Goal: Information Seeking & Learning: Learn about a topic

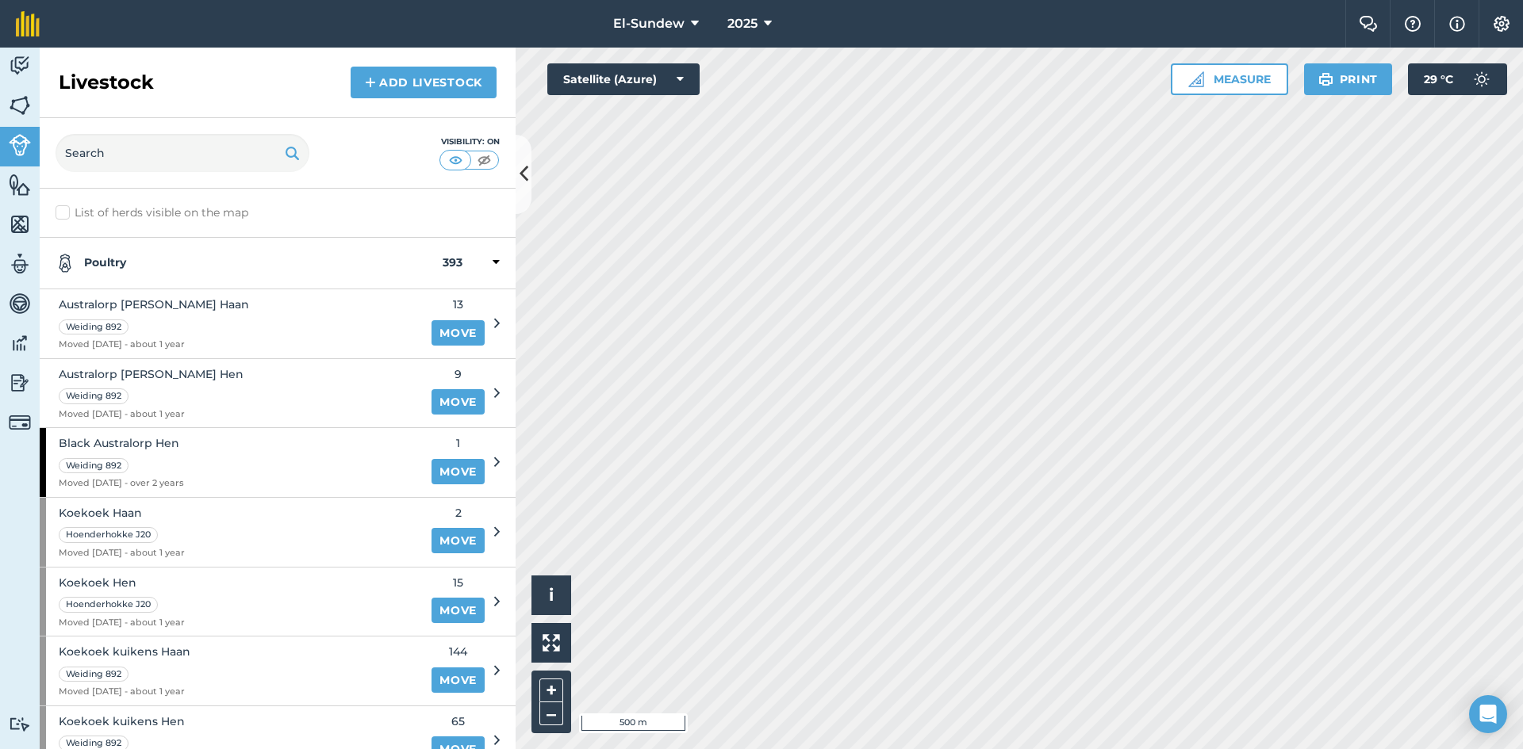
scroll to position [264, 0]
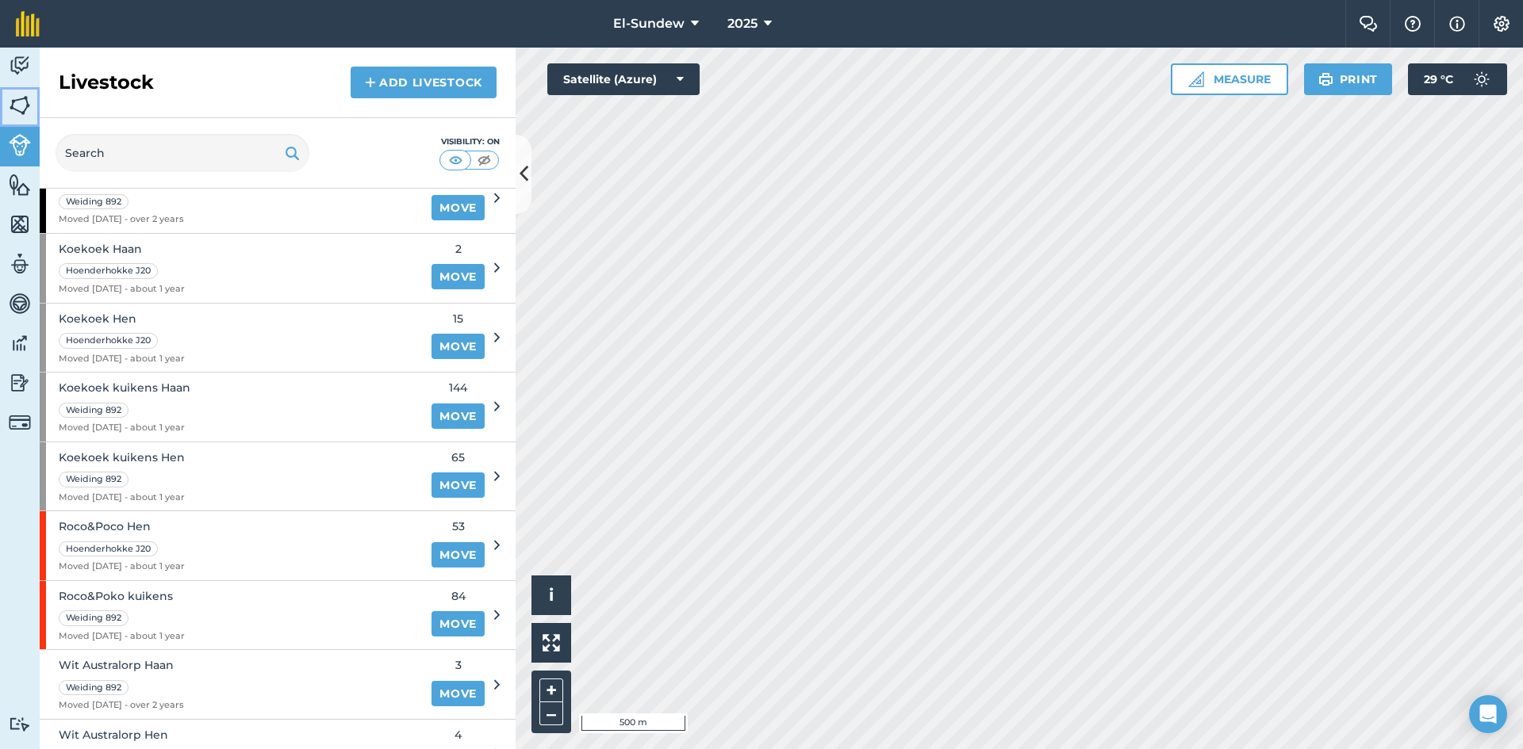
drag, startPoint x: 0, startPoint y: 0, endPoint x: 26, endPoint y: 82, distance: 86.5
click at [31, 94] on link "Fields" at bounding box center [20, 107] width 40 height 40
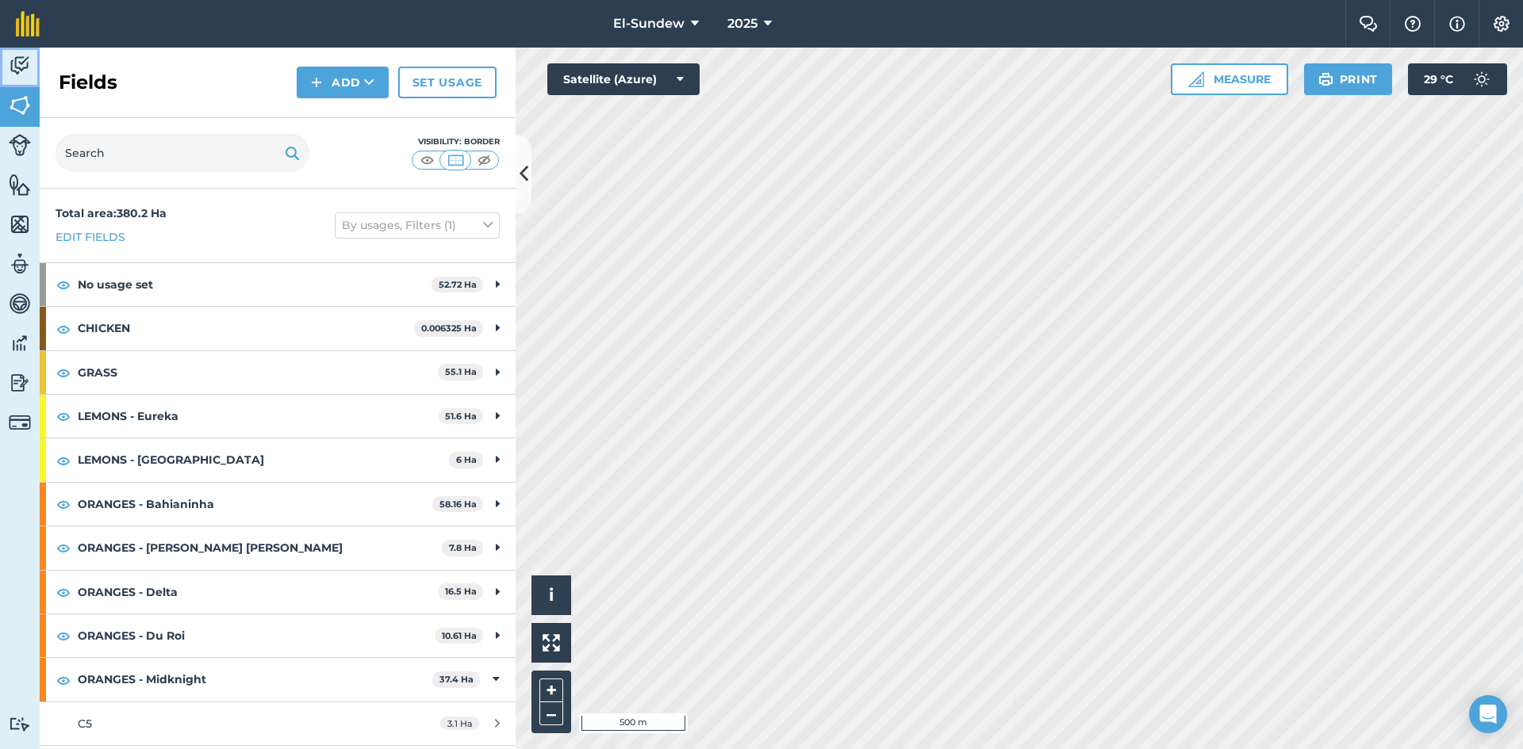
click at [26, 59] on img at bounding box center [20, 66] width 22 height 24
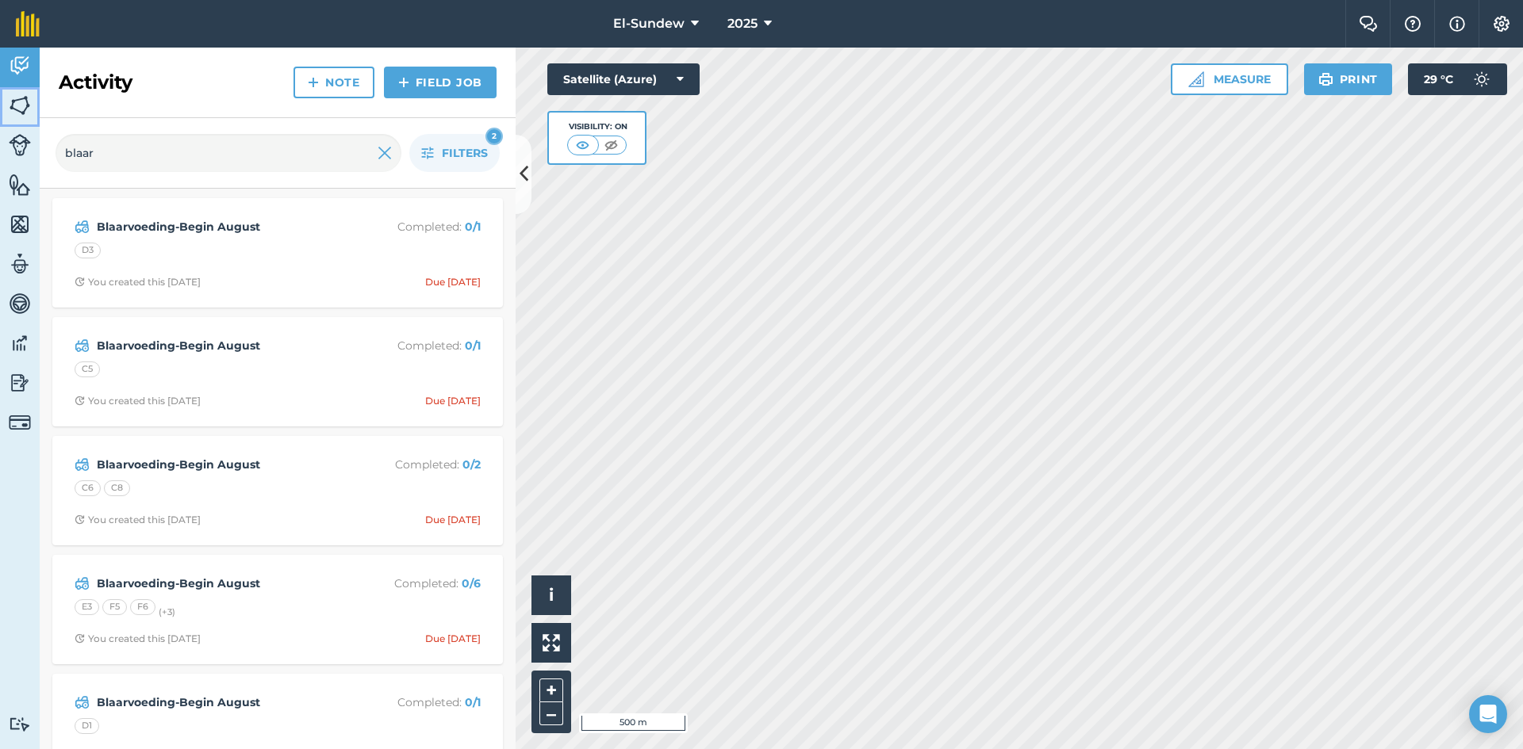
click at [26, 102] on img at bounding box center [20, 106] width 22 height 24
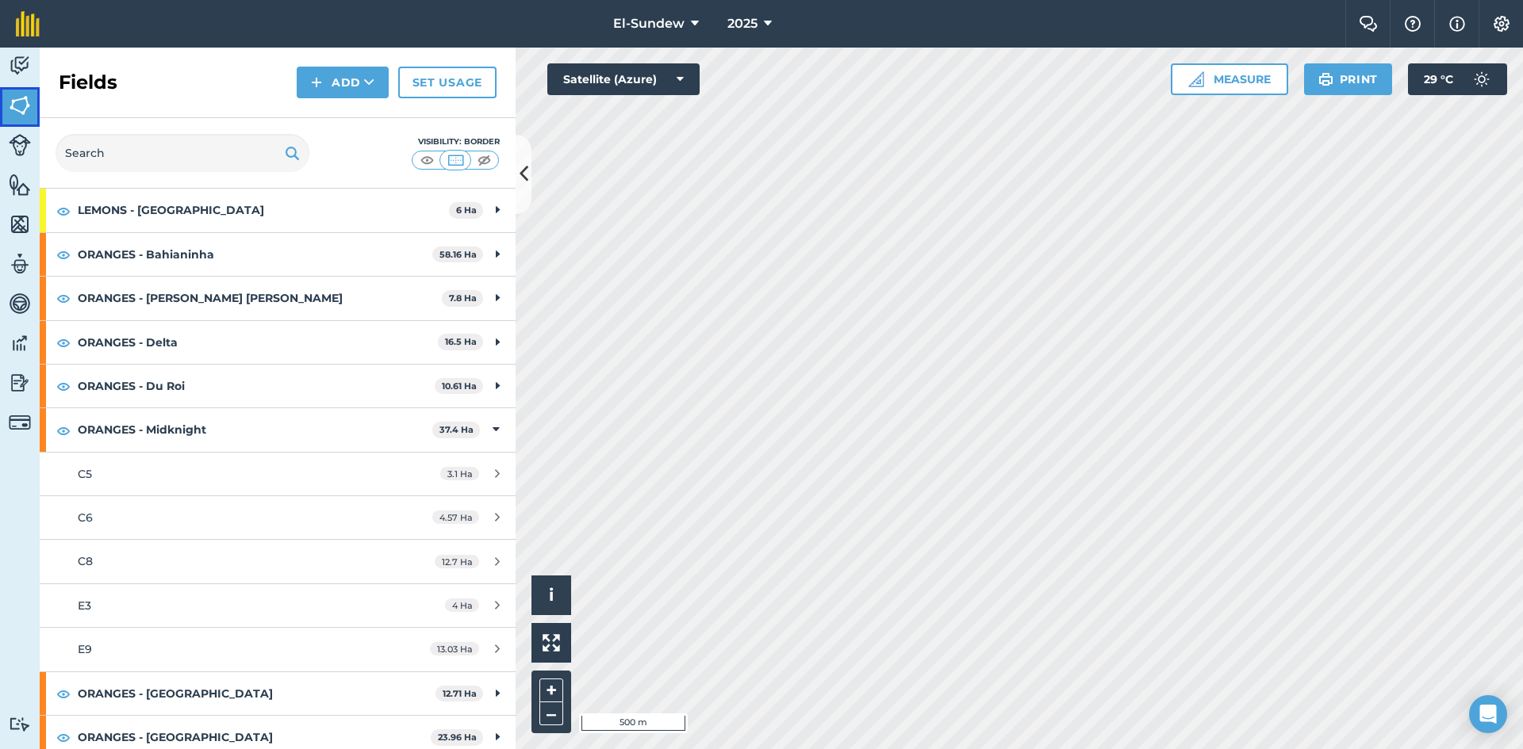
scroll to position [264, 0]
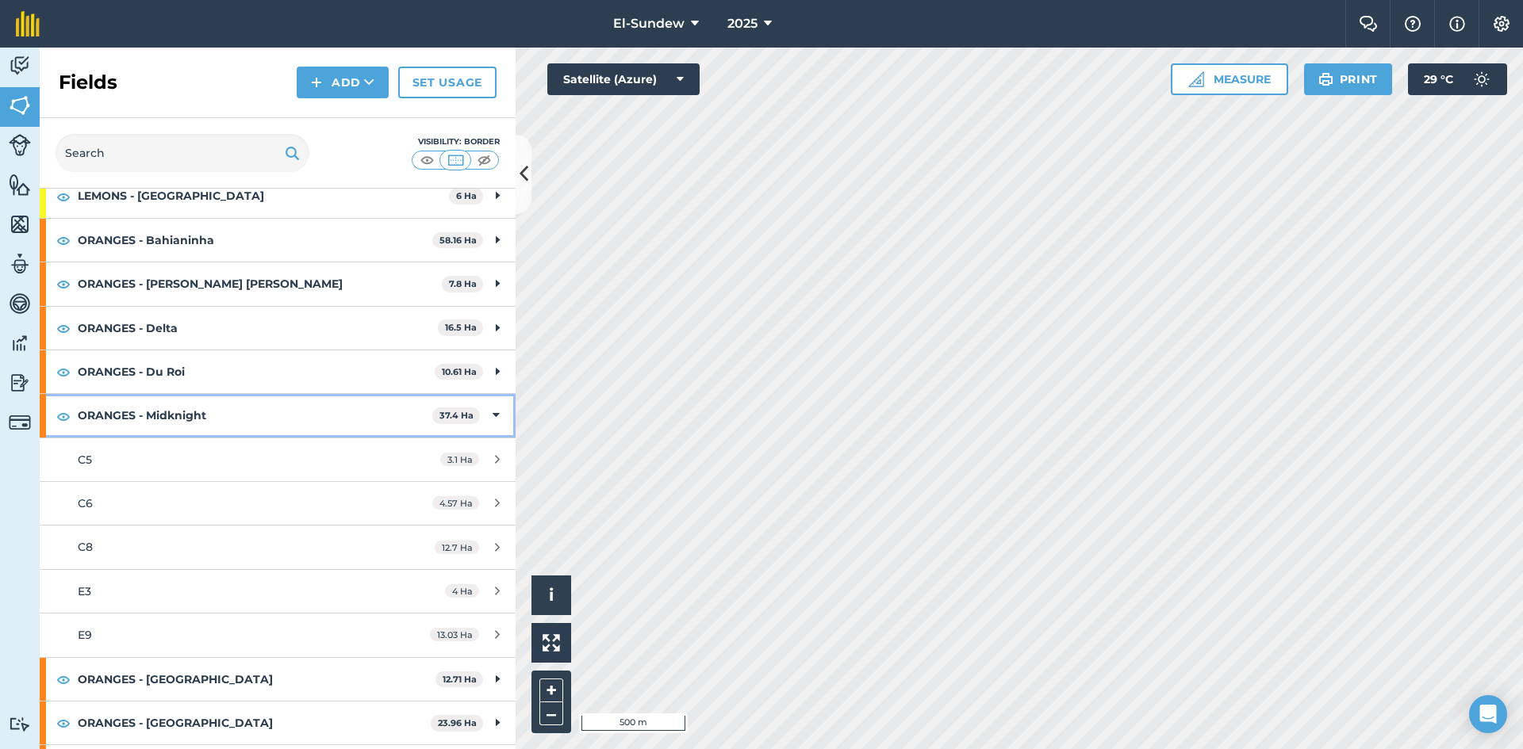
click at [233, 428] on strong "ORANGES - Midknight" at bounding box center [255, 415] width 355 height 43
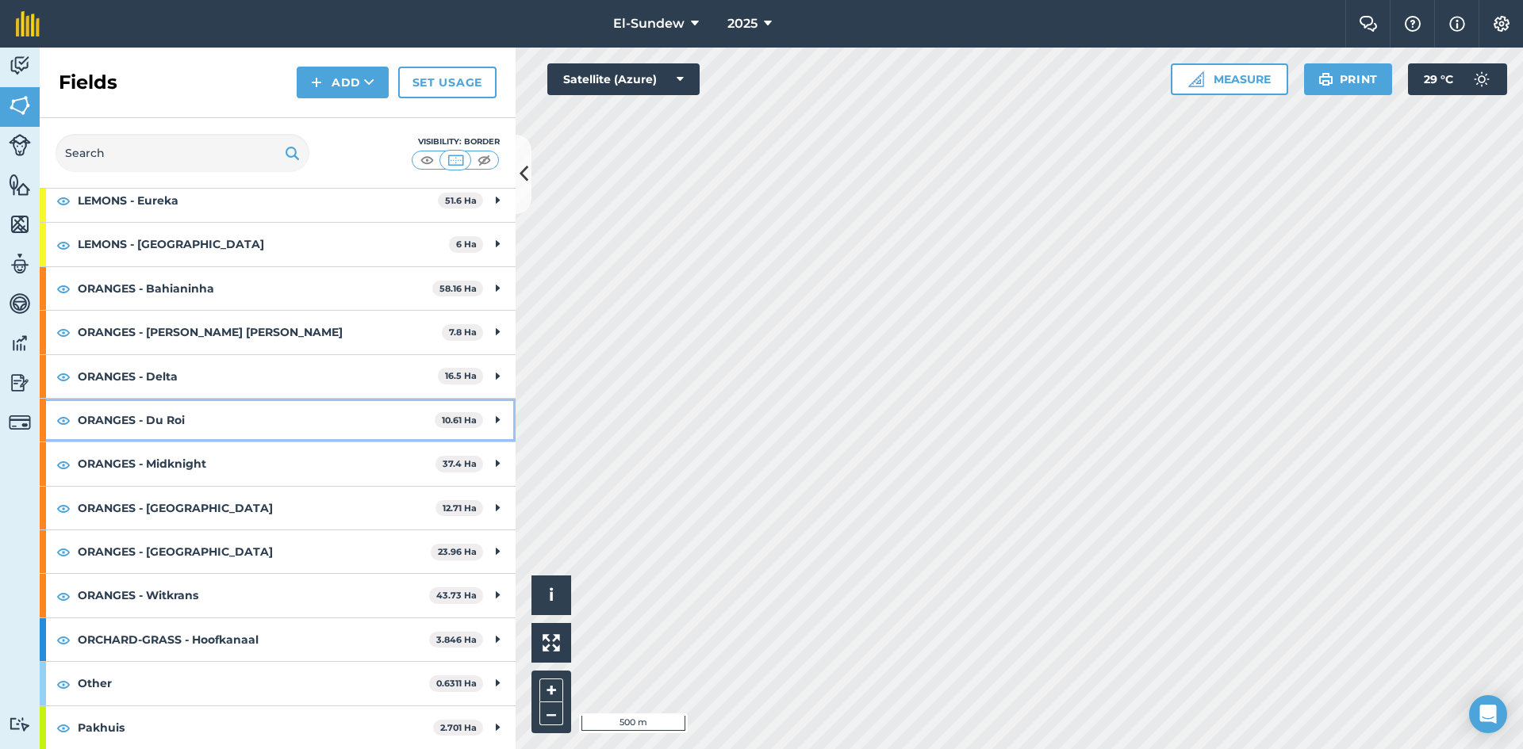
click at [233, 424] on strong "ORANGES - Du Roi" at bounding box center [256, 420] width 357 height 43
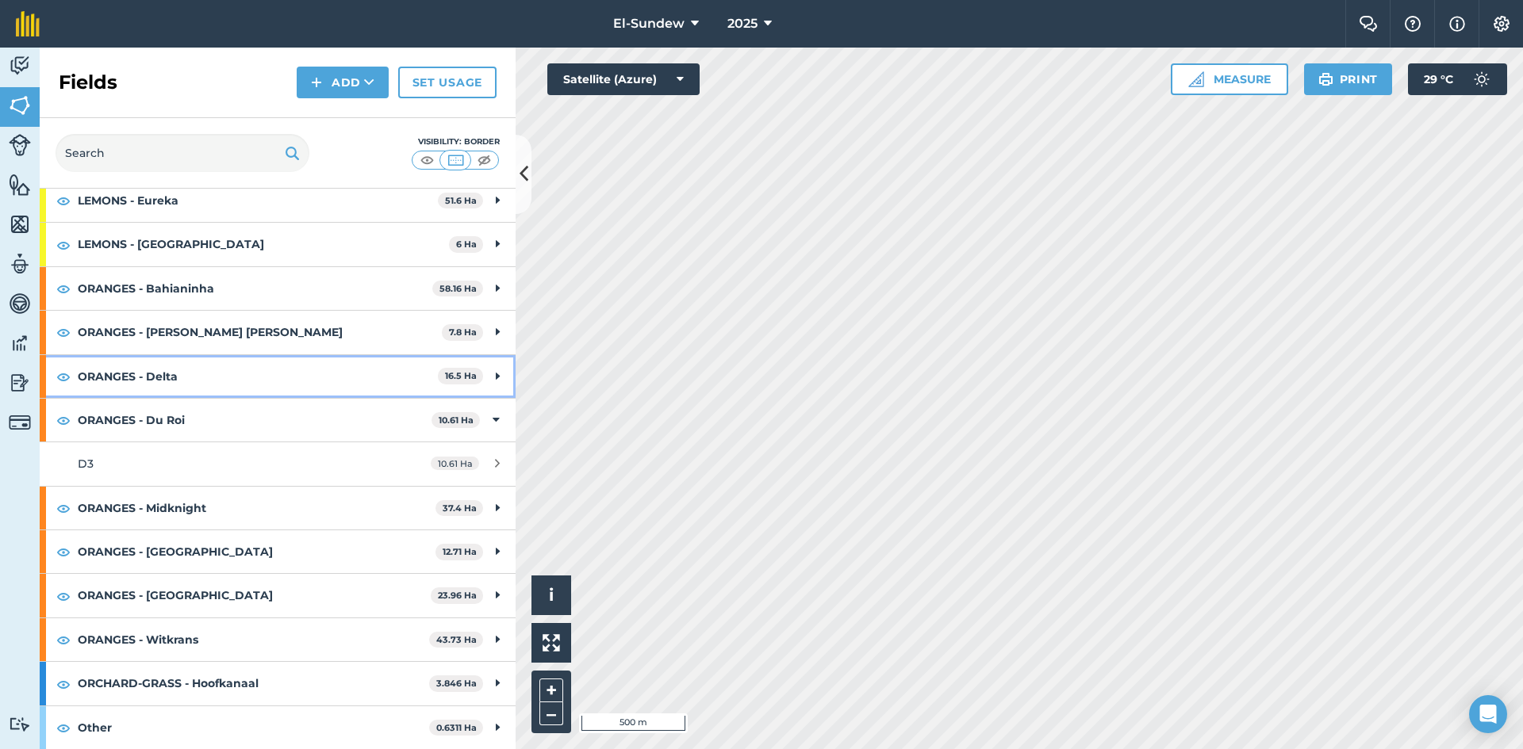
click at [241, 372] on strong "ORANGES - Delta" at bounding box center [258, 376] width 360 height 43
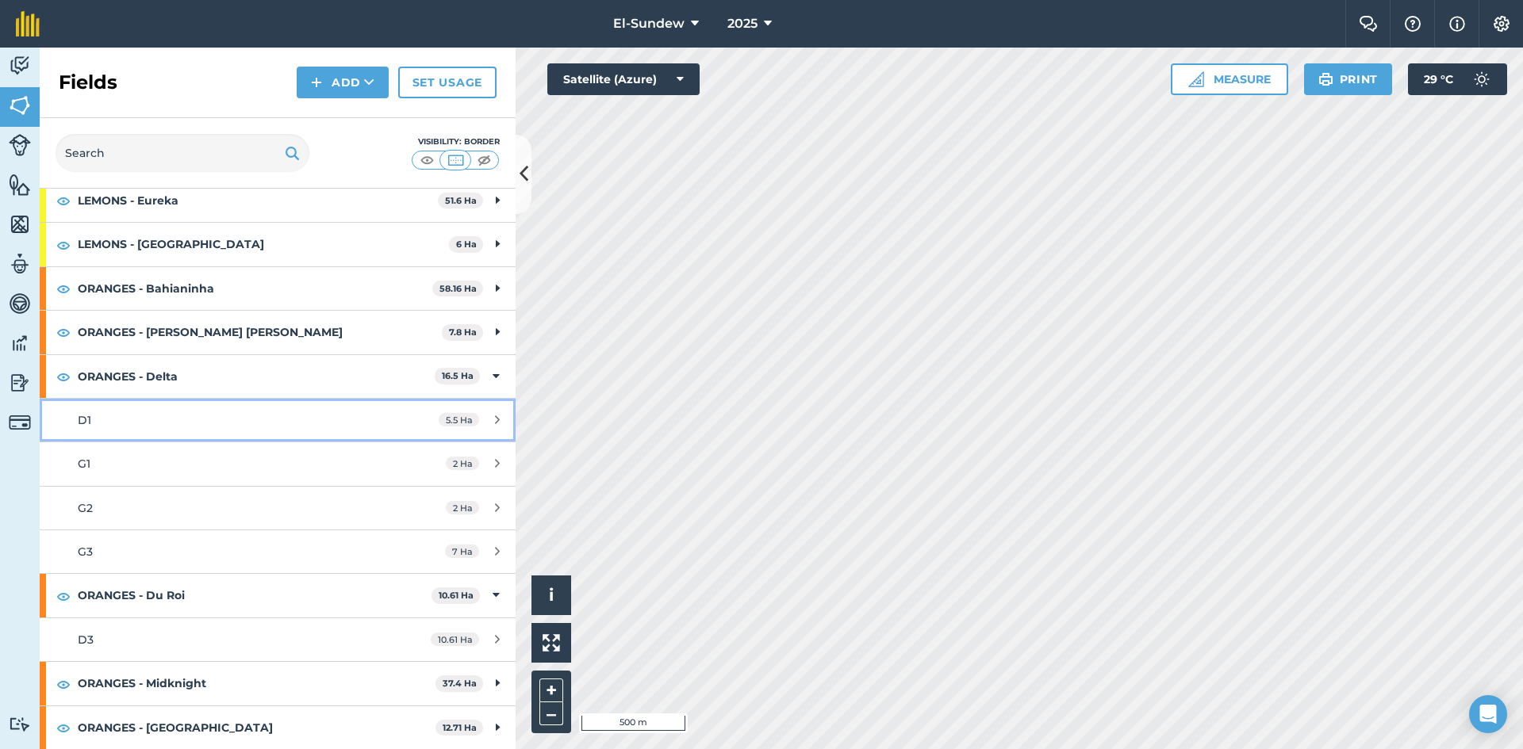
click at [205, 424] on div "D1" at bounding box center [227, 420] width 298 height 17
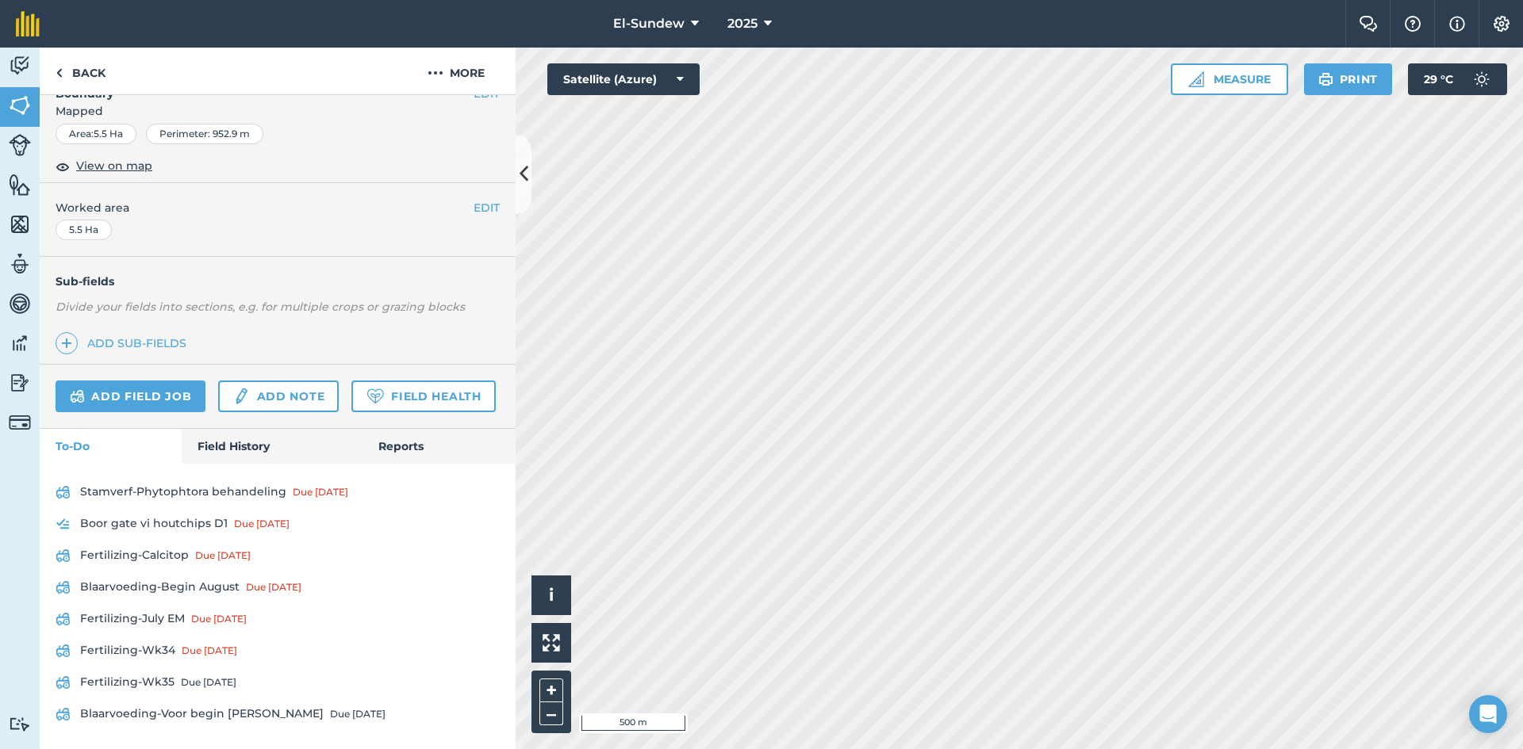
scroll to position [331, 0]
click at [251, 446] on link "Field History" at bounding box center [272, 446] width 180 height 35
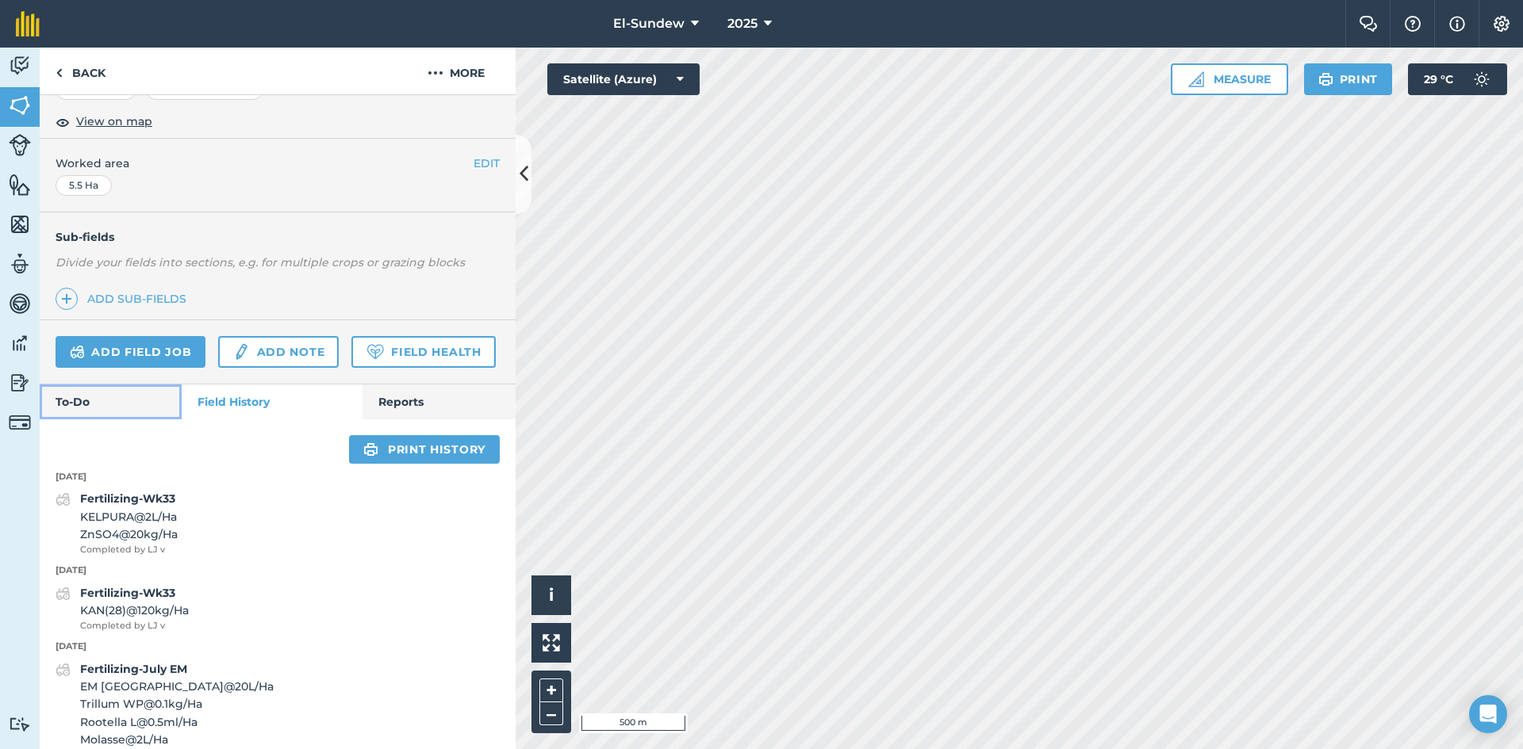
click at [97, 420] on link "To-Do" at bounding box center [111, 402] width 142 height 35
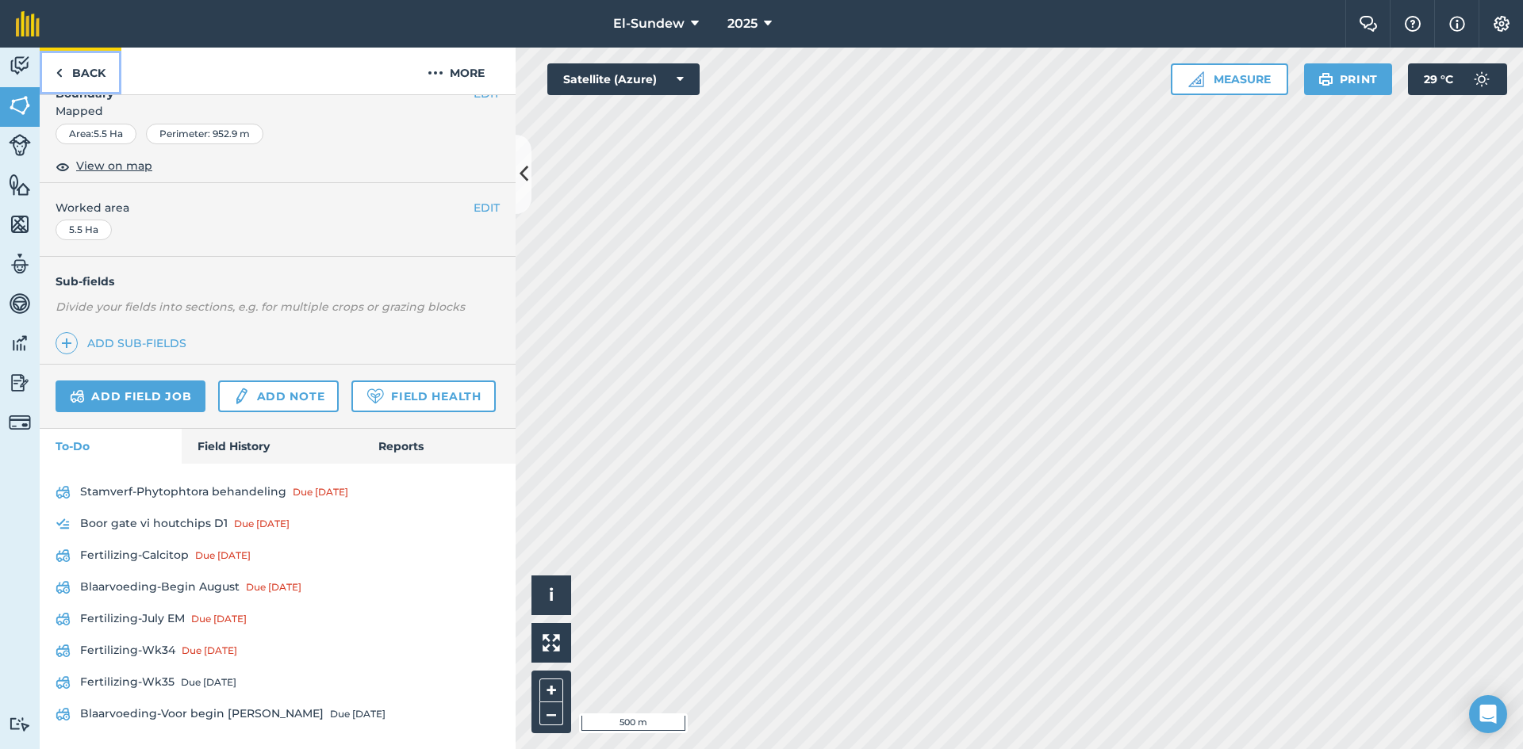
click at [82, 79] on link "Back" at bounding box center [81, 71] width 82 height 47
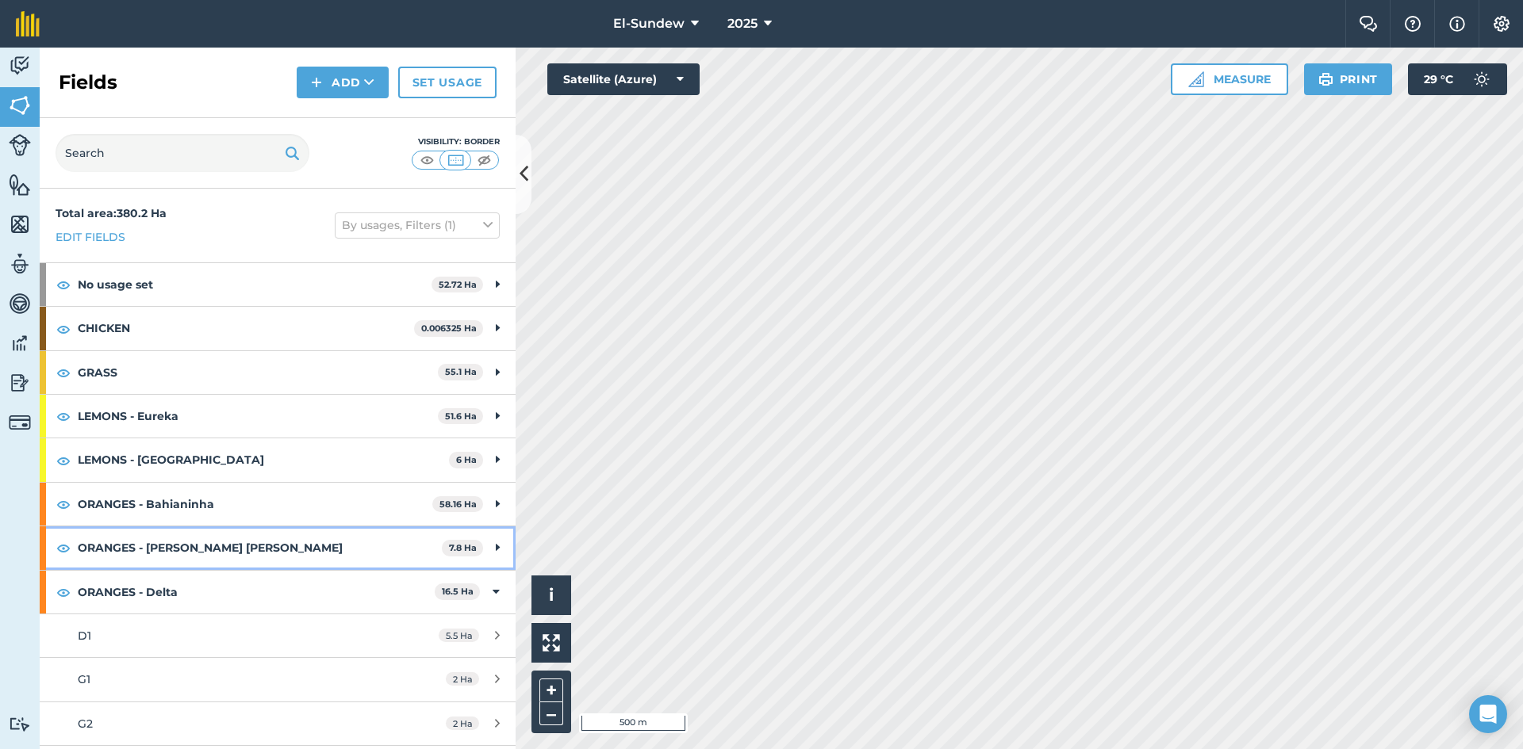
click at [276, 550] on strong "ORANGES - [PERSON_NAME] [PERSON_NAME]" at bounding box center [260, 548] width 364 height 43
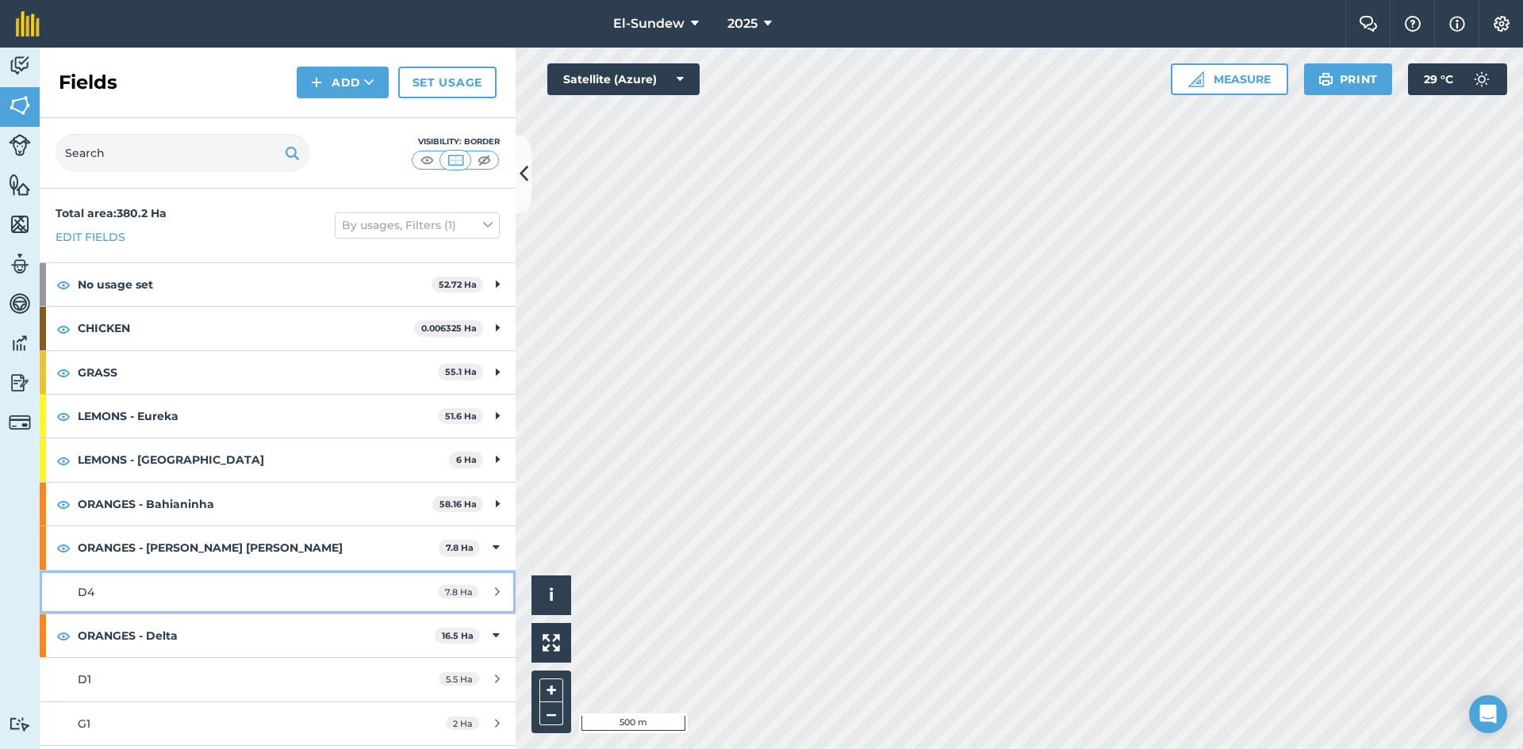
click at [215, 587] on div "D4" at bounding box center [227, 592] width 298 height 17
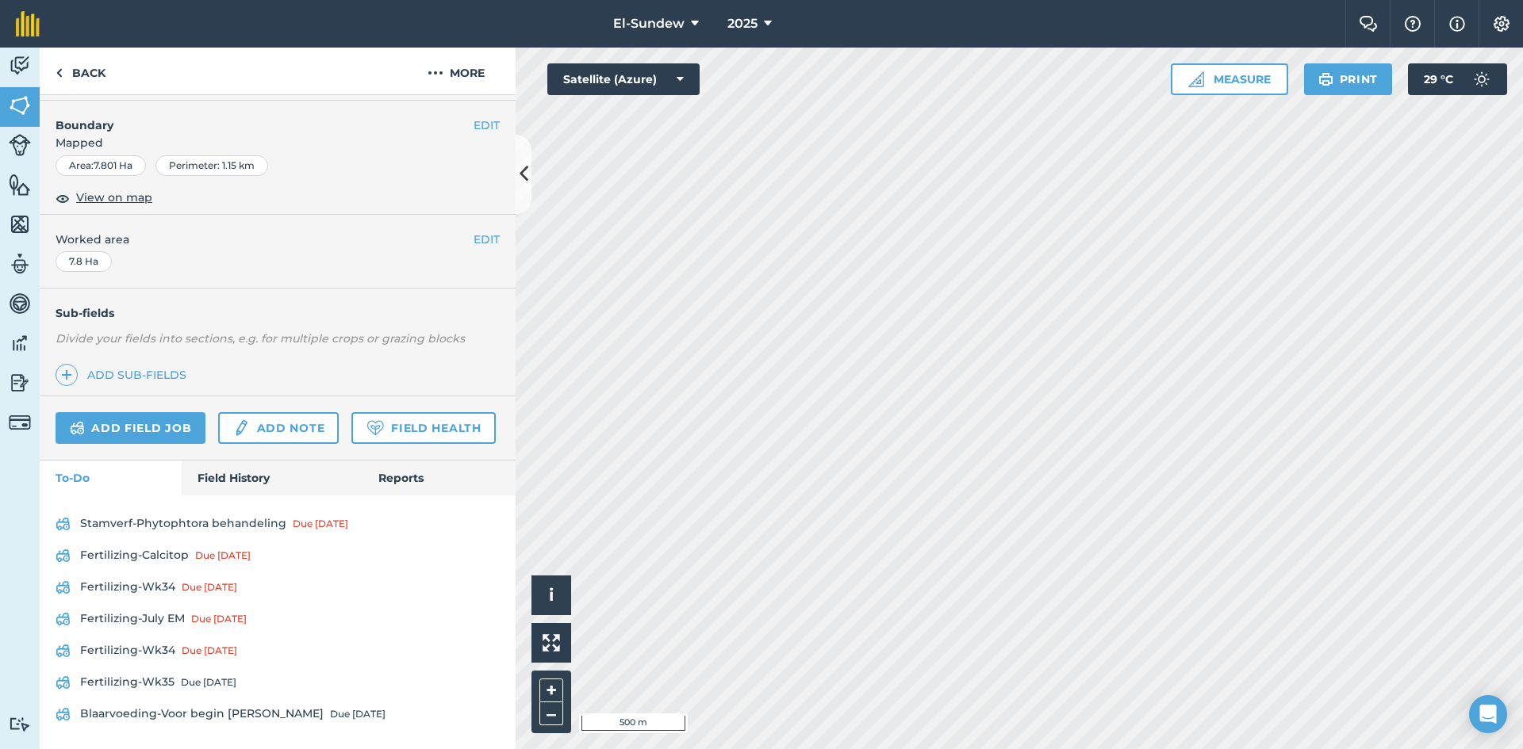
scroll to position [299, 0]
click at [259, 486] on link "Field History" at bounding box center [272, 478] width 180 height 35
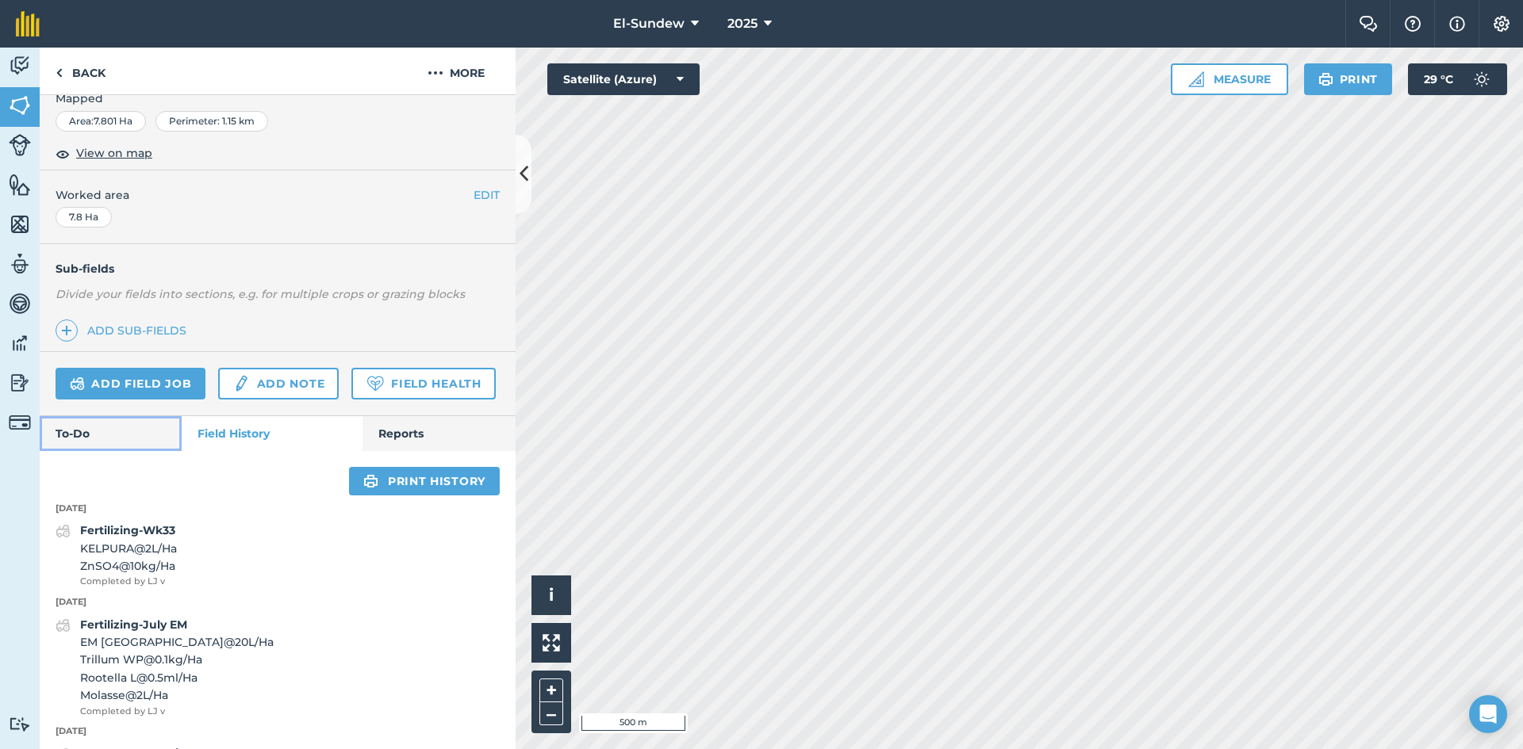
click at [109, 451] on link "To-Do" at bounding box center [111, 433] width 142 height 35
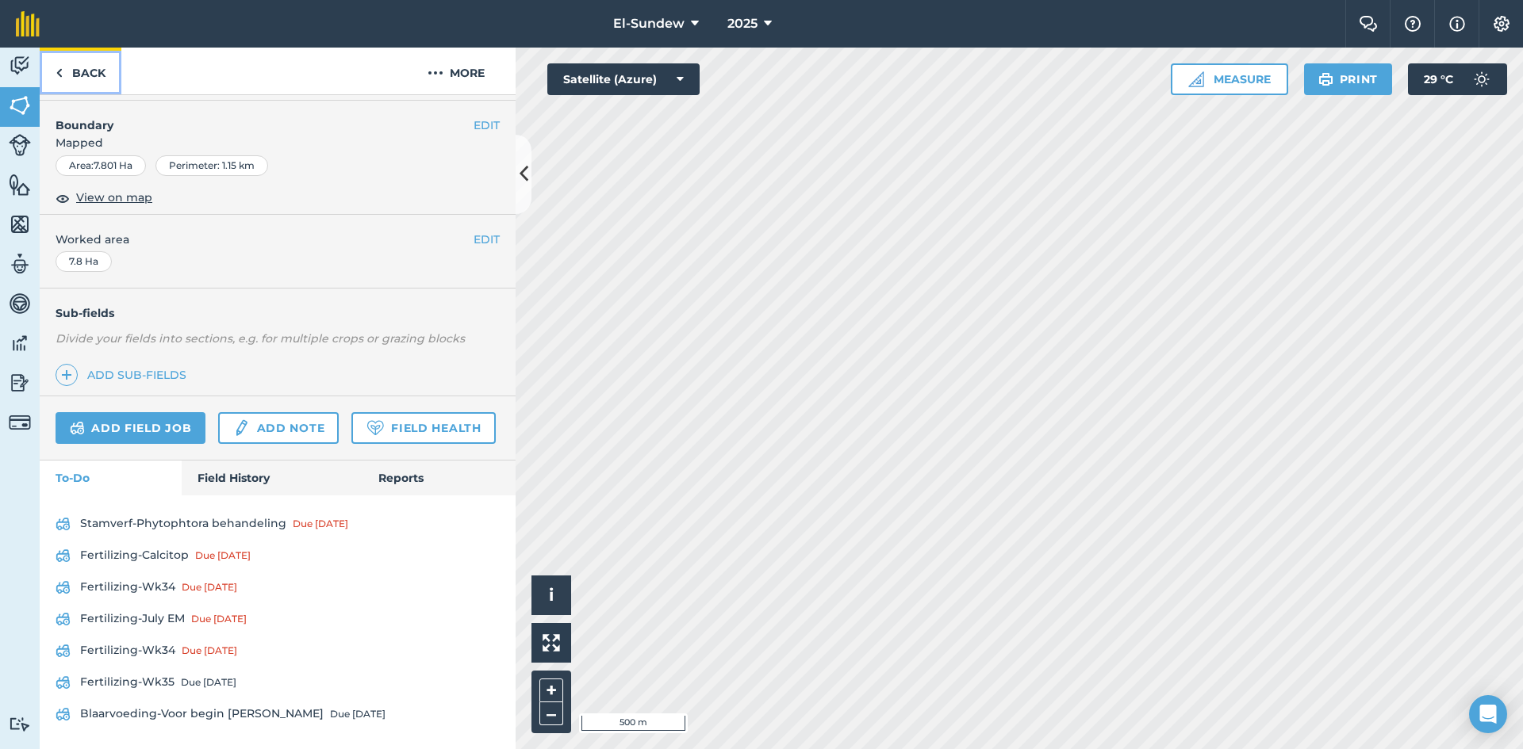
click at [82, 74] on link "Back" at bounding box center [81, 71] width 82 height 47
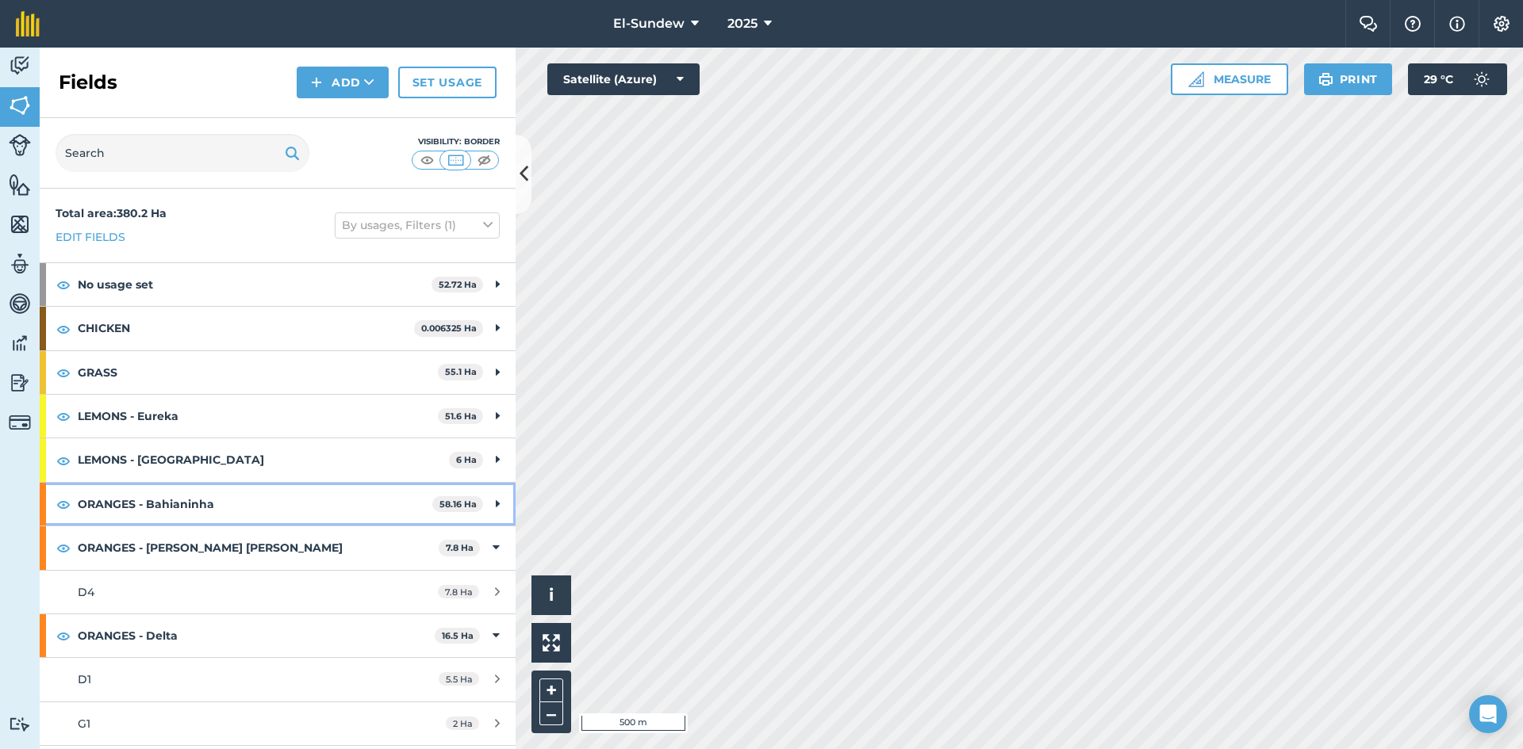
click at [243, 500] on strong "ORANGES - Bahianinha" at bounding box center [255, 504] width 355 height 43
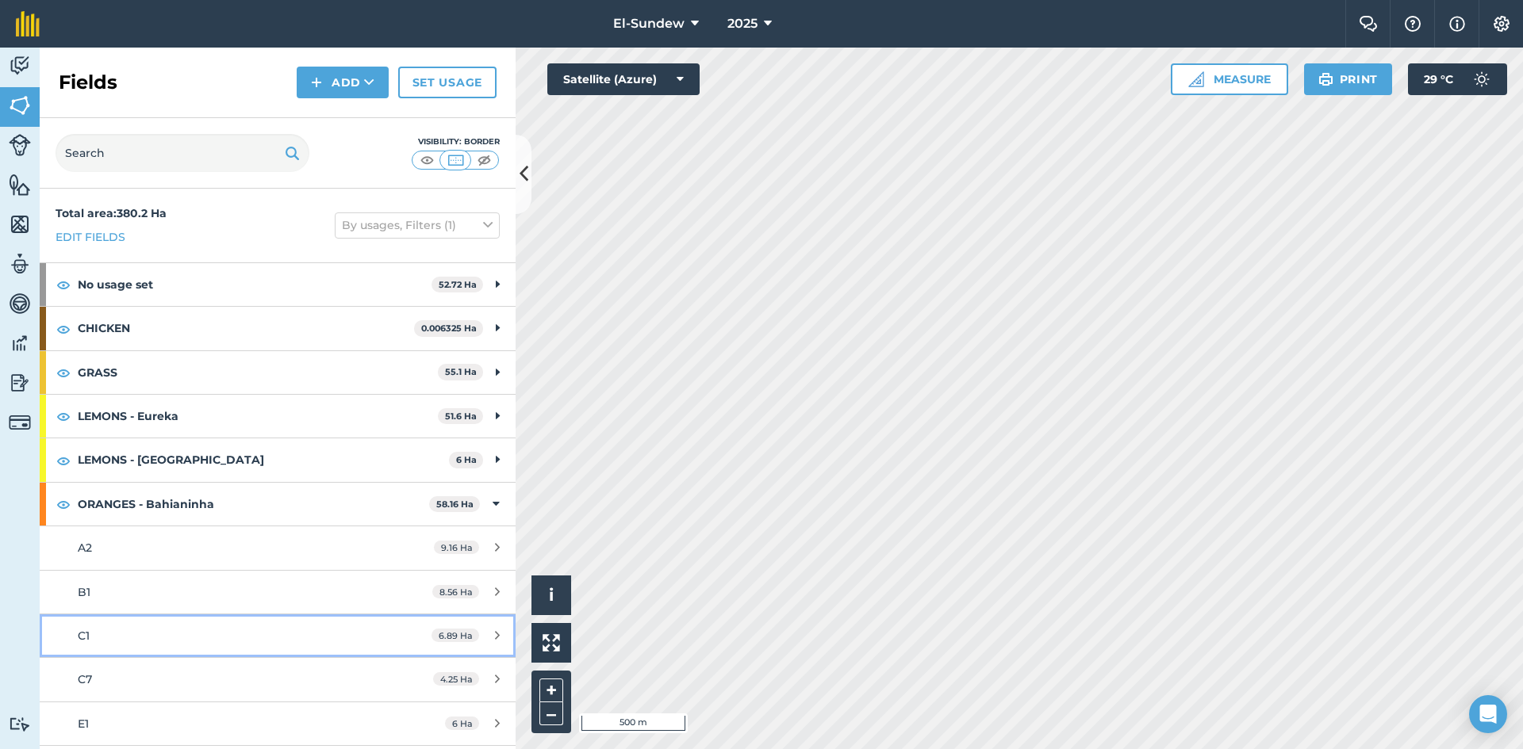
click at [172, 638] on div "C1" at bounding box center [227, 635] width 298 height 17
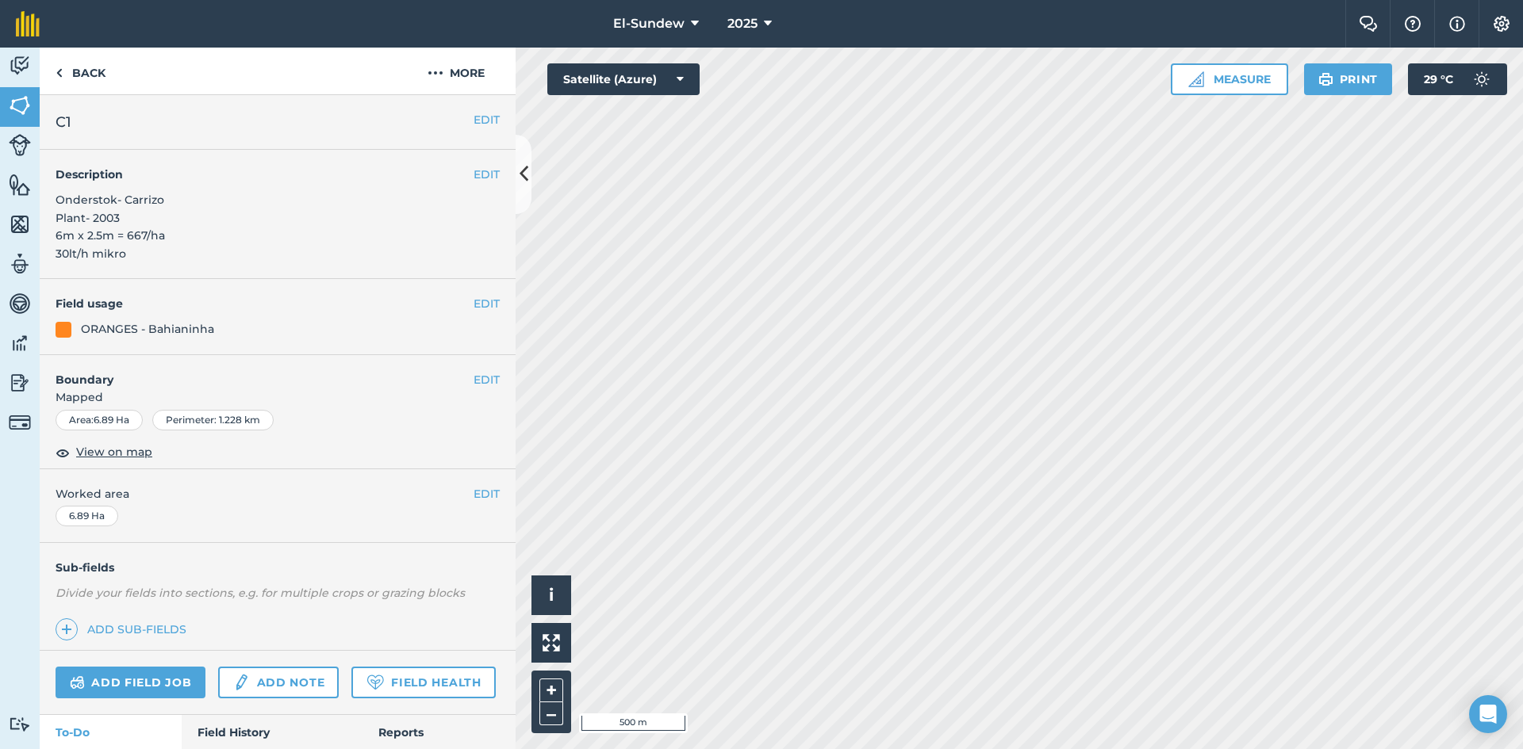
scroll to position [264, 0]
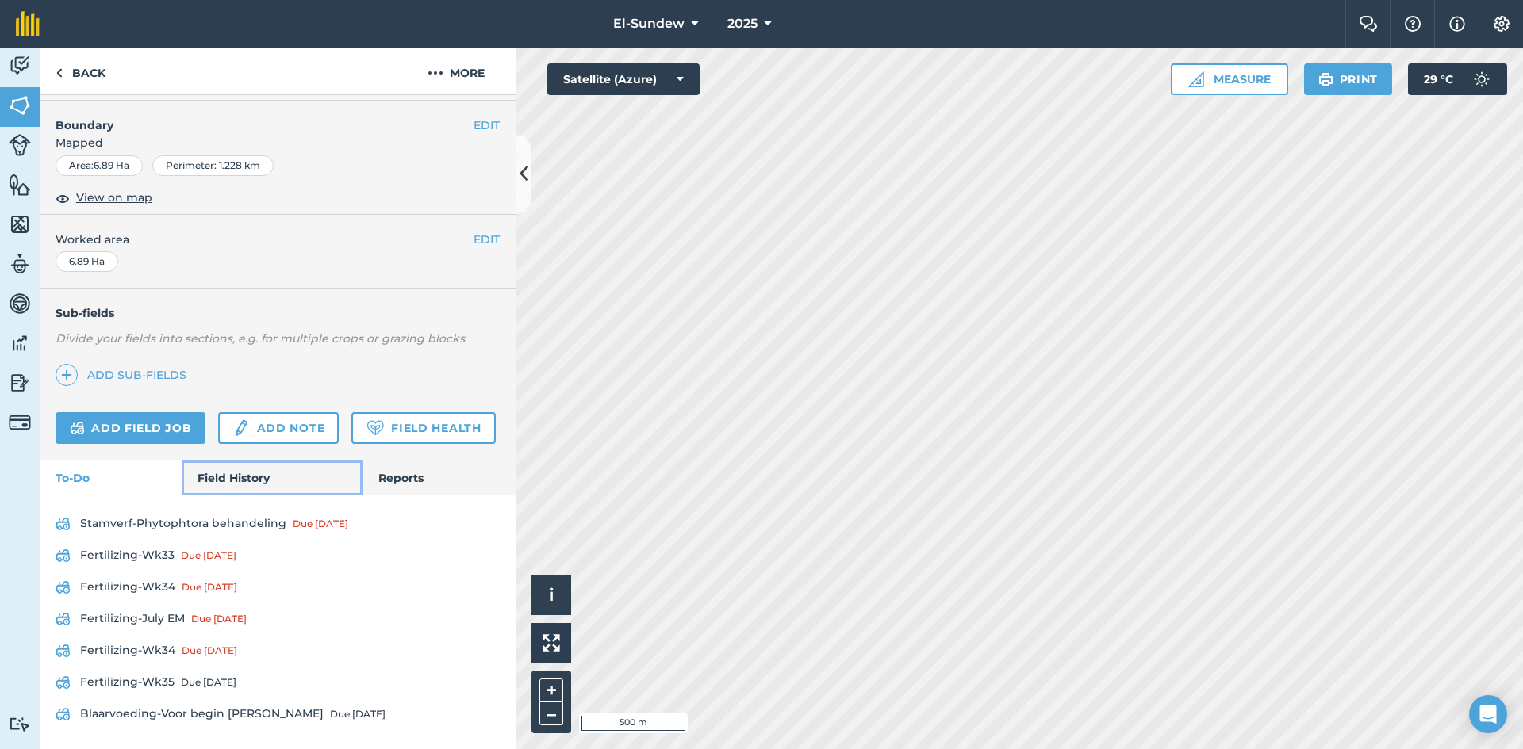
click at [221, 496] on link "Field History" at bounding box center [272, 478] width 180 height 35
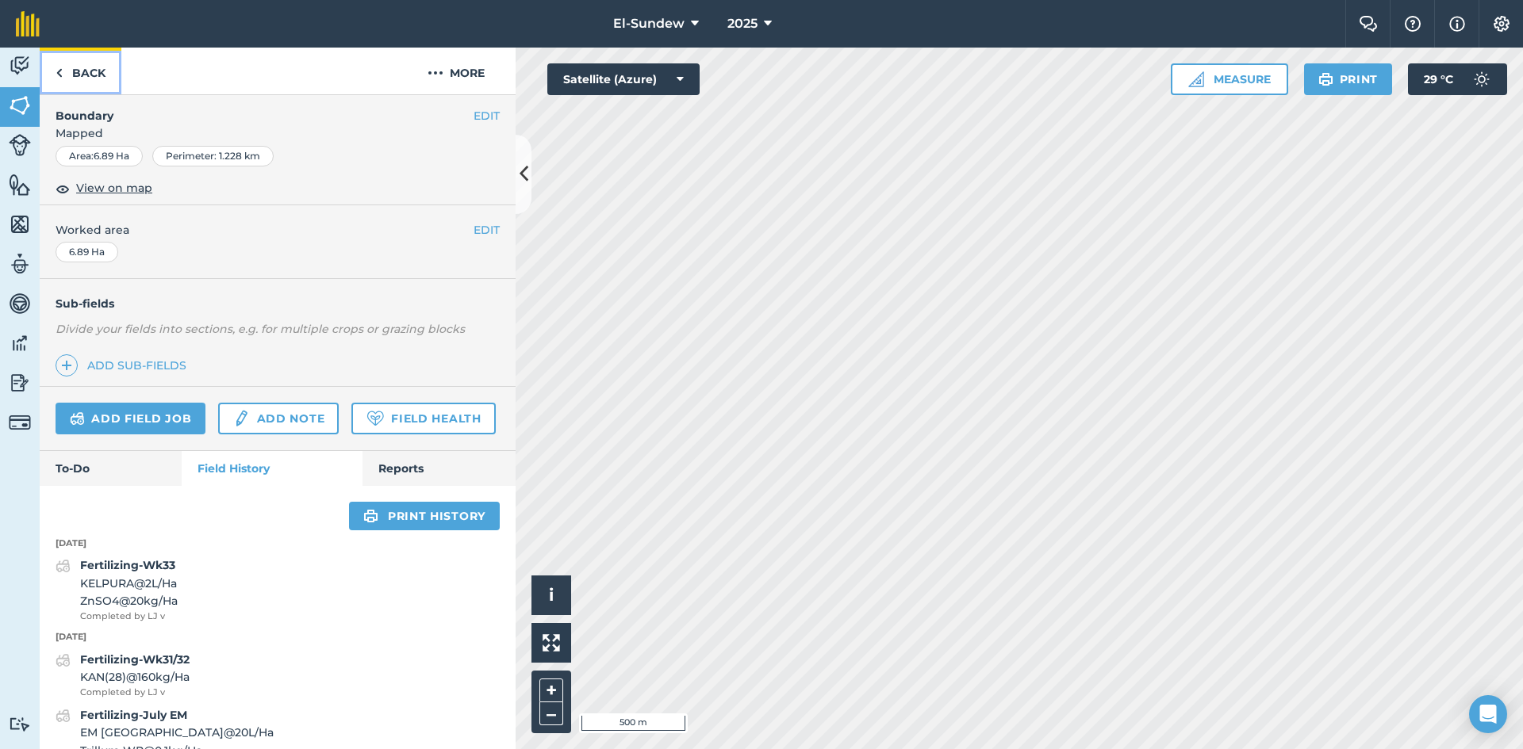
click at [82, 66] on link "Back" at bounding box center [81, 71] width 82 height 47
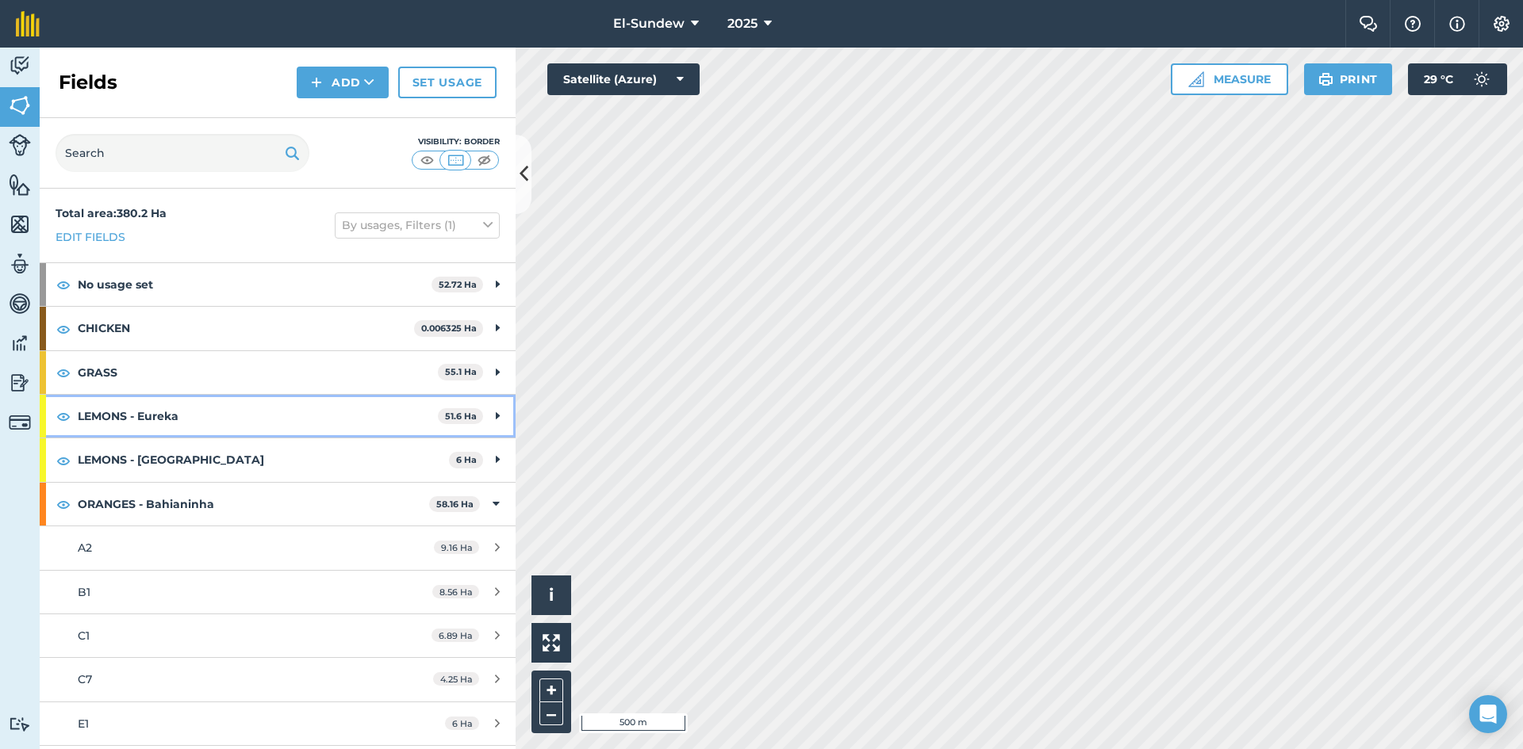
click at [221, 425] on strong "LEMONS - Eureka" at bounding box center [258, 416] width 360 height 43
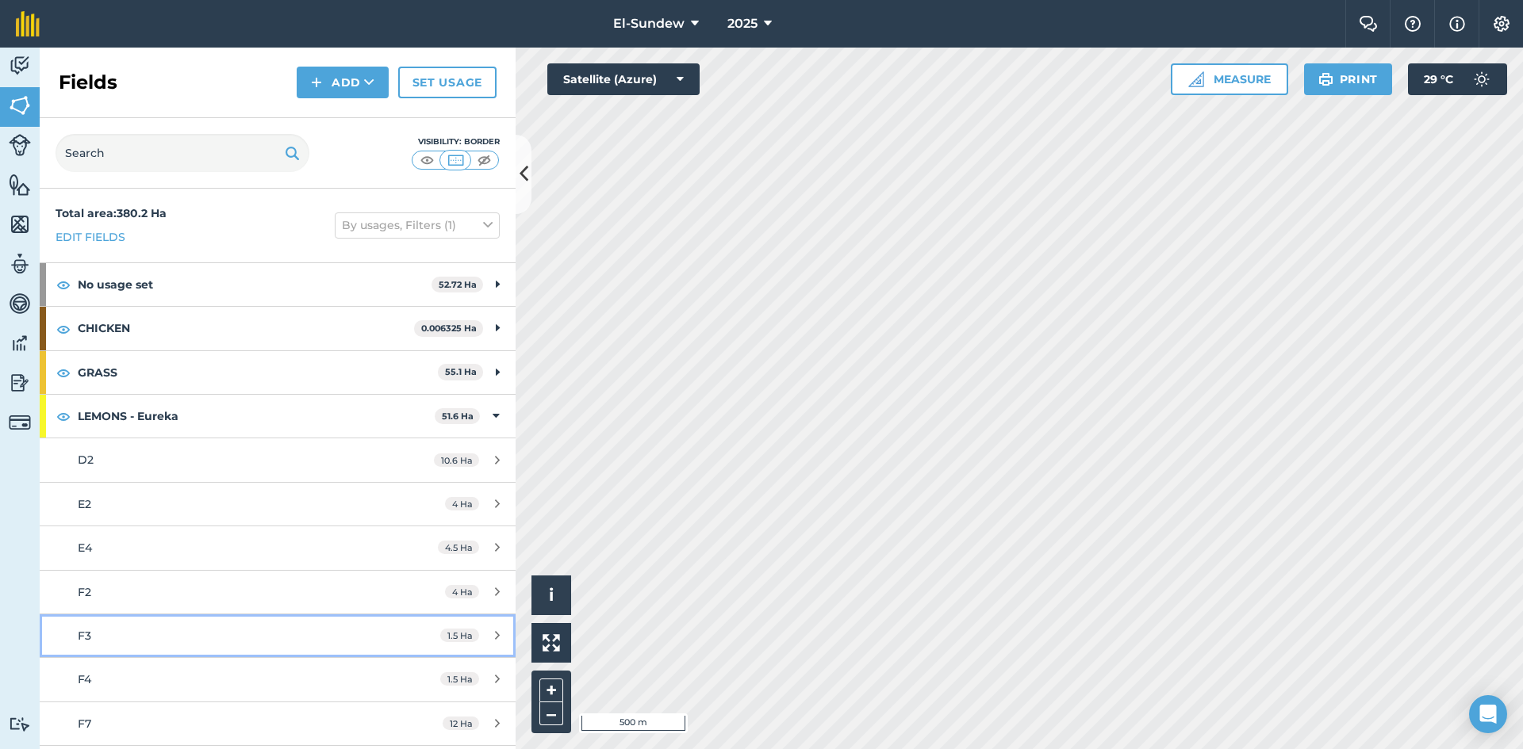
click at [168, 641] on div "F3" at bounding box center [227, 635] width 298 height 17
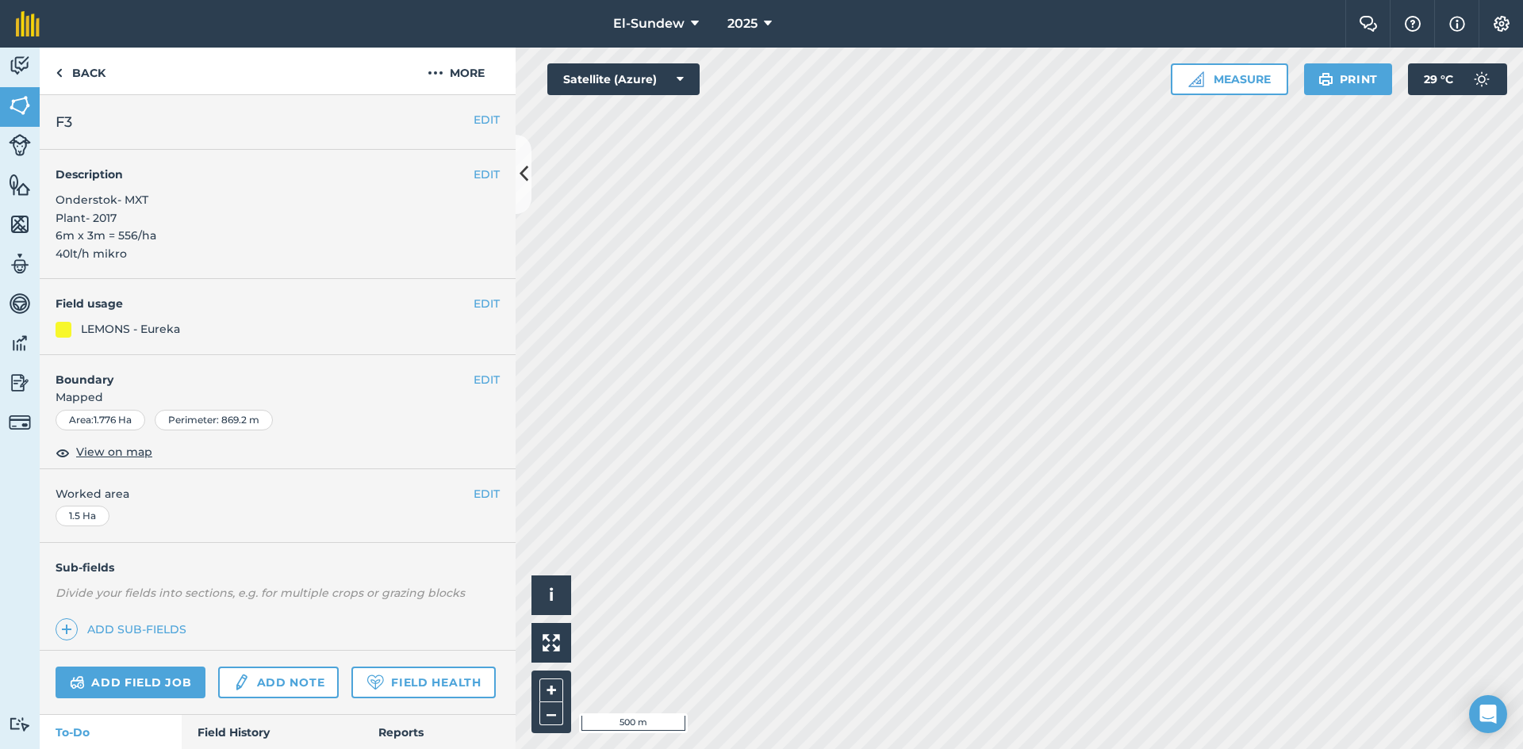
scroll to position [362, 0]
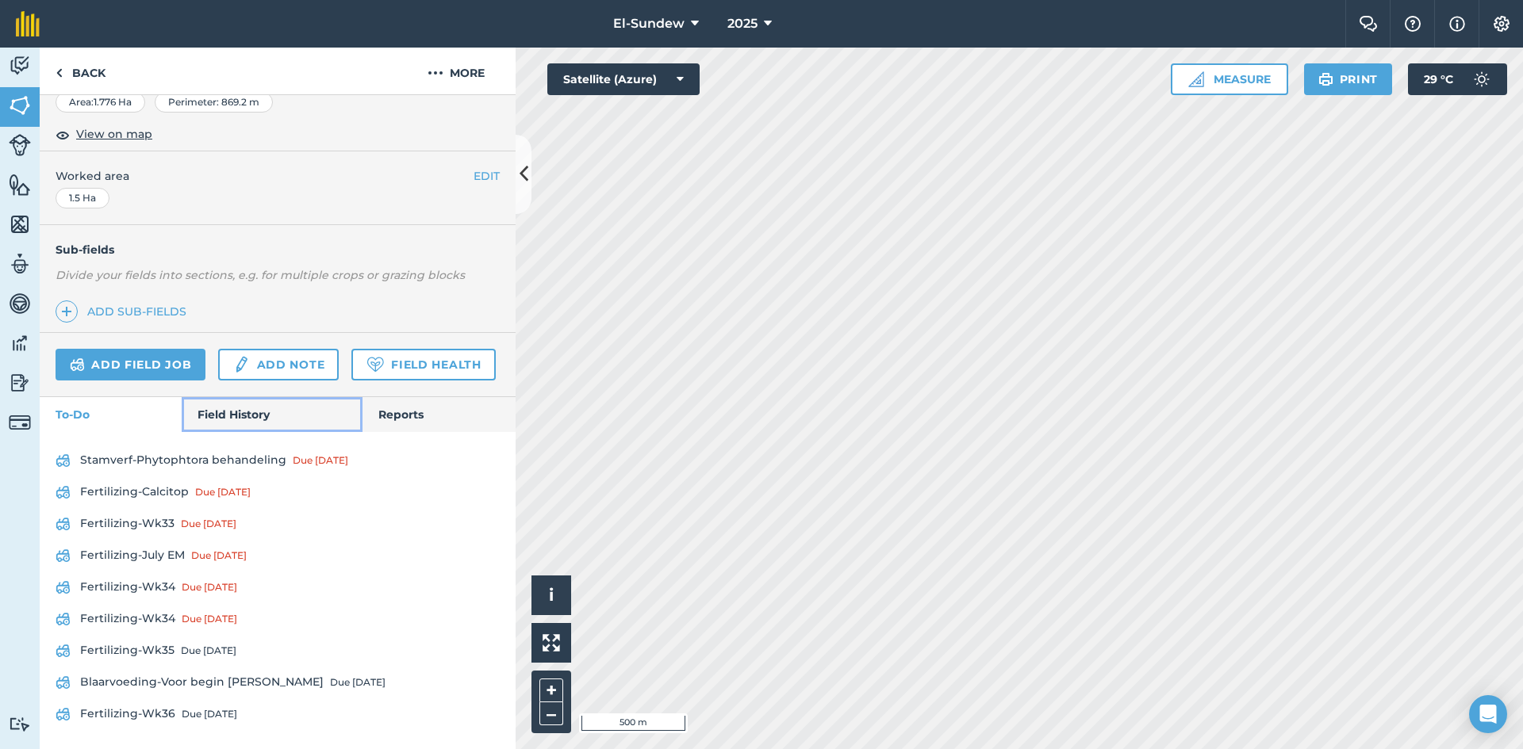
click at [234, 422] on link "Field History" at bounding box center [272, 414] width 180 height 35
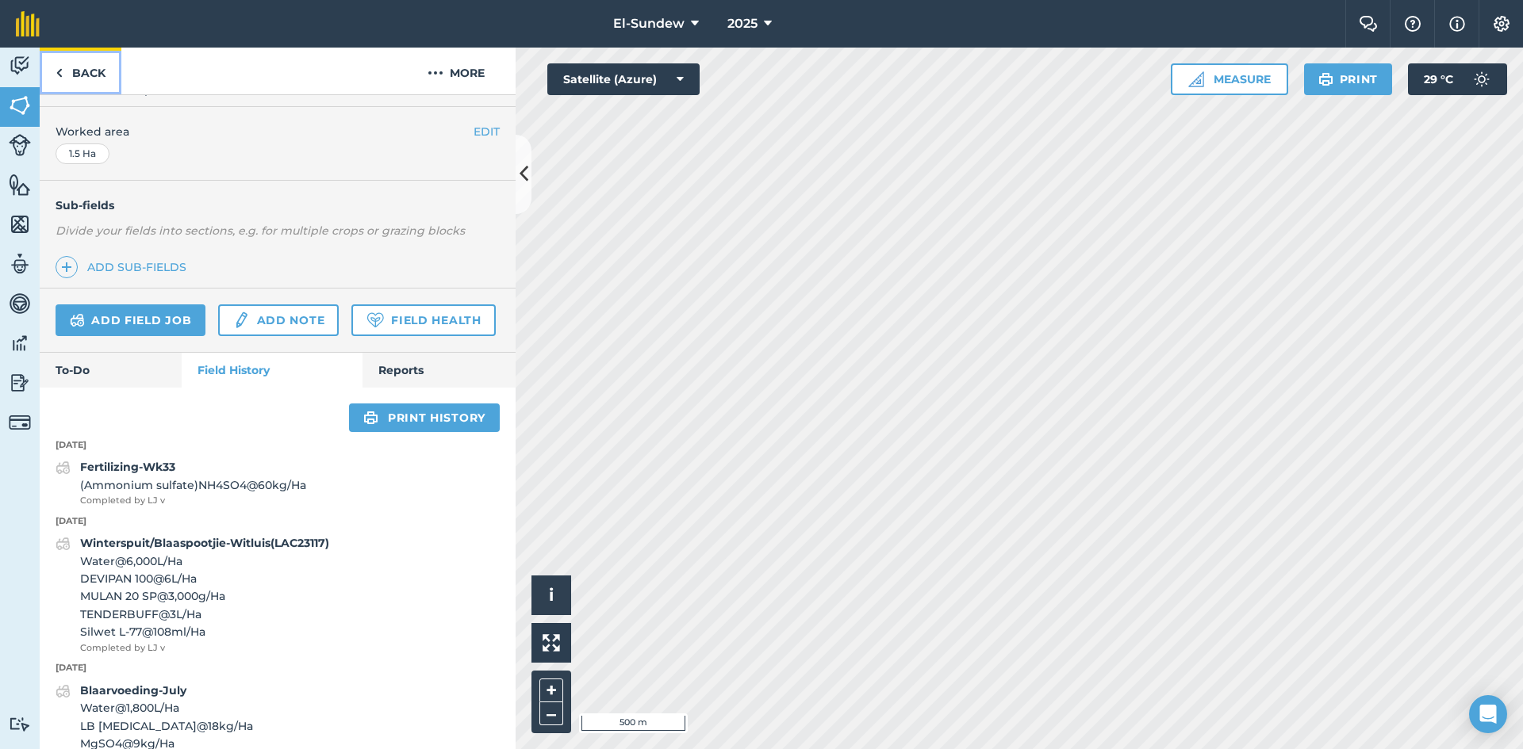
click at [108, 79] on link "Back" at bounding box center [81, 71] width 82 height 47
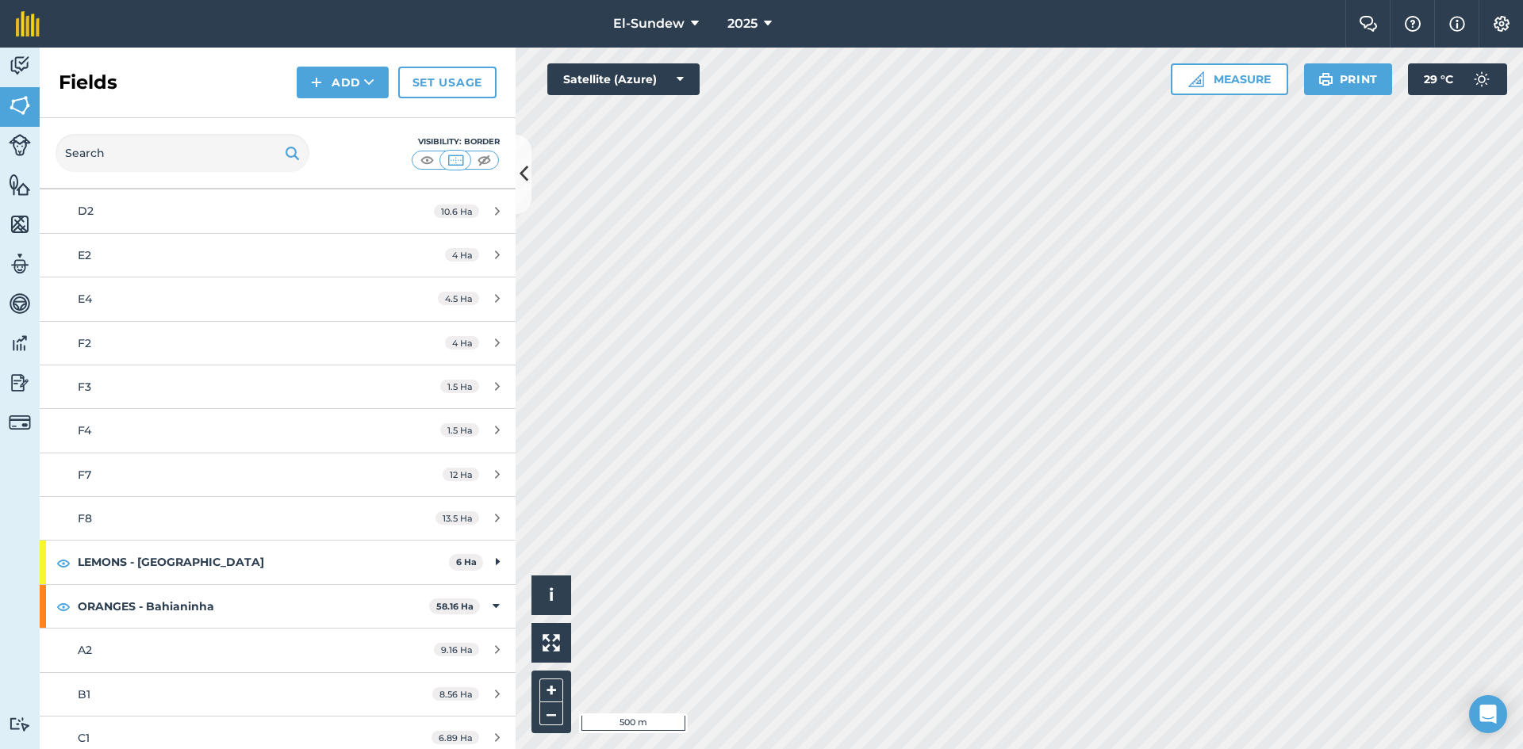
scroll to position [264, 0]
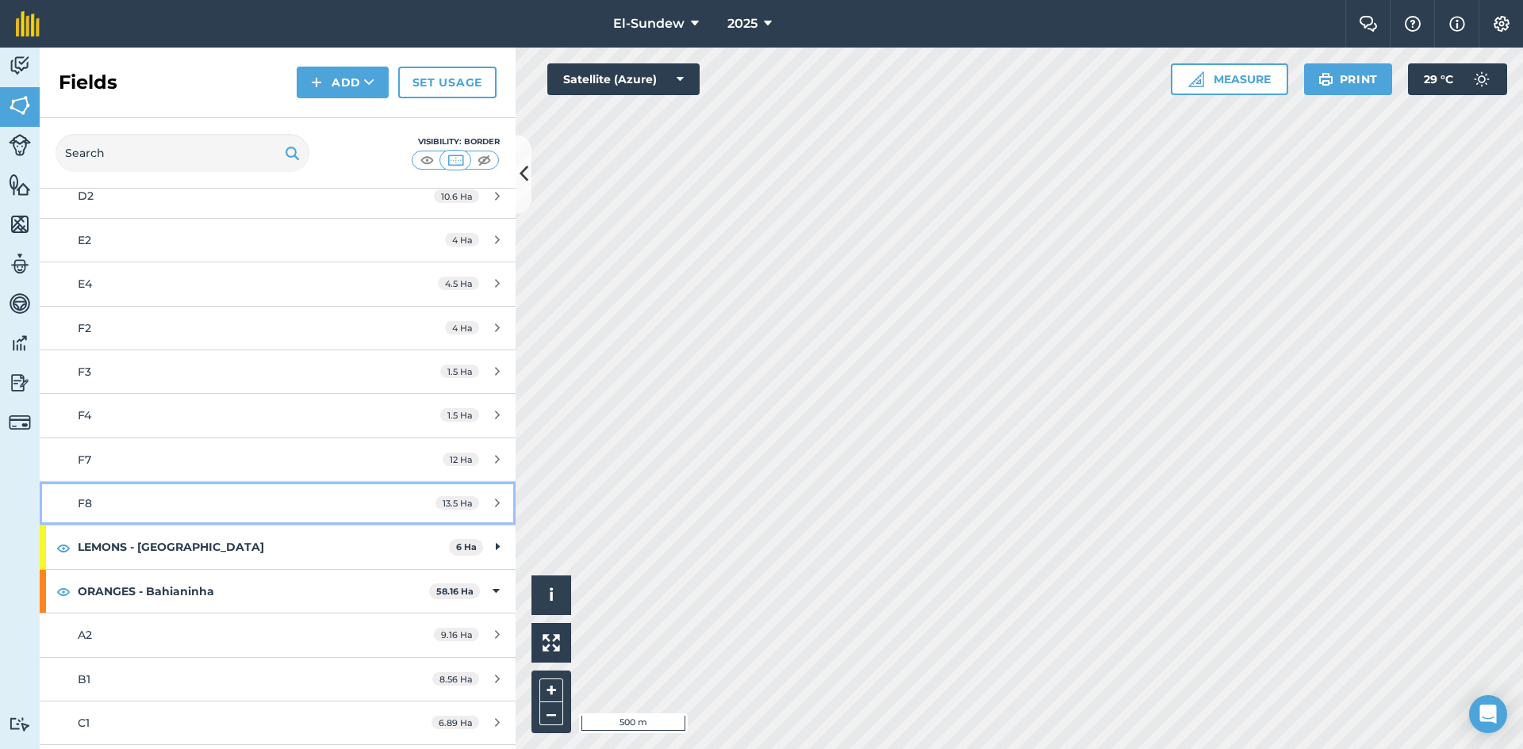
click at [200, 508] on div "F8" at bounding box center [227, 503] width 298 height 17
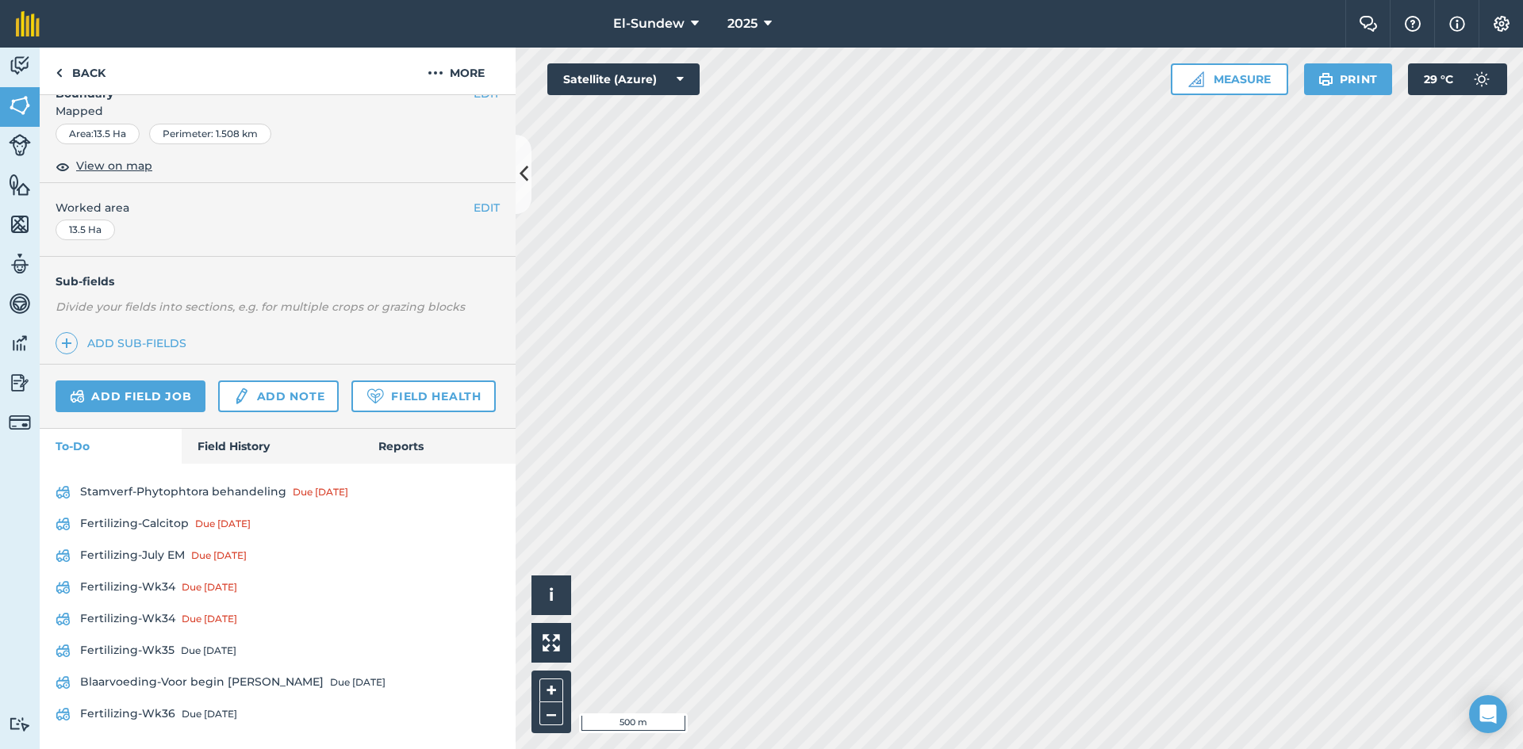
scroll to position [331, 0]
click at [219, 442] on link "Field History" at bounding box center [272, 446] width 180 height 35
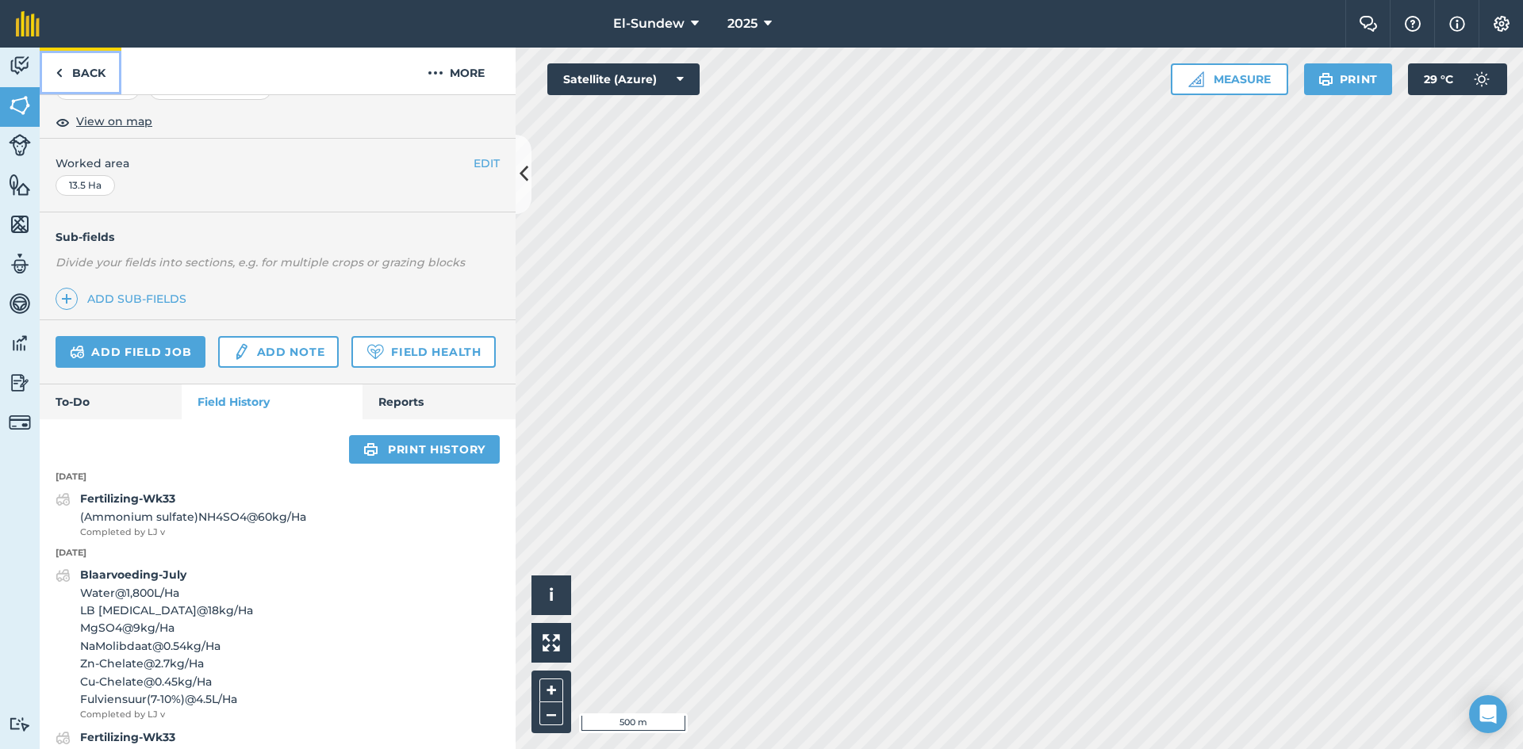
click at [98, 76] on link "Back" at bounding box center [81, 71] width 82 height 47
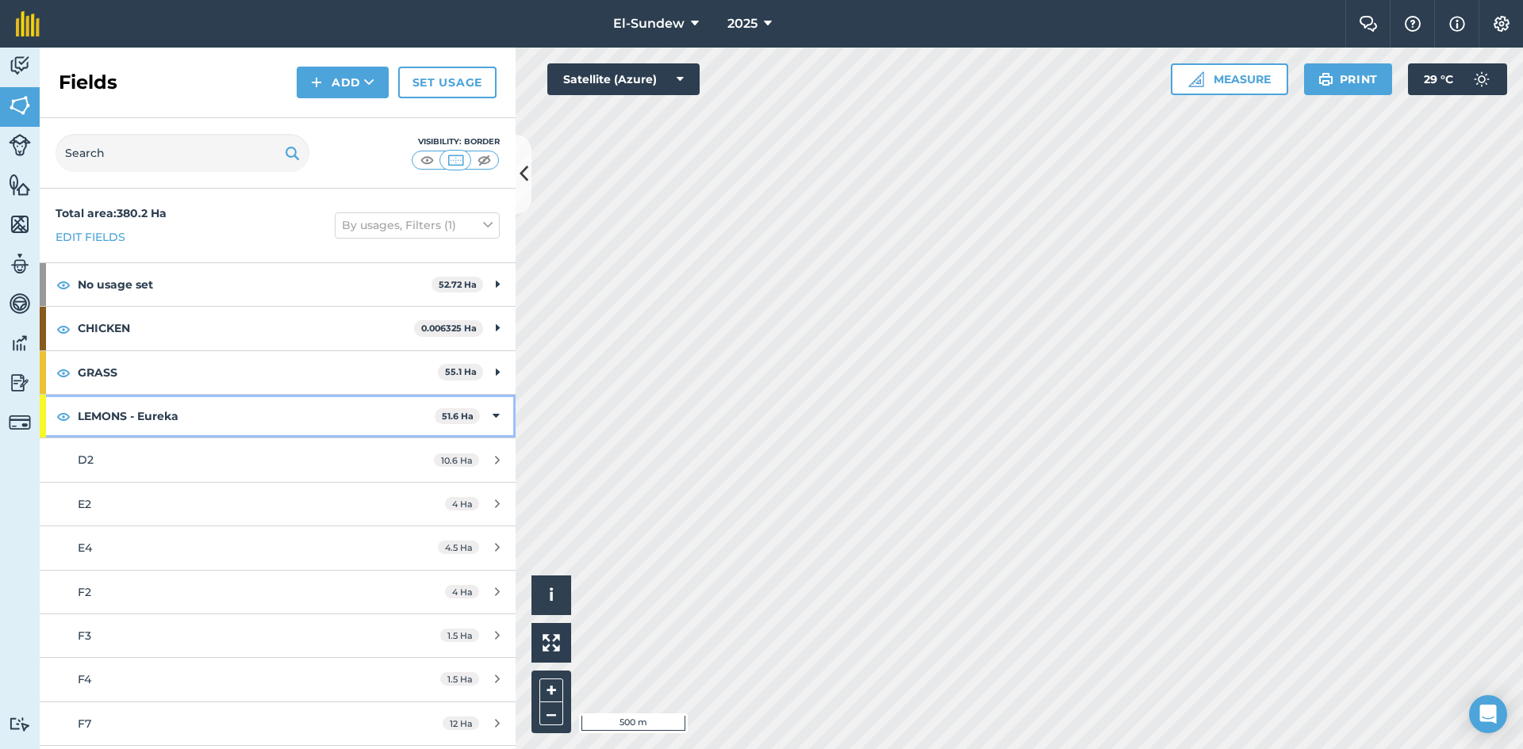
click at [196, 409] on strong "LEMONS - Eureka" at bounding box center [256, 416] width 357 height 43
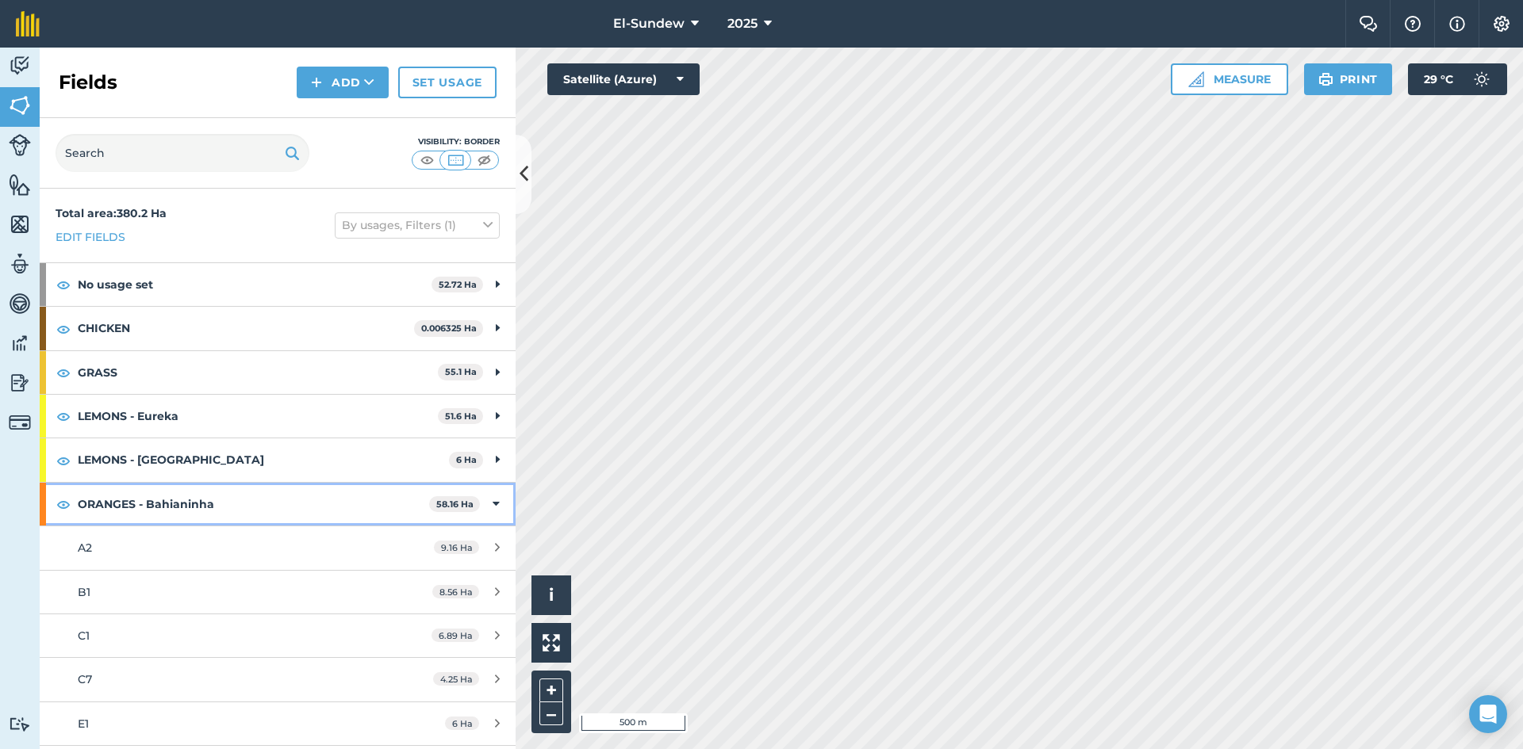
click at [208, 500] on strong "ORANGES - Bahianinha" at bounding box center [253, 504] width 351 height 43
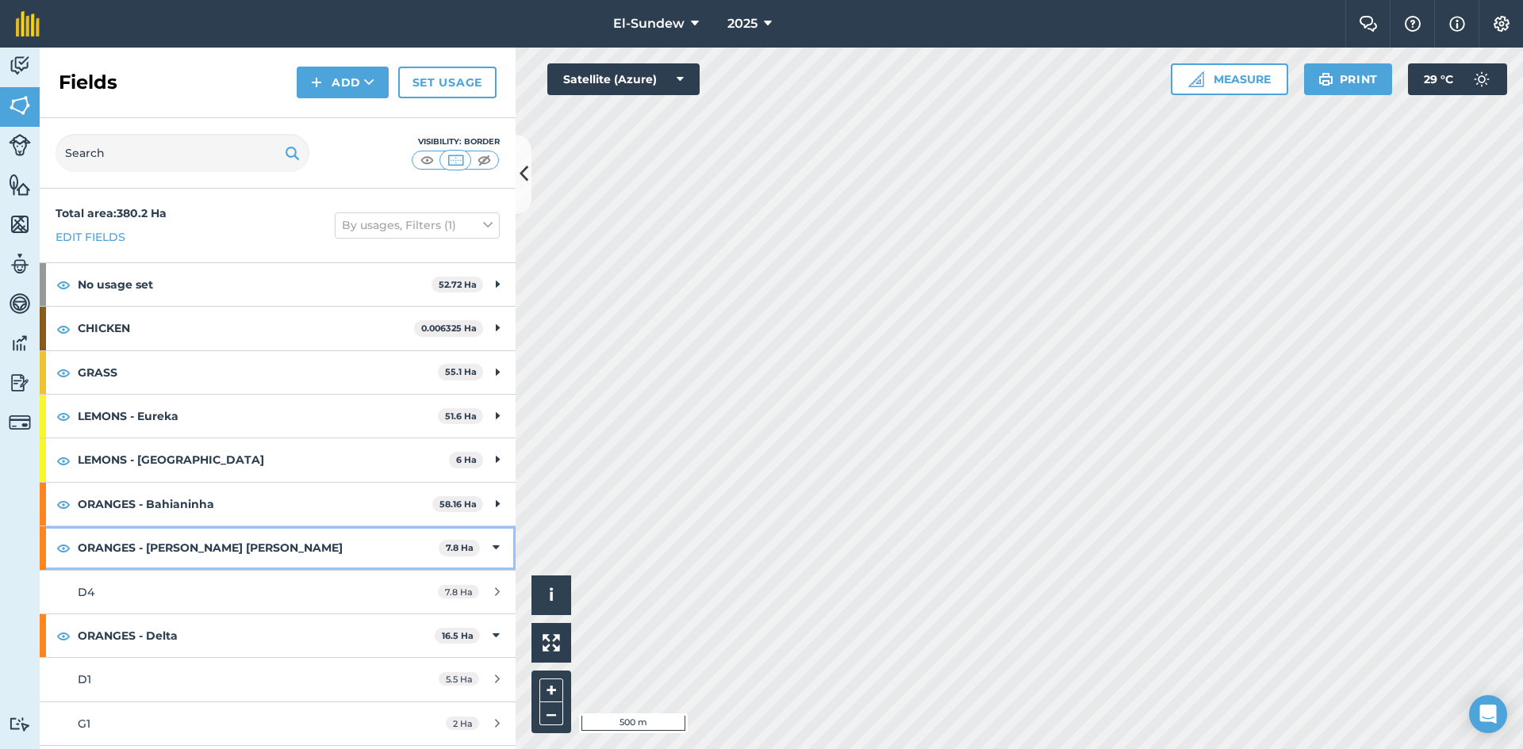
click at [203, 554] on strong "ORANGES - [PERSON_NAME] [PERSON_NAME]" at bounding box center [258, 548] width 361 height 43
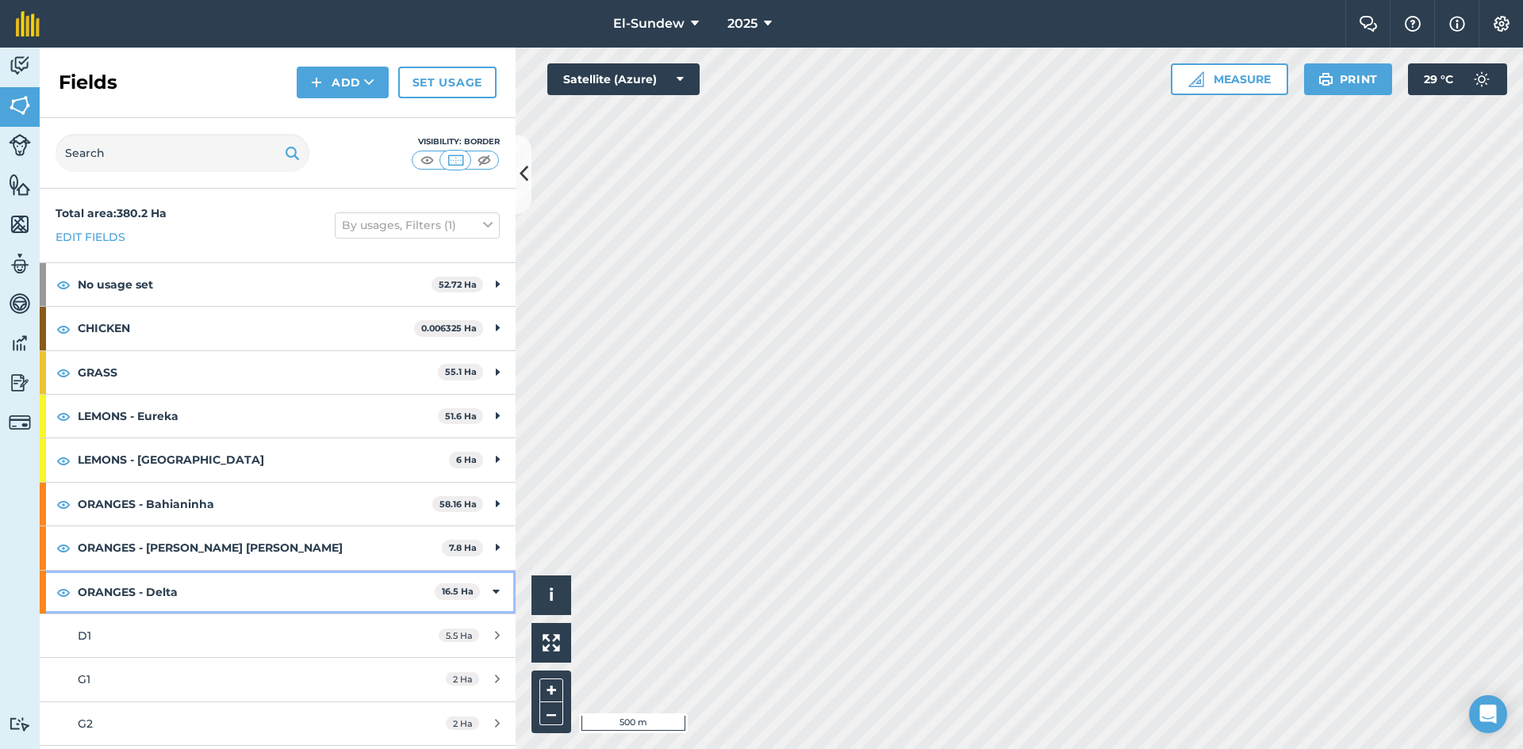
click at [194, 585] on strong "ORANGES - Delta" at bounding box center [256, 592] width 357 height 43
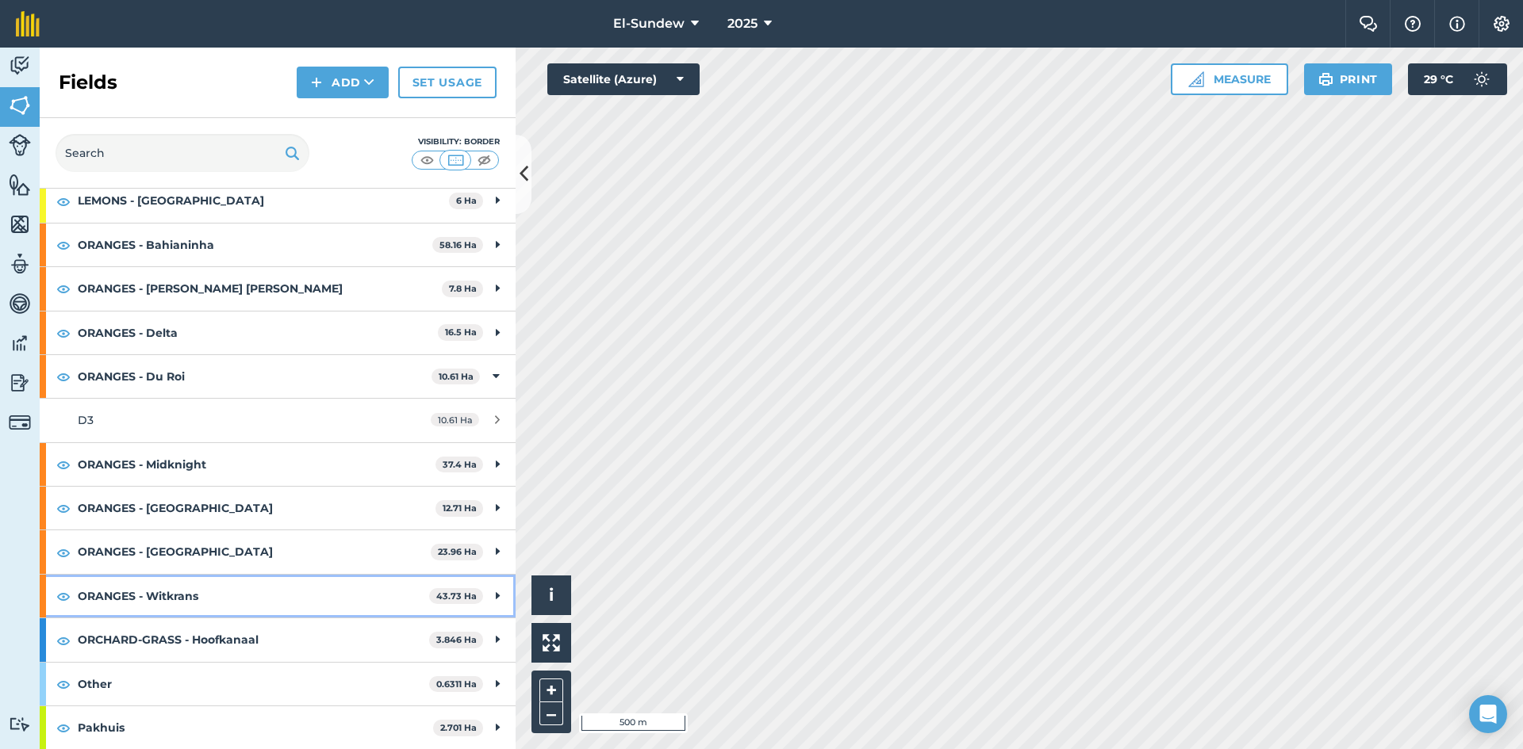
click at [201, 596] on strong "ORANGES - Witkrans" at bounding box center [253, 596] width 351 height 43
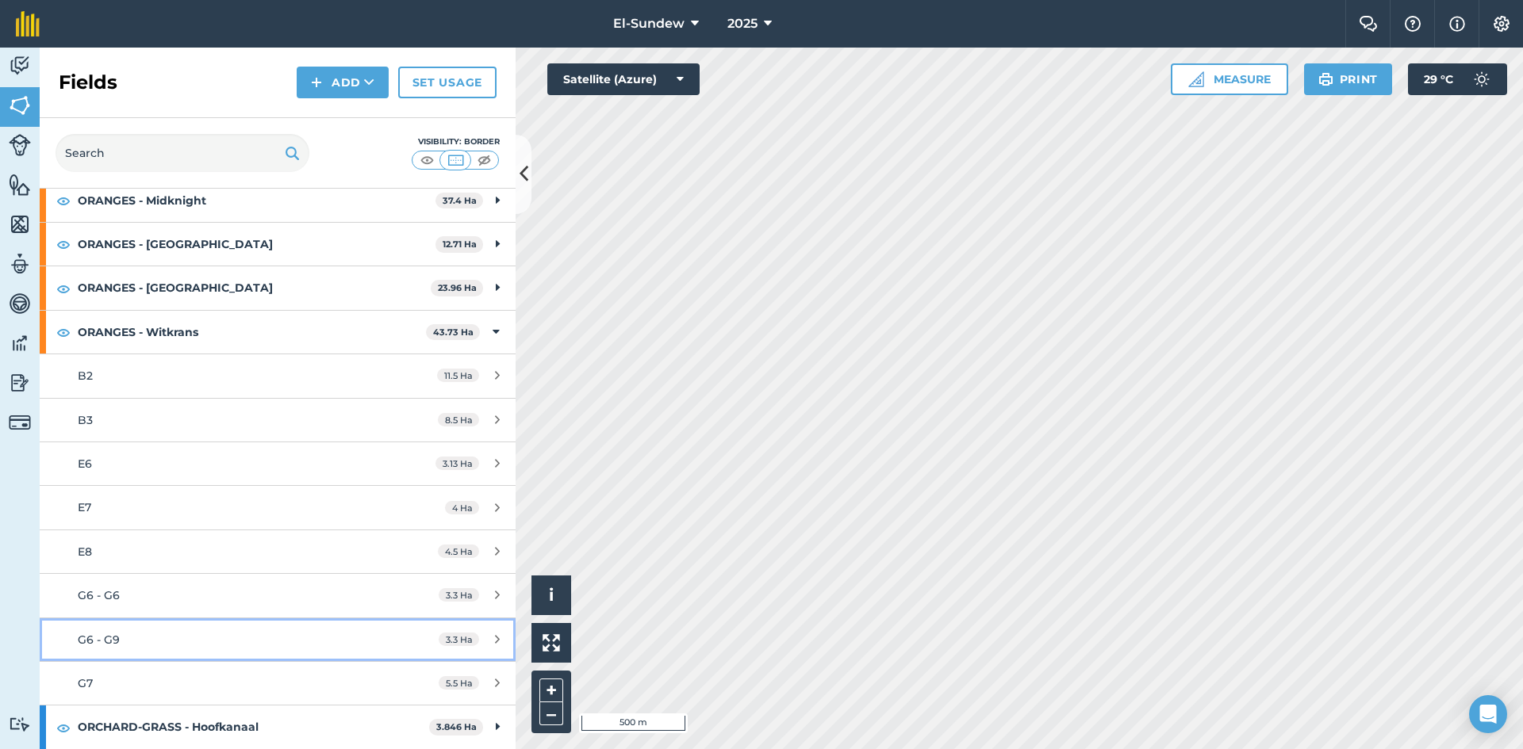
click at [174, 638] on div "G6 - G9" at bounding box center [227, 639] width 298 height 17
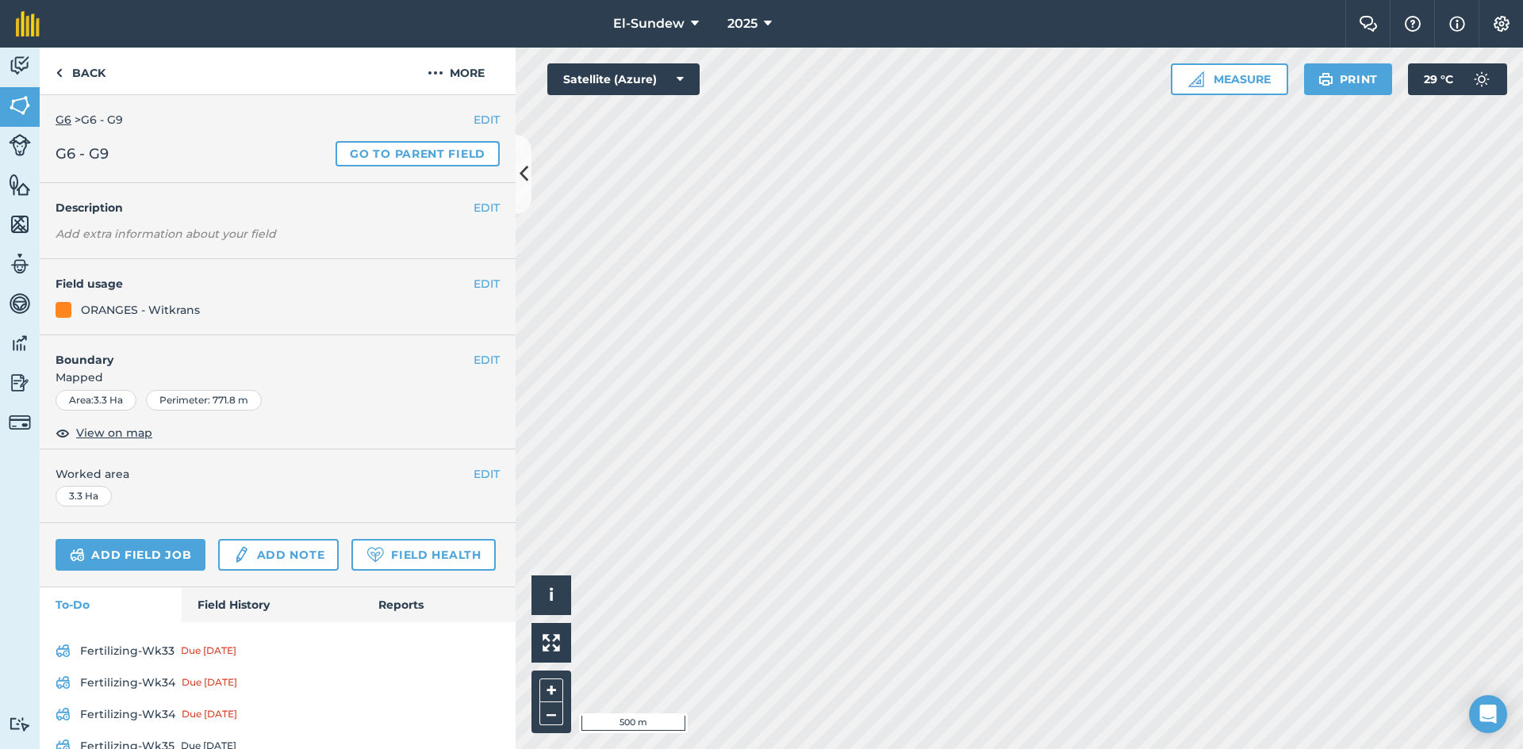
scroll to position [108, 0]
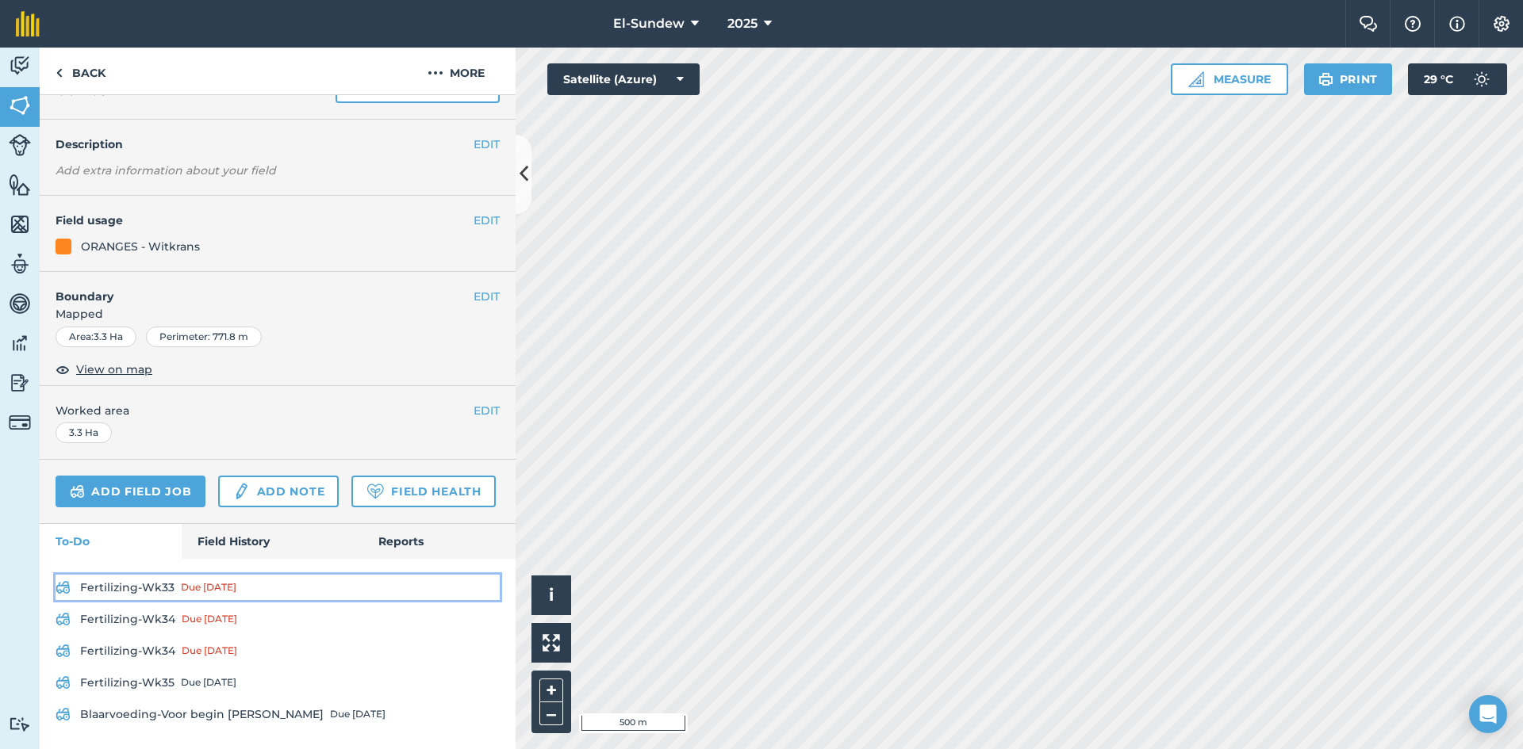
click at [145, 587] on link "Fertilizing-Wk33 Due 11 Aug" at bounding box center [278, 587] width 444 height 25
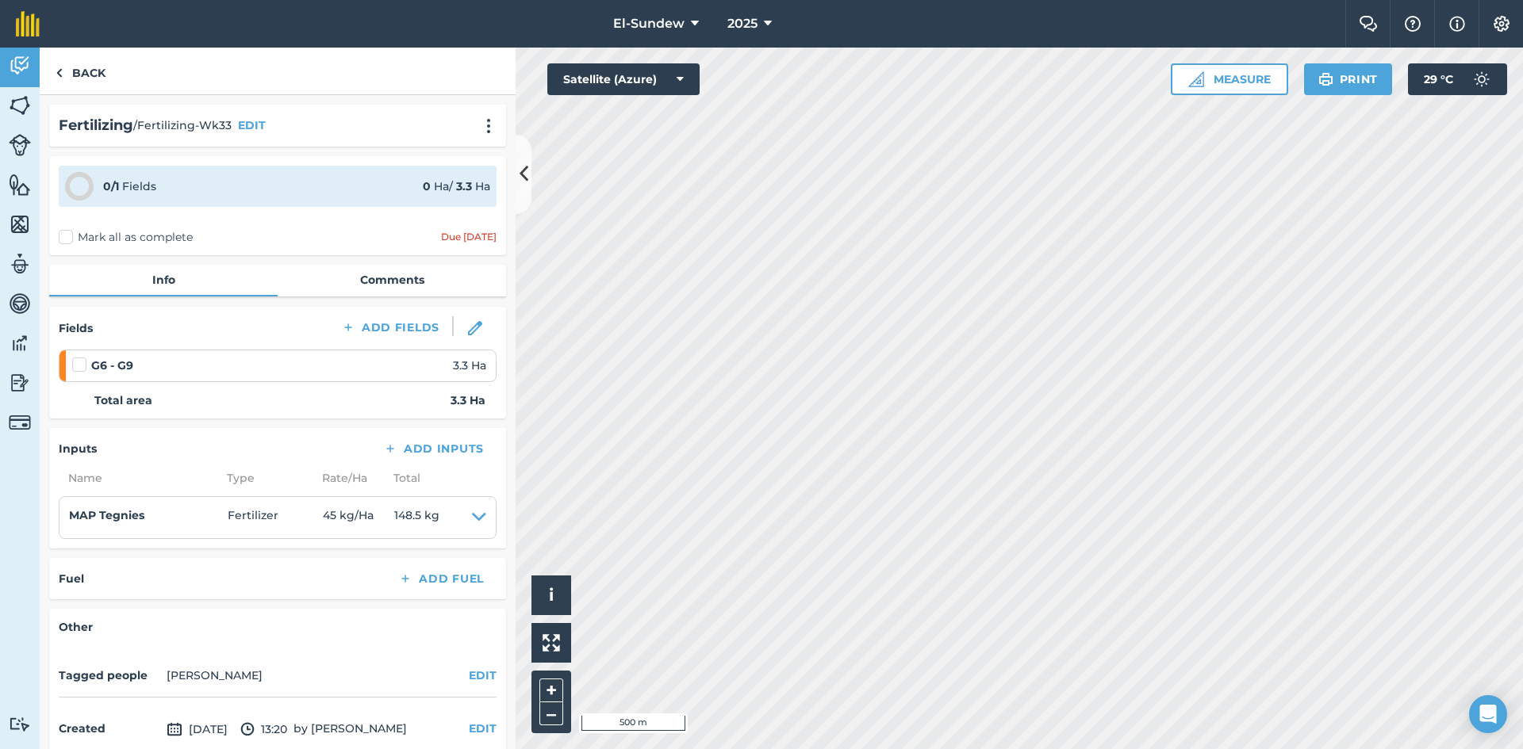
click at [82, 357] on label at bounding box center [81, 357] width 19 height 0
click at [82, 362] on input "checkbox" at bounding box center [77, 362] width 10 height 10
checkbox input "false"
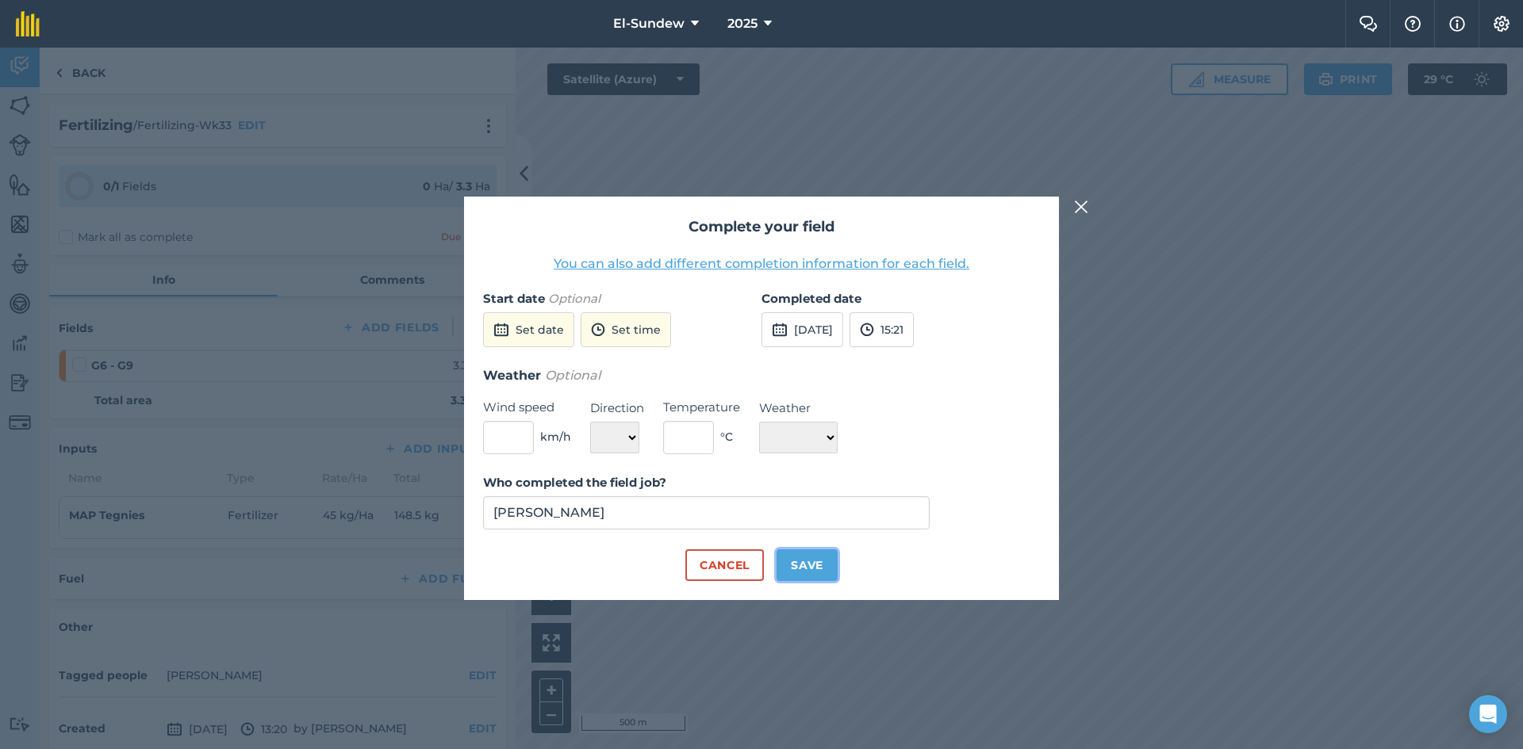
click at [834, 565] on button "Save" at bounding box center [806, 566] width 61 height 32
checkbox input "true"
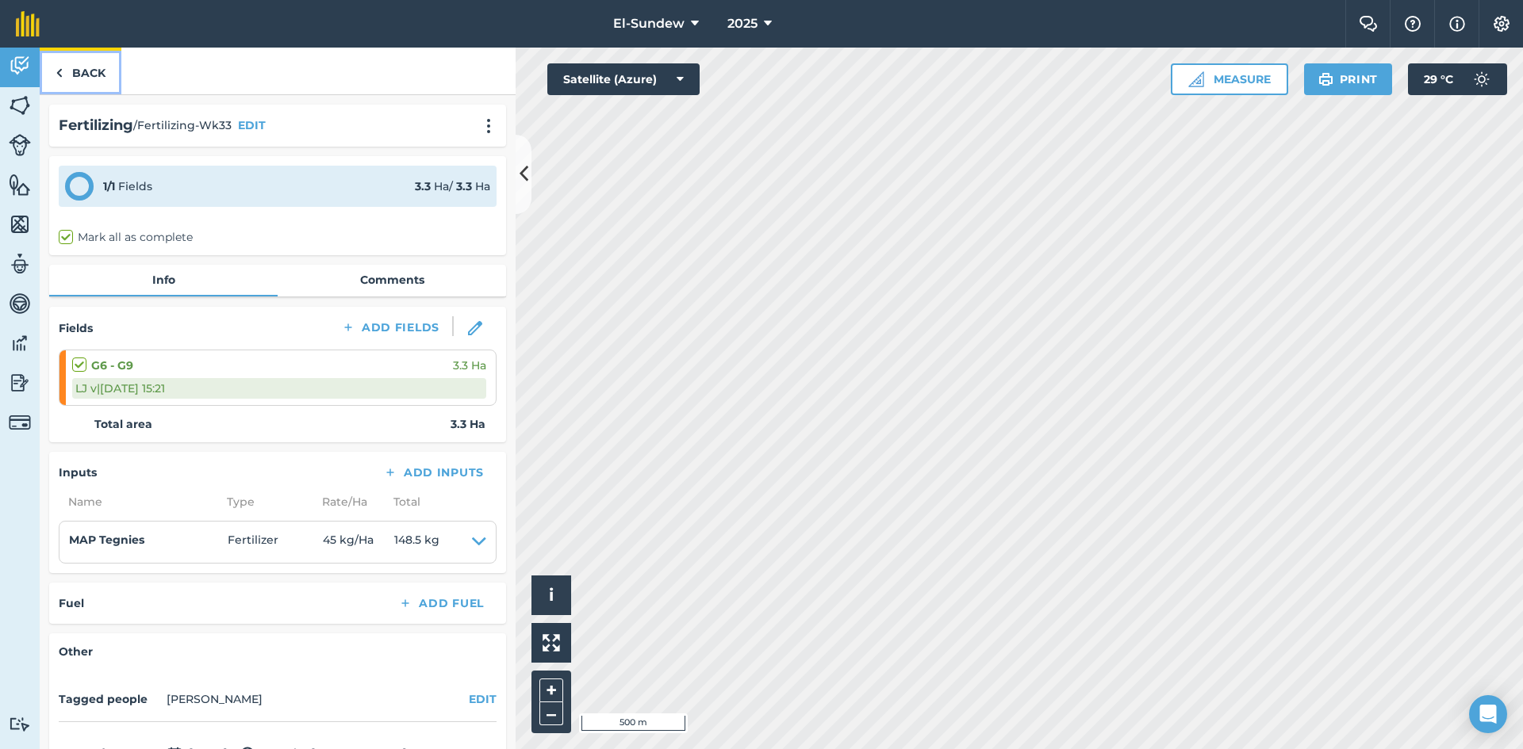
click at [83, 73] on link "Back" at bounding box center [81, 71] width 82 height 47
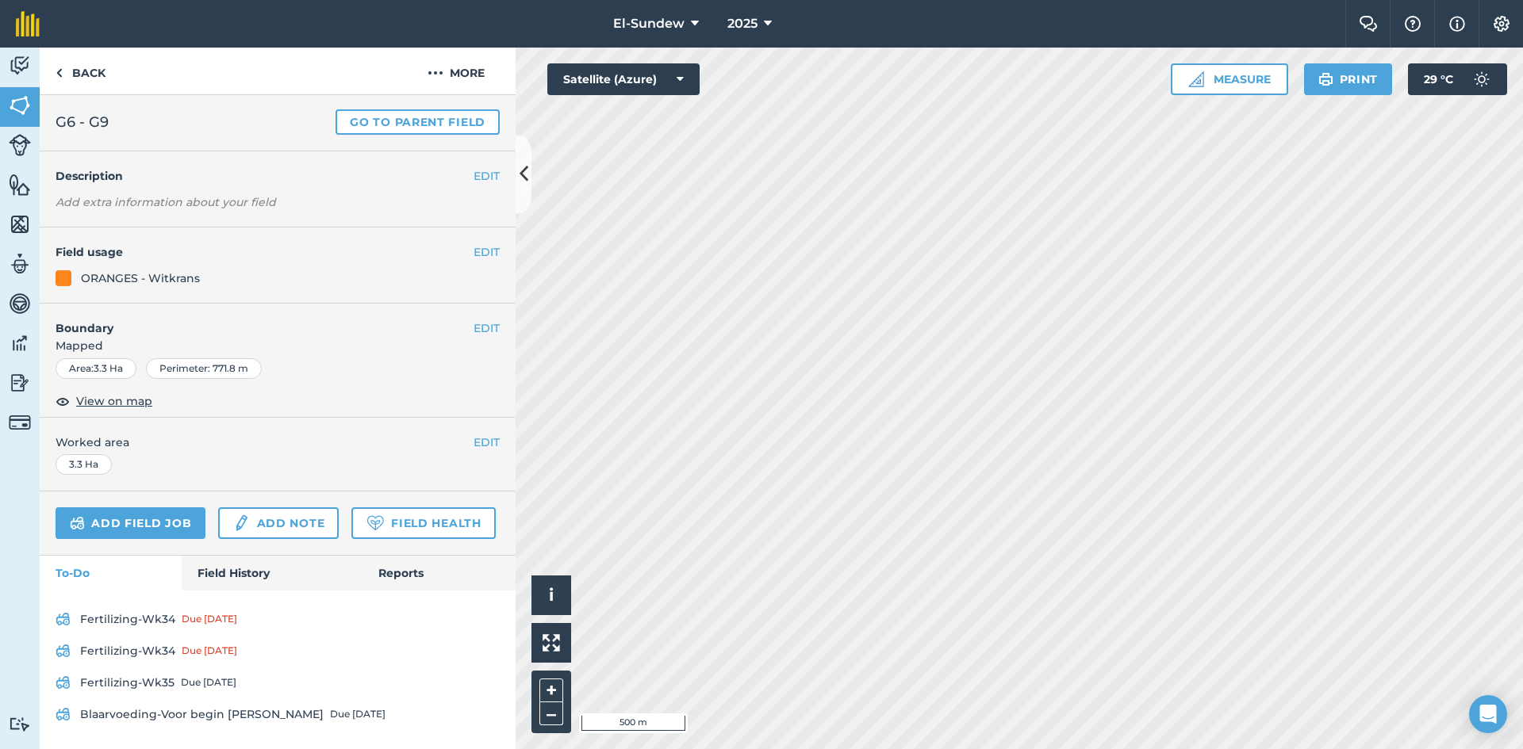
scroll to position [76, 0]
click at [228, 568] on link "Field History" at bounding box center [272, 573] width 180 height 35
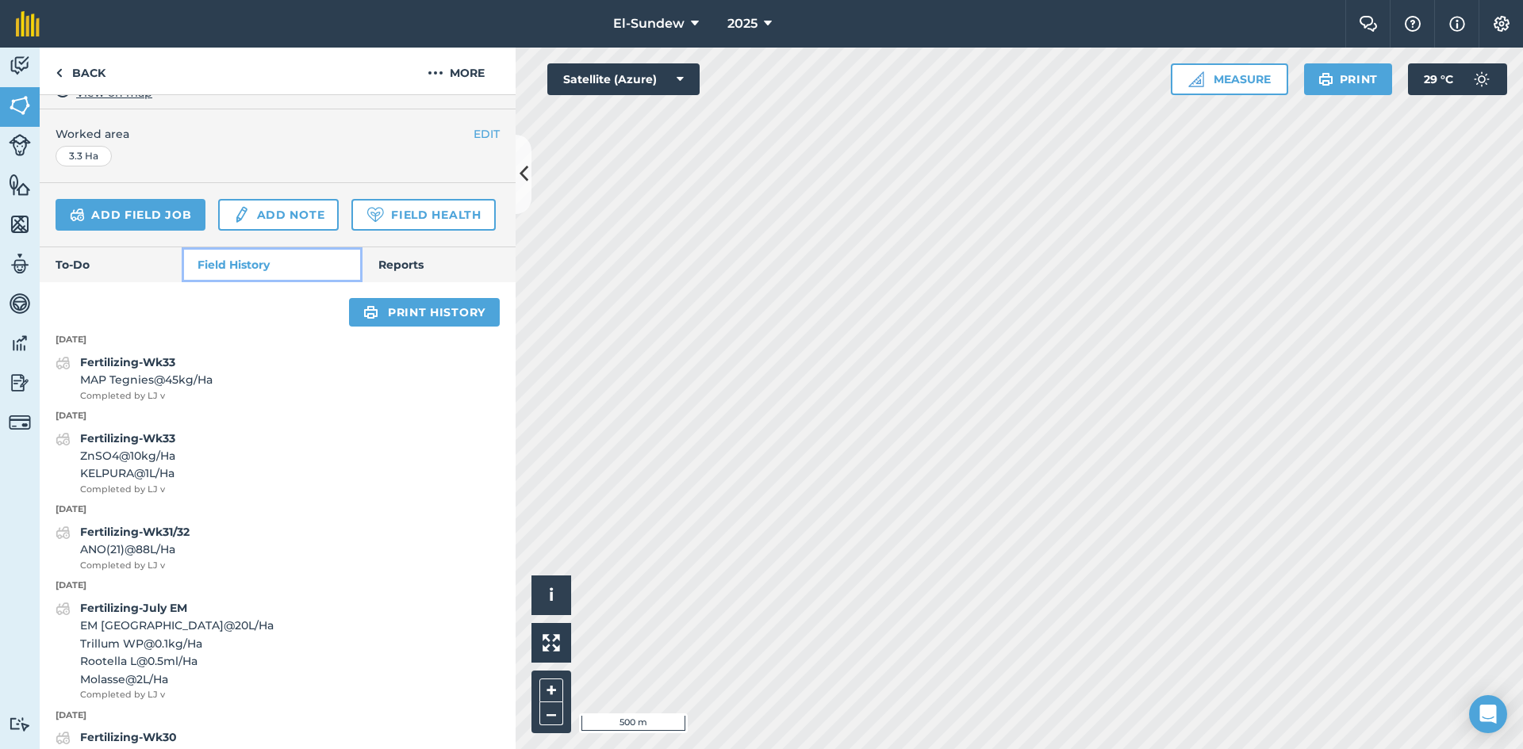
scroll to position [605, 0]
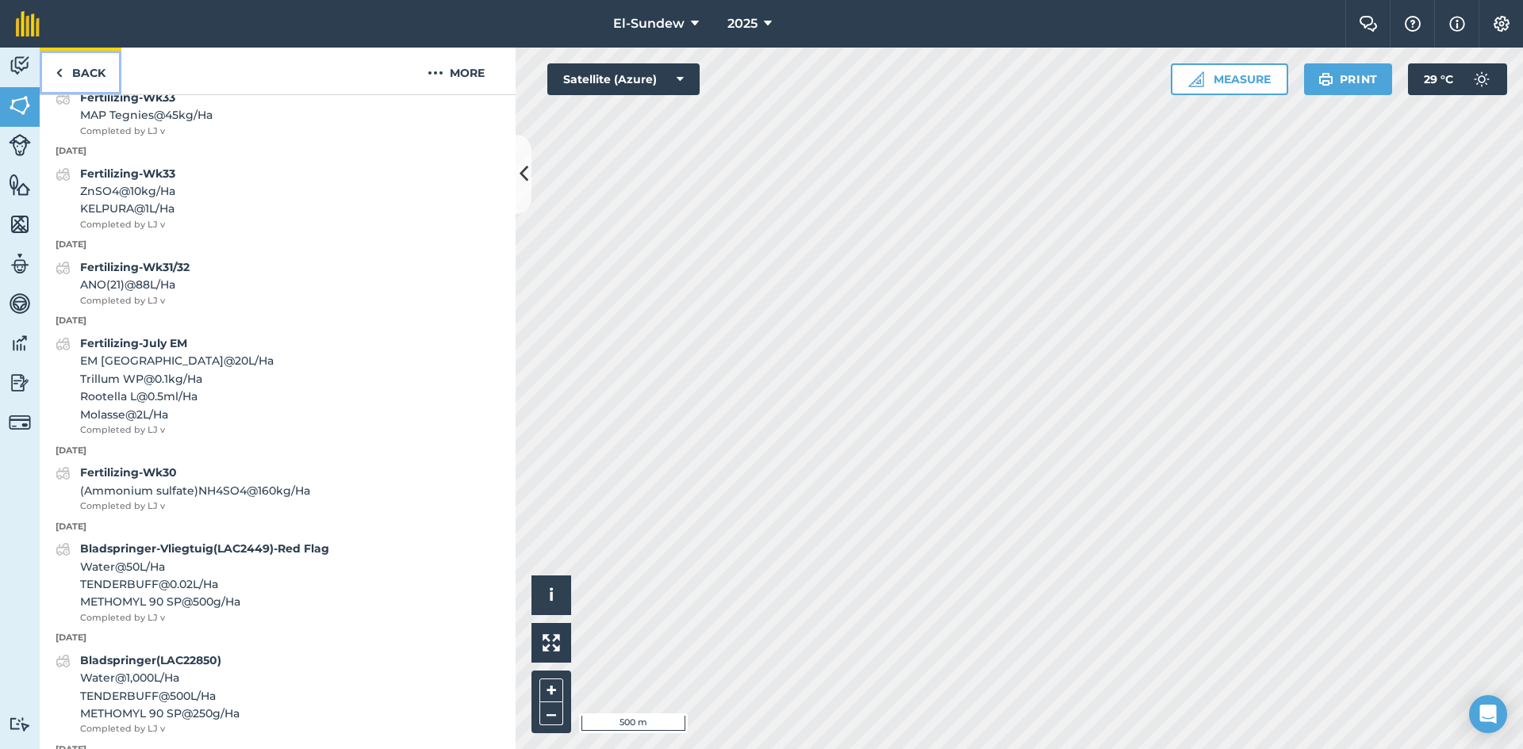
click at [86, 71] on link "Back" at bounding box center [81, 71] width 82 height 47
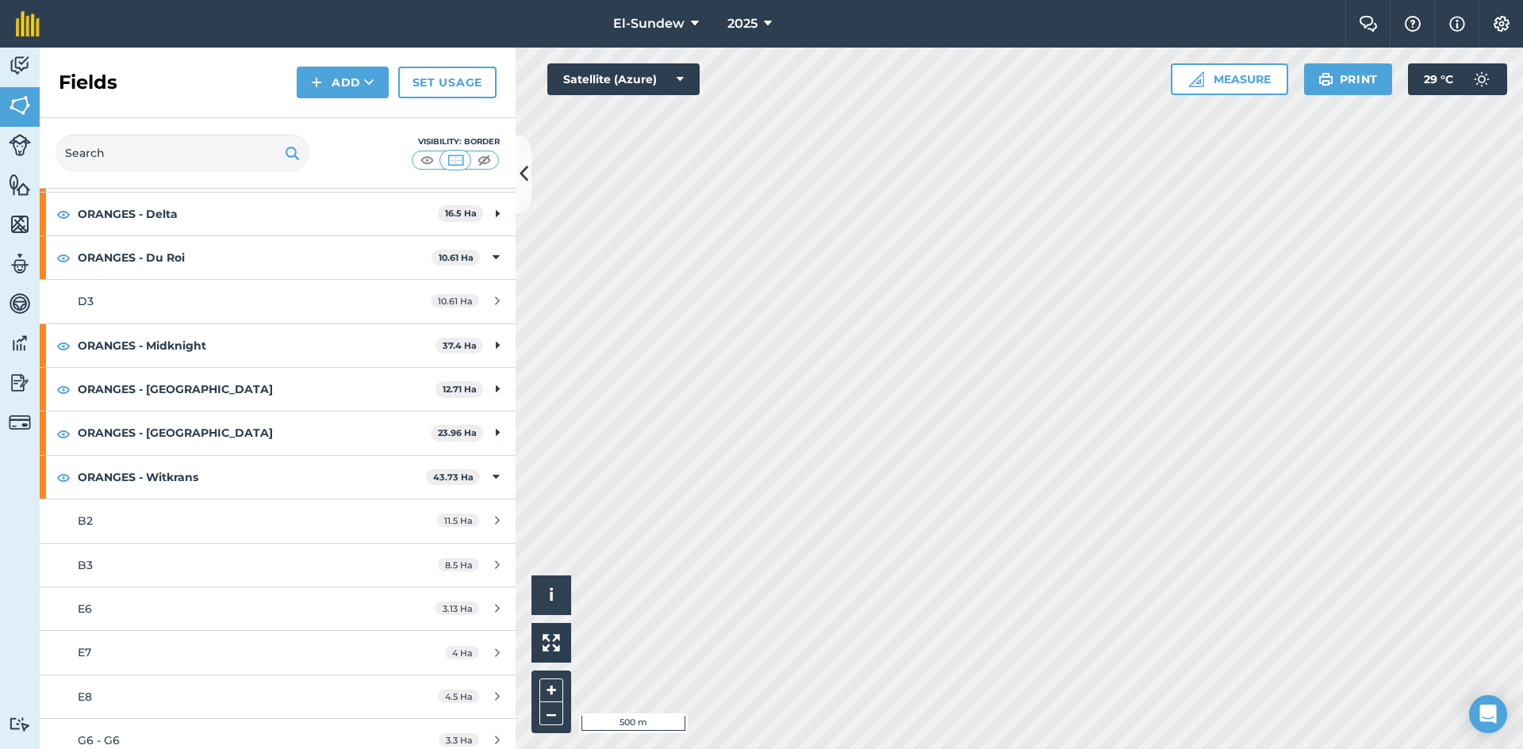
scroll to position [529, 0]
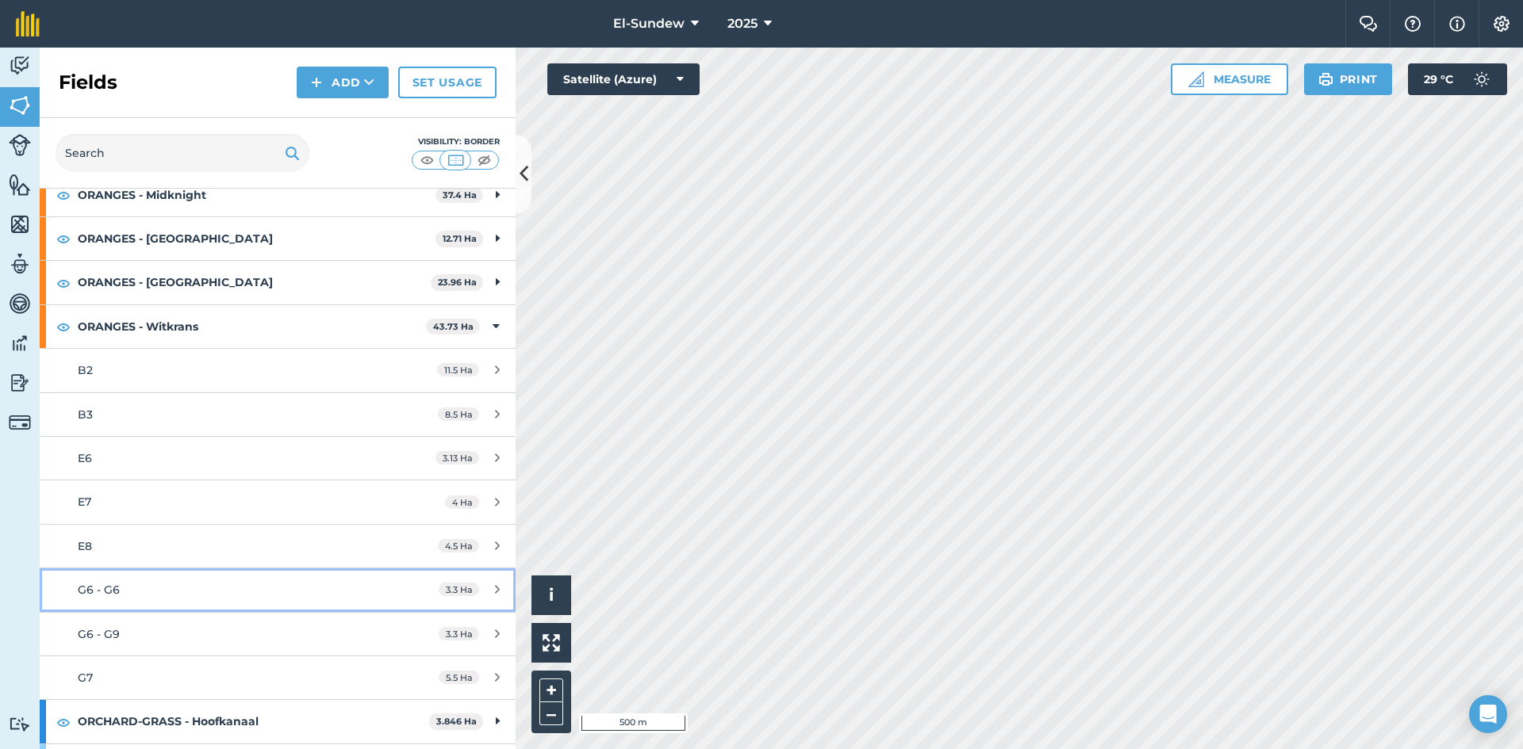
click at [199, 596] on div "G6 - G6" at bounding box center [227, 589] width 298 height 17
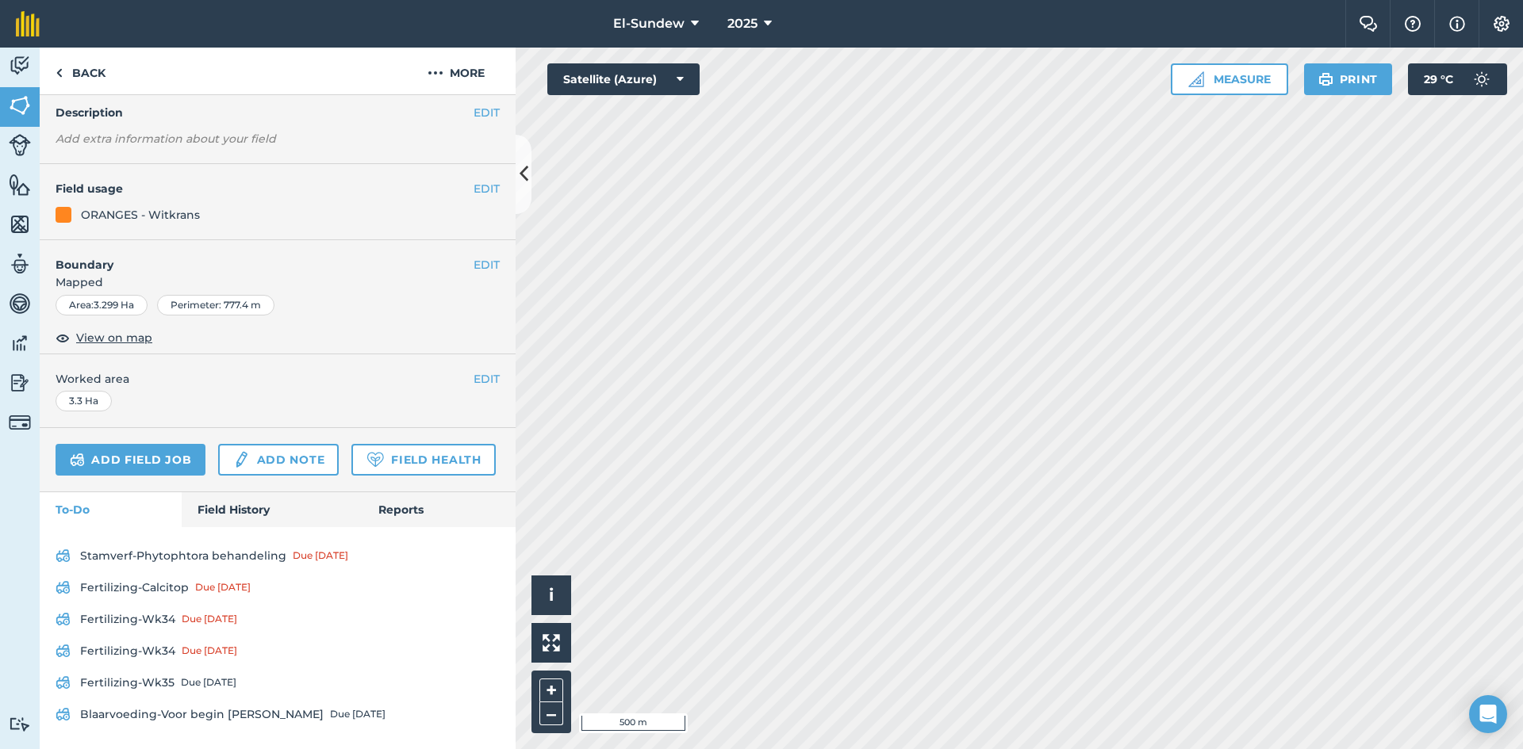
scroll to position [140, 0]
click at [236, 504] on link "Field History" at bounding box center [272, 510] width 180 height 35
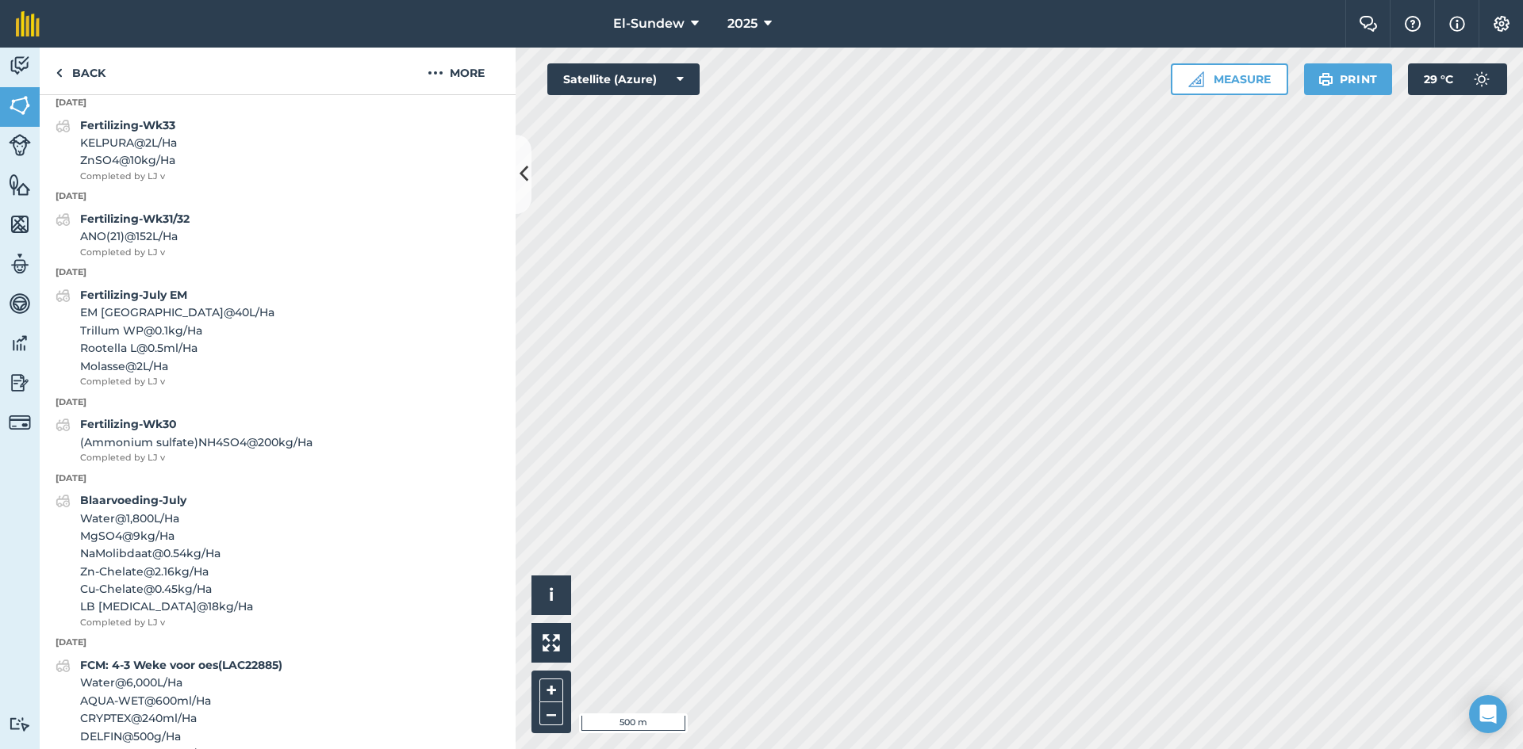
scroll to position [669, 0]
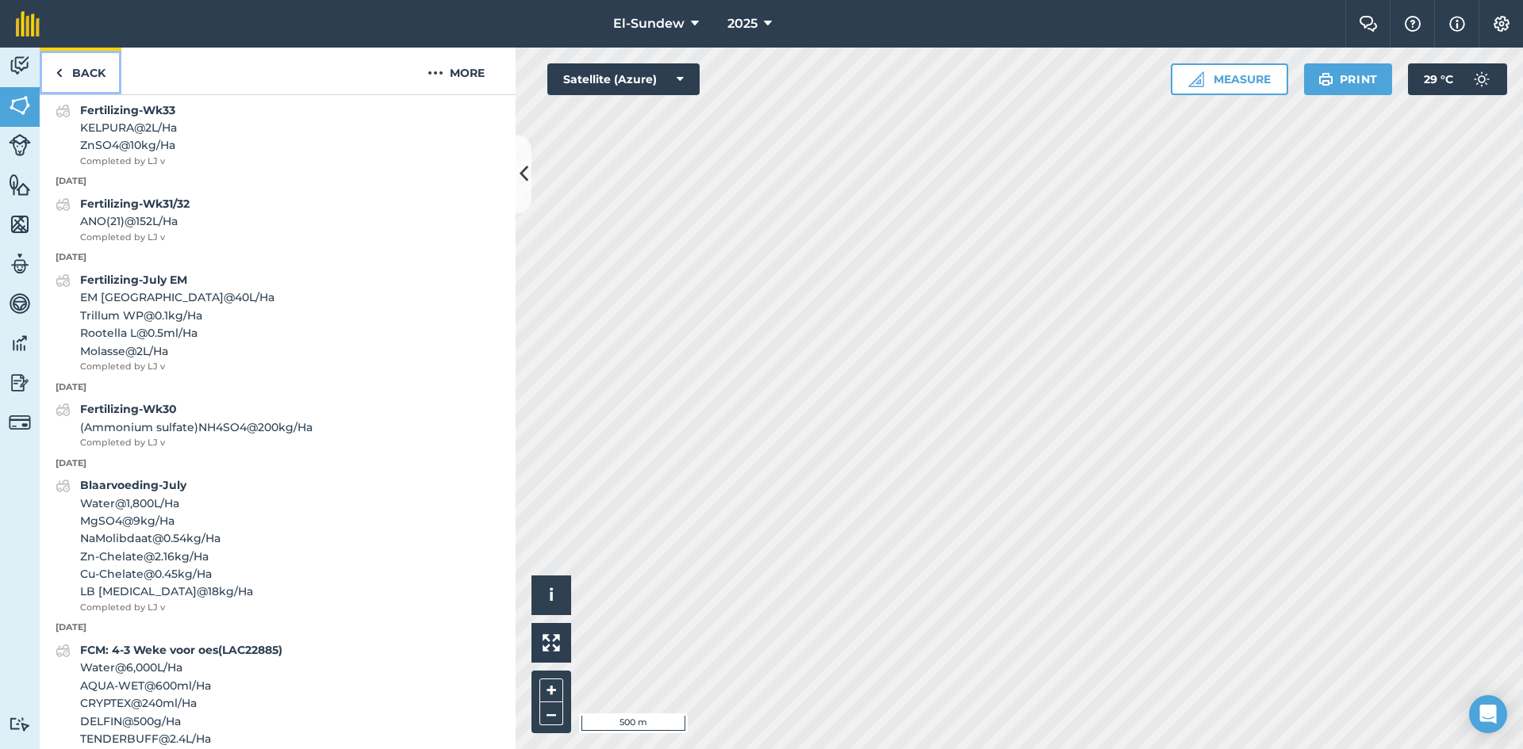
click at [75, 82] on link "Back" at bounding box center [81, 71] width 82 height 47
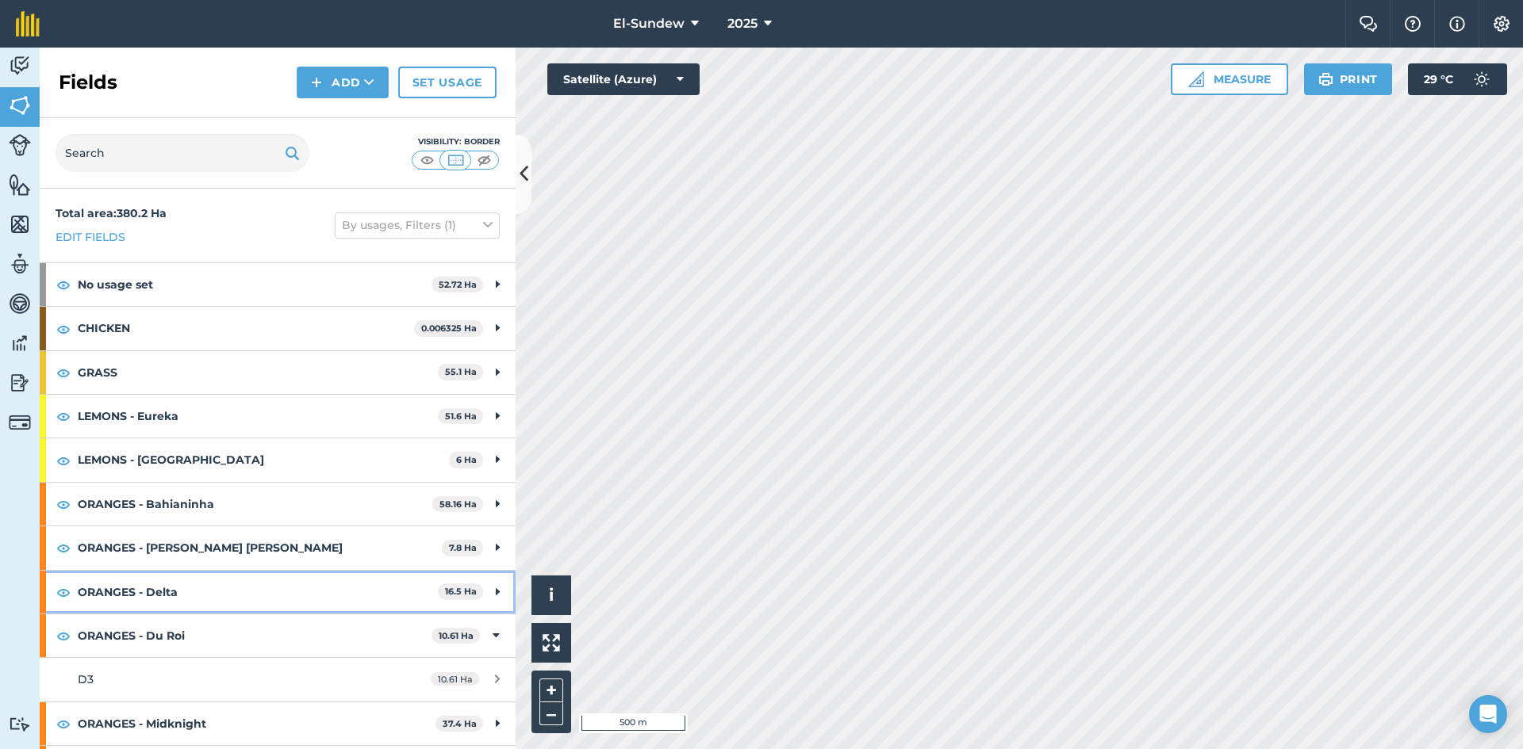
click at [223, 592] on strong "ORANGES - Delta" at bounding box center [258, 592] width 360 height 43
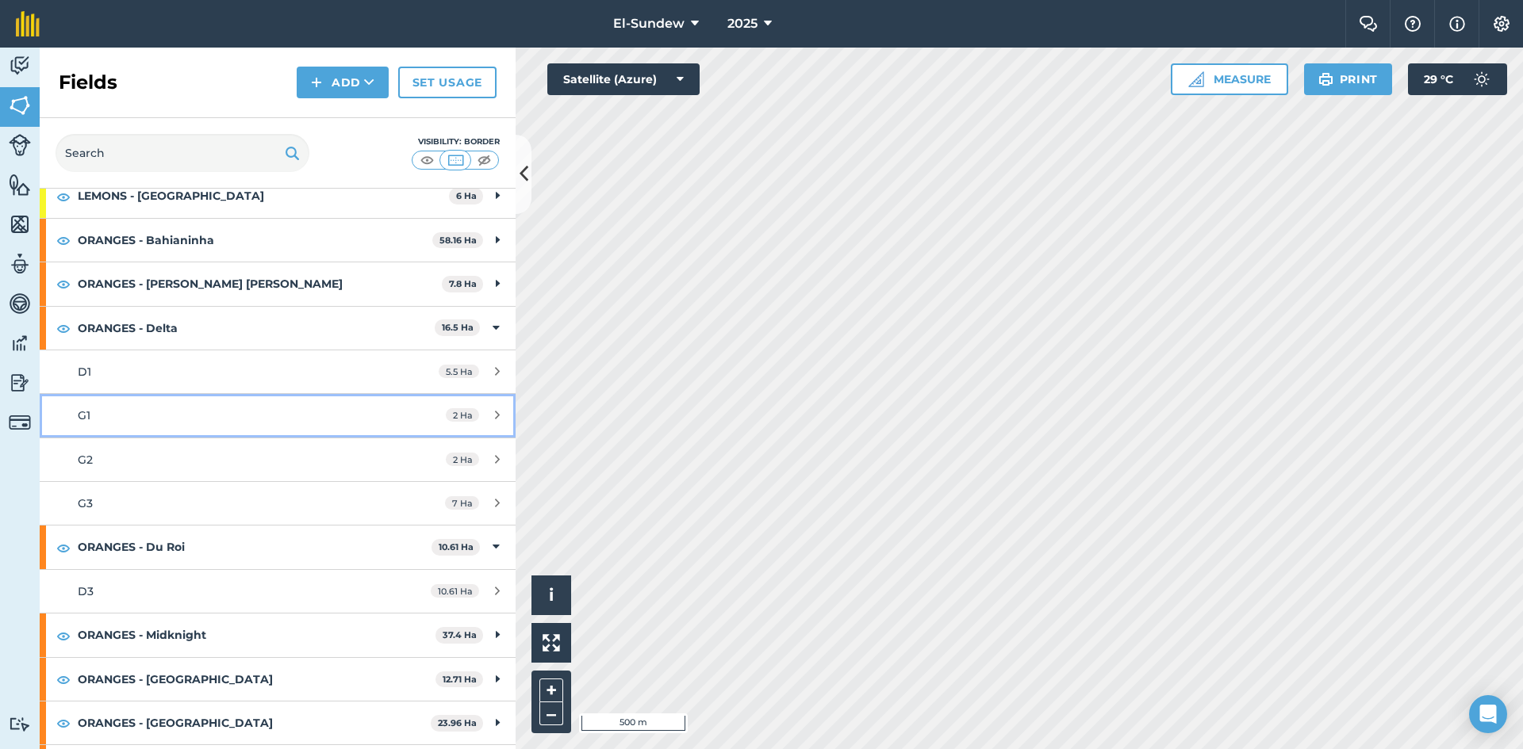
click at [151, 413] on div "G1" at bounding box center [227, 415] width 298 height 17
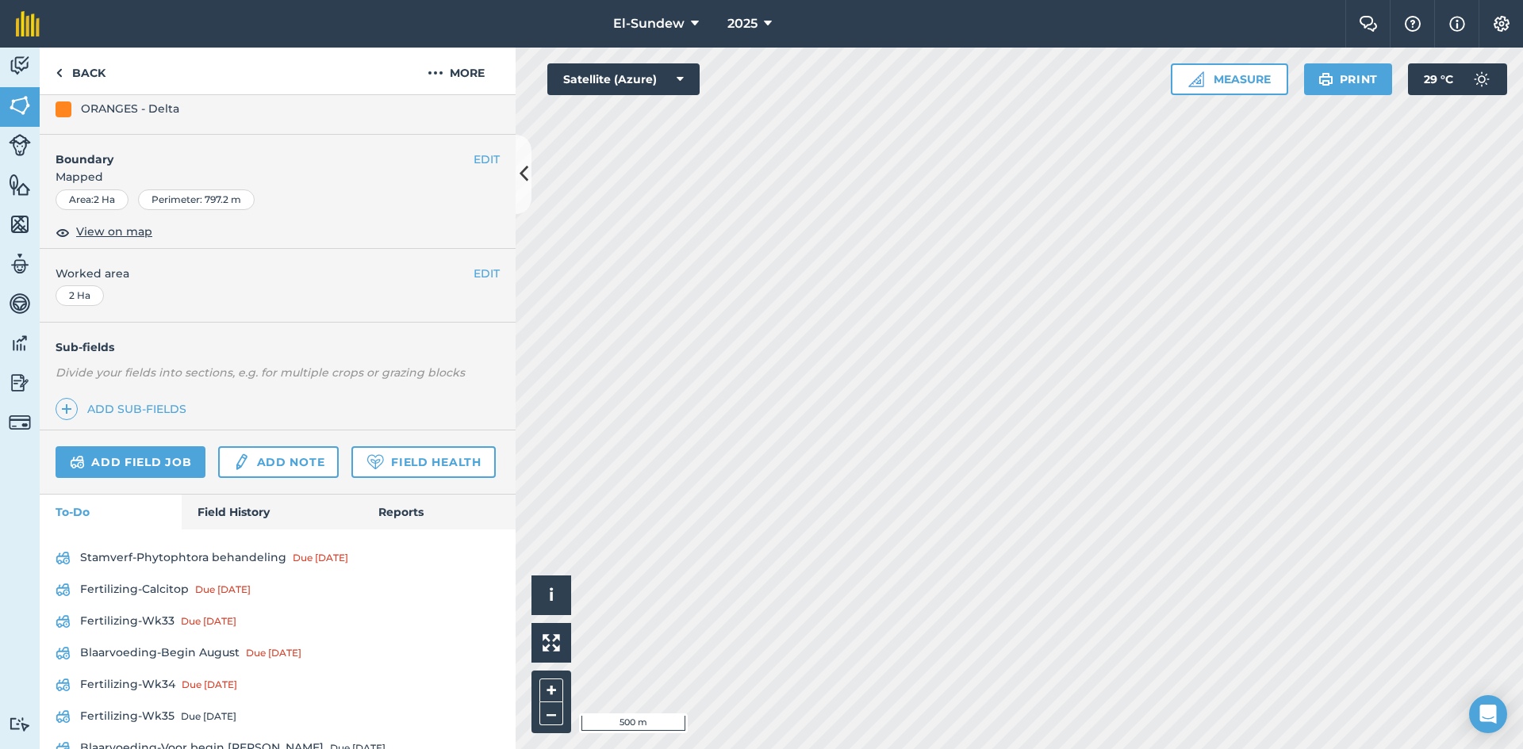
scroll to position [264, 0]
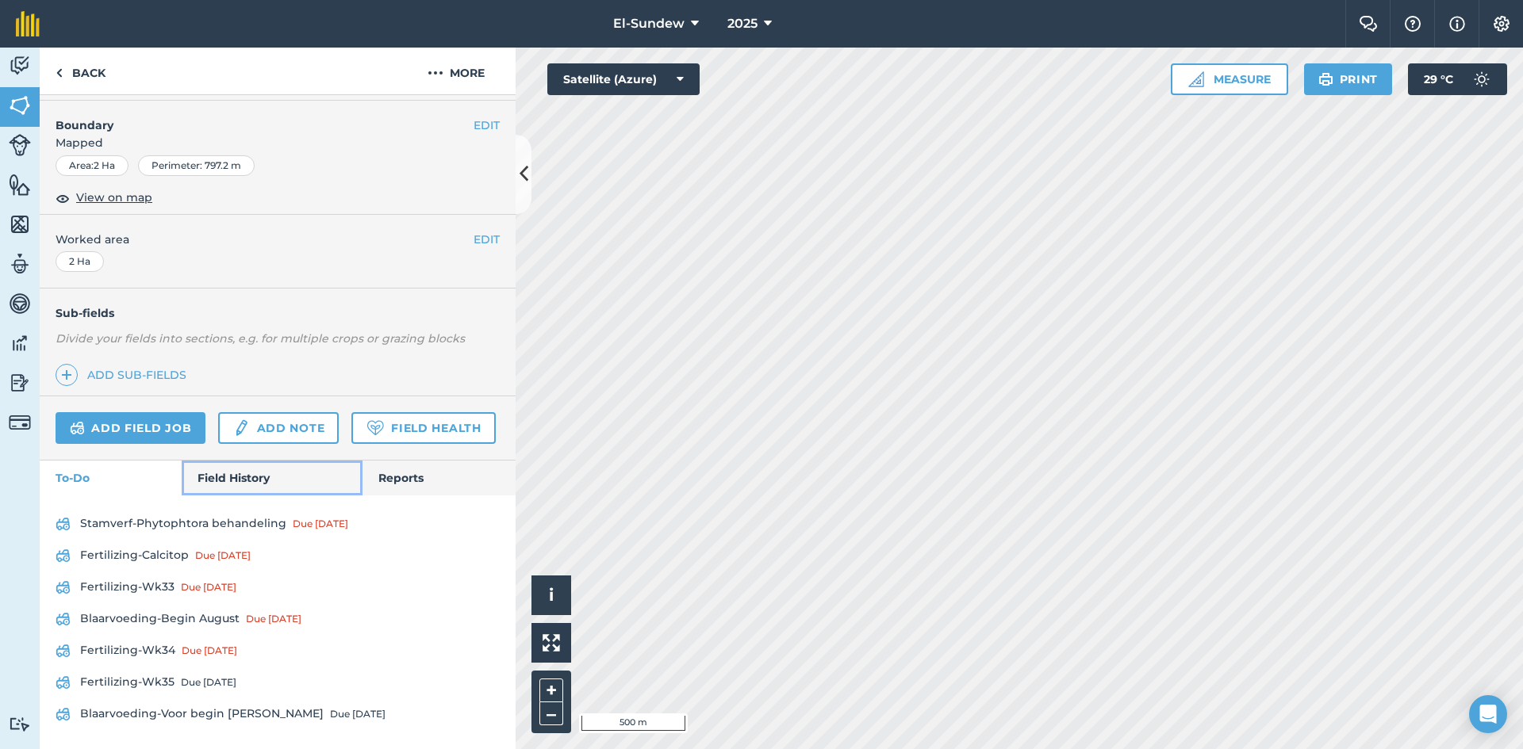
click at [253, 496] on link "Field History" at bounding box center [272, 478] width 180 height 35
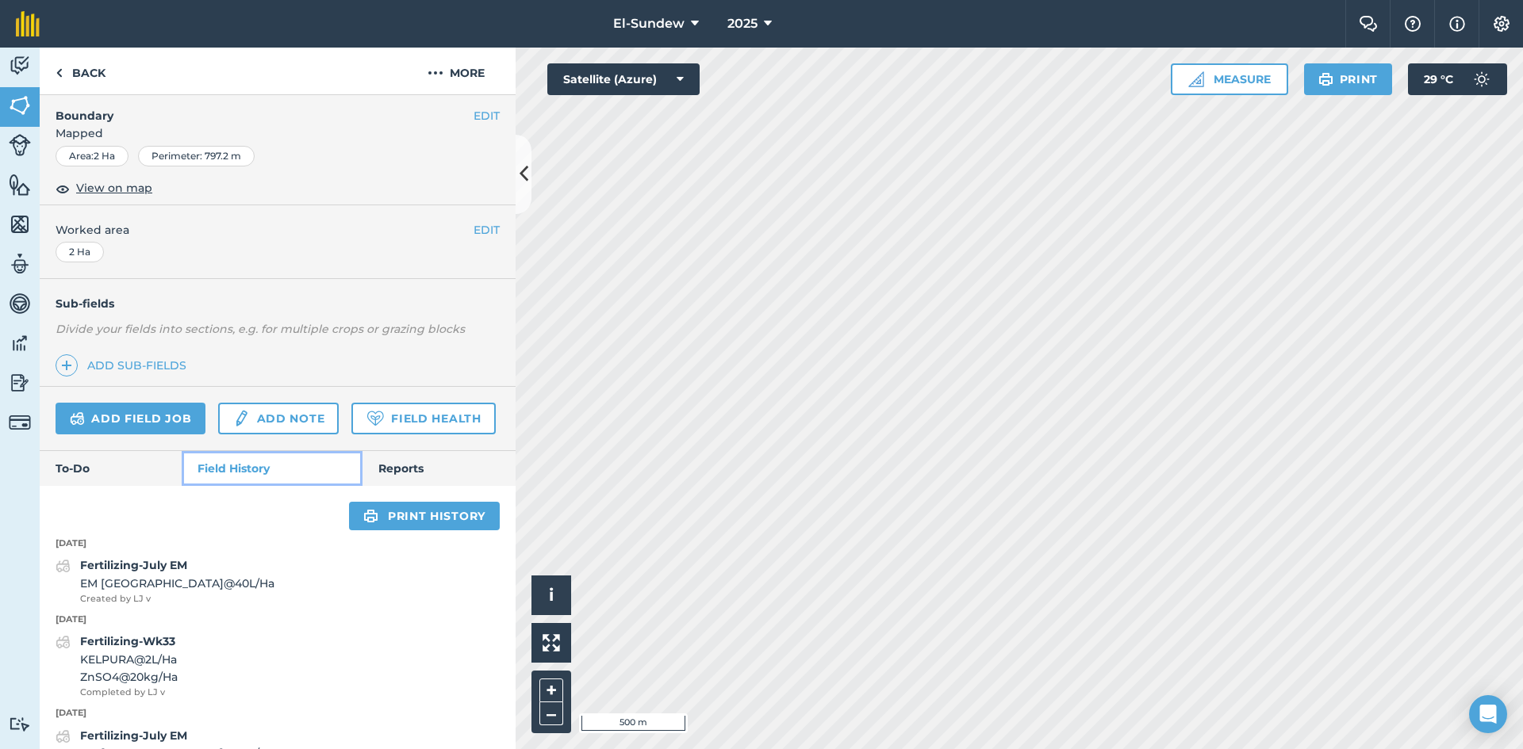
scroll to position [529, 0]
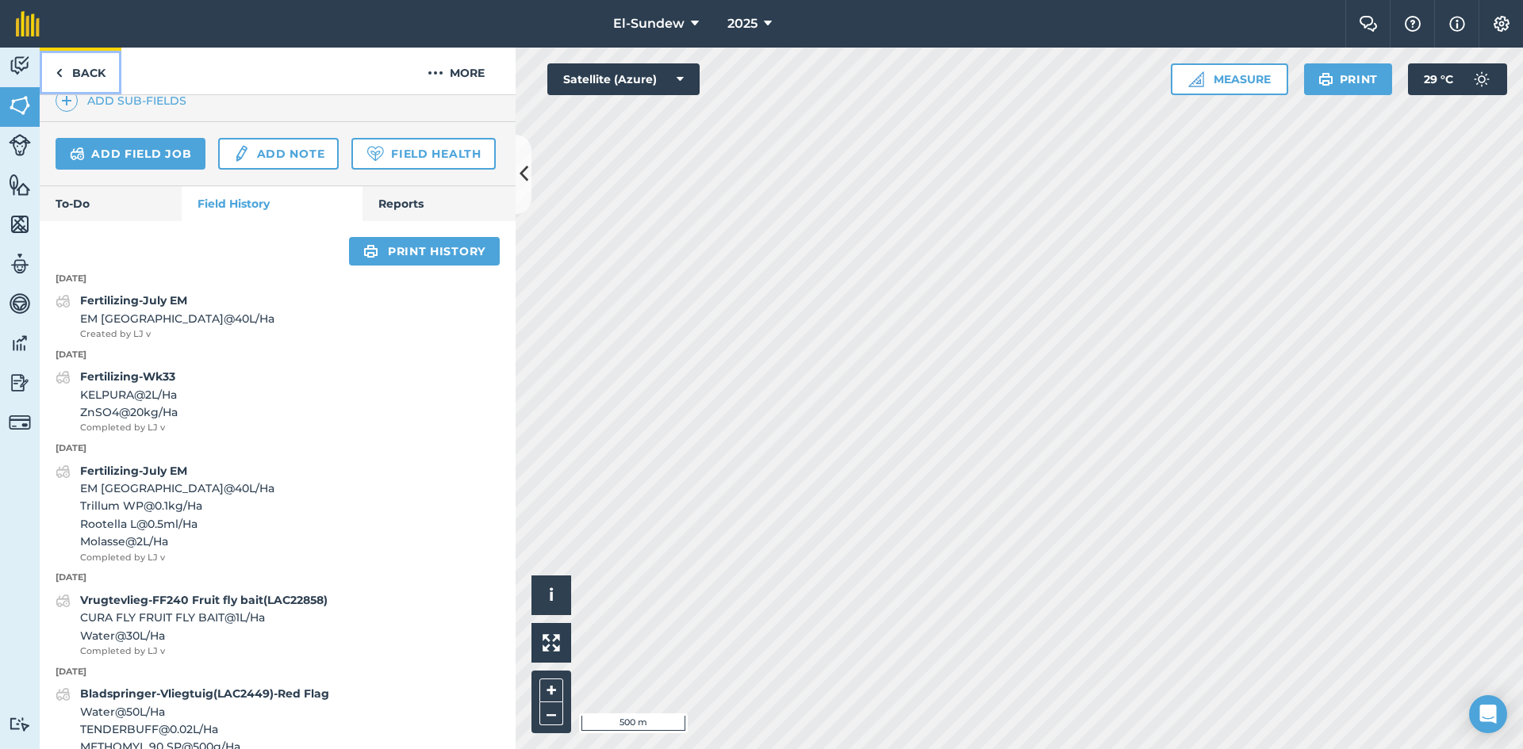
click at [93, 79] on link "Back" at bounding box center [81, 71] width 82 height 47
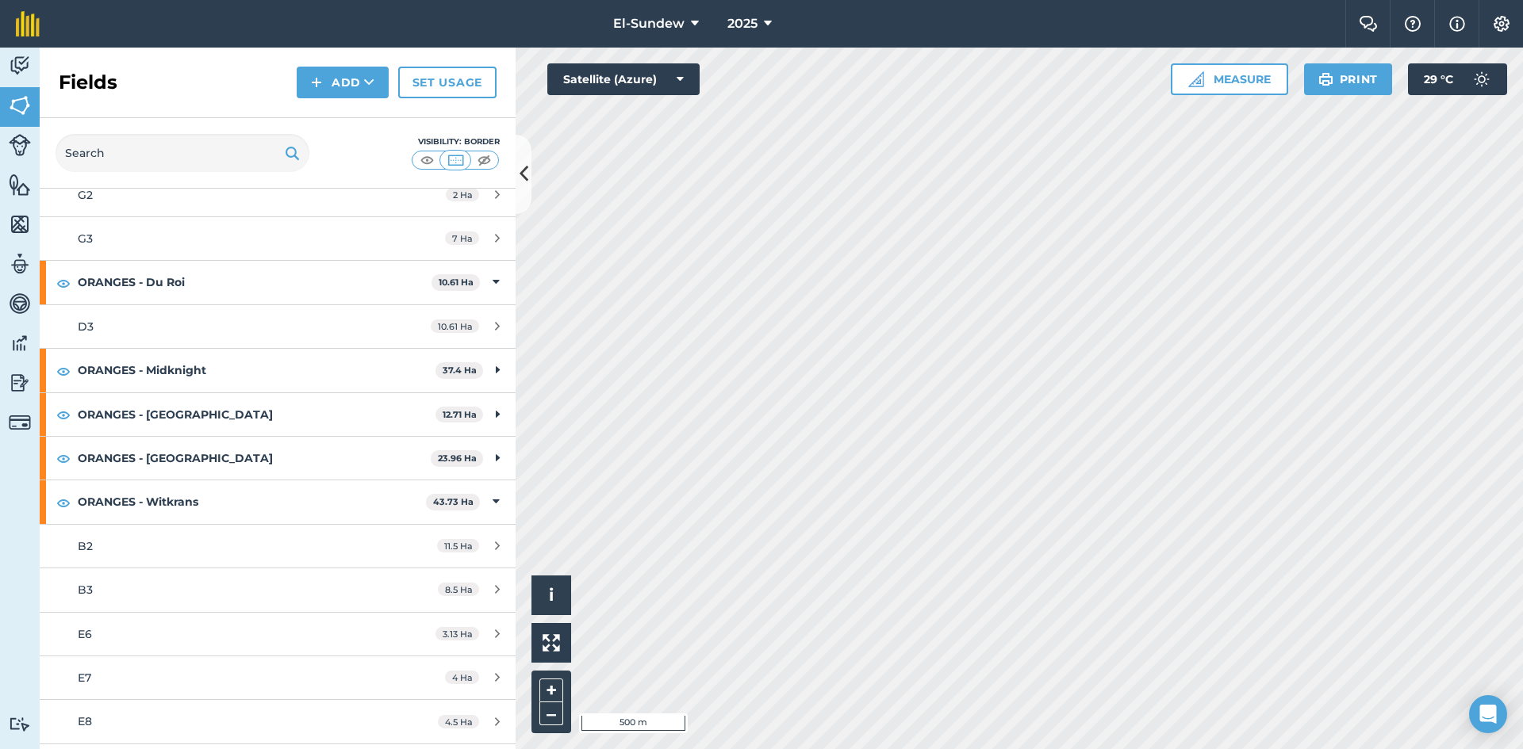
scroll to position [787, 0]
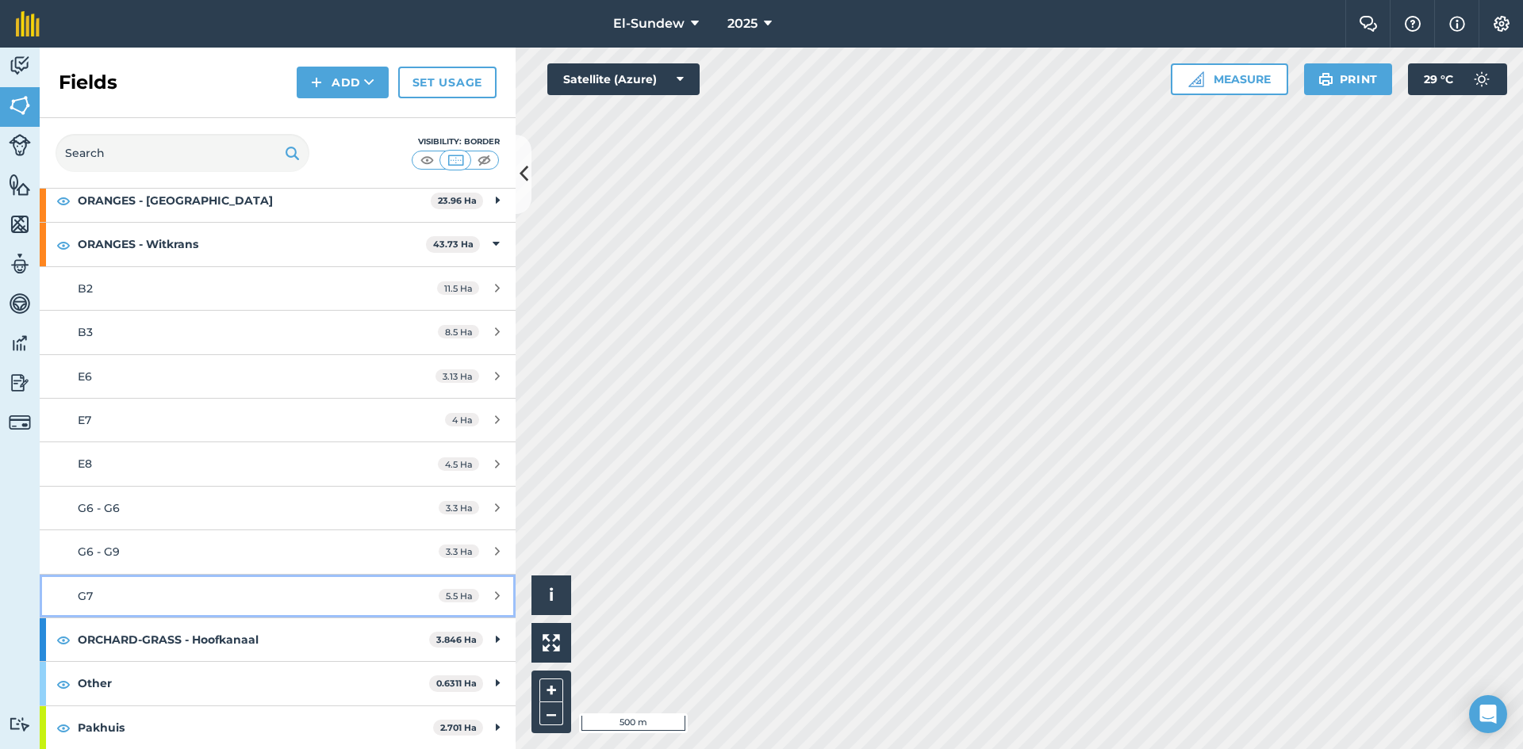
click at [186, 611] on link "G7 5.5 Ha" at bounding box center [278, 596] width 476 height 43
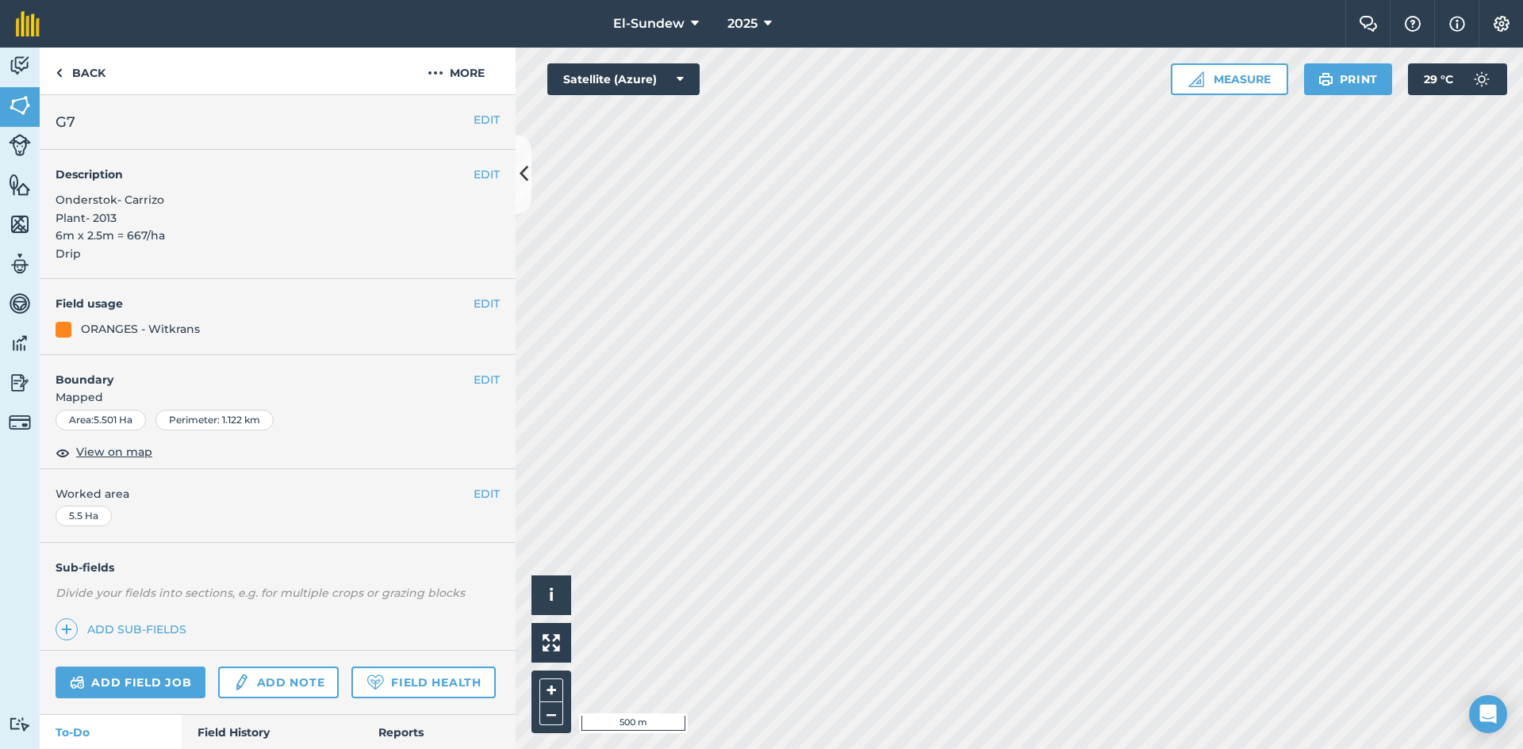
scroll to position [267, 0]
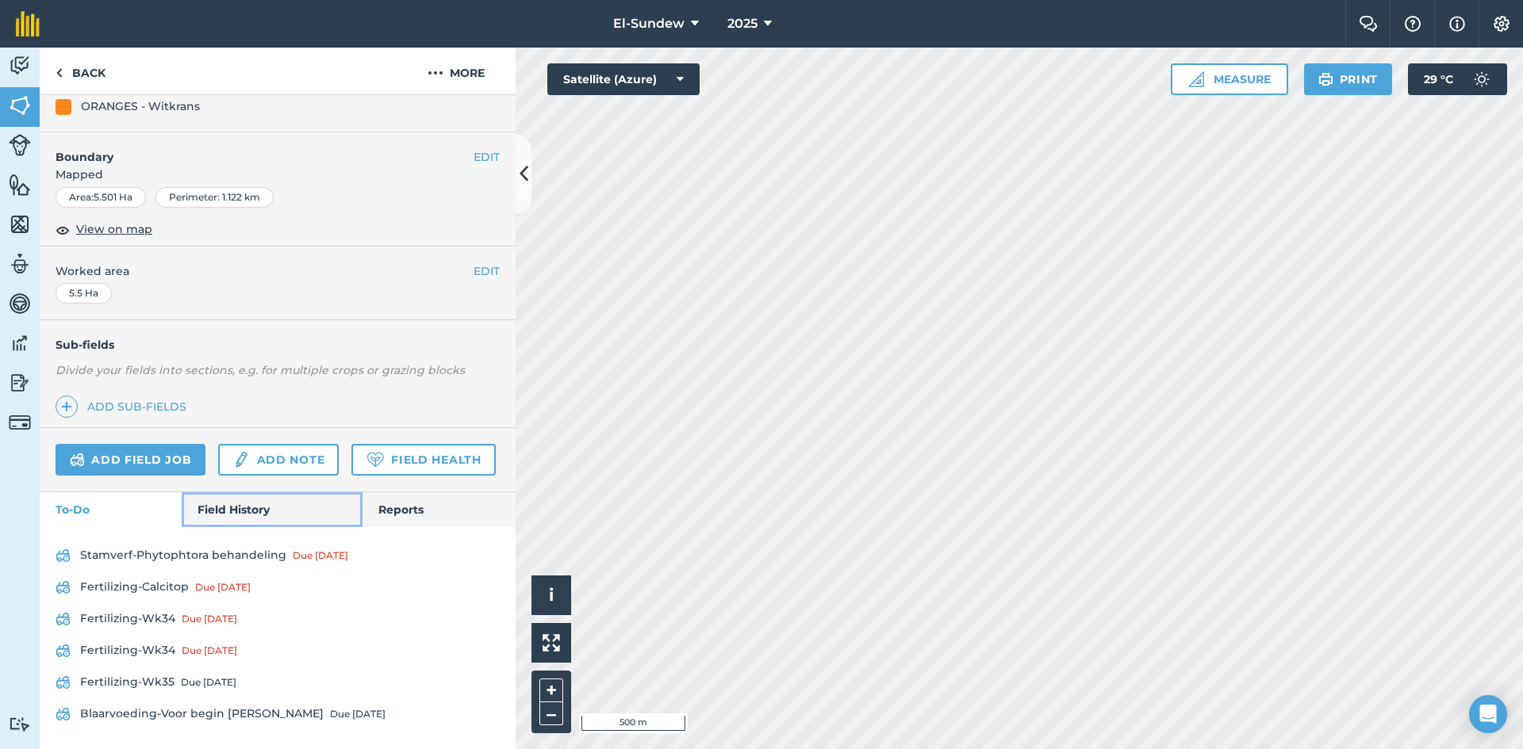
click at [245, 516] on link "Field History" at bounding box center [272, 510] width 180 height 35
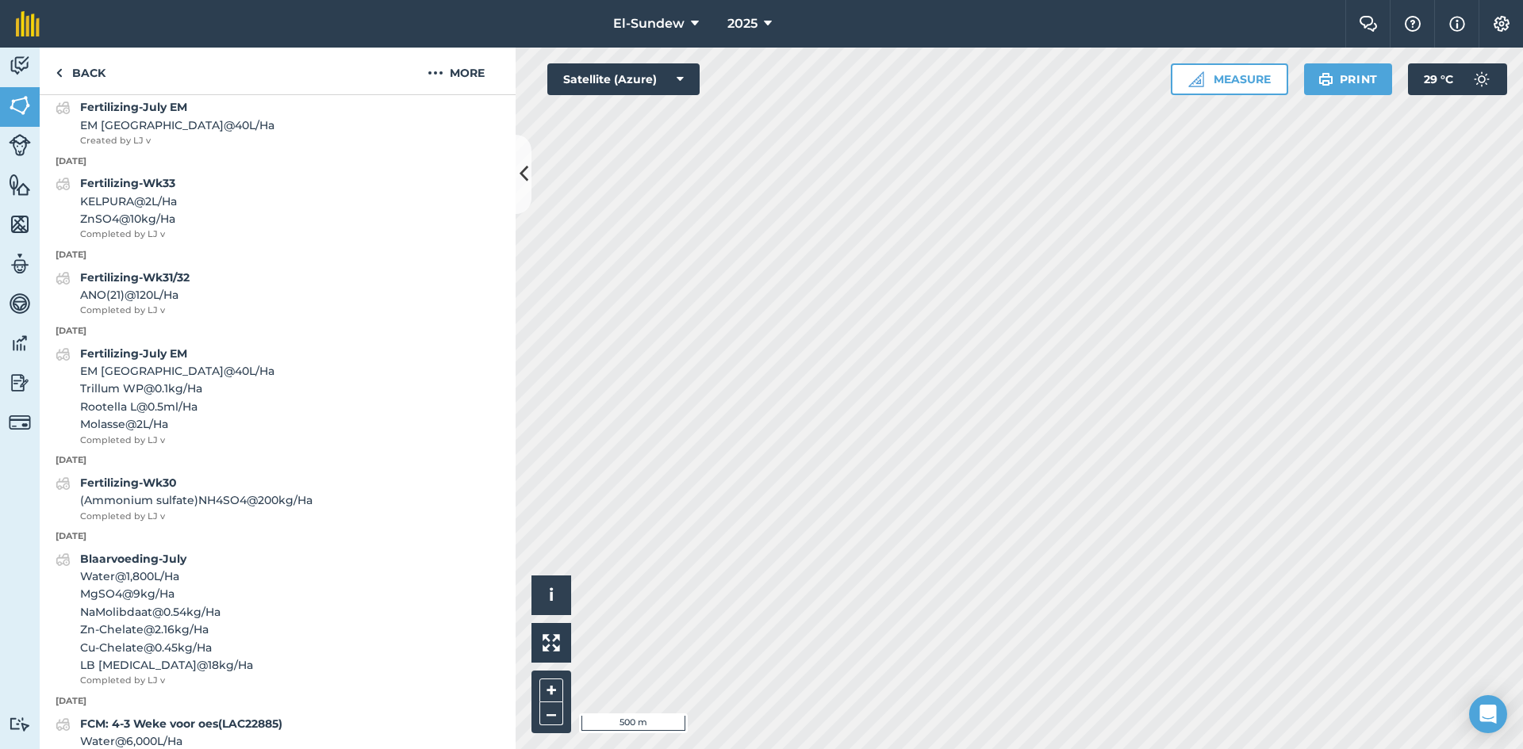
scroll to position [796, 0]
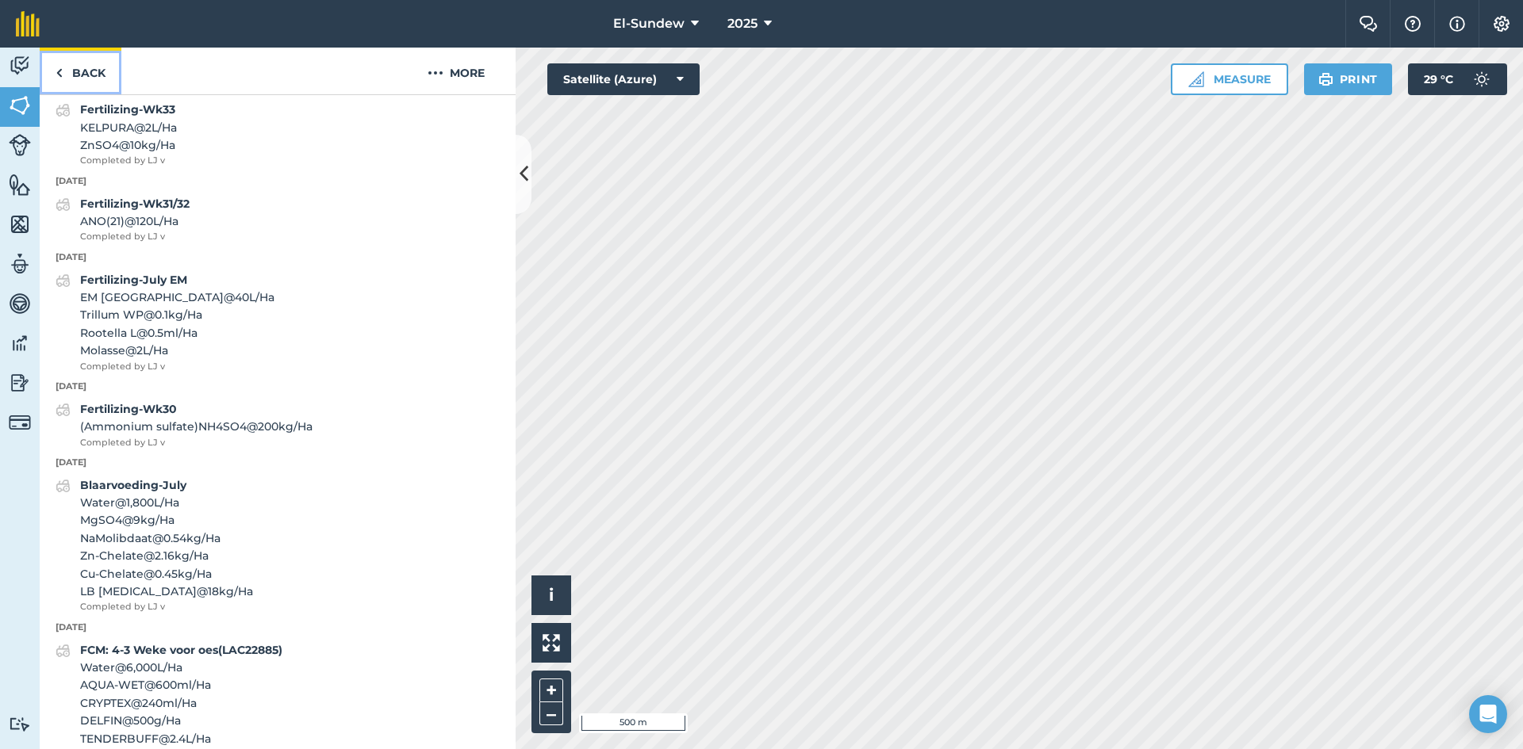
click at [83, 63] on link "Back" at bounding box center [81, 71] width 82 height 47
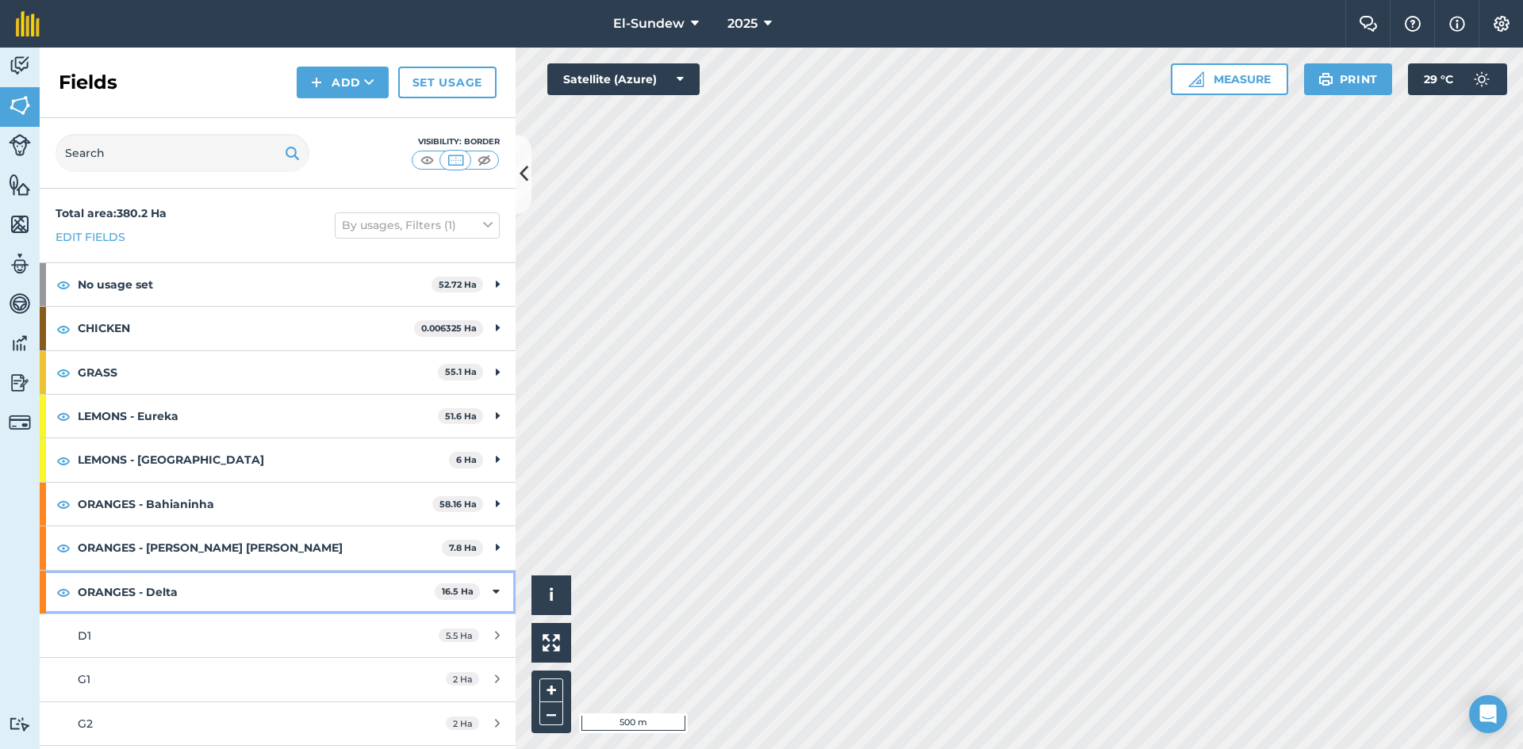
click at [262, 584] on strong "ORANGES - Delta" at bounding box center [256, 592] width 357 height 43
click at [251, 631] on strong "ORANGES - Du Roi" at bounding box center [255, 636] width 354 height 43
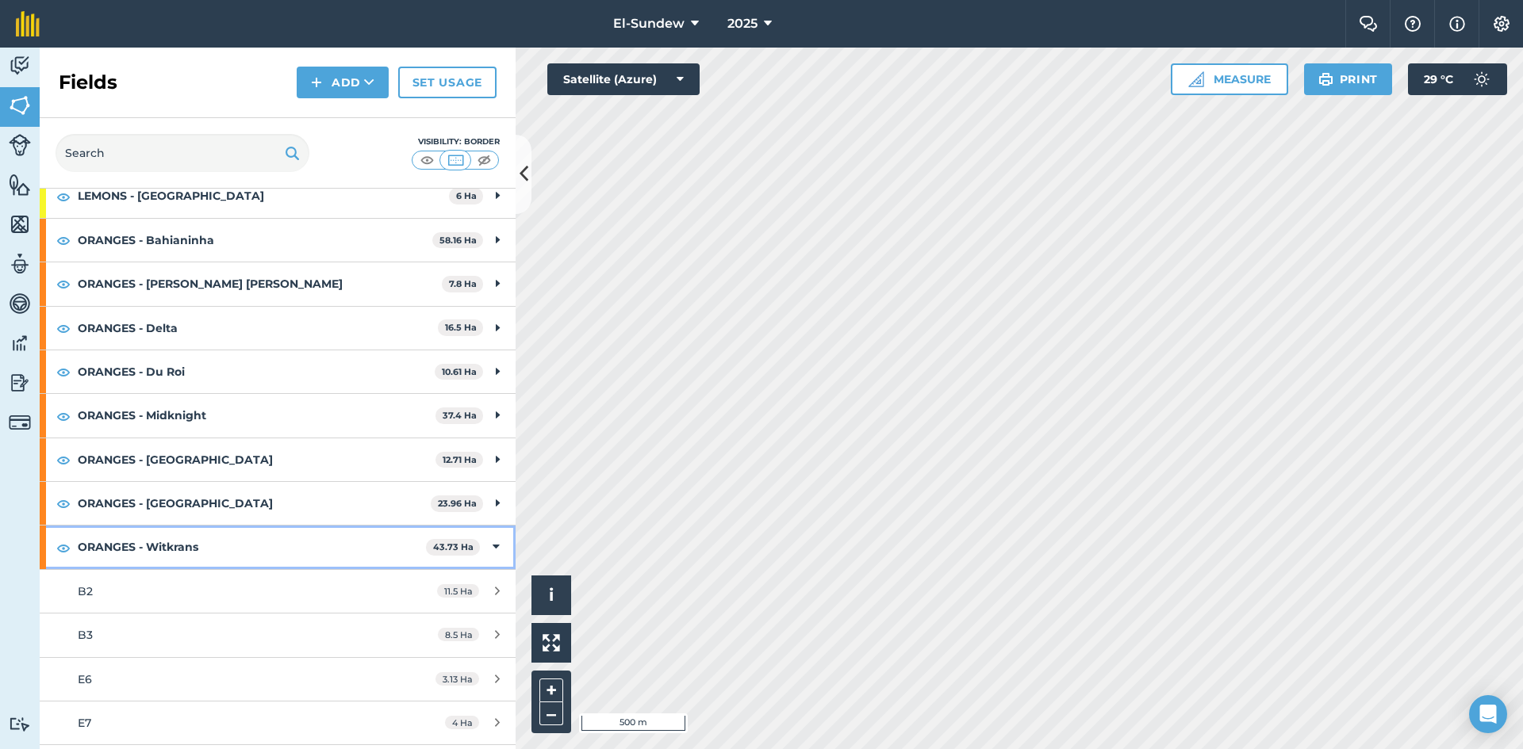
click at [278, 539] on strong "ORANGES - Witkrans" at bounding box center [252, 547] width 348 height 43
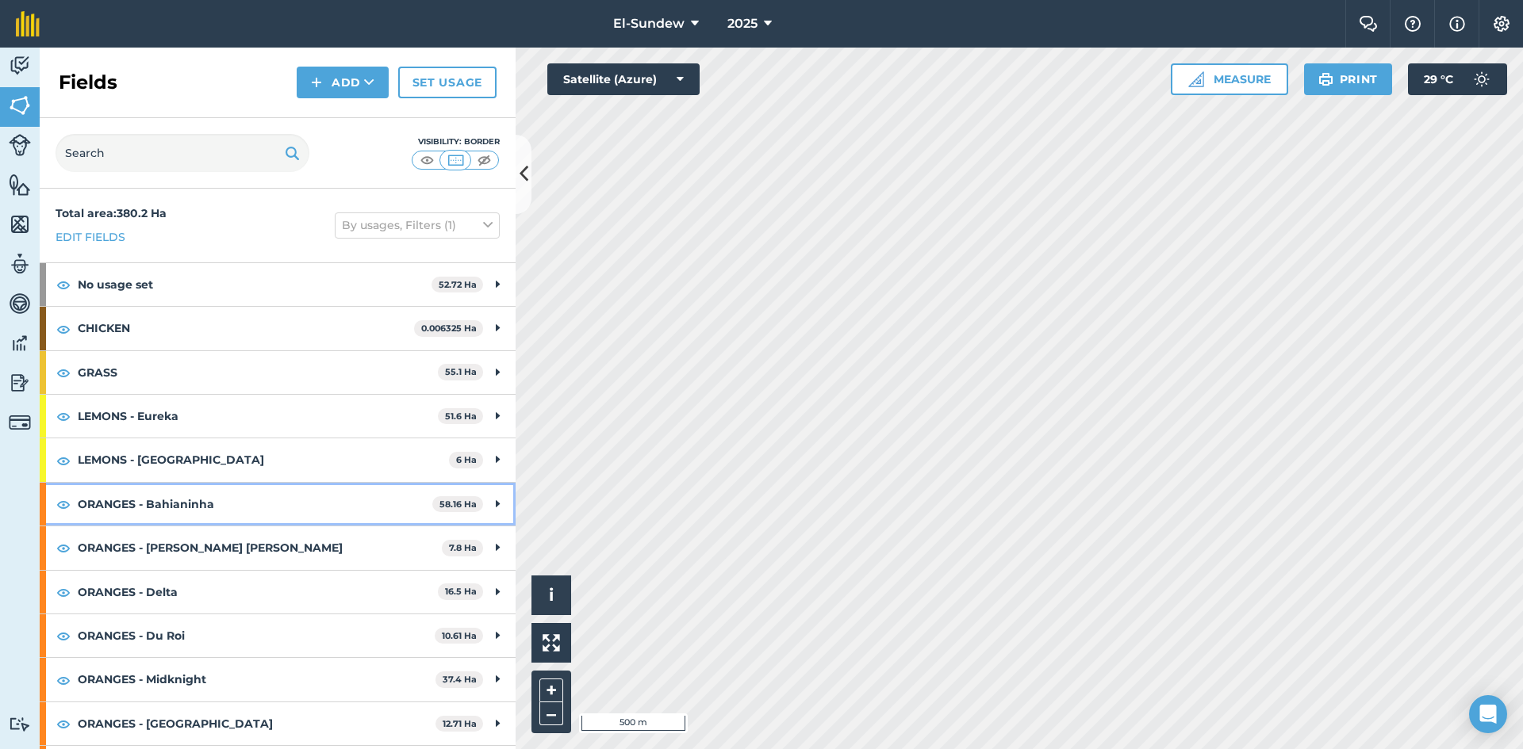
click at [283, 501] on strong "ORANGES - Bahianinha" at bounding box center [255, 504] width 355 height 43
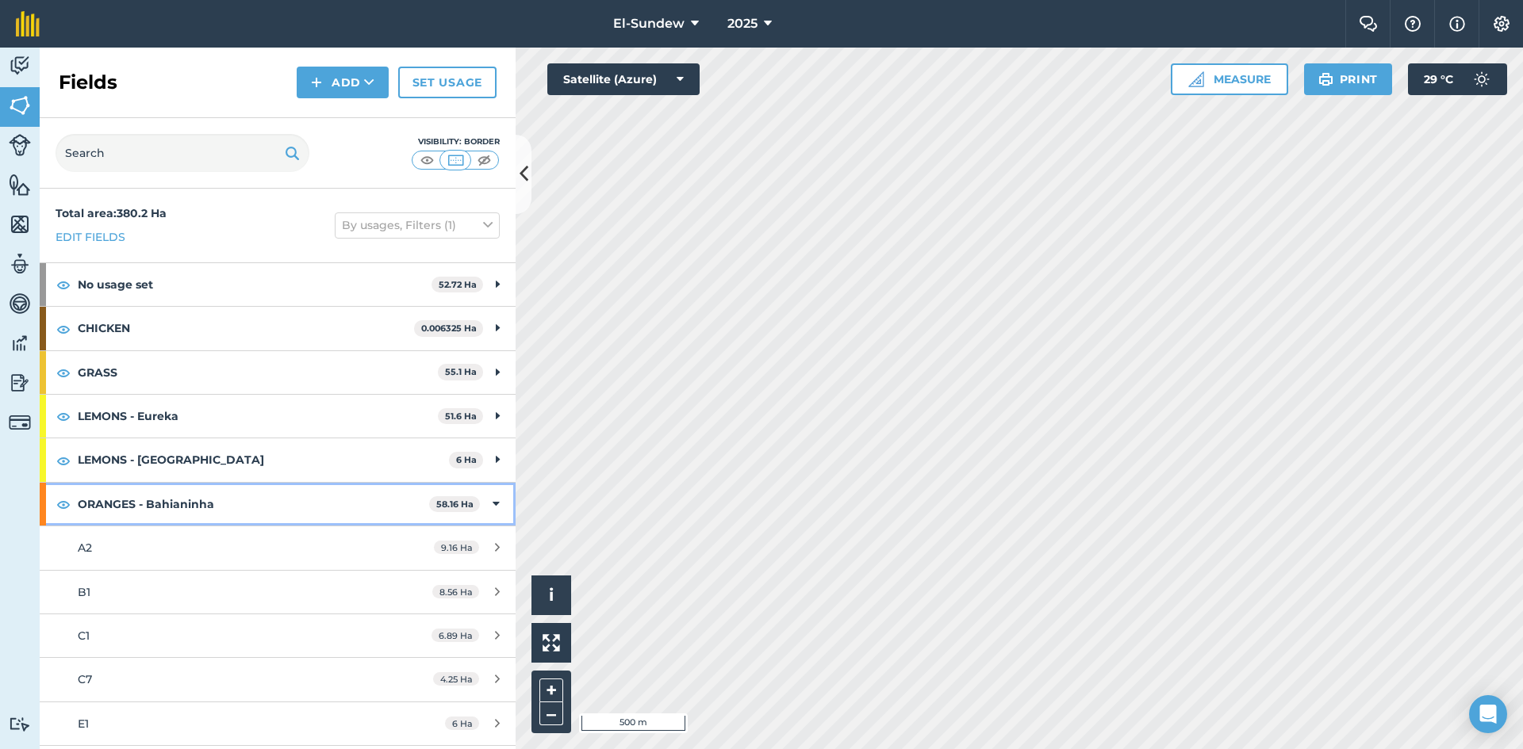
scroll to position [264, 0]
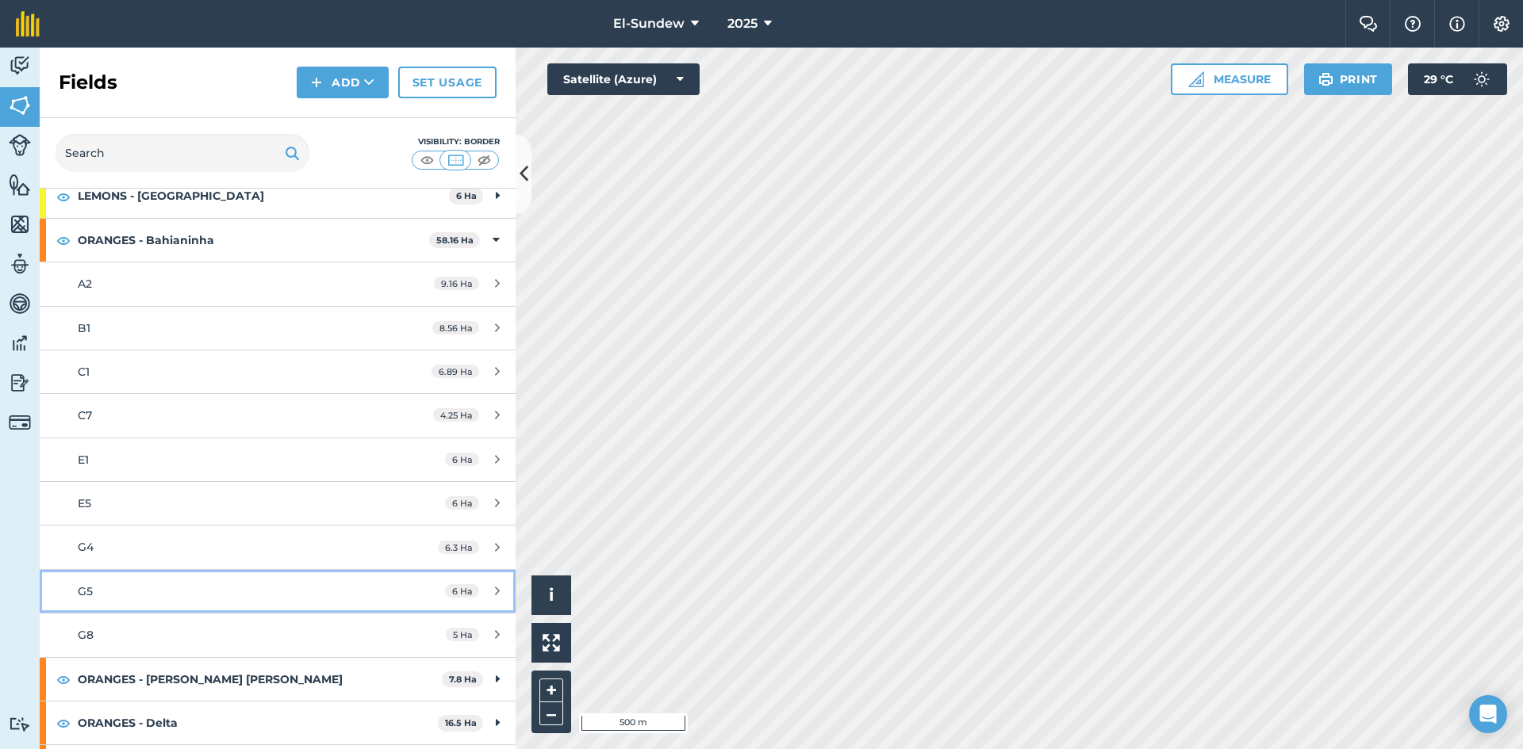
click at [229, 593] on div "G5" at bounding box center [227, 591] width 298 height 17
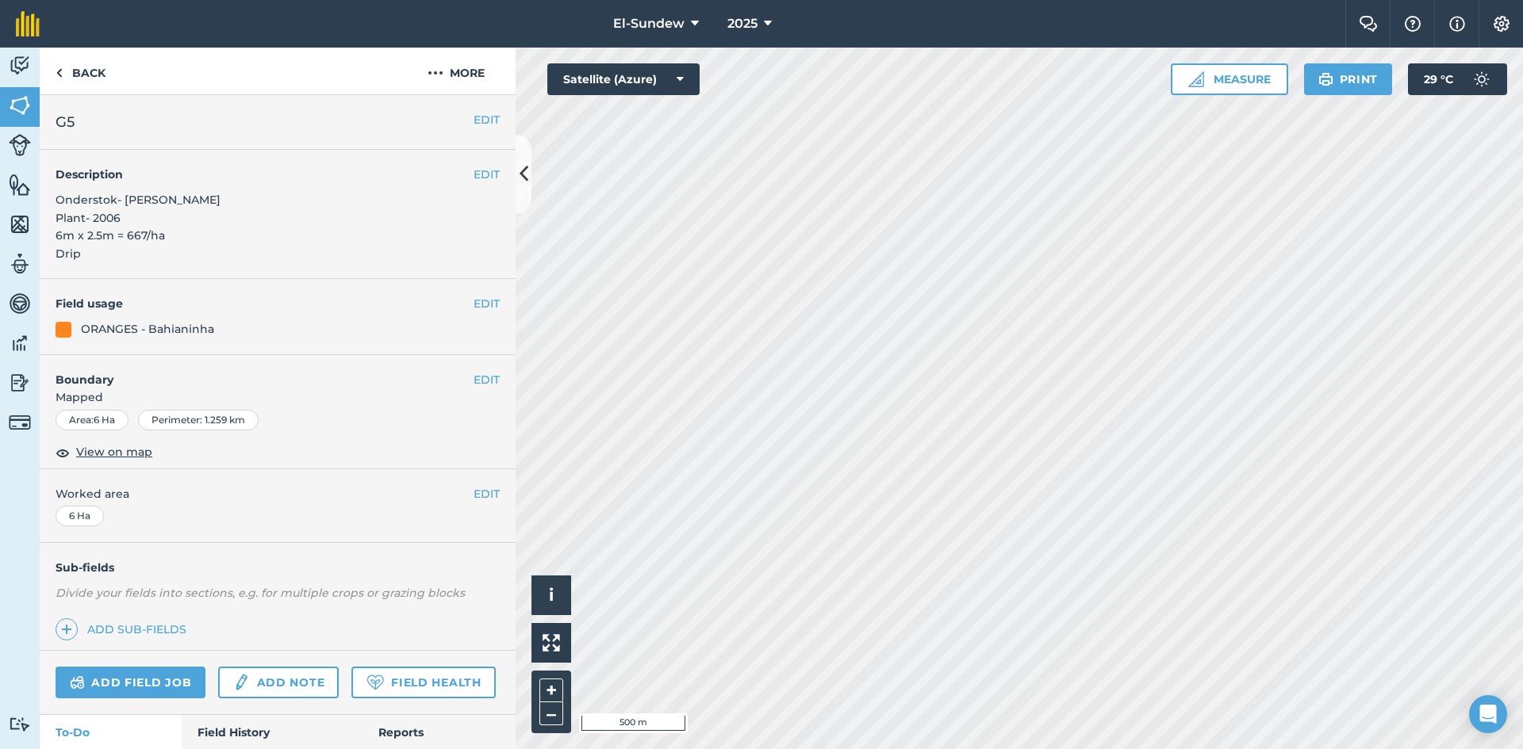
scroll to position [204, 0]
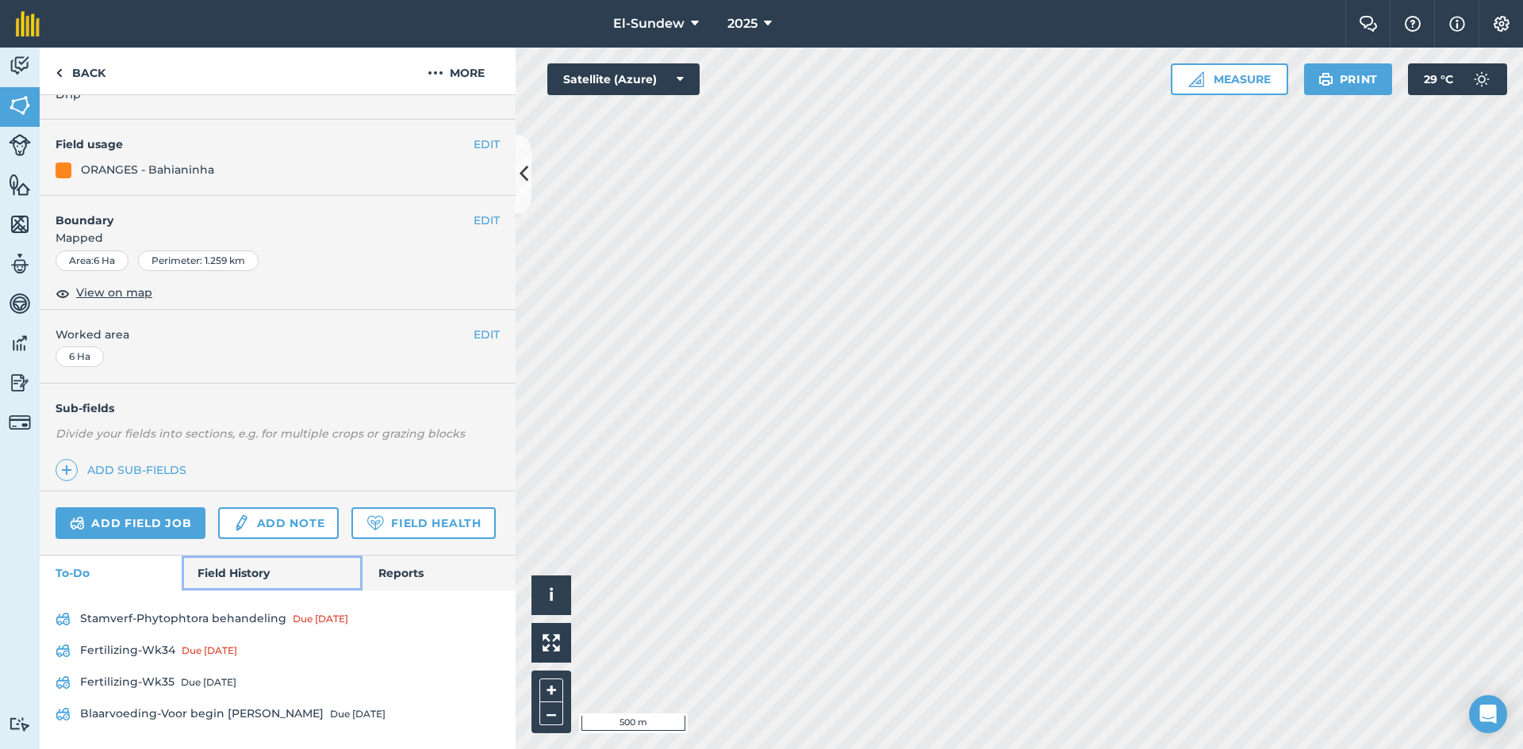
click at [243, 581] on link "Field History" at bounding box center [272, 573] width 180 height 35
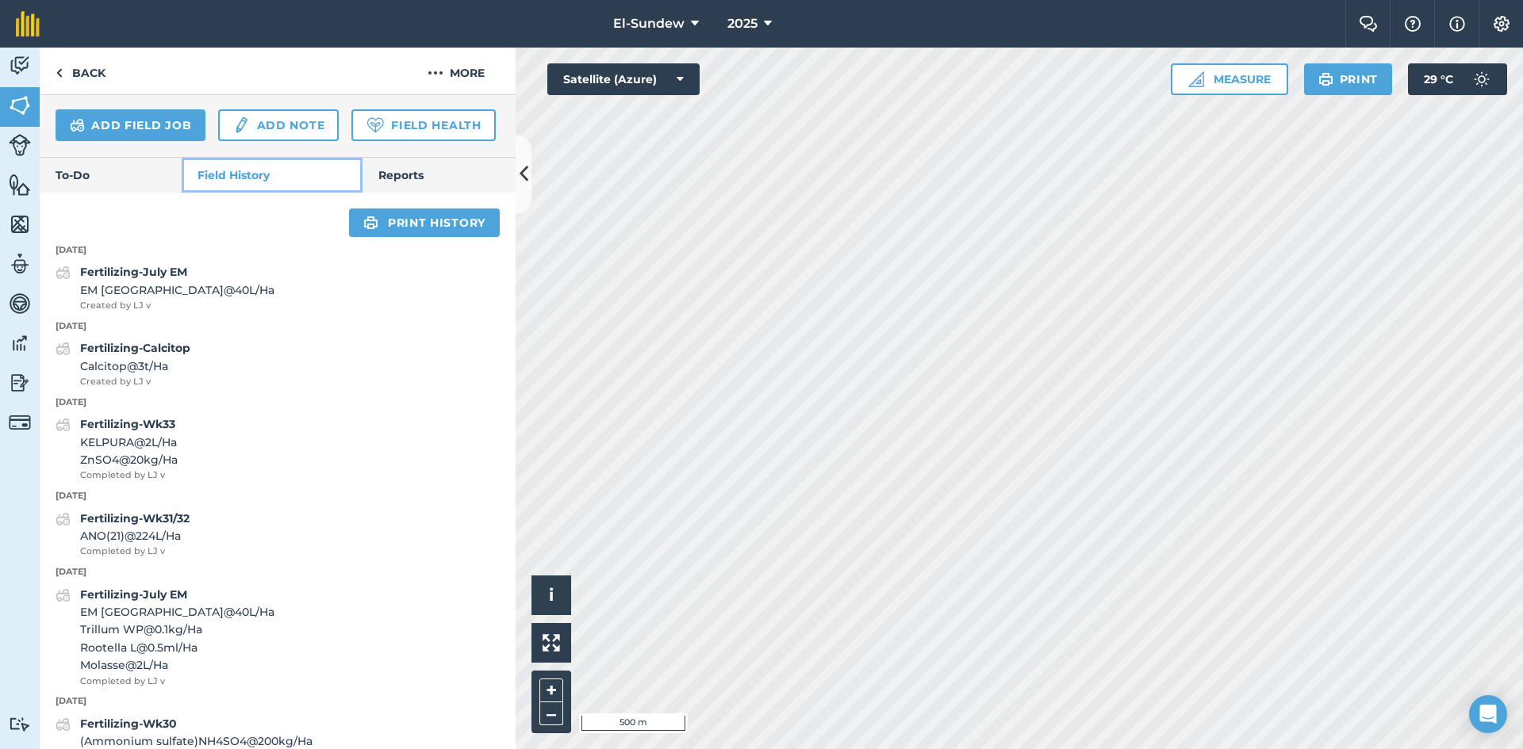
scroll to position [733, 0]
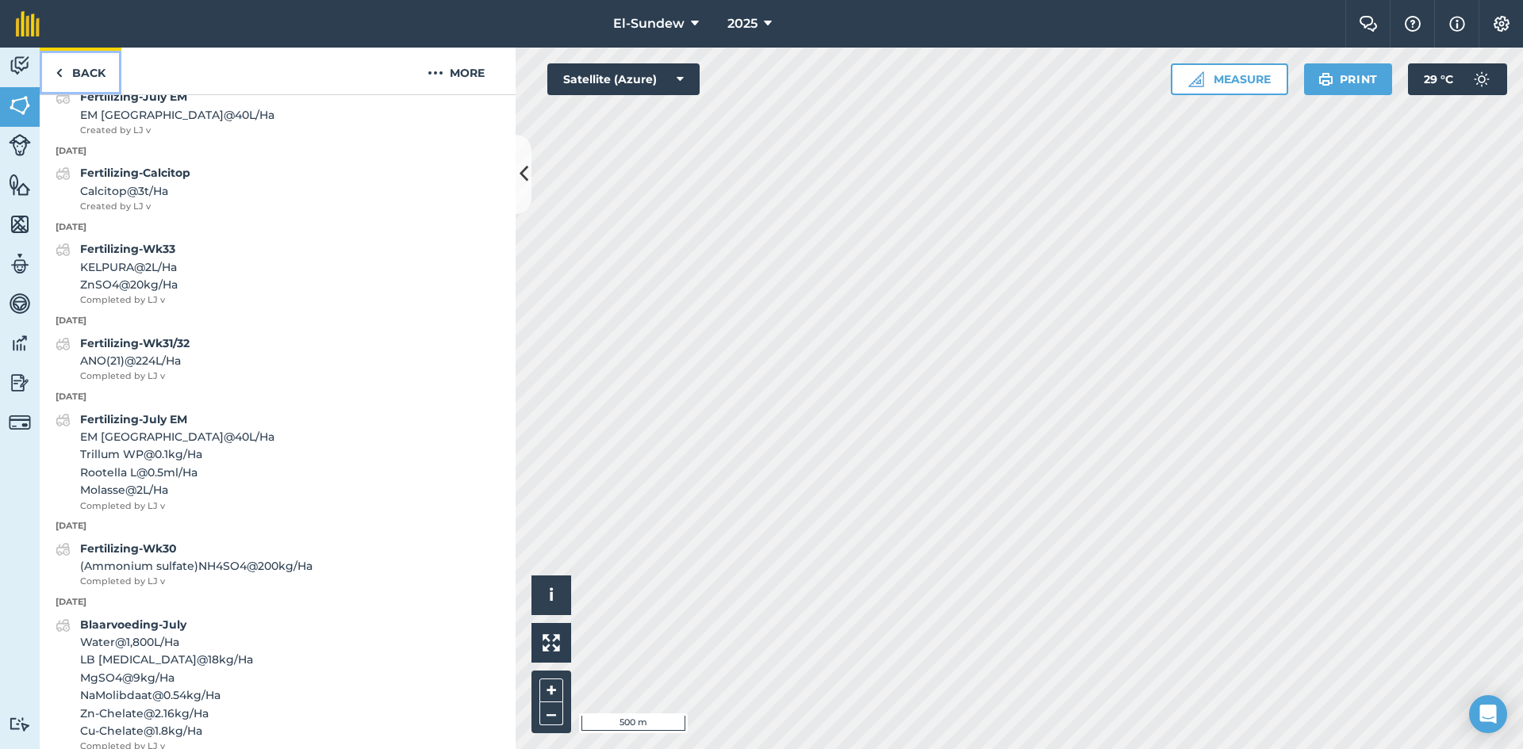
click at [79, 60] on link "Back" at bounding box center [81, 71] width 82 height 47
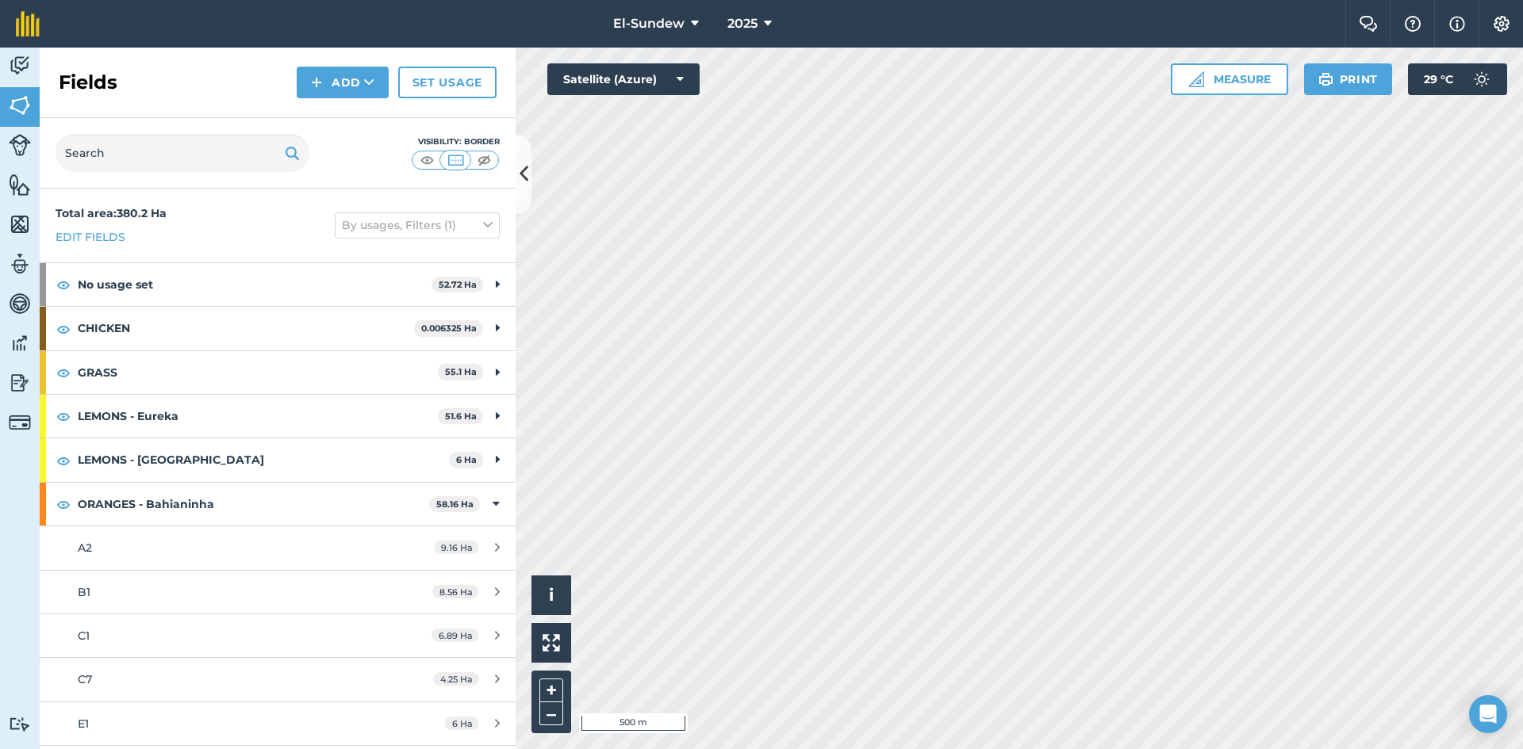
scroll to position [264, 0]
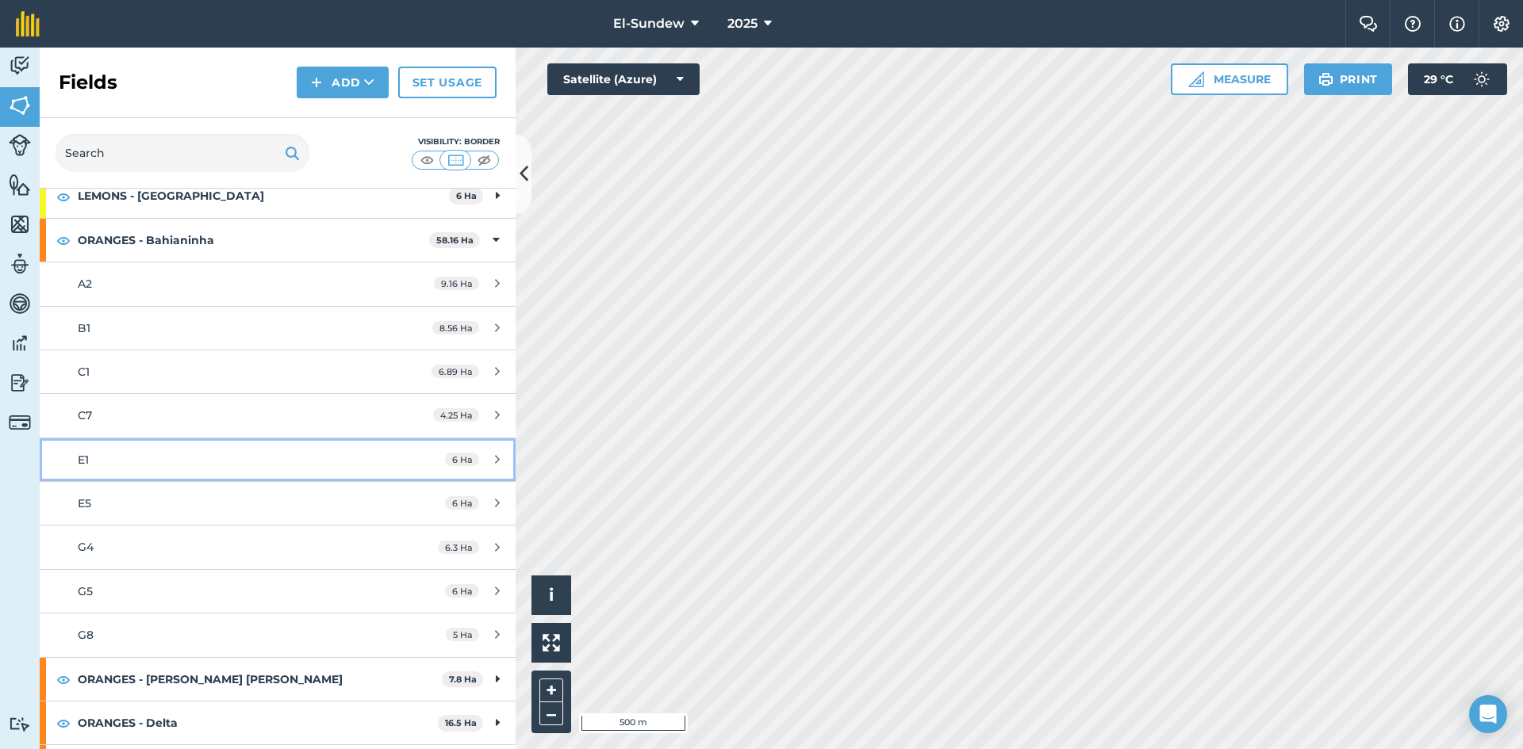
click at [200, 460] on div "E1" at bounding box center [227, 459] width 298 height 17
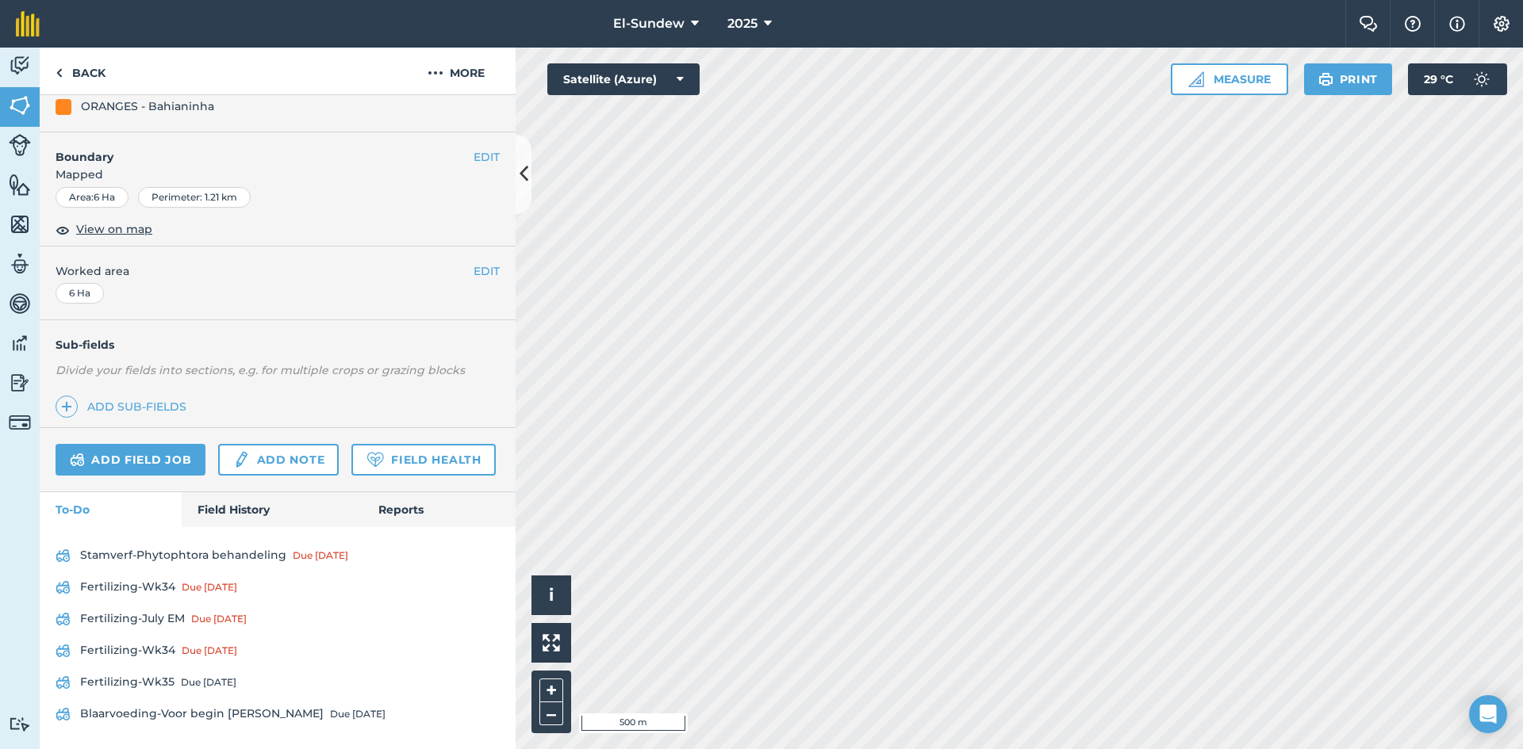
scroll to position [267, 0]
click at [205, 503] on link "Field History" at bounding box center [272, 510] width 180 height 35
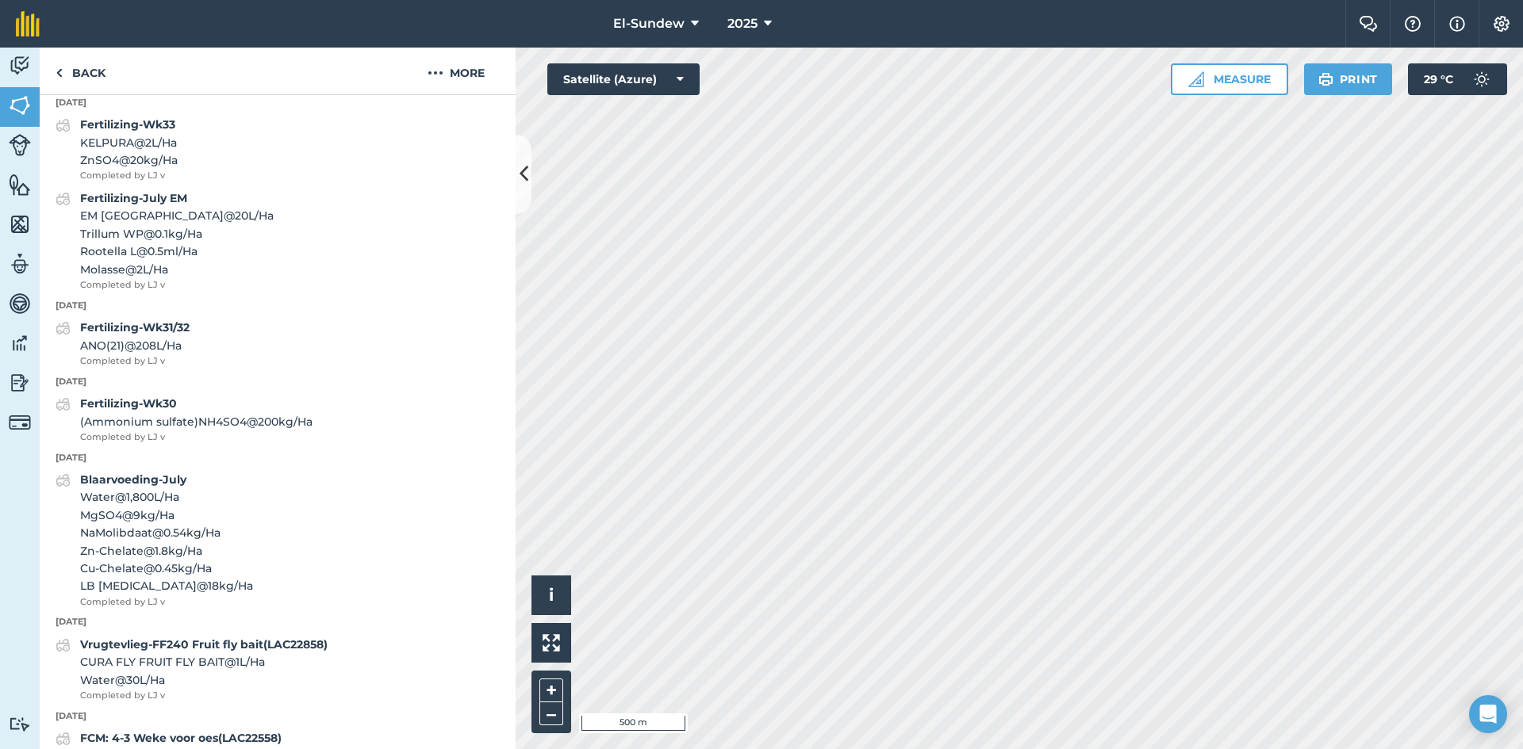
scroll to position [796, 0]
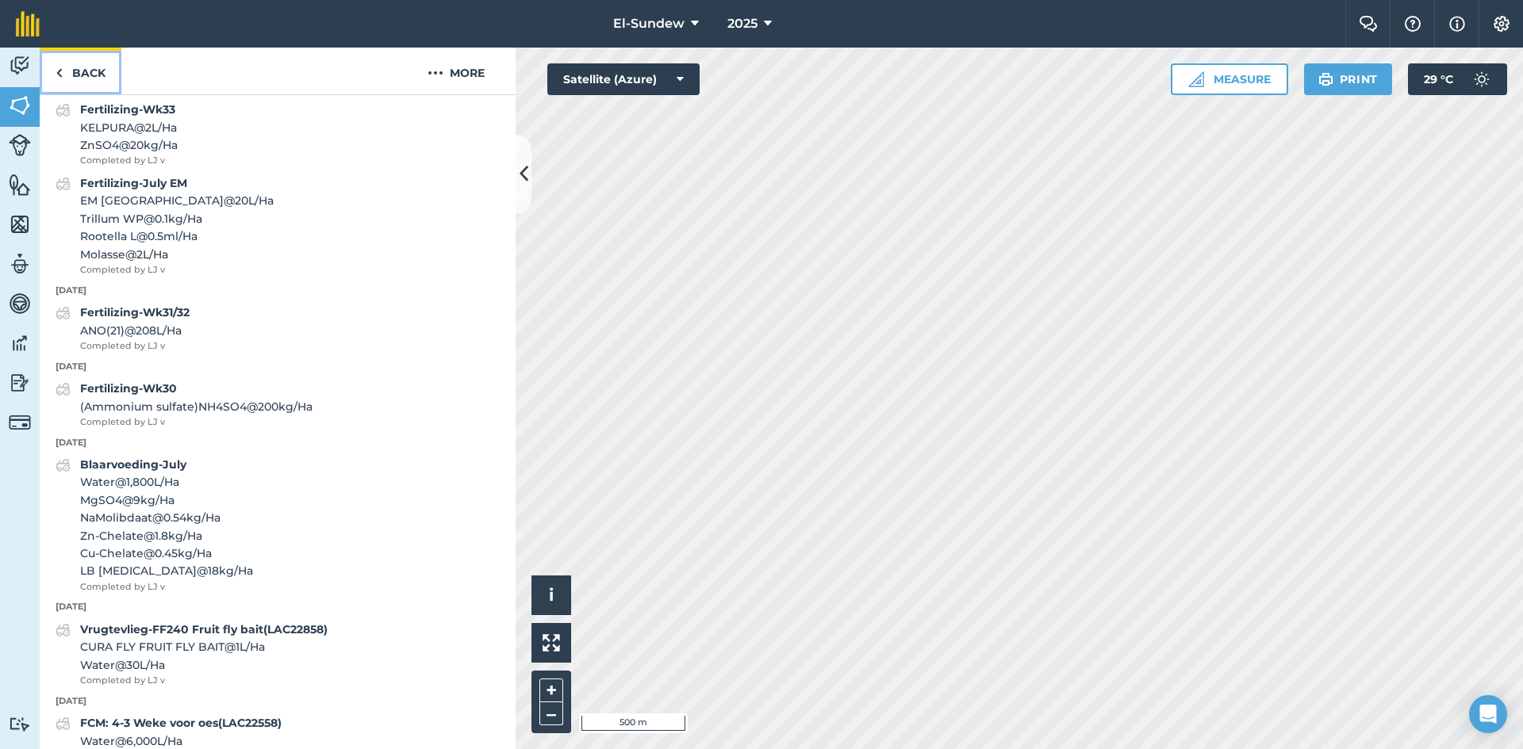
click at [76, 86] on link "Back" at bounding box center [81, 71] width 82 height 47
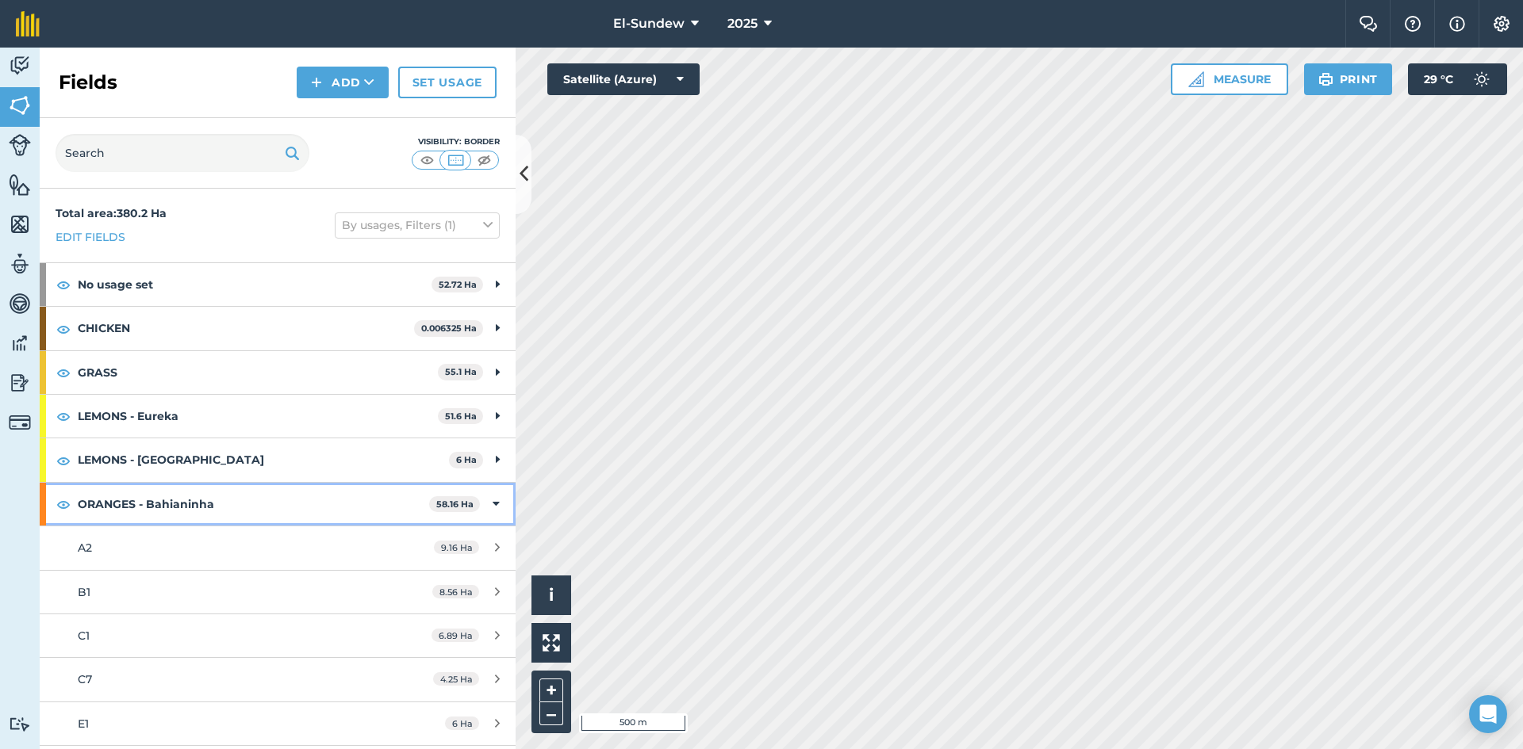
click at [167, 504] on strong "ORANGES - Bahianinha" at bounding box center [253, 504] width 351 height 43
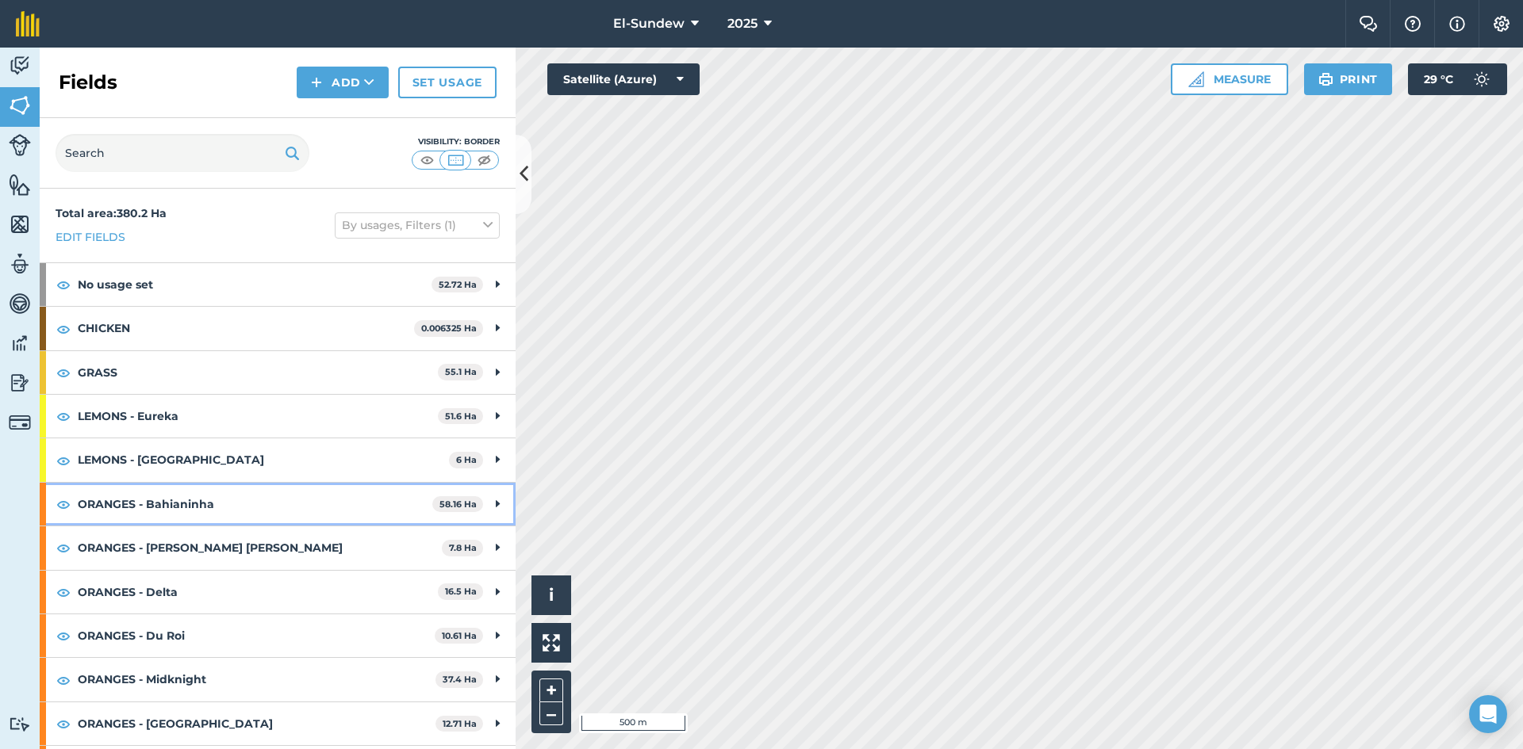
scroll to position [216, 0]
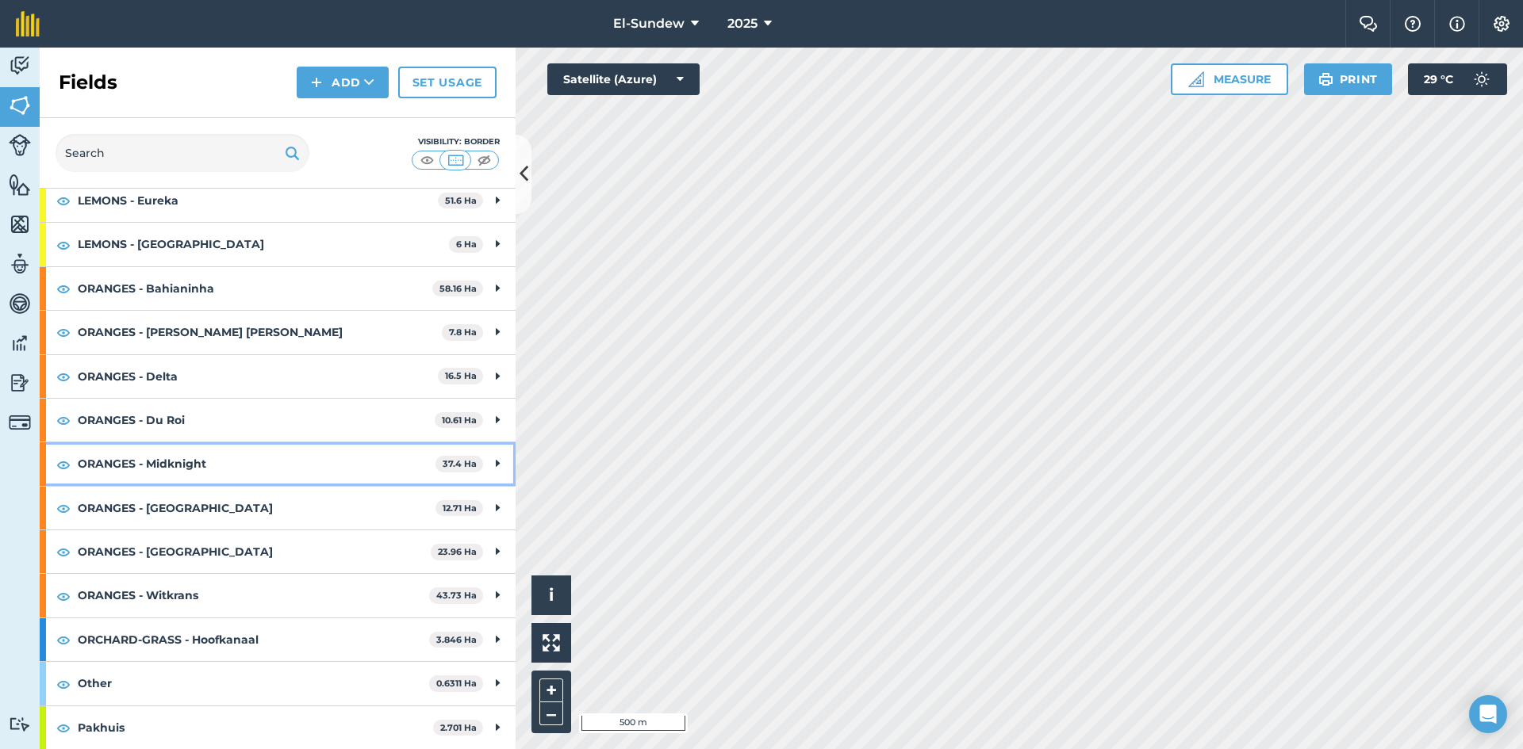
click at [167, 470] on strong "ORANGES - Midknight" at bounding box center [257, 464] width 358 height 43
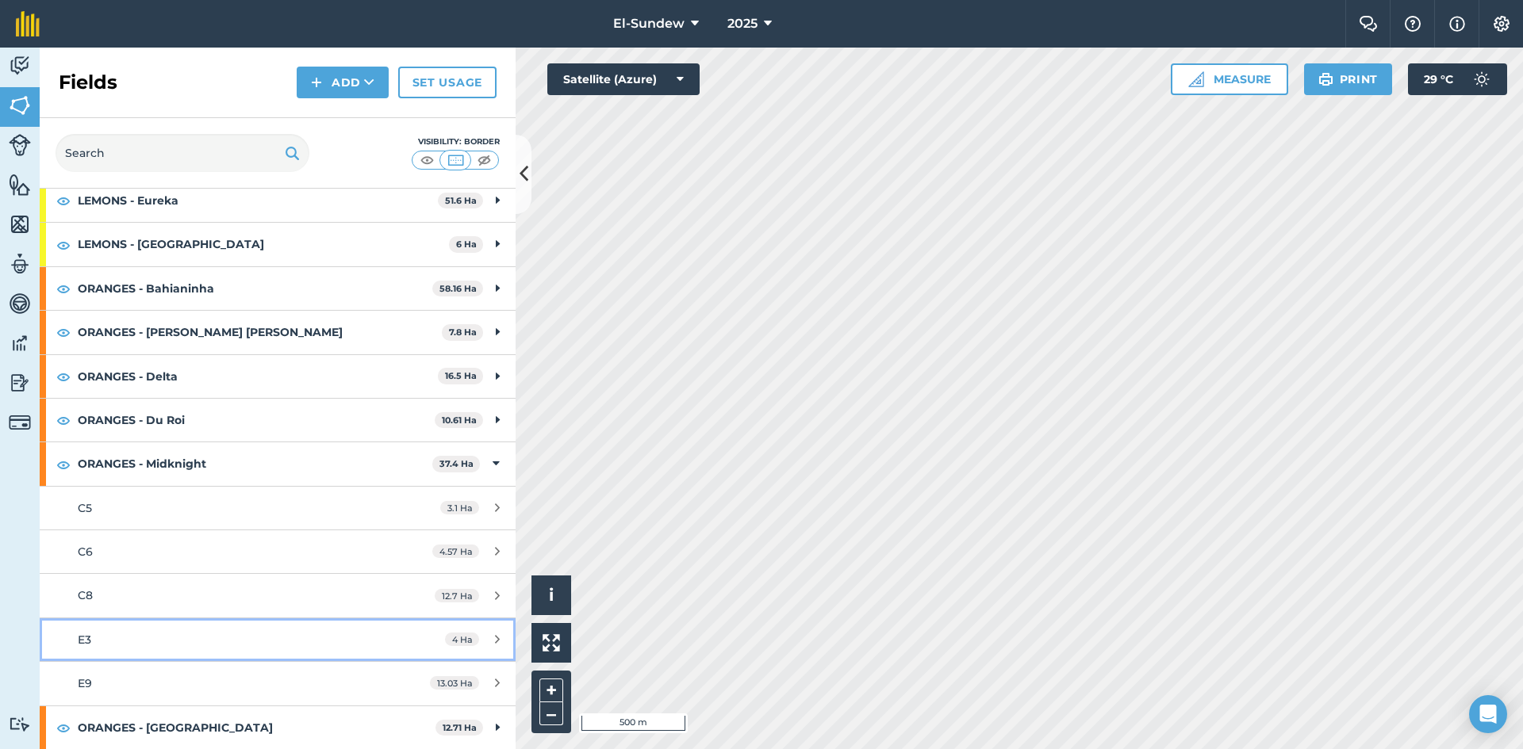
click at [144, 649] on div "E3" at bounding box center [227, 639] width 298 height 17
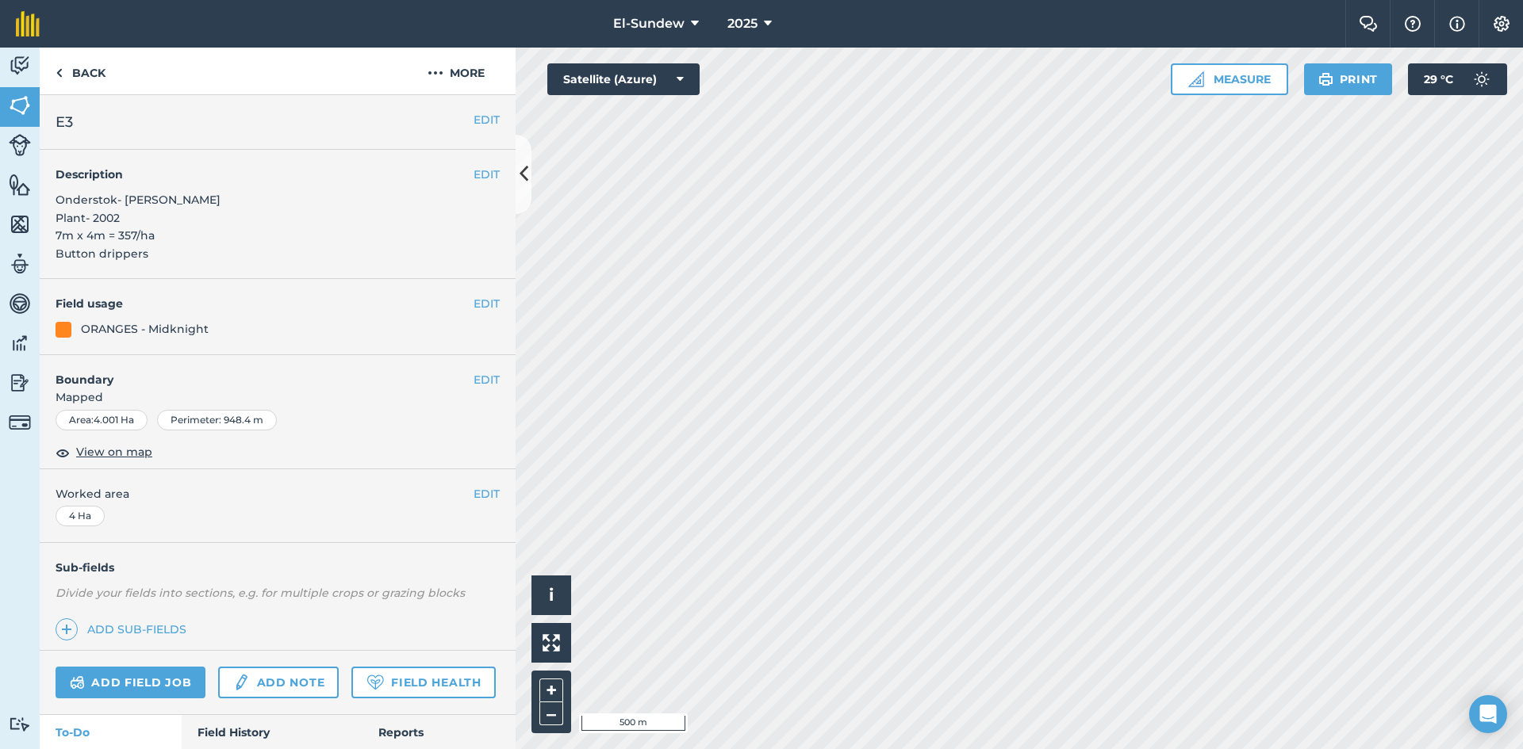
scroll to position [264, 0]
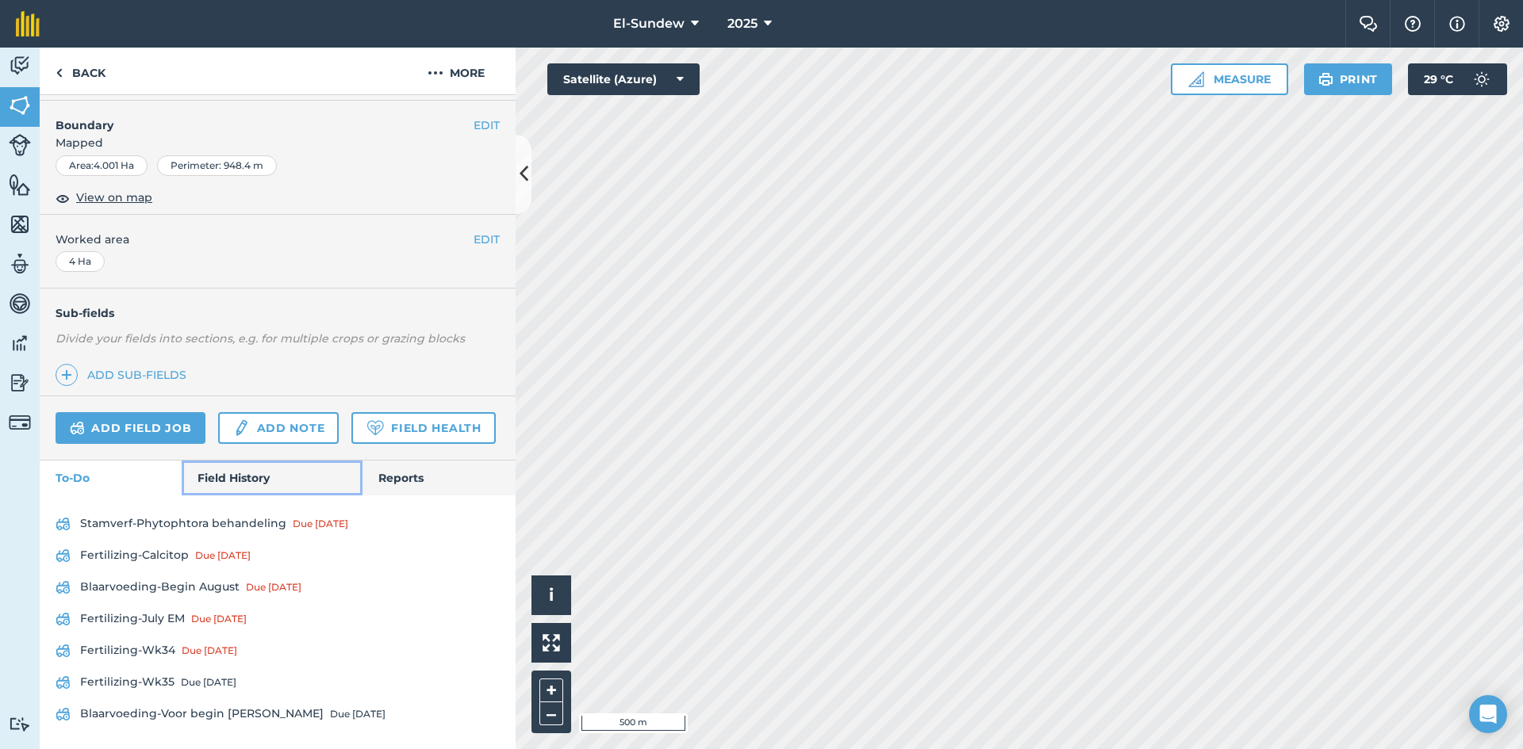
click at [205, 496] on link "Field History" at bounding box center [272, 478] width 180 height 35
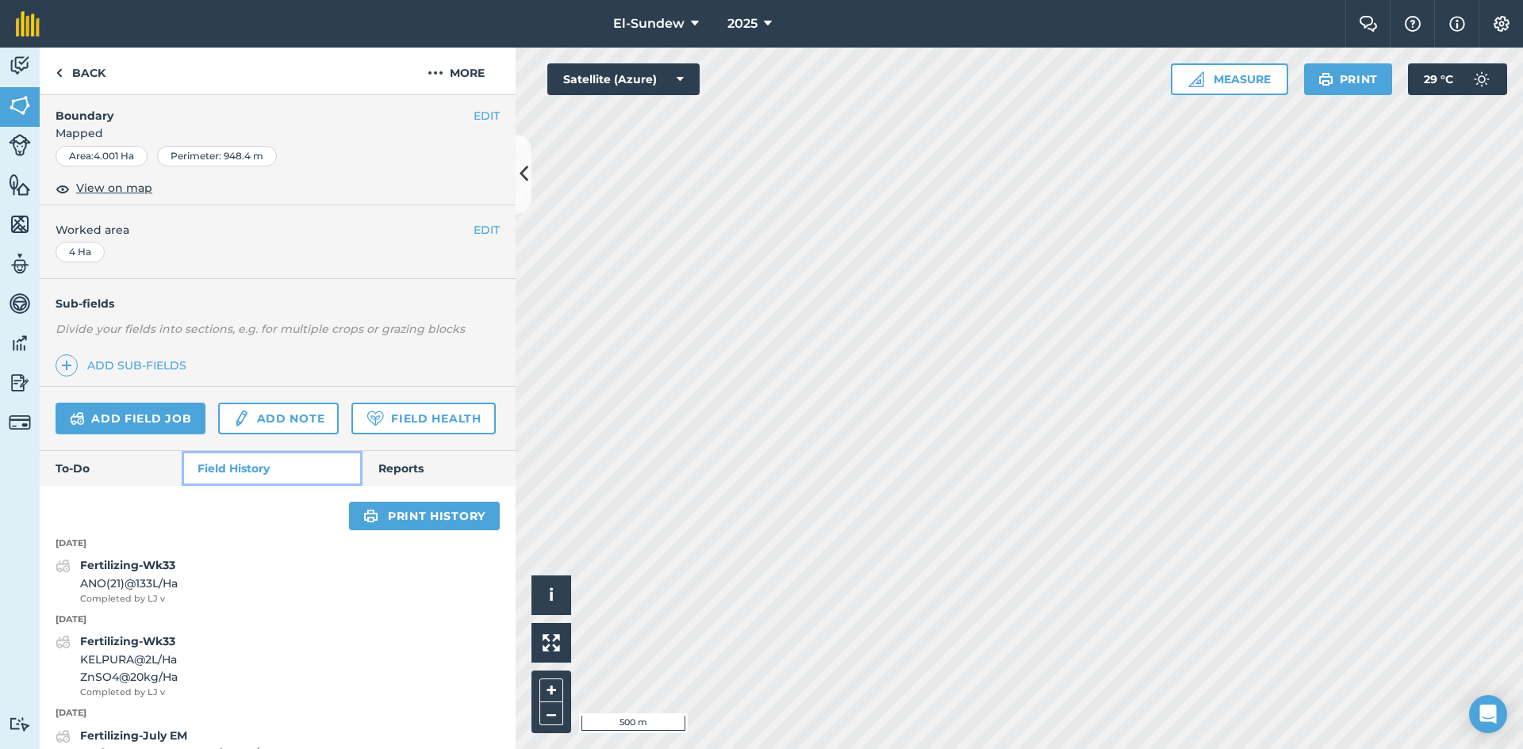
scroll to position [529, 0]
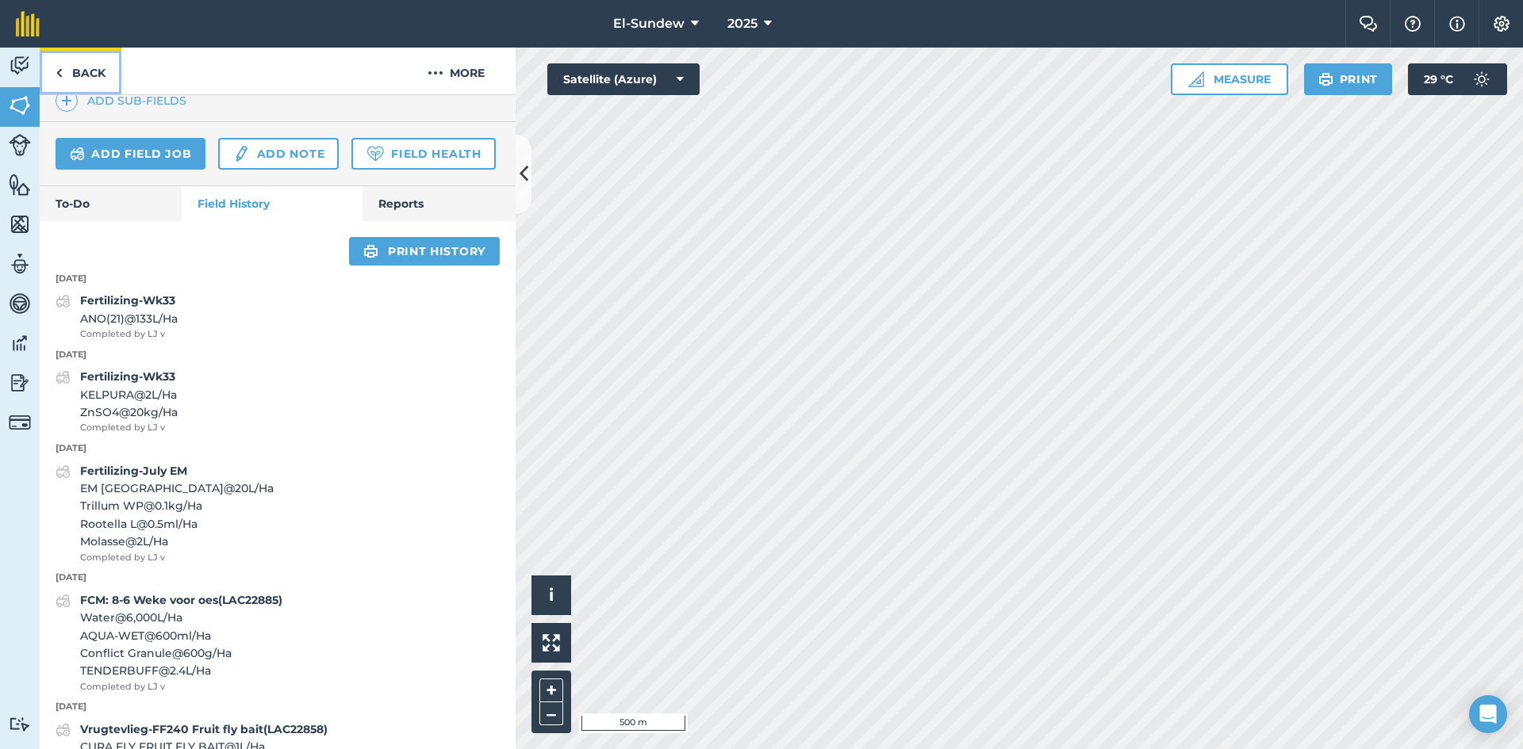
click at [90, 72] on link "Back" at bounding box center [81, 71] width 82 height 47
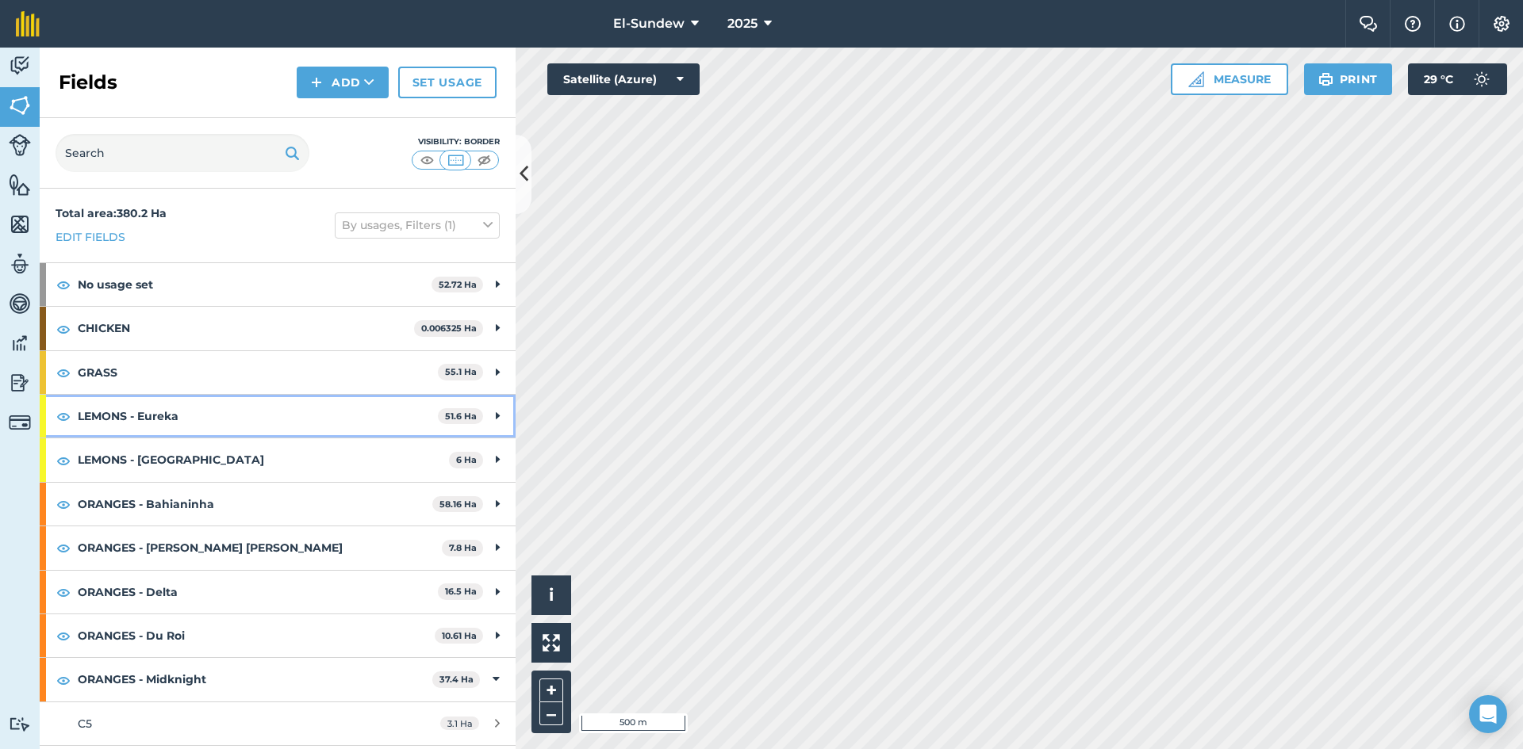
click at [229, 410] on strong "LEMONS - Eureka" at bounding box center [258, 416] width 360 height 43
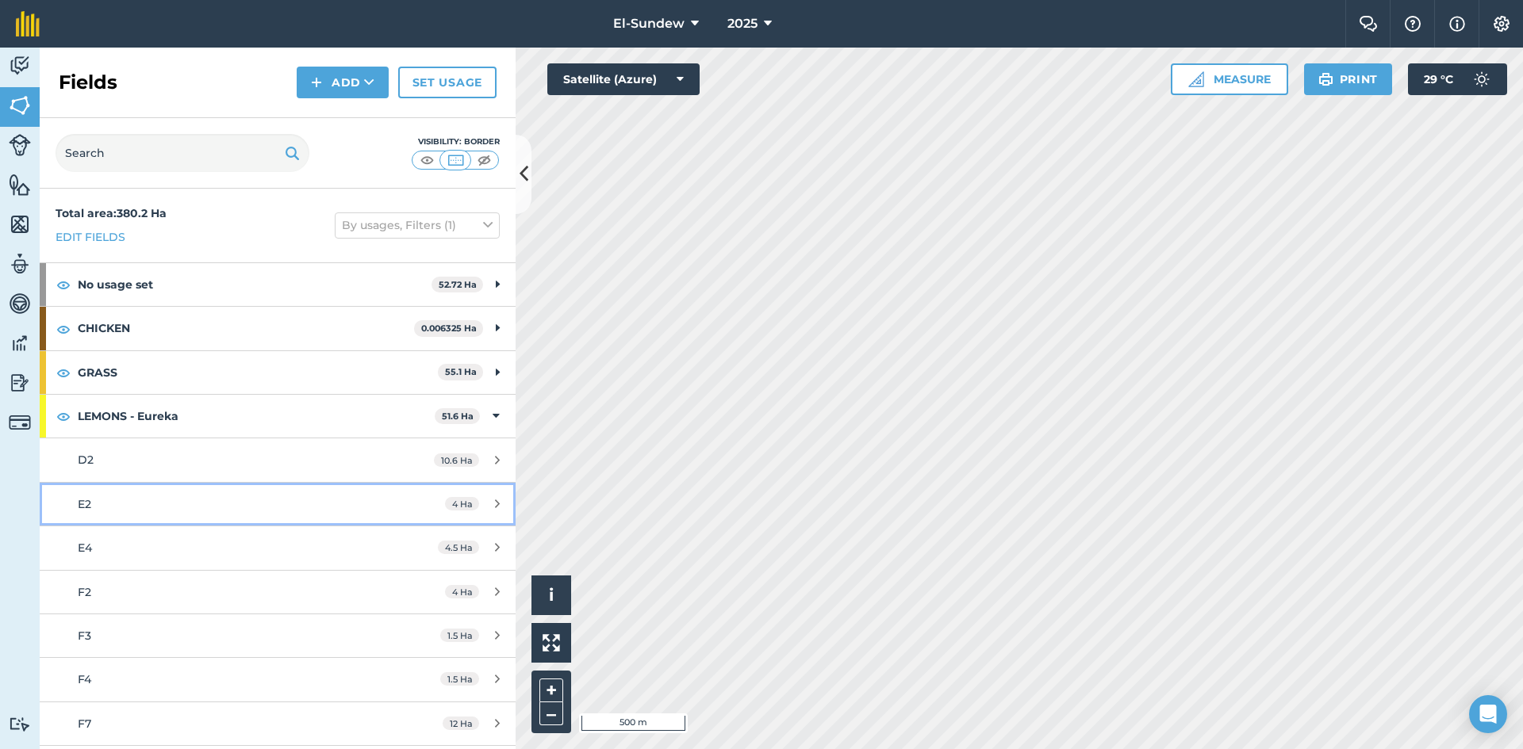
click at [217, 508] on div "E2" at bounding box center [227, 504] width 298 height 17
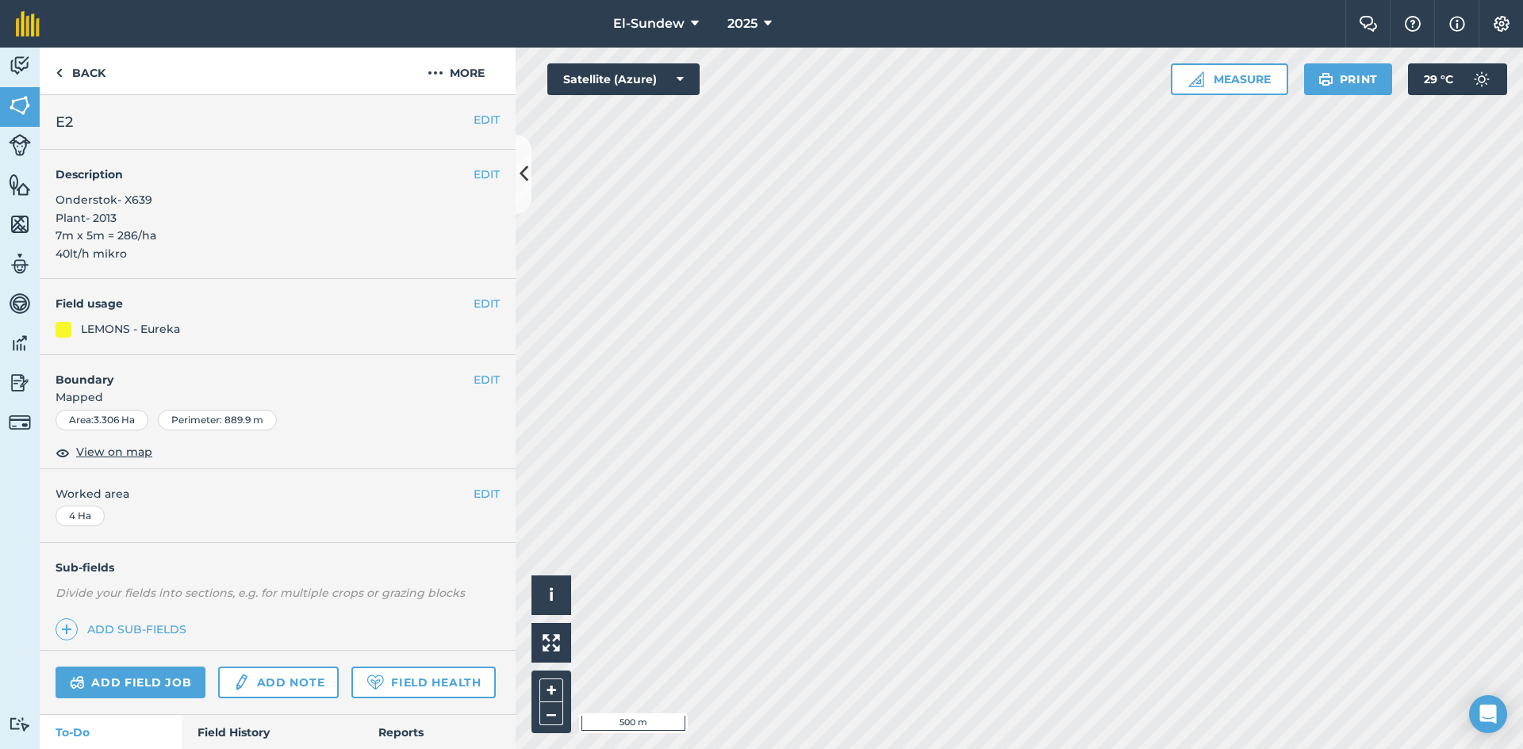
scroll to position [264, 0]
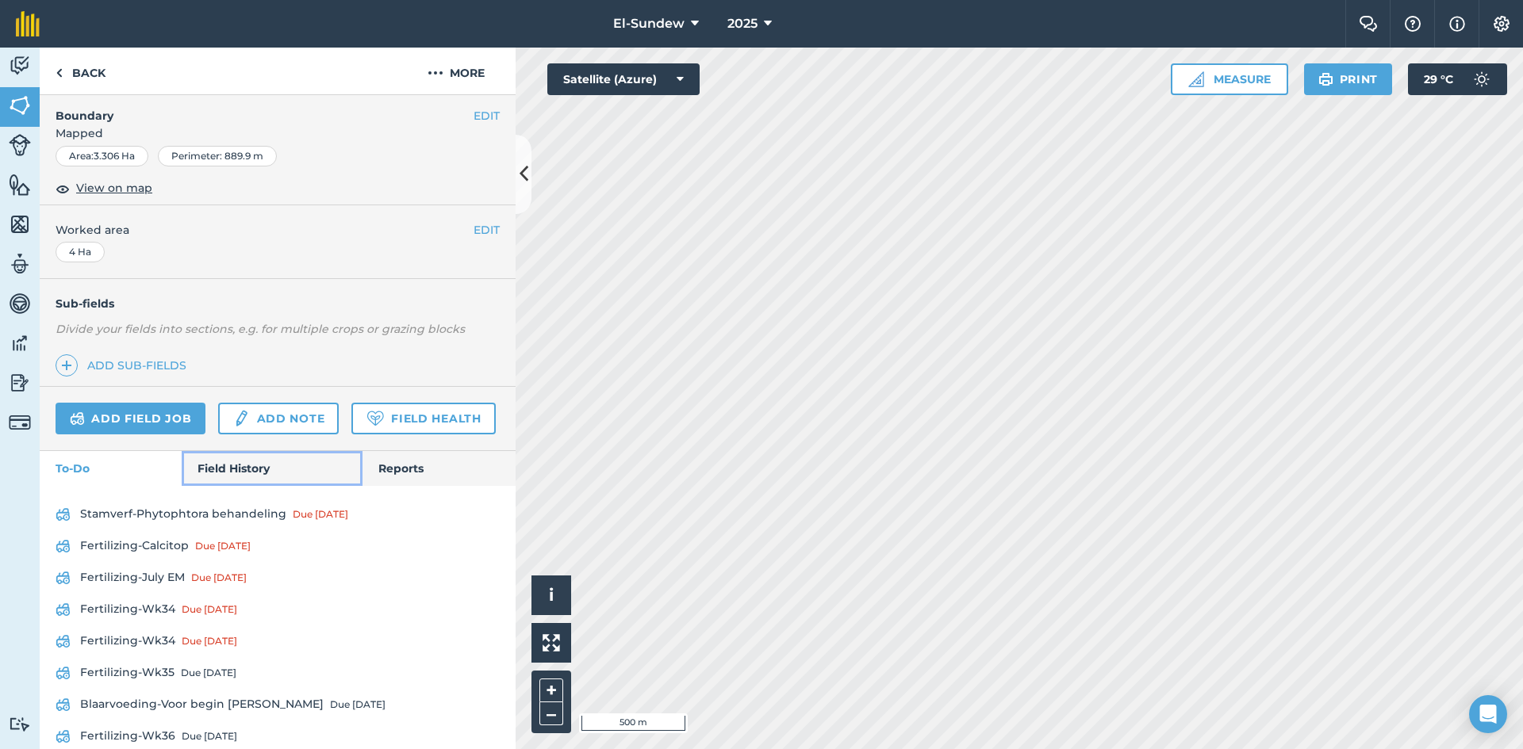
click at [217, 486] on link "Field History" at bounding box center [272, 468] width 180 height 35
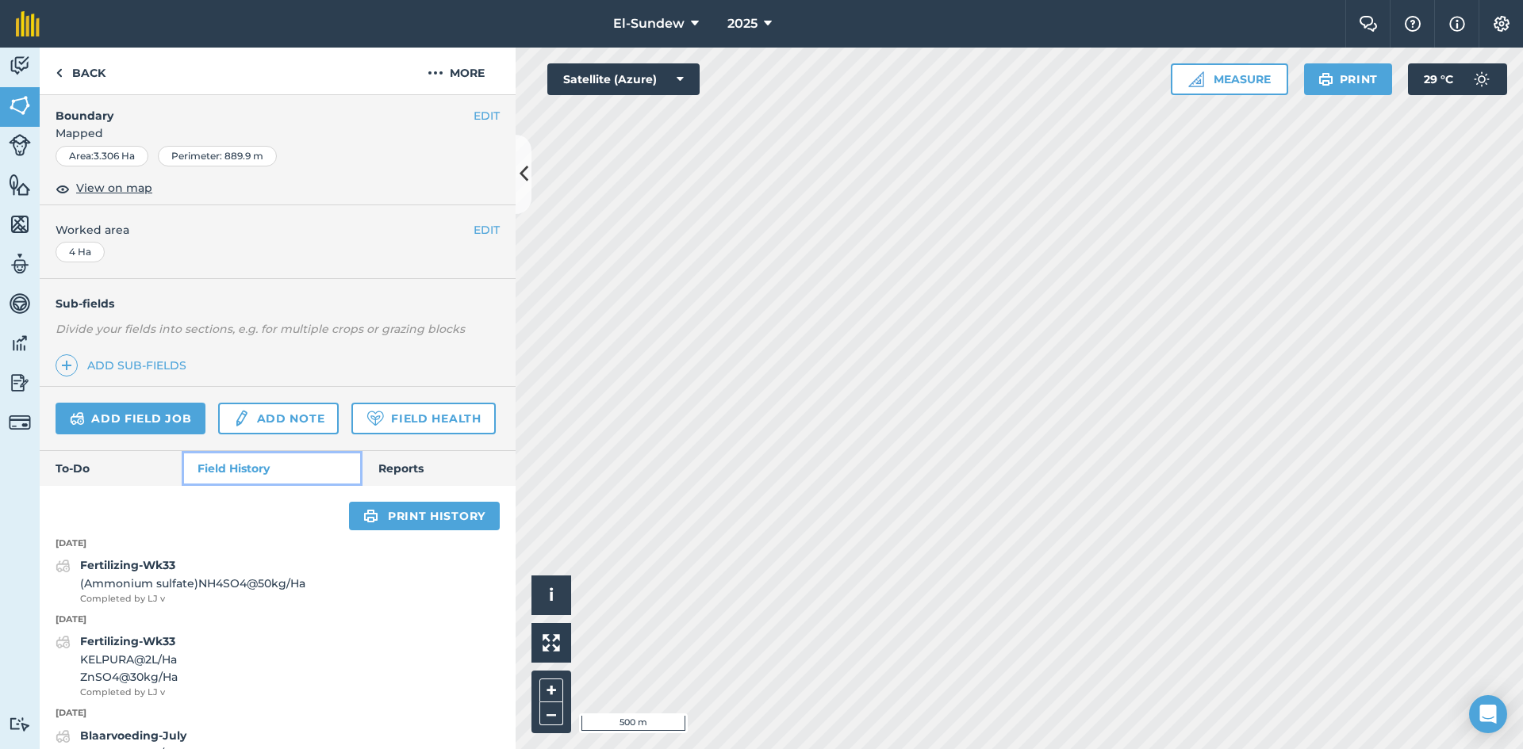
scroll to position [529, 0]
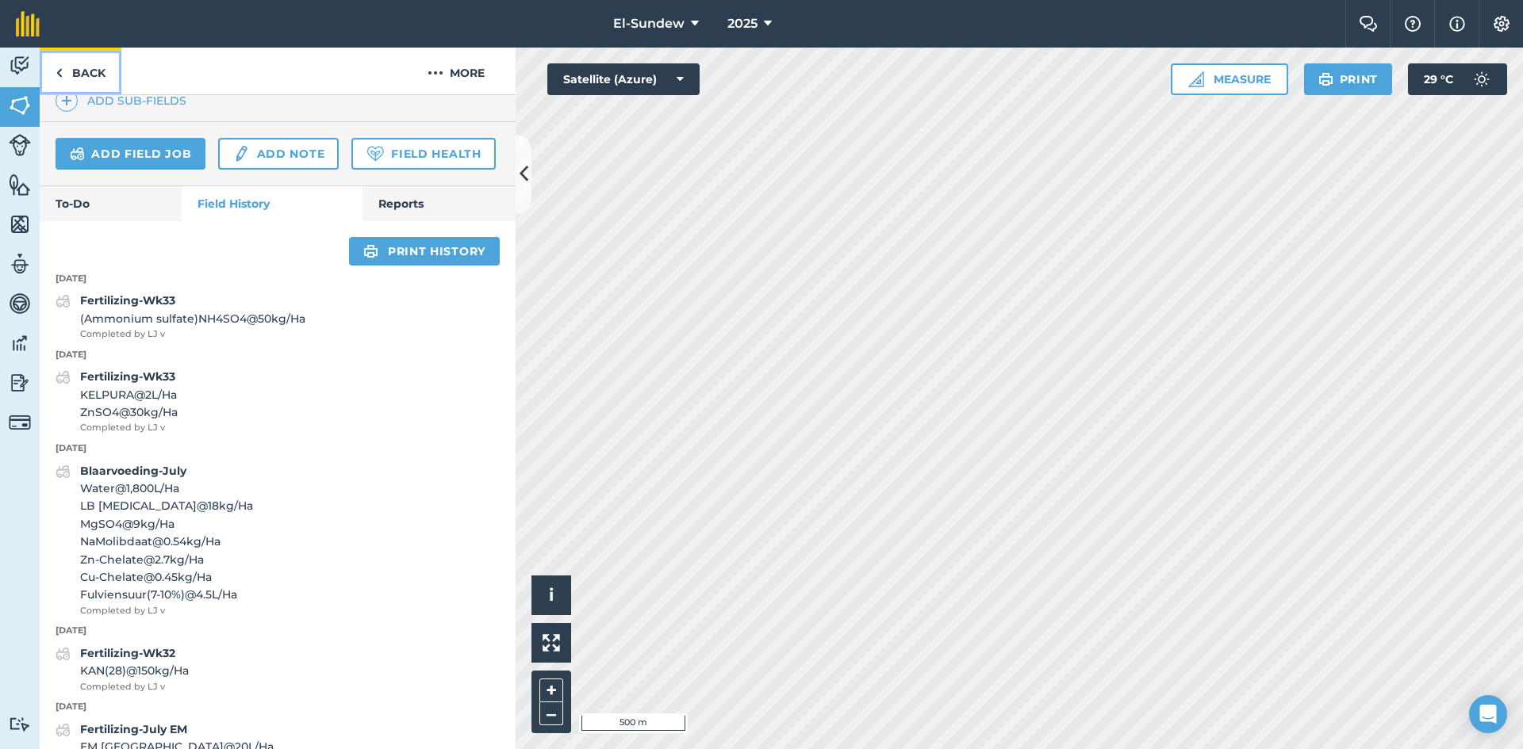
click at [90, 79] on link "Back" at bounding box center [81, 71] width 82 height 47
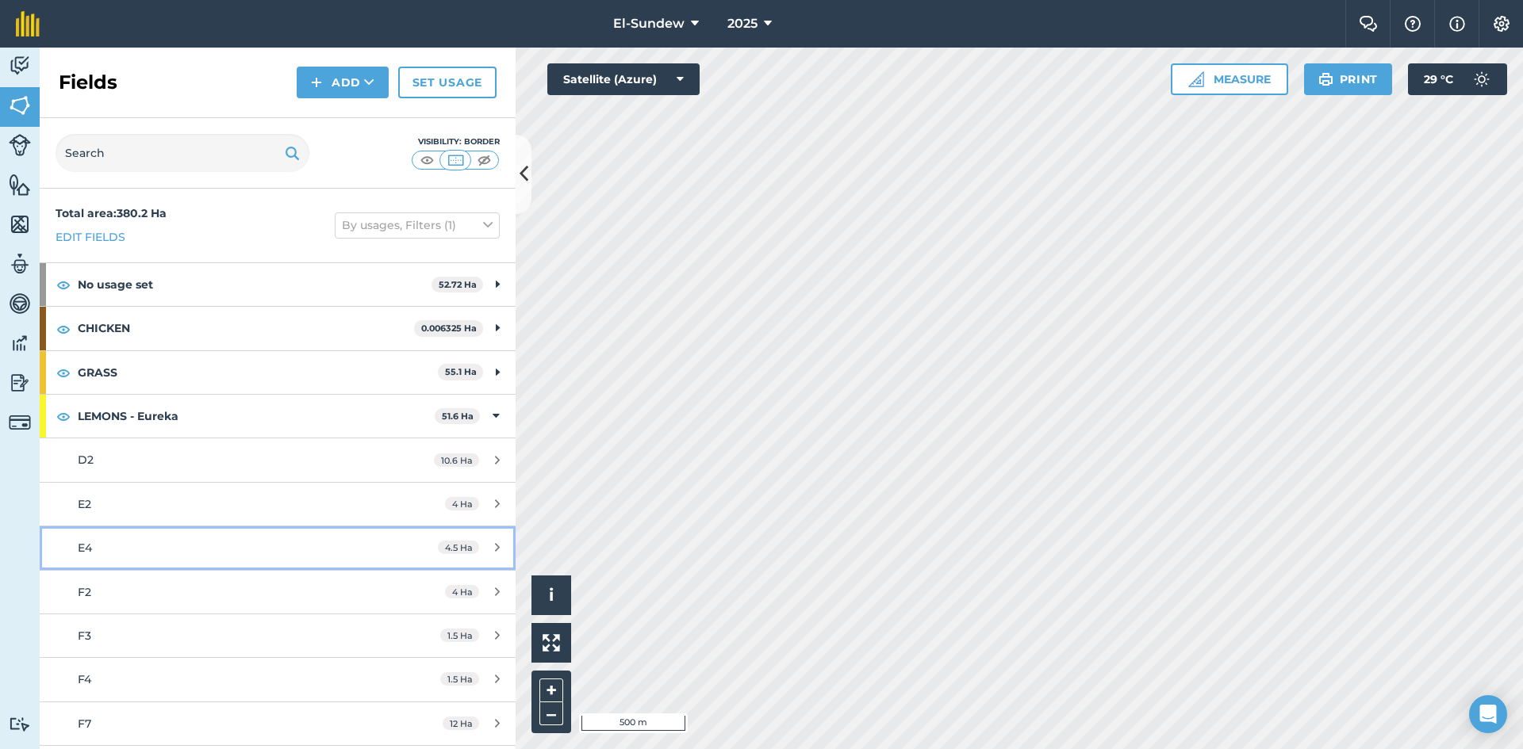
click at [190, 556] on div "E4" at bounding box center [227, 547] width 298 height 17
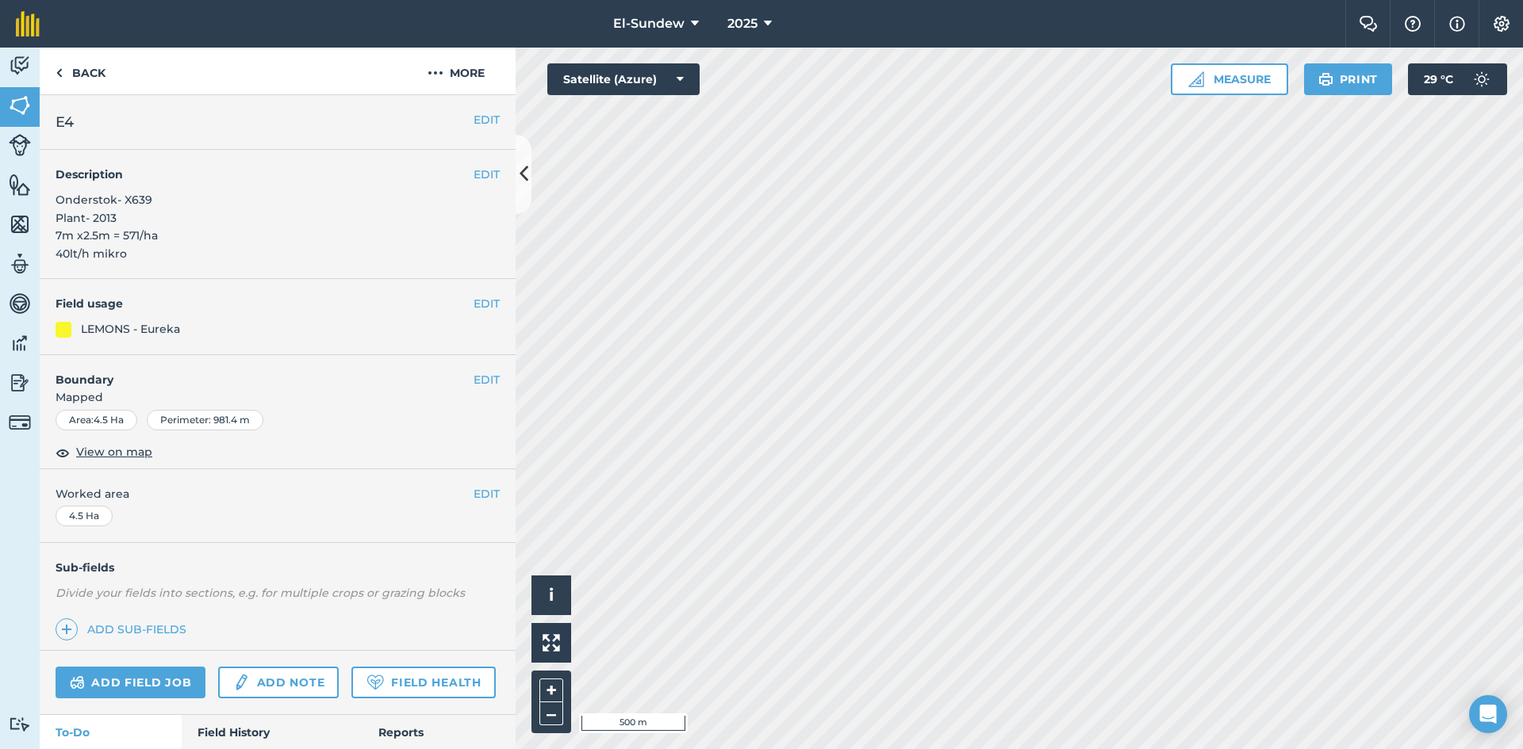
scroll to position [458, 0]
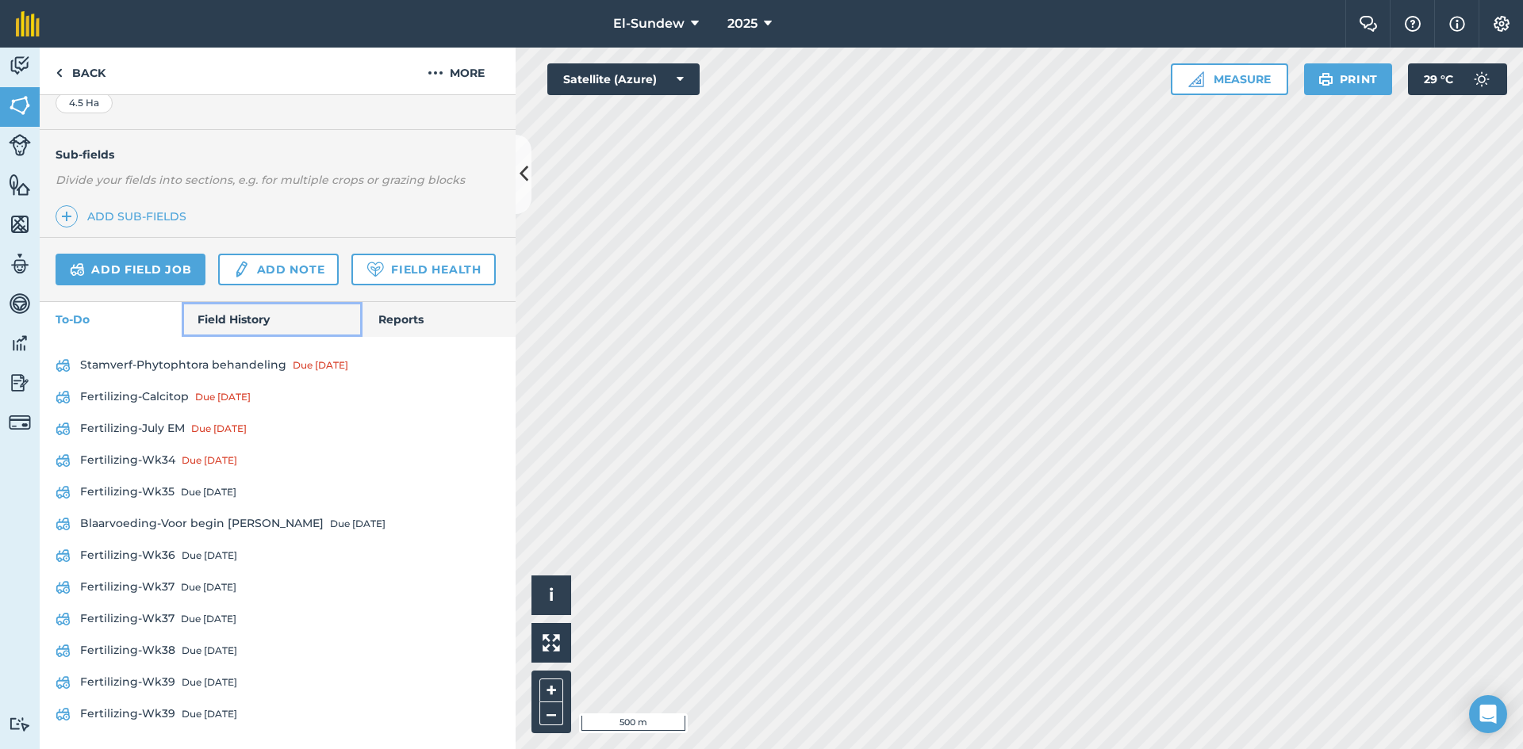
click at [245, 328] on link "Field History" at bounding box center [272, 319] width 180 height 35
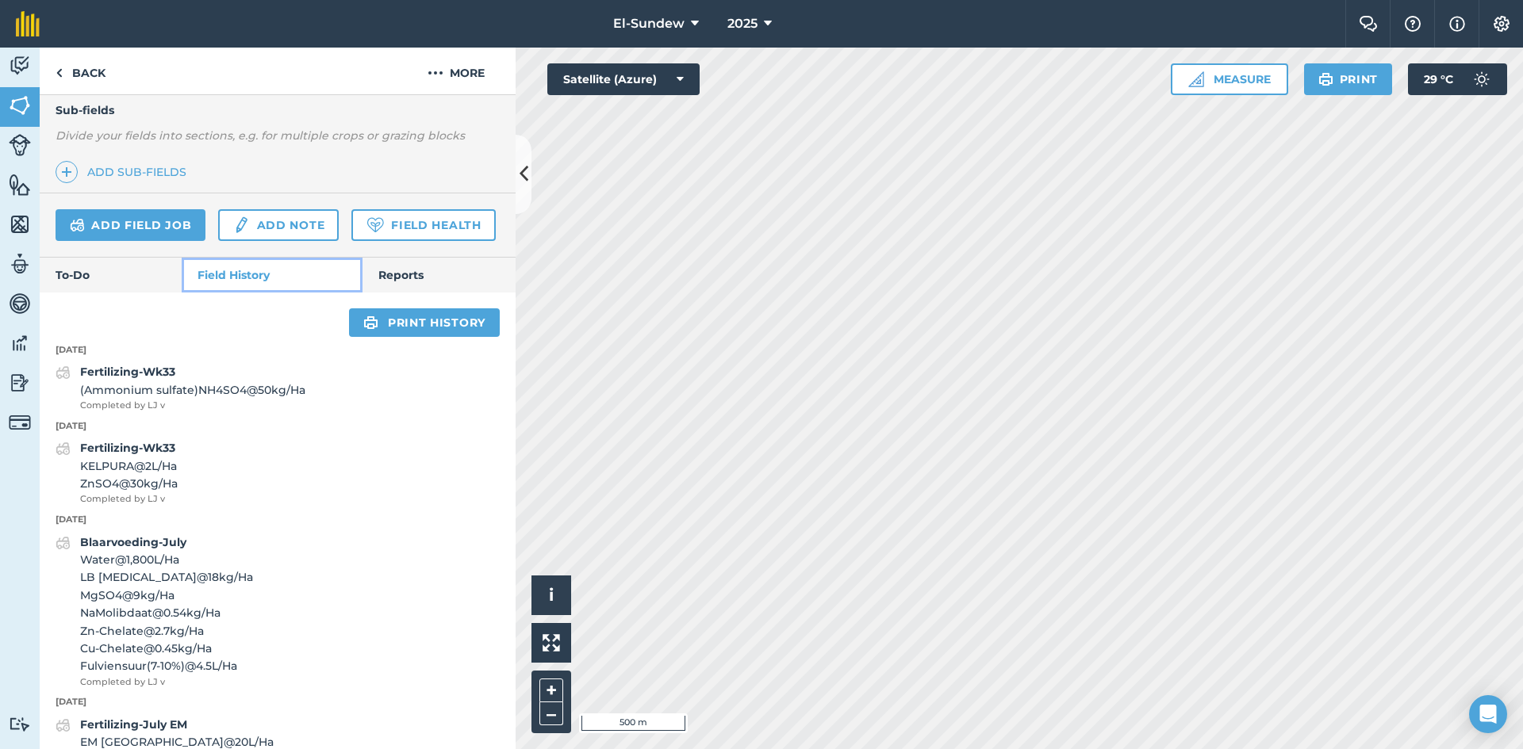
scroll to position [722, 0]
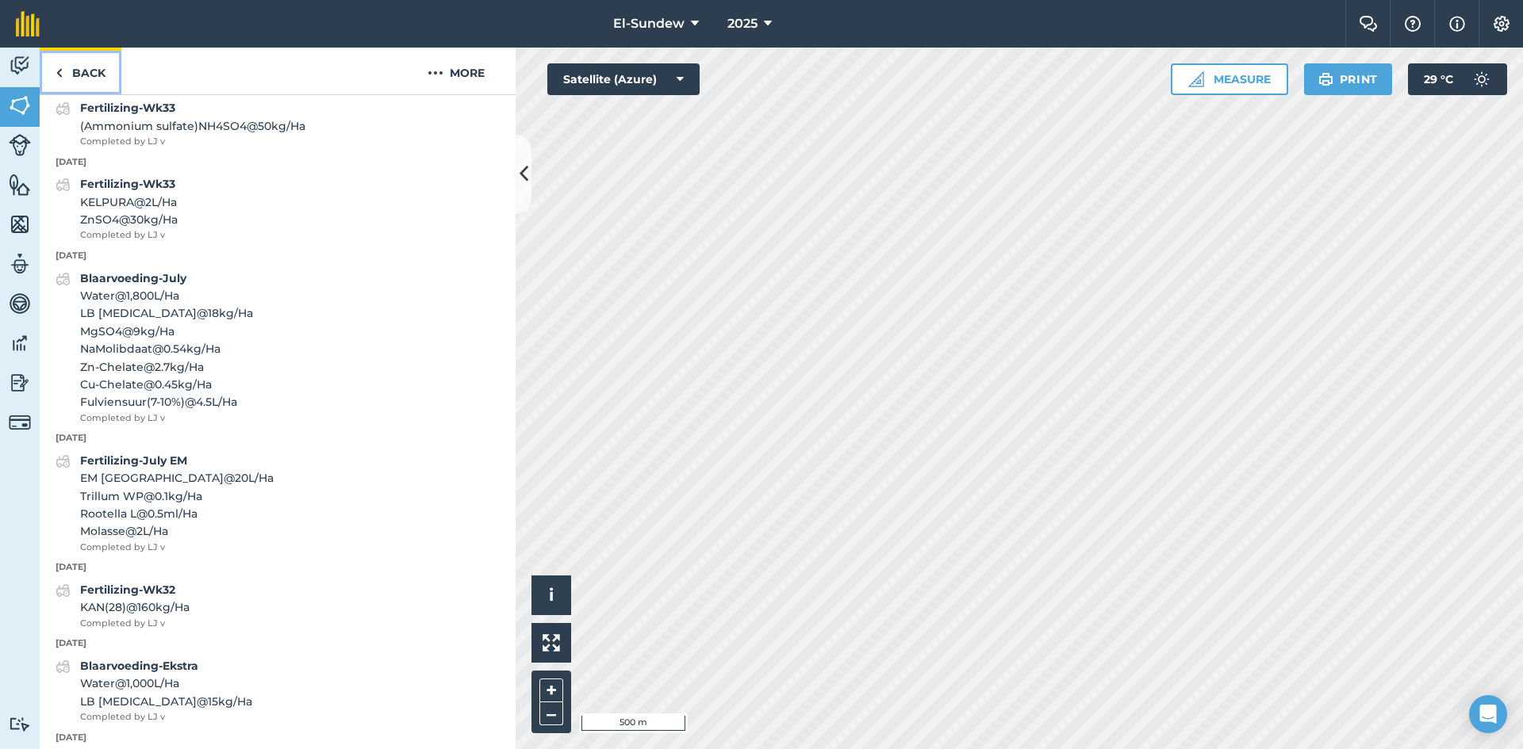
click at [106, 67] on link "Back" at bounding box center [81, 71] width 82 height 47
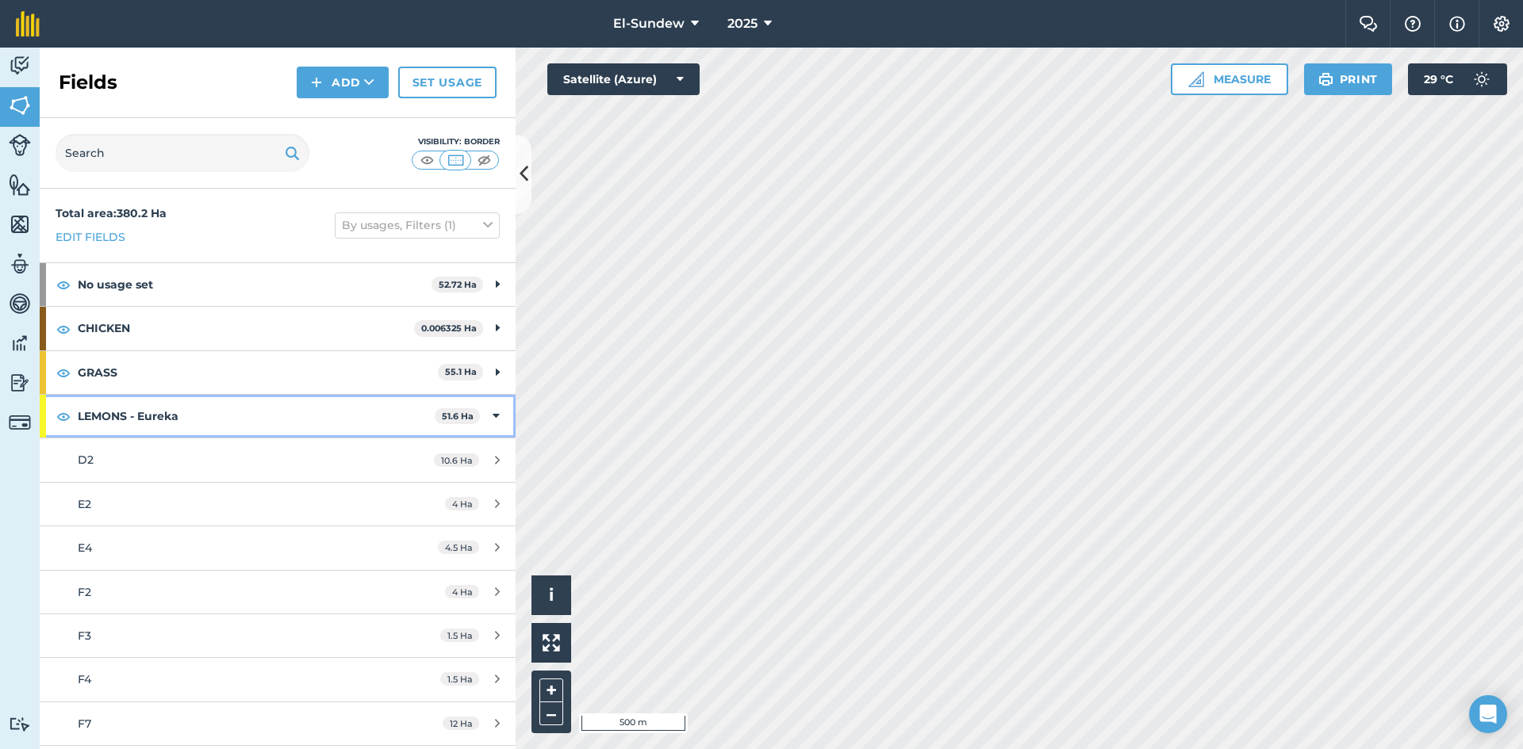
click at [244, 414] on strong "LEMONS - Eureka" at bounding box center [256, 416] width 357 height 43
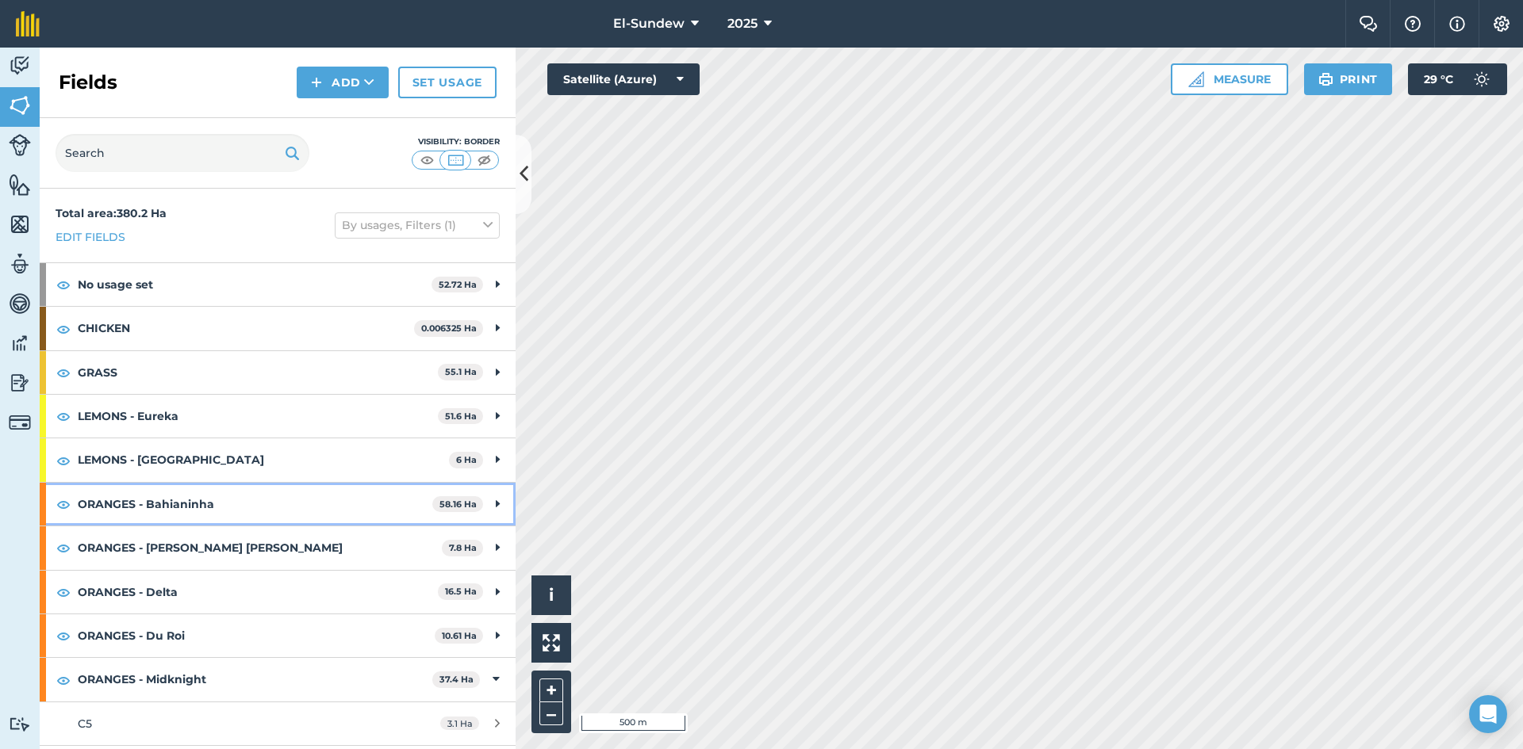
click at [231, 504] on strong "ORANGES - Bahianinha" at bounding box center [255, 504] width 355 height 43
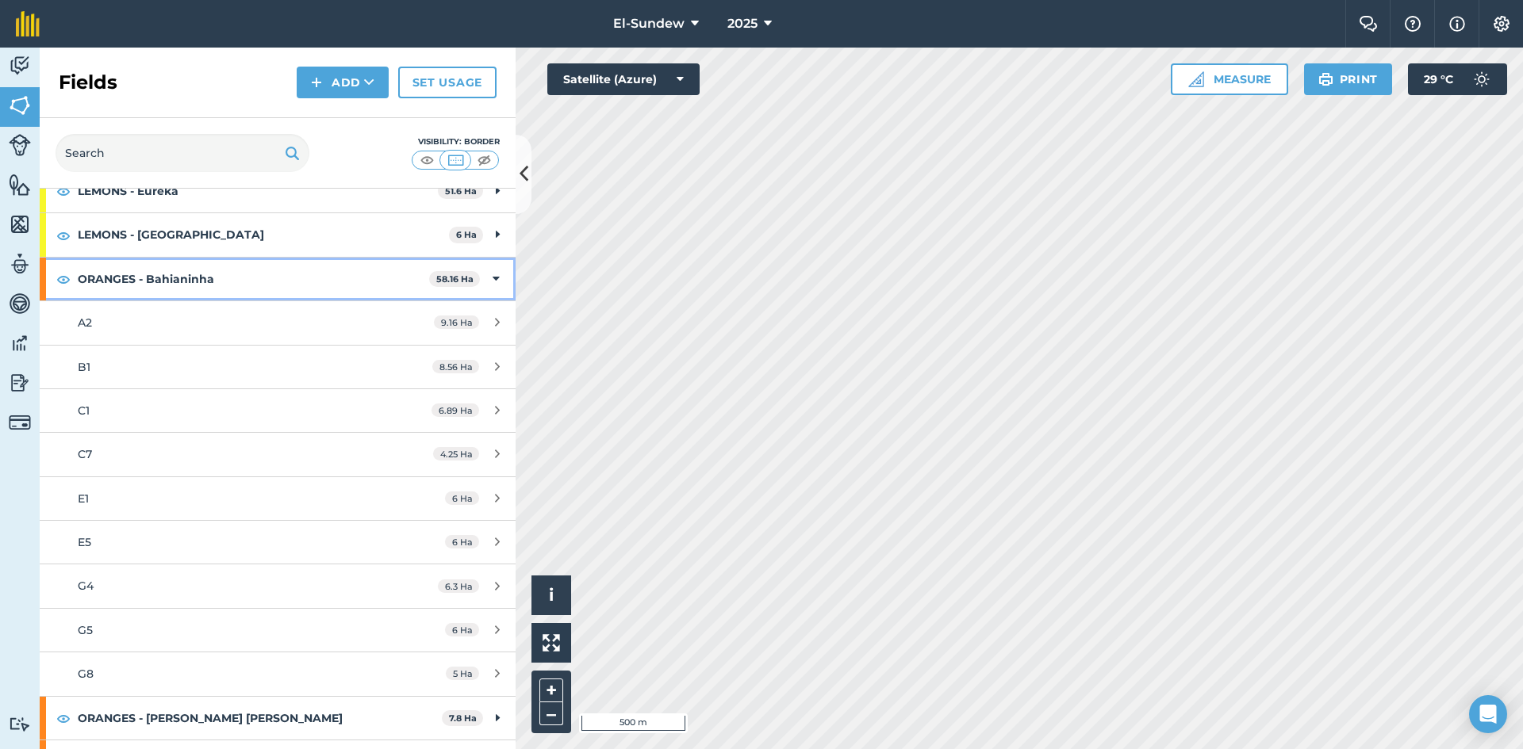
scroll to position [264, 0]
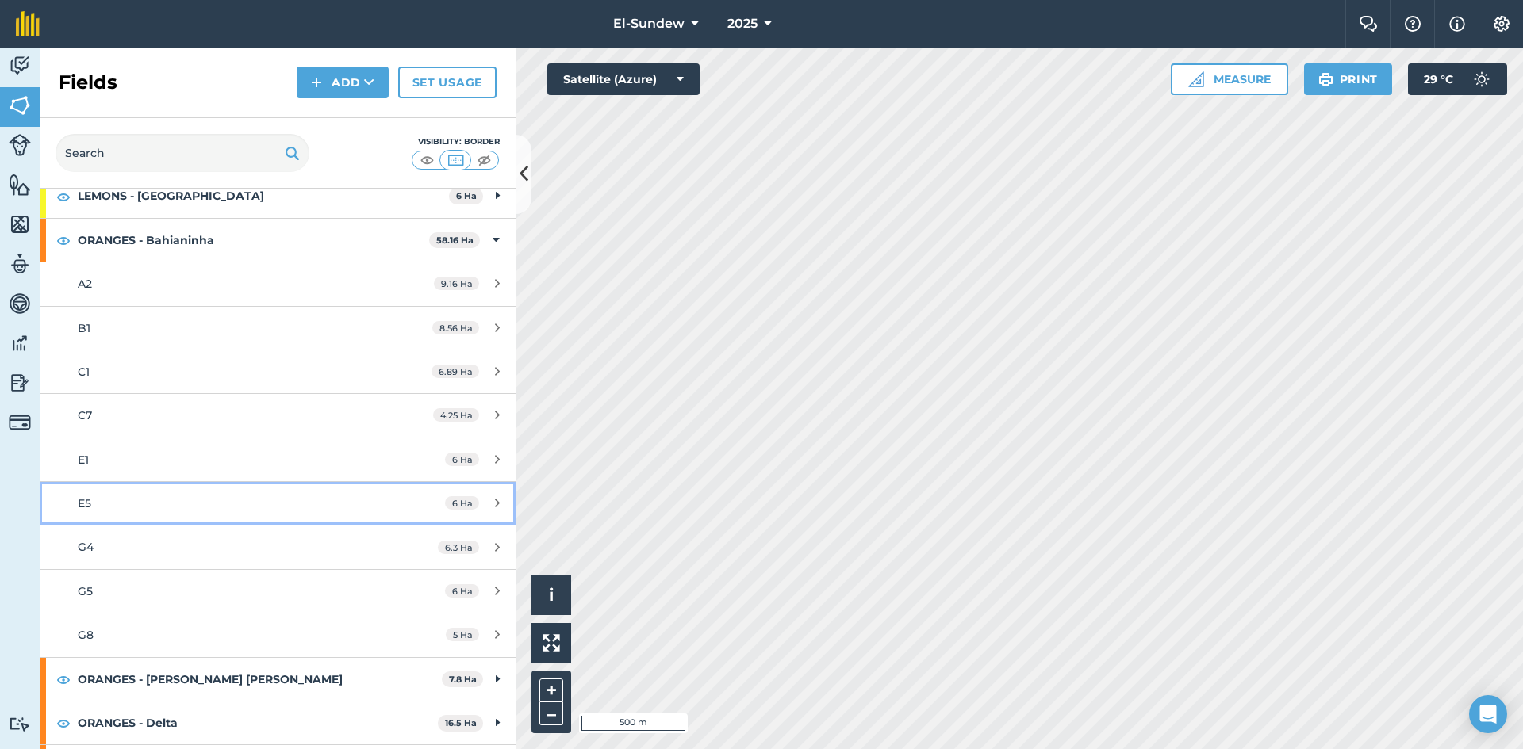
click at [224, 496] on div "E5" at bounding box center [227, 503] width 298 height 17
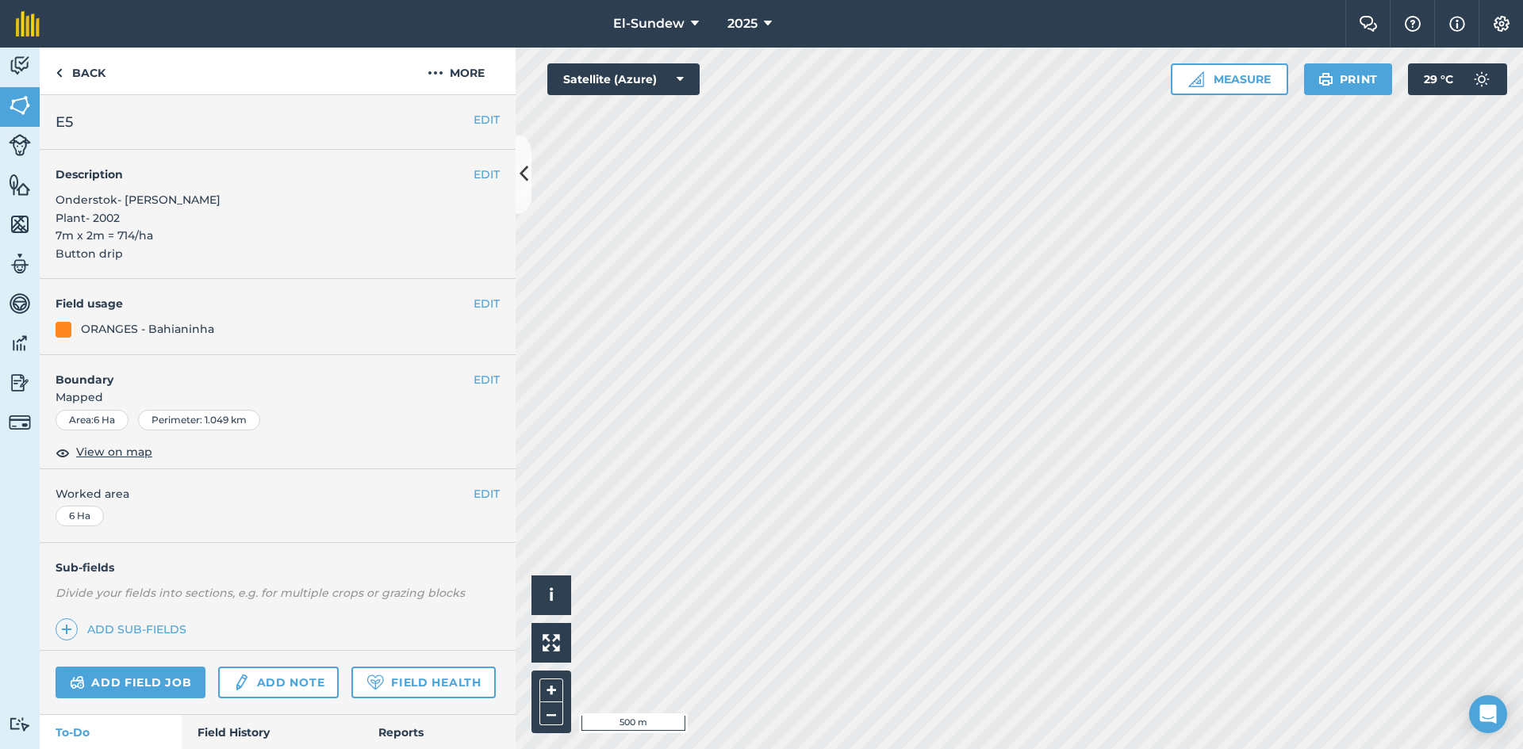
scroll to position [236, 0]
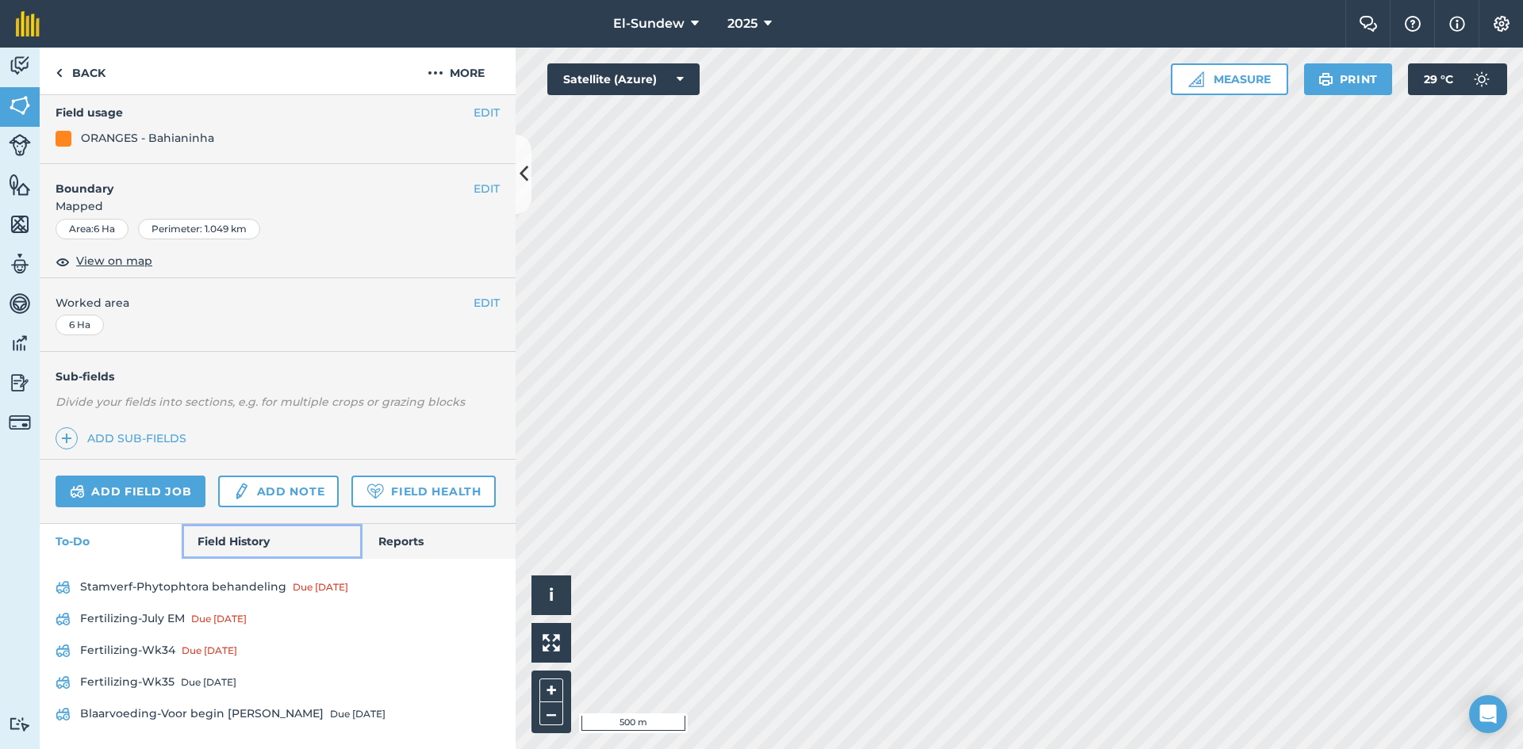
click at [226, 532] on link "Field History" at bounding box center [272, 541] width 180 height 35
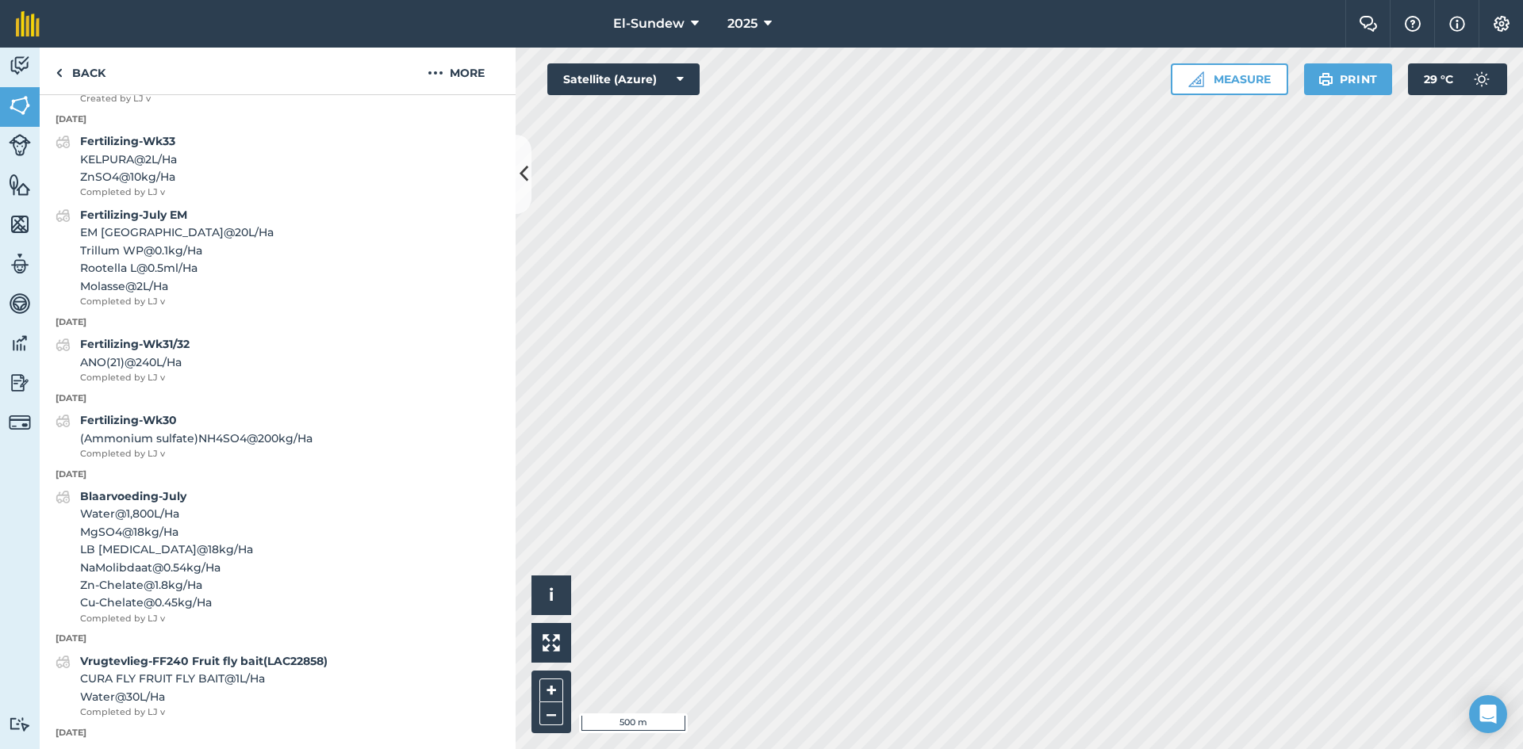
scroll to position [500, 0]
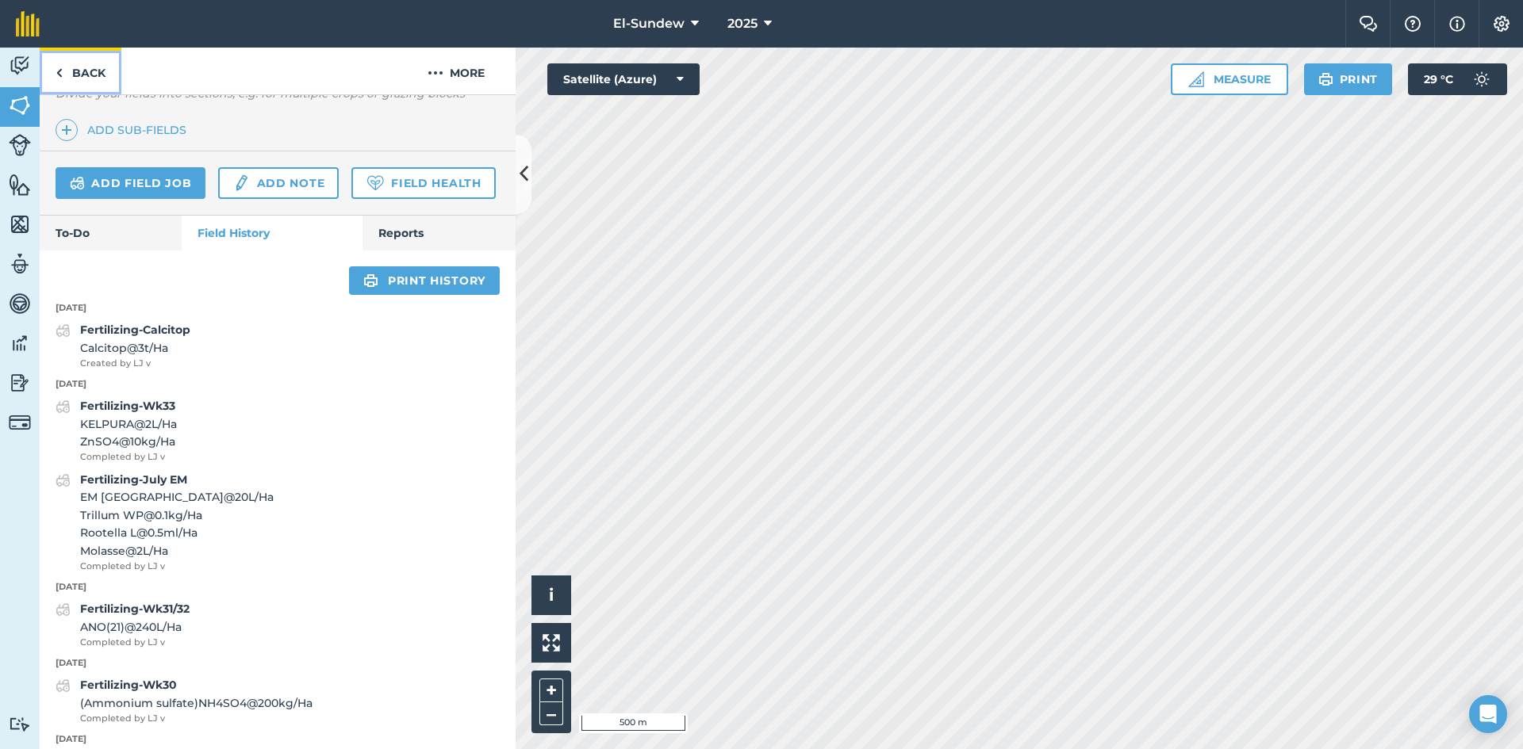
click at [78, 77] on link "Back" at bounding box center [81, 71] width 82 height 47
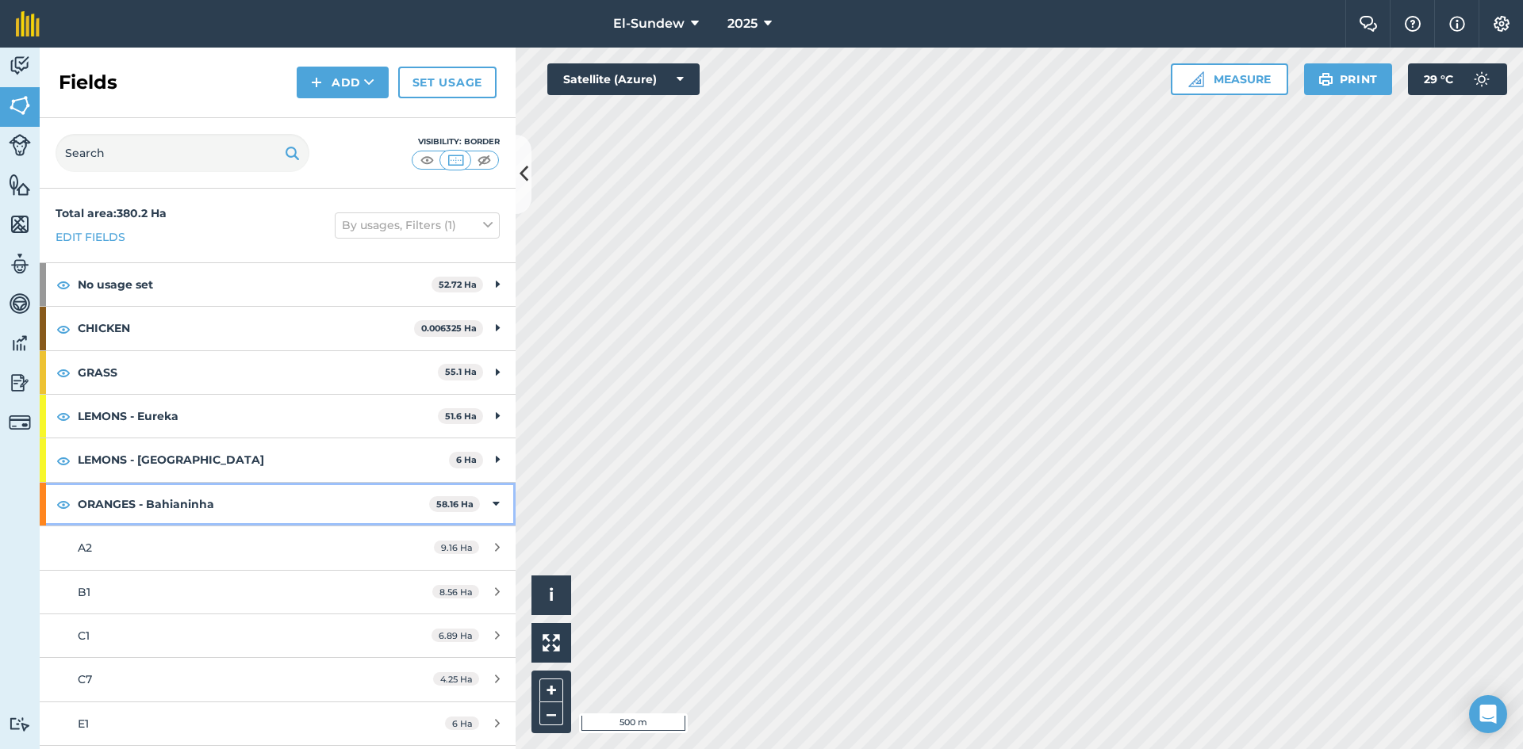
click at [216, 500] on strong "ORANGES - Bahianinha" at bounding box center [253, 504] width 351 height 43
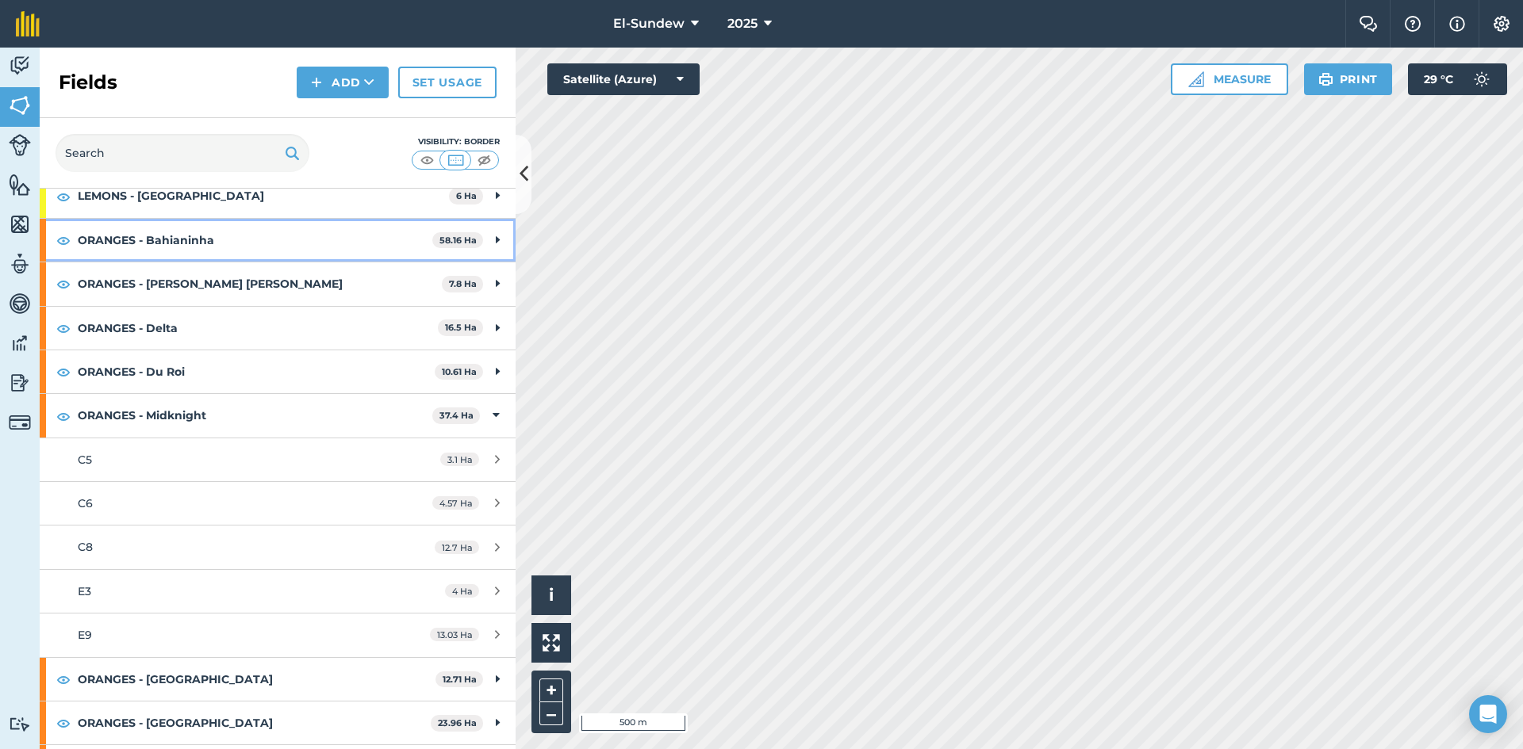
scroll to position [435, 0]
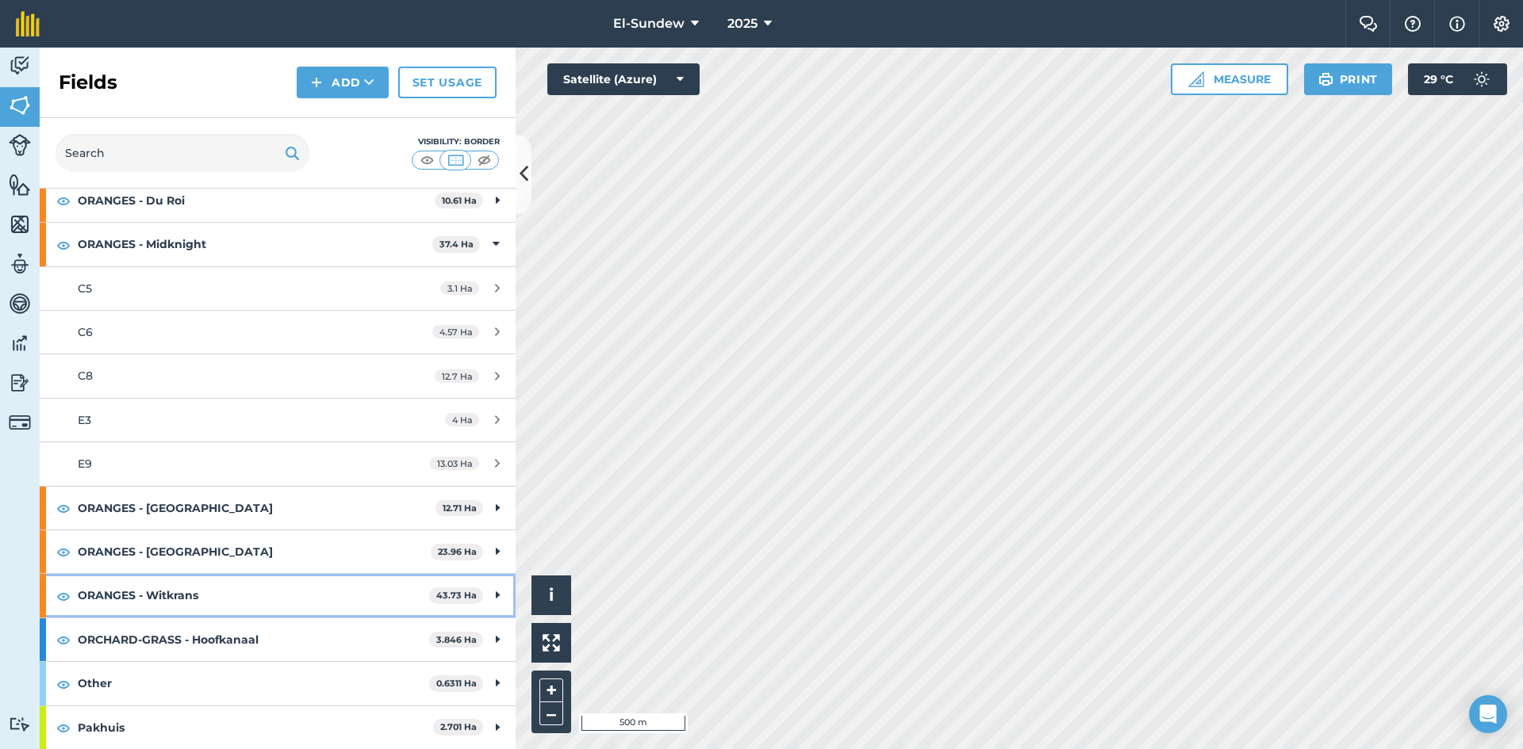
click at [195, 588] on strong "ORANGES - Witkrans" at bounding box center [253, 595] width 351 height 43
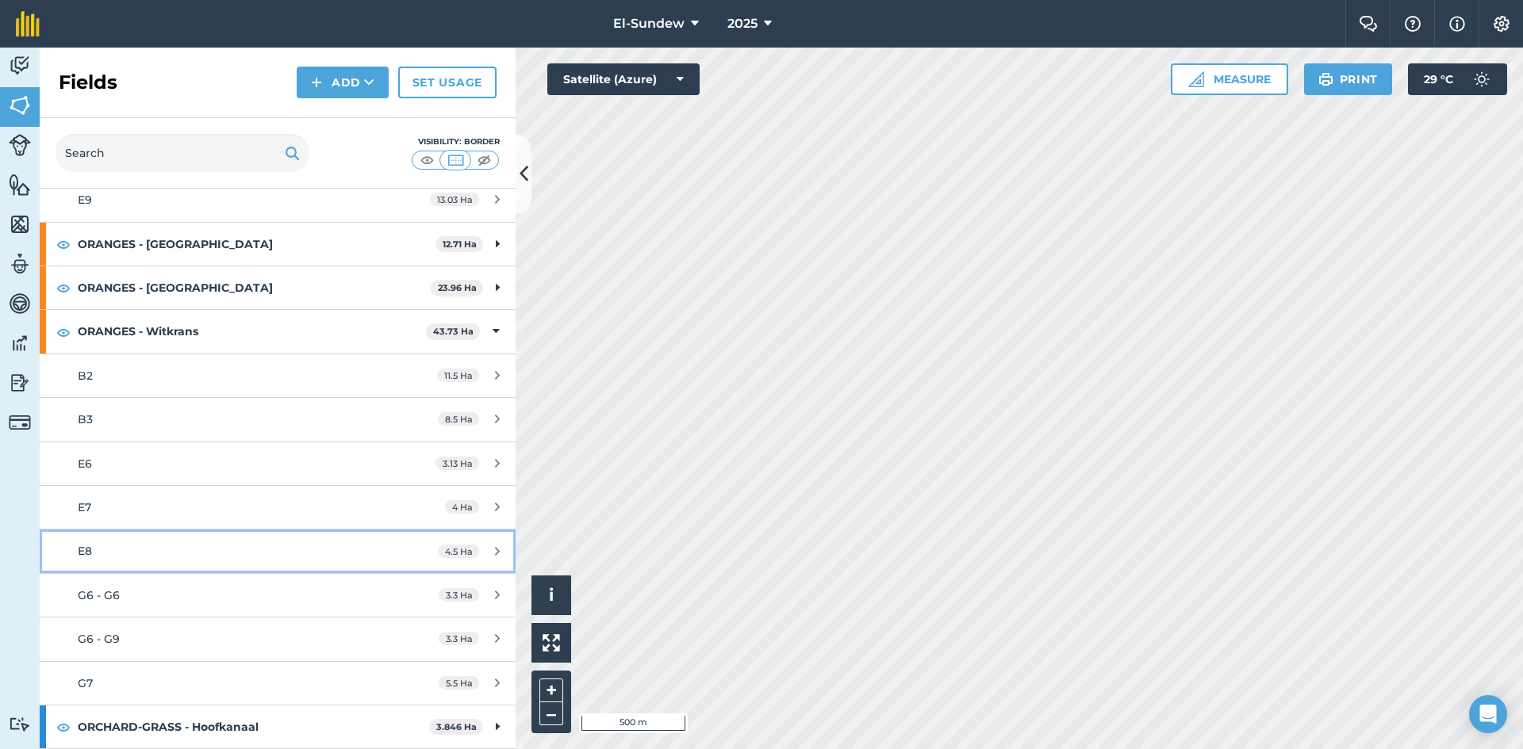
click at [192, 547] on div "E8" at bounding box center [227, 550] width 298 height 17
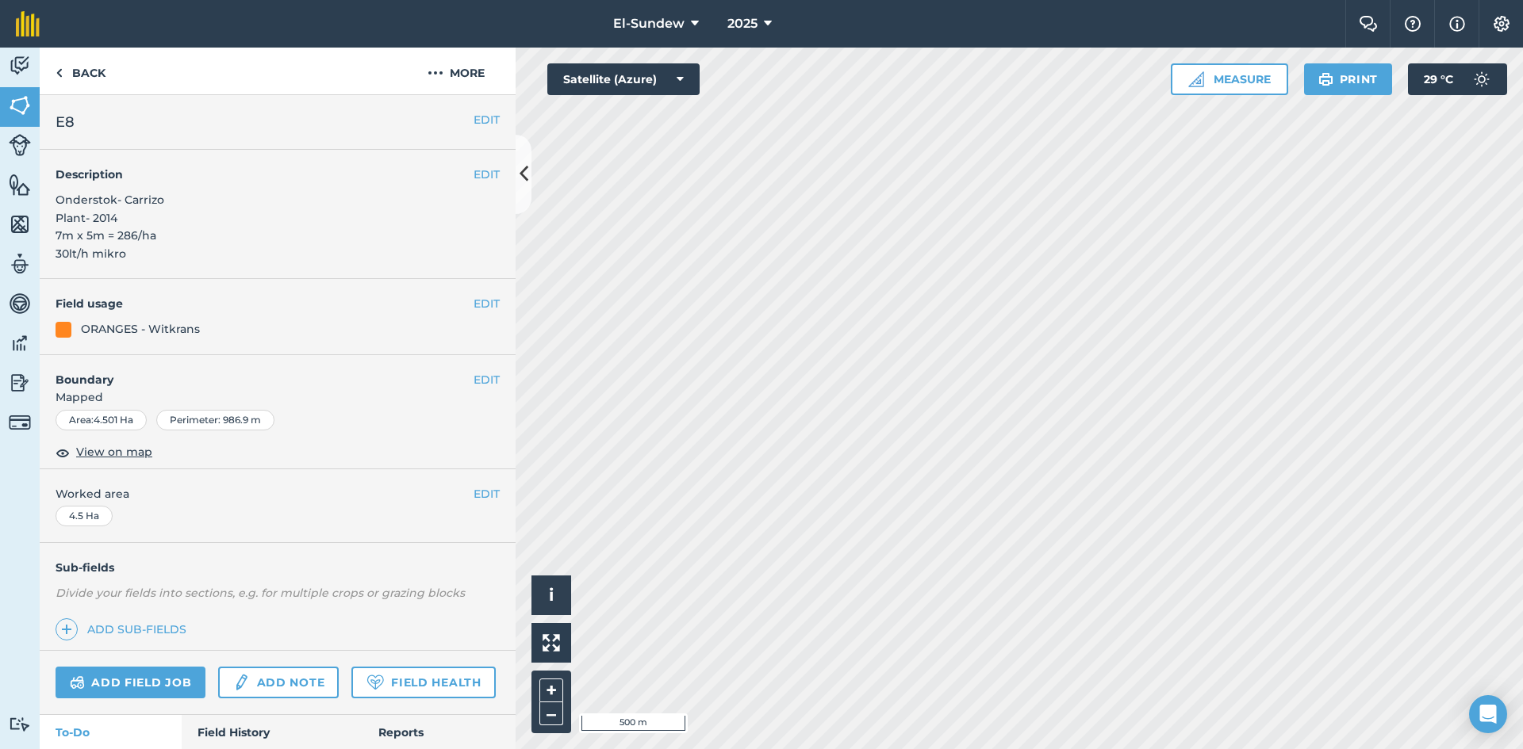
scroll to position [264, 0]
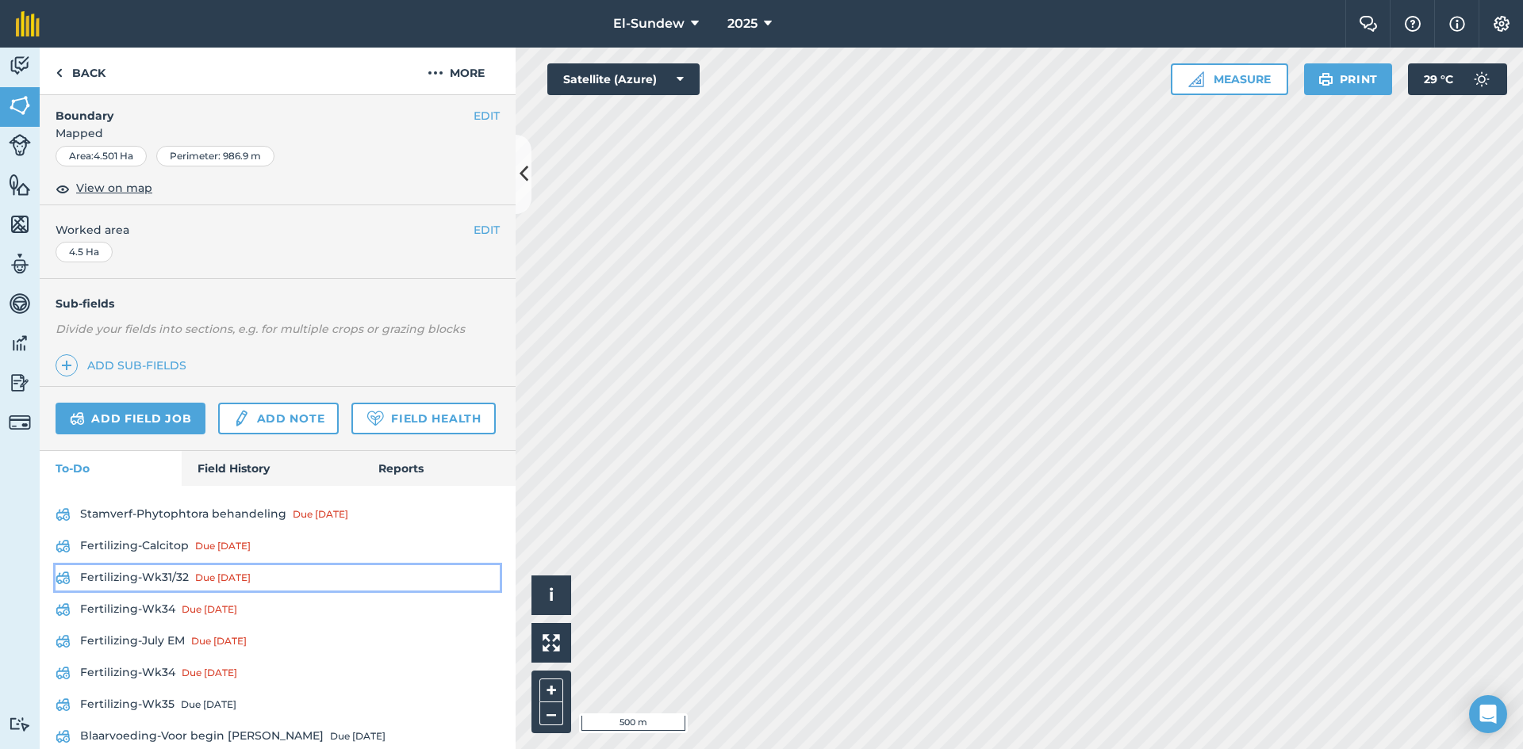
click at [156, 591] on link "Fertilizing-Wk31/32 Due 28 Jul" at bounding box center [278, 577] width 444 height 25
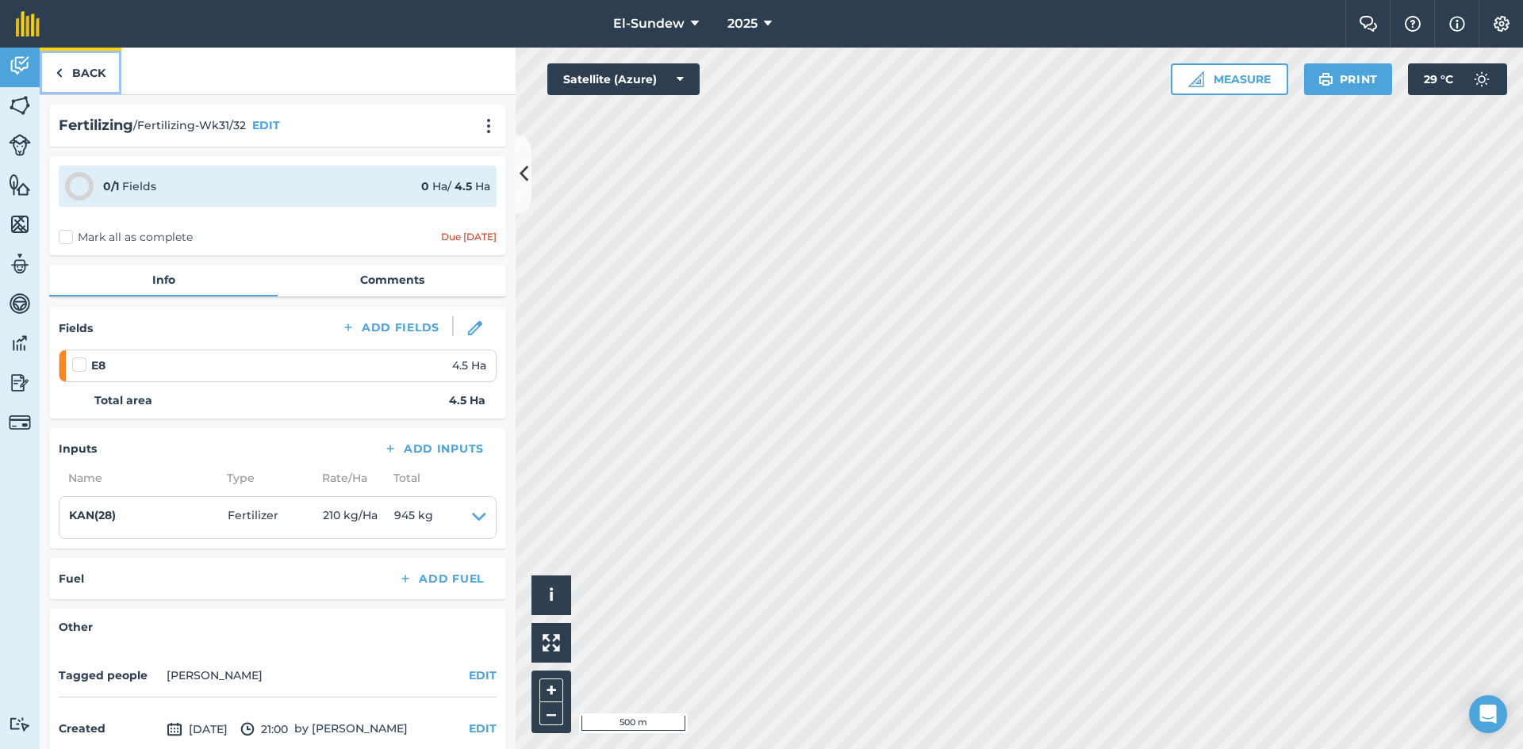
click at [102, 82] on link "Back" at bounding box center [81, 71] width 82 height 47
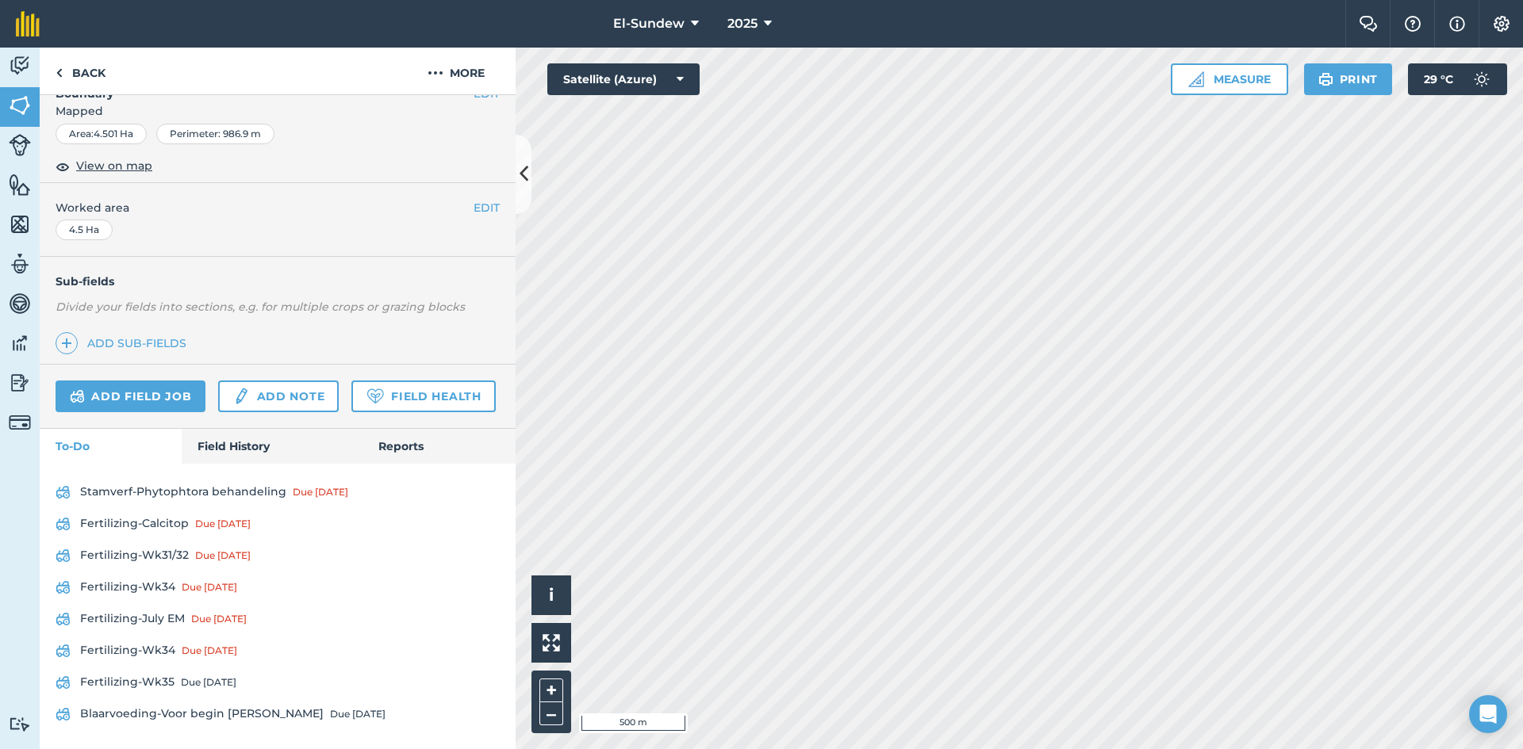
scroll to position [331, 0]
click at [248, 454] on link "Field History" at bounding box center [272, 446] width 180 height 35
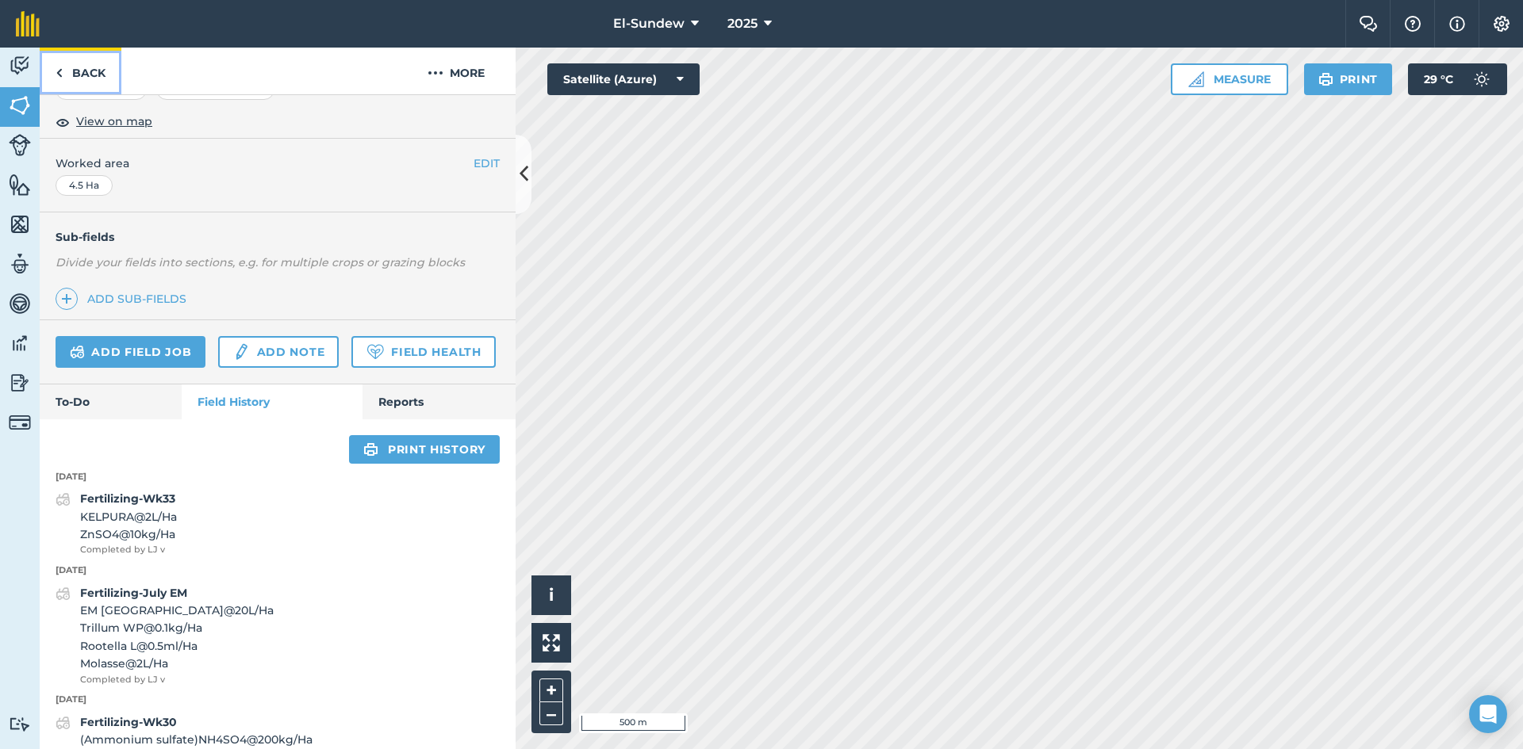
click at [59, 75] on img at bounding box center [59, 72] width 7 height 19
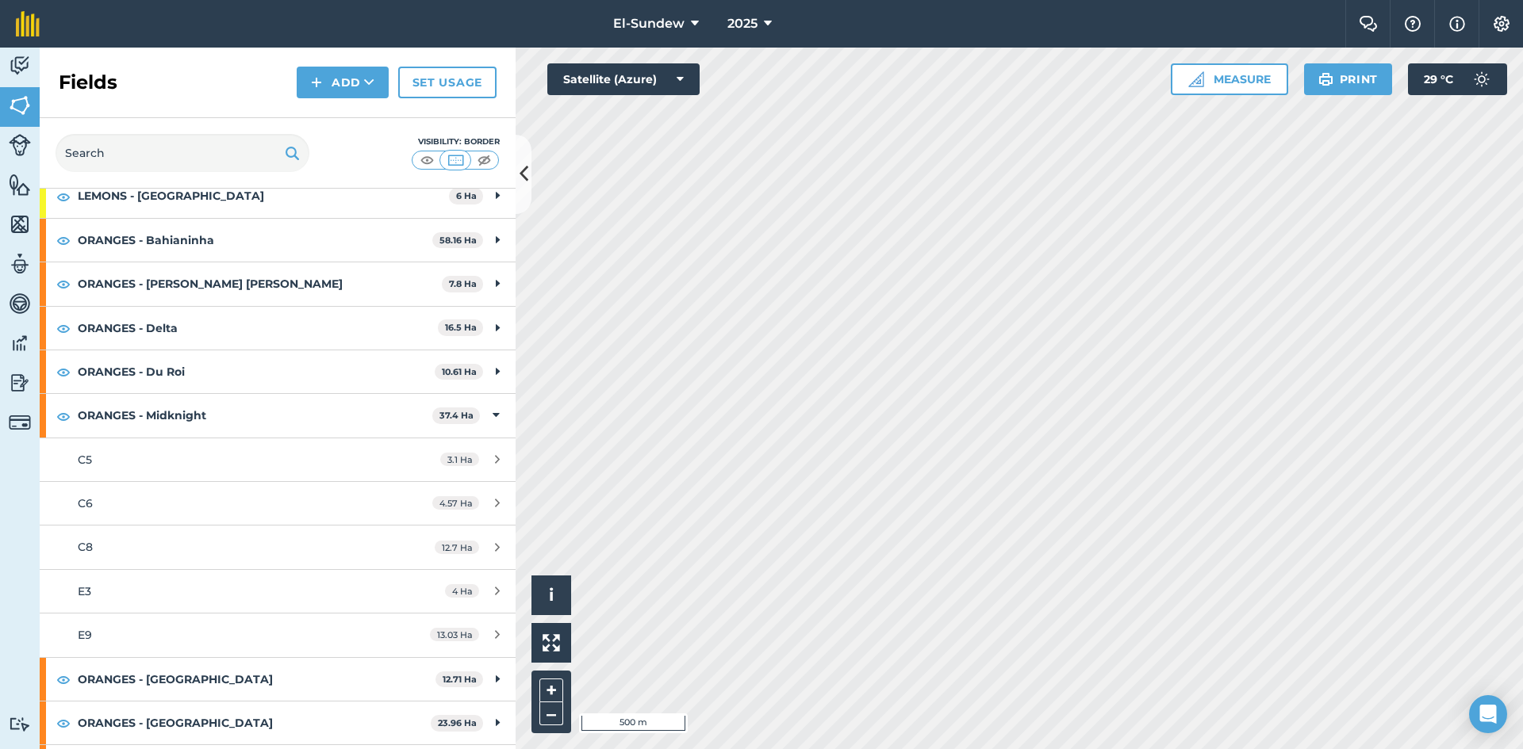
scroll to position [529, 0]
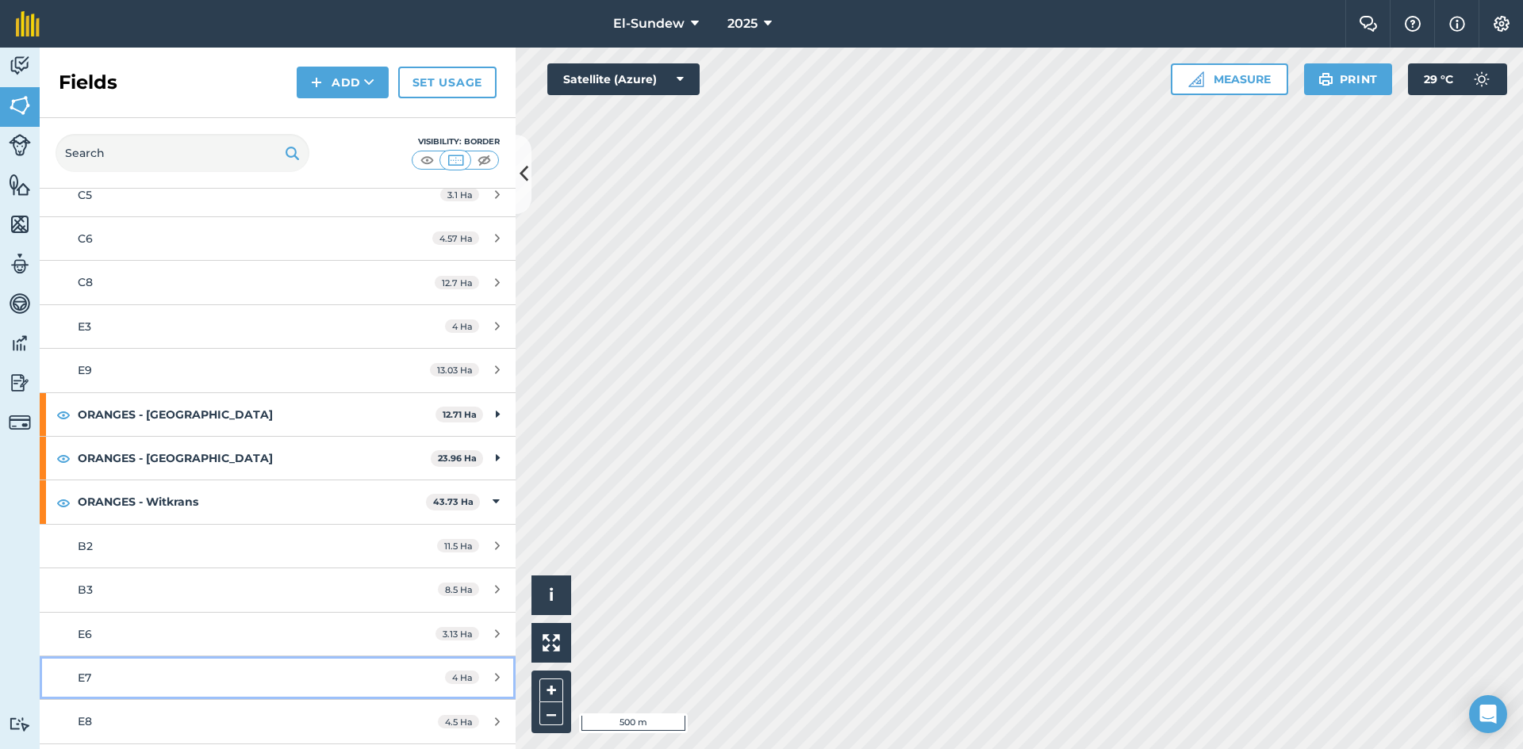
click at [211, 678] on div "E7" at bounding box center [227, 677] width 298 height 17
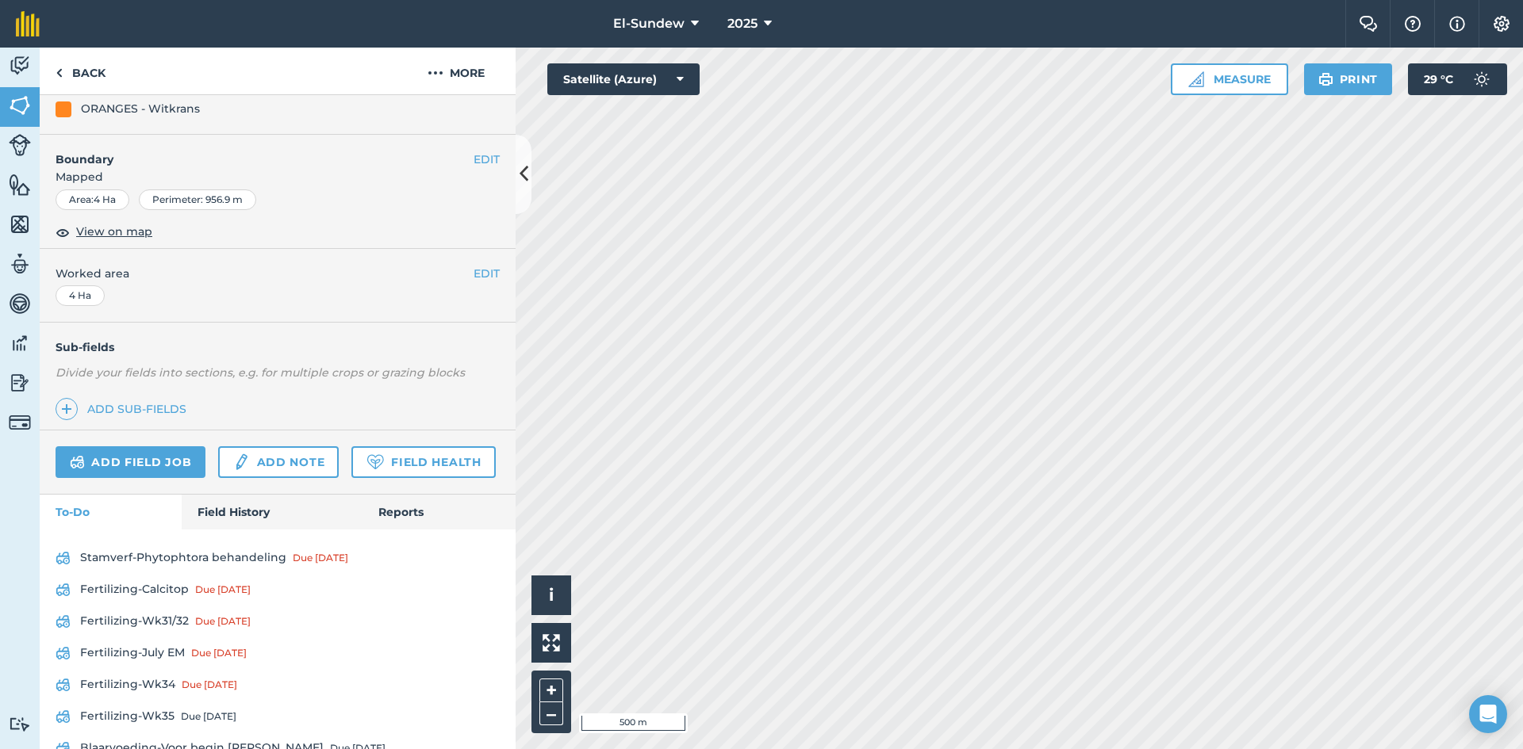
scroll to position [299, 0]
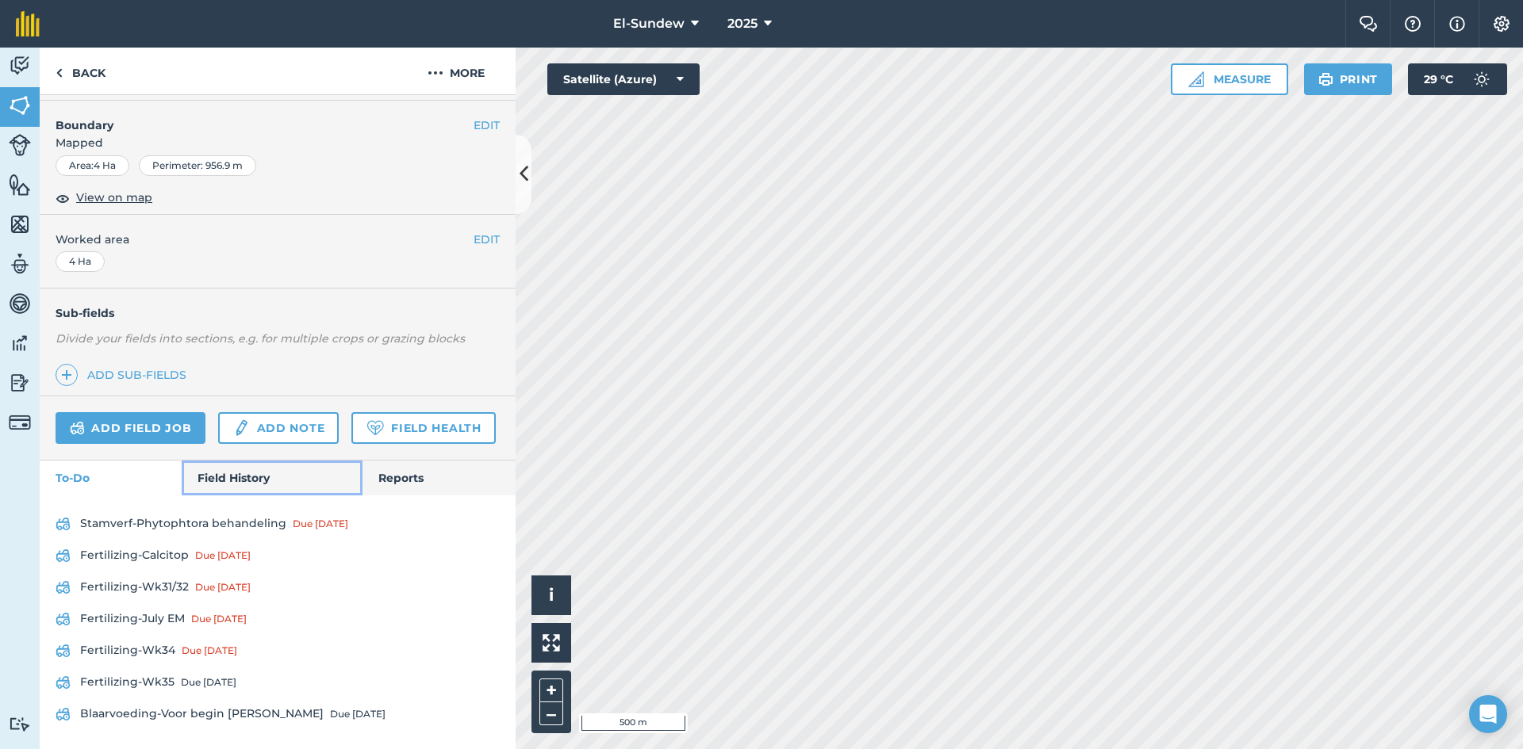
click at [238, 477] on link "Field History" at bounding box center [272, 478] width 180 height 35
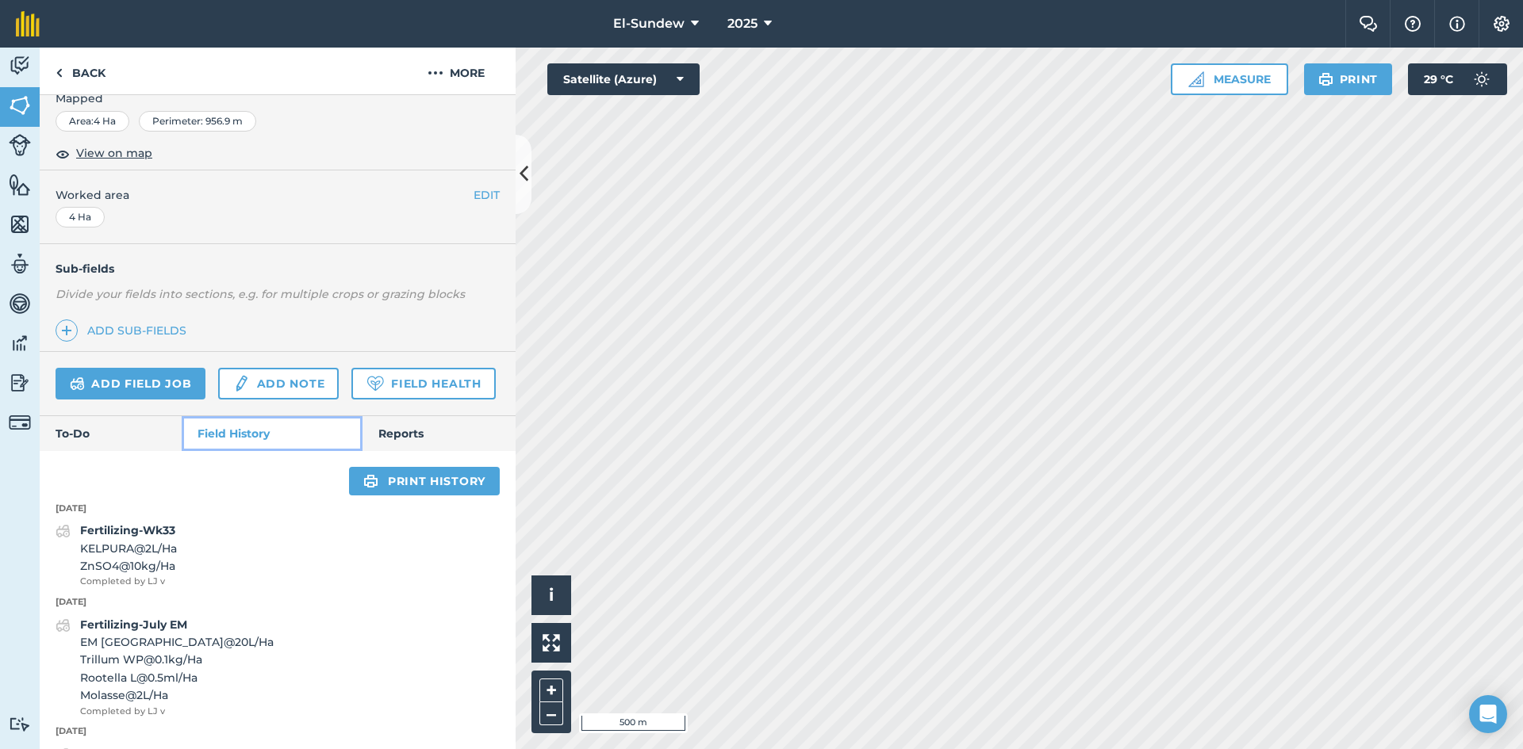
scroll to position [563, 0]
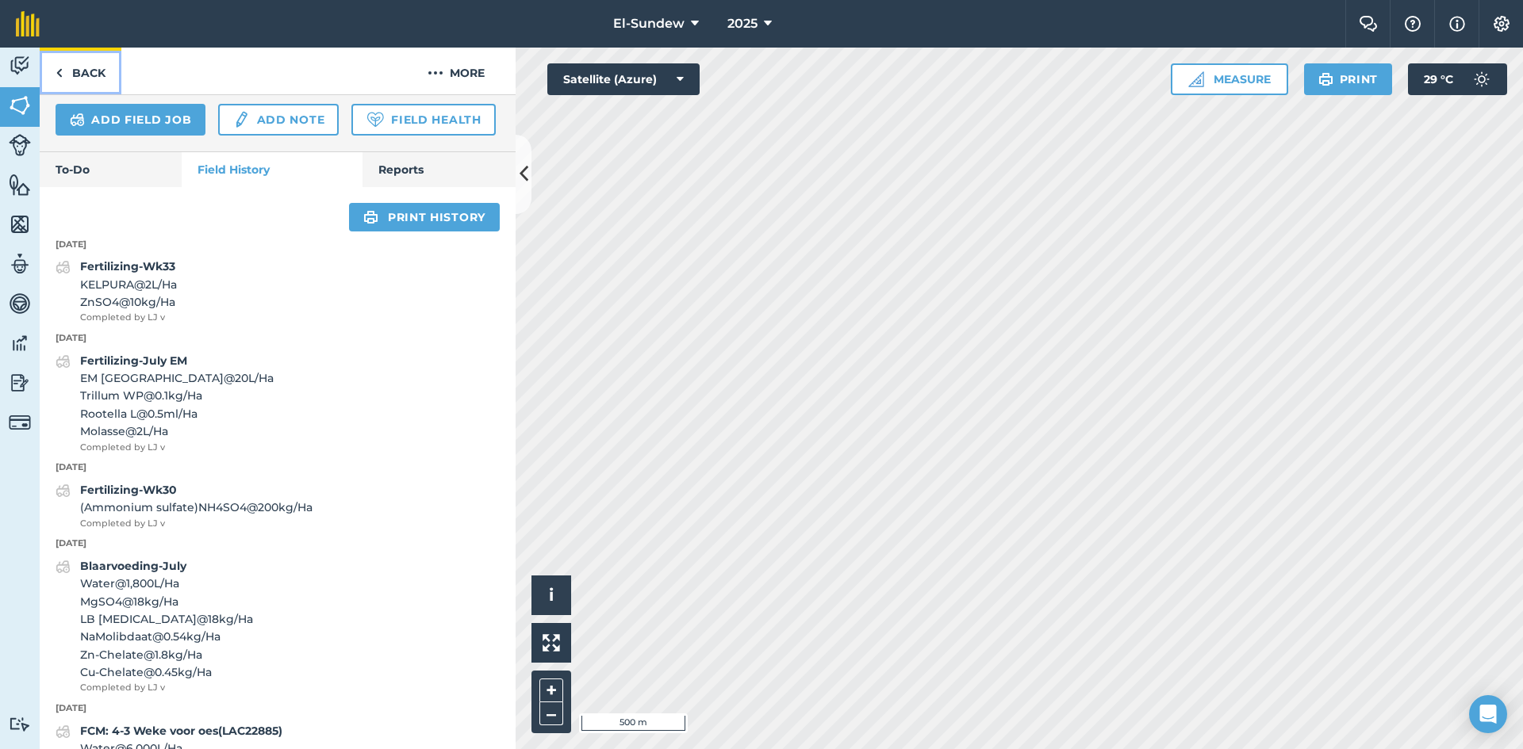
click at [102, 66] on link "Back" at bounding box center [81, 71] width 82 height 47
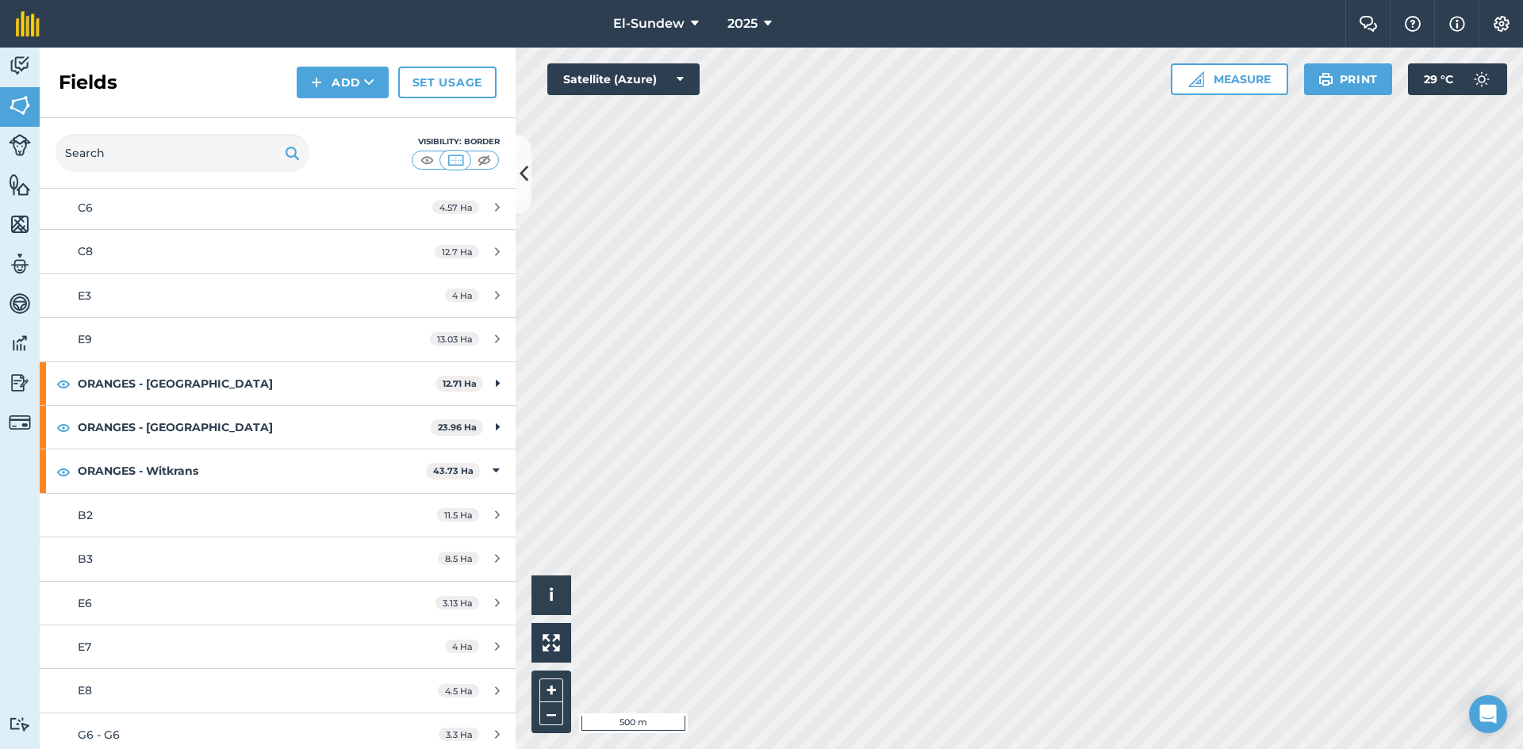
scroll to position [787, 0]
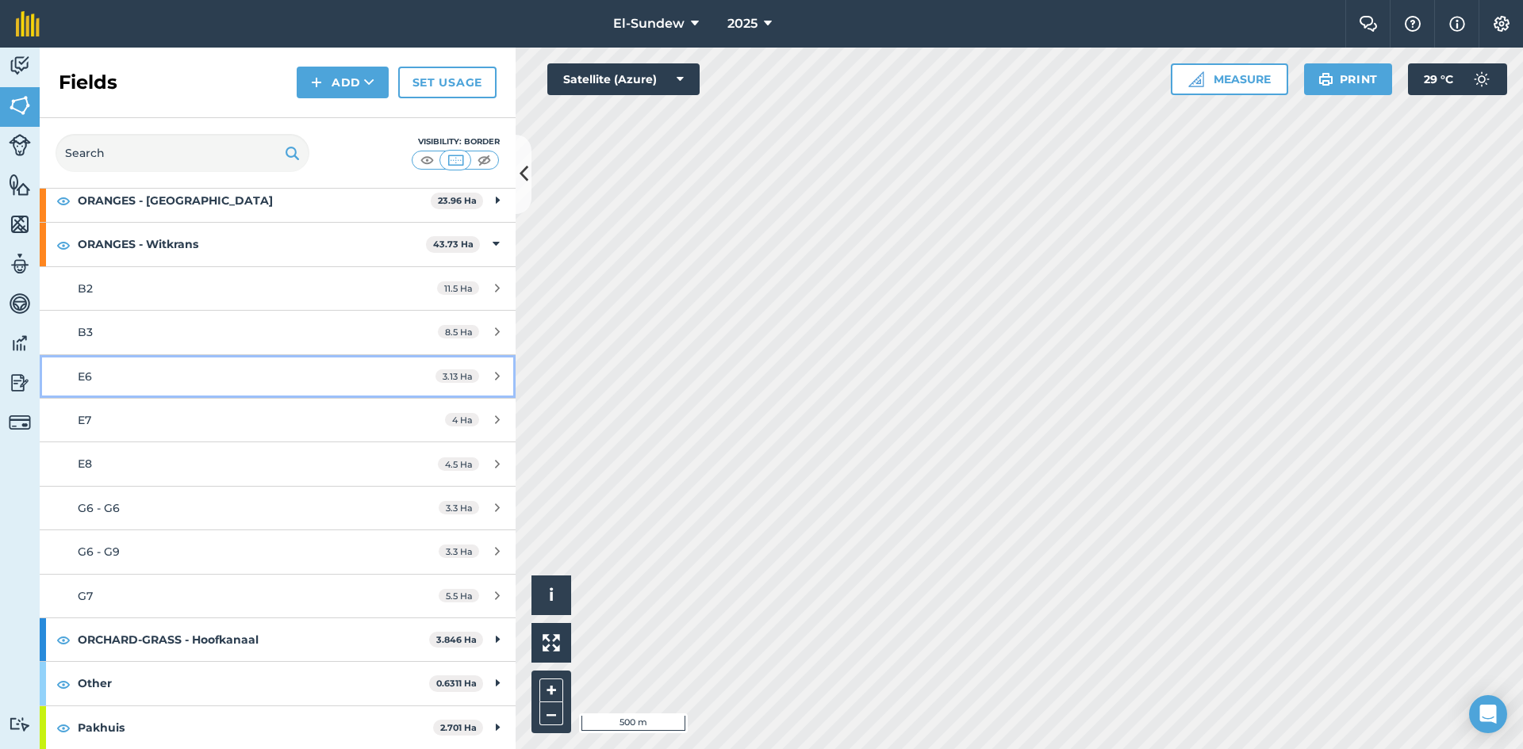
click at [189, 376] on div "E6" at bounding box center [227, 376] width 298 height 17
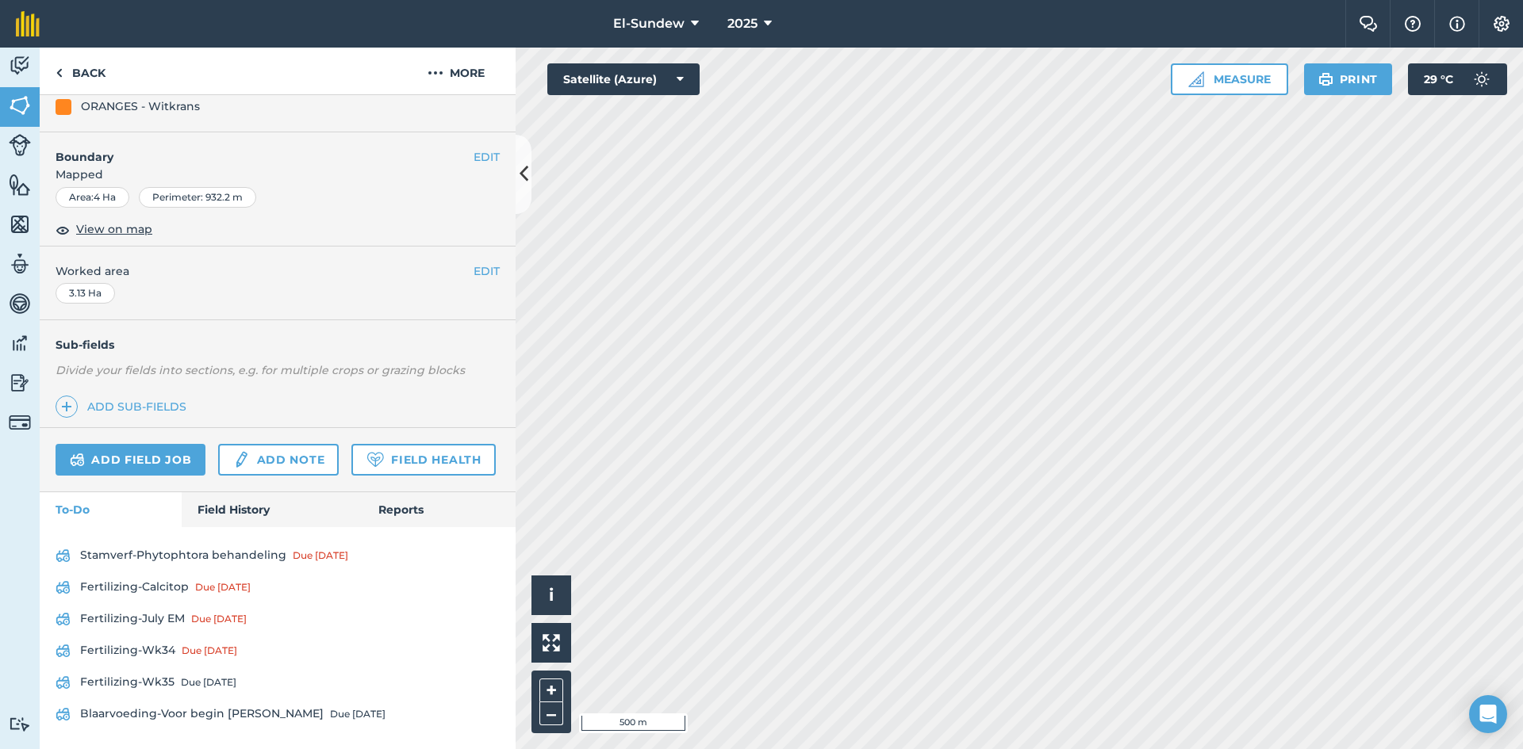
scroll to position [267, 0]
click at [259, 508] on link "Field History" at bounding box center [272, 510] width 180 height 35
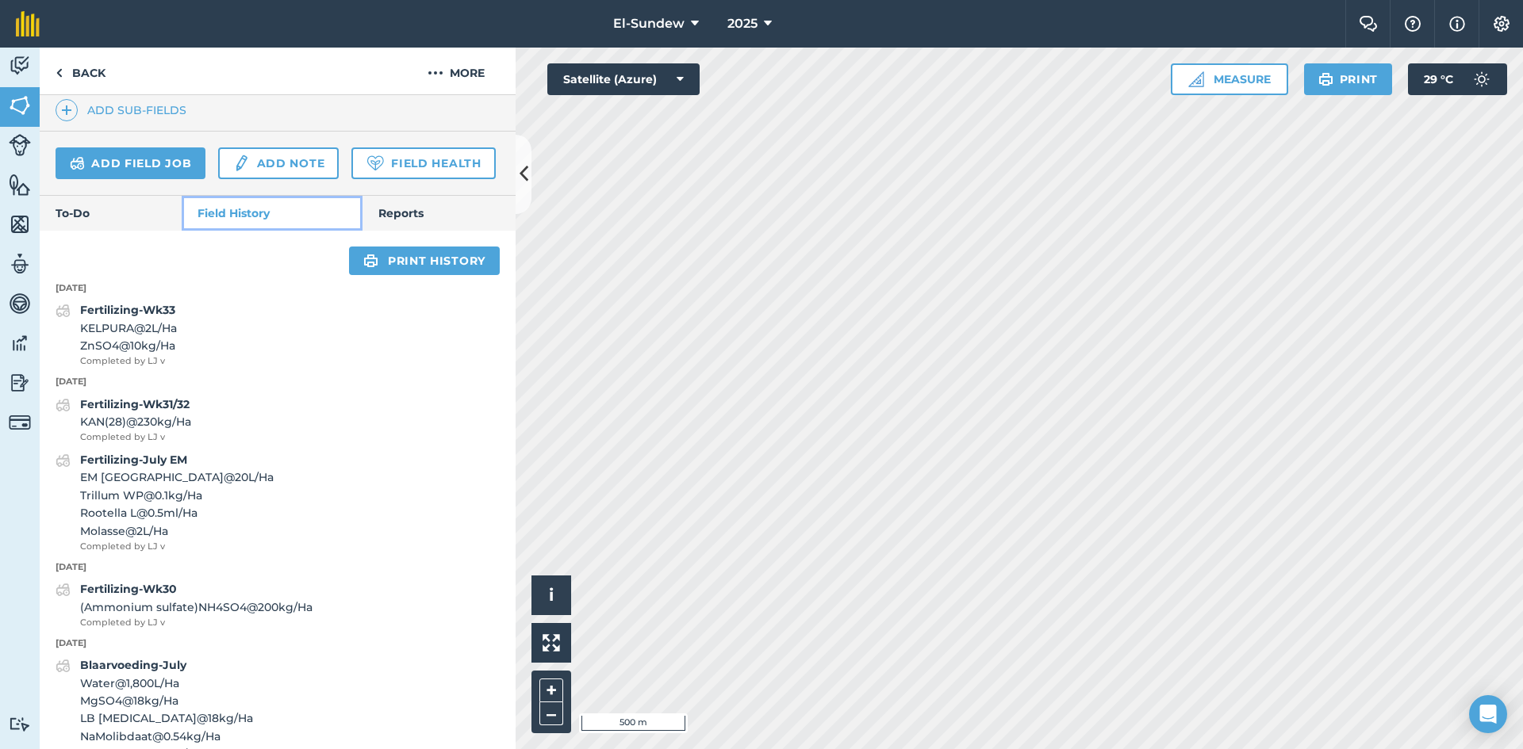
scroll to position [531, 0]
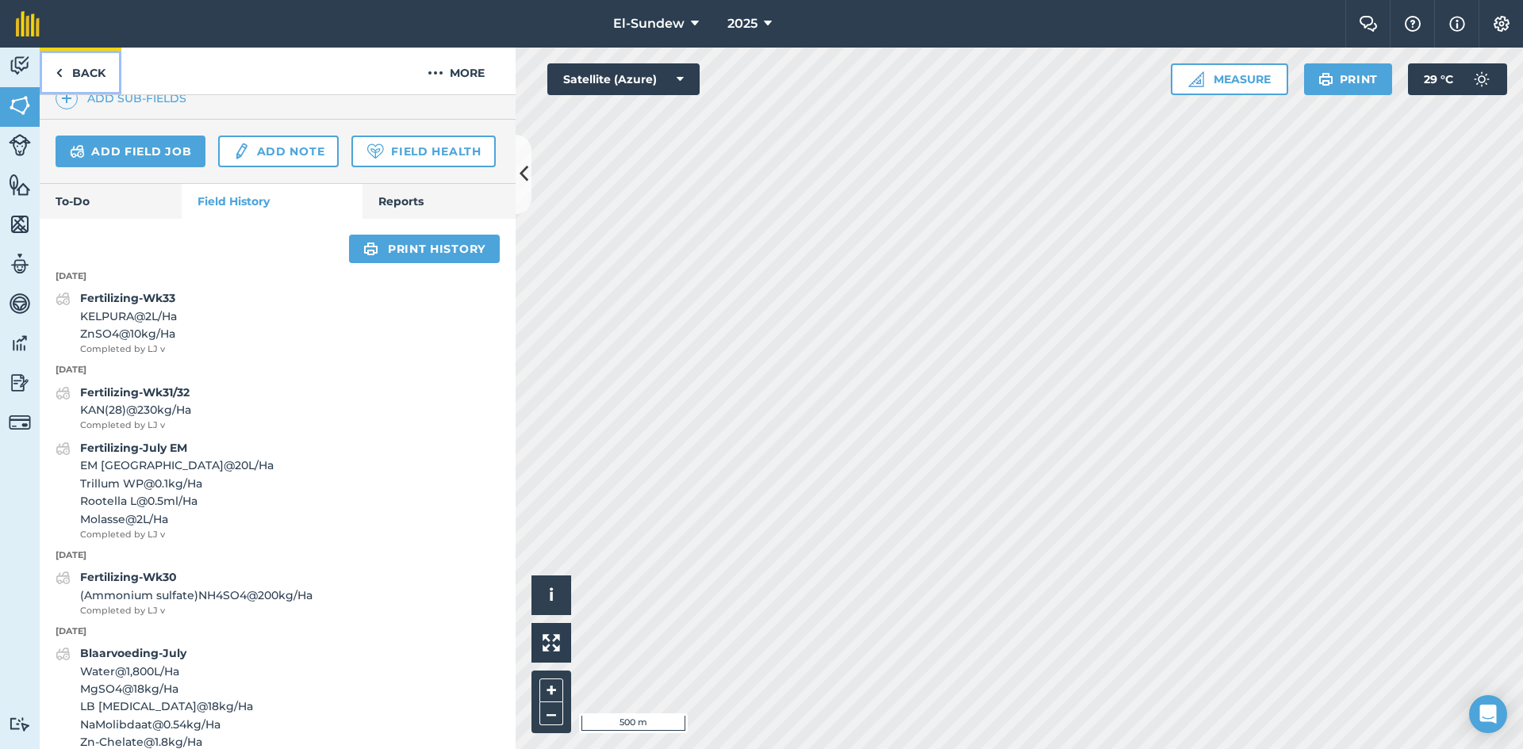
click at [94, 79] on link "Back" at bounding box center [81, 71] width 82 height 47
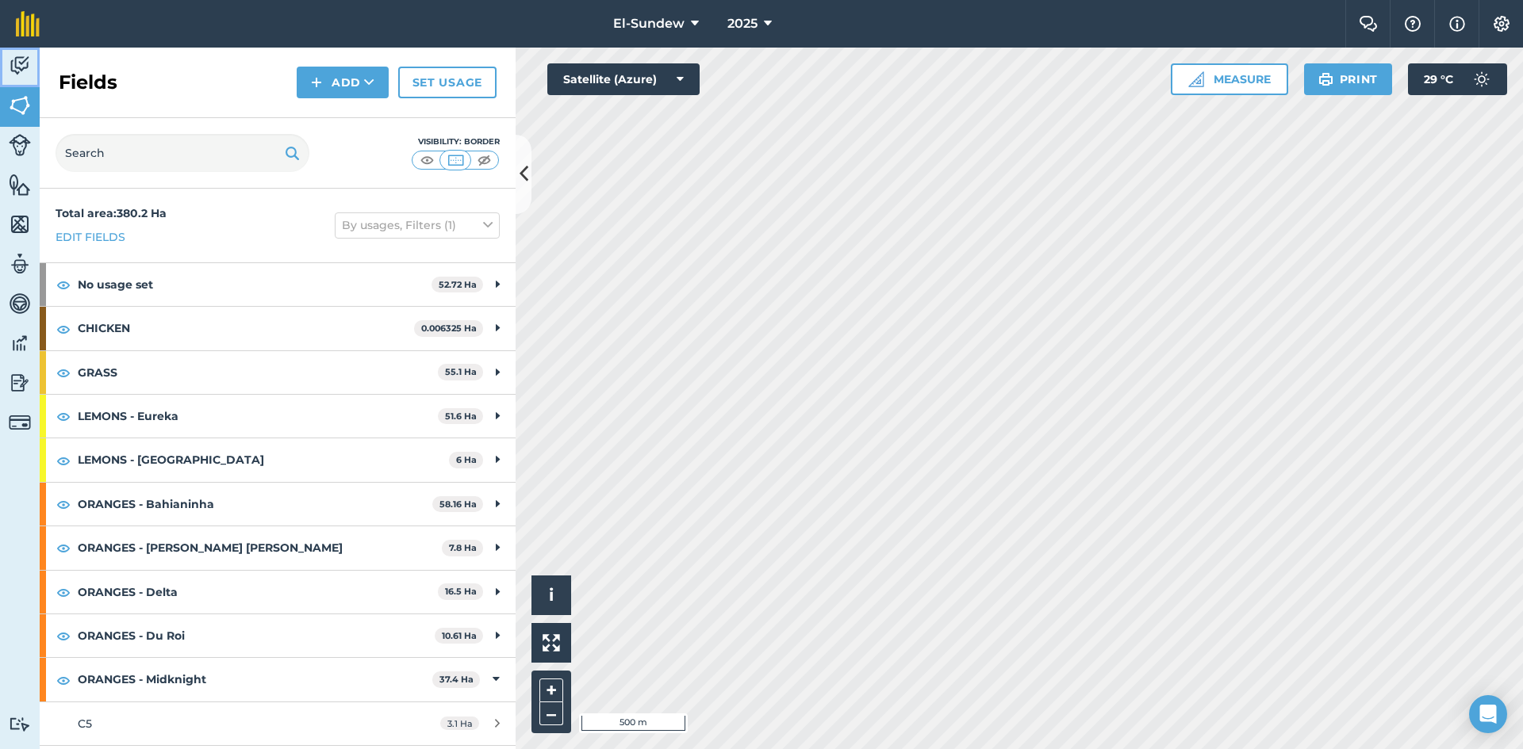
click at [21, 63] on img at bounding box center [20, 66] width 22 height 24
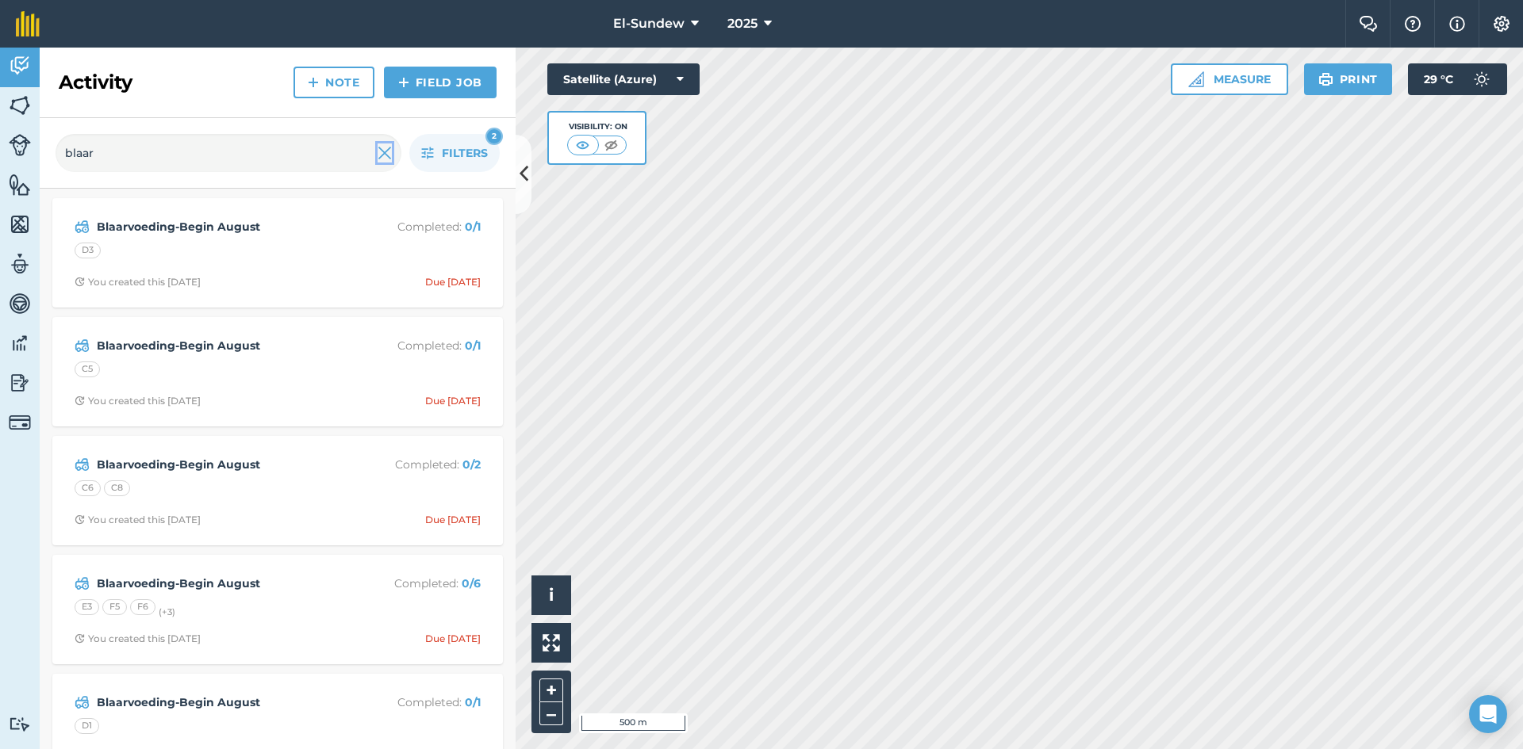
click at [381, 154] on img at bounding box center [385, 153] width 14 height 19
click at [427, 150] on icon "button" at bounding box center [427, 153] width 13 height 13
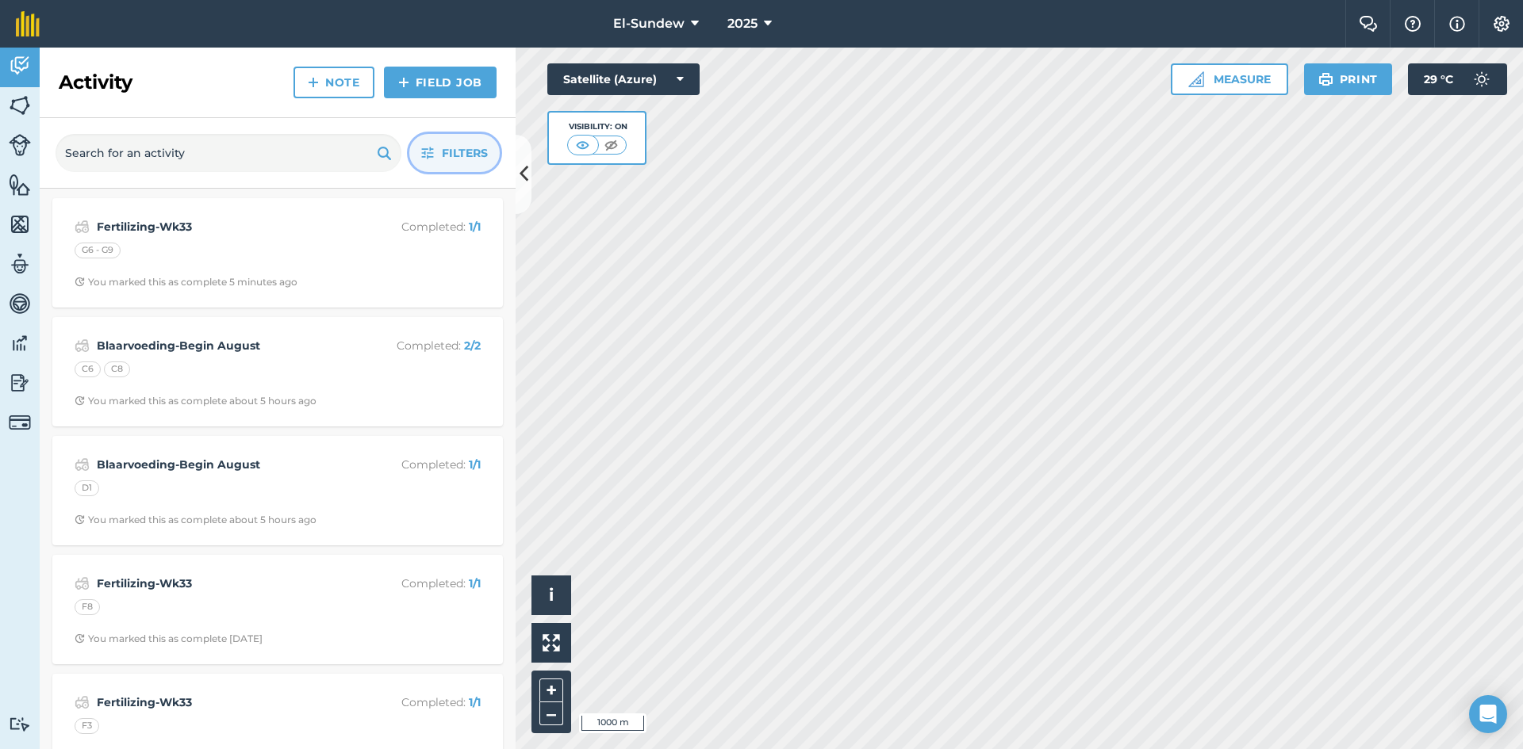
click at [442, 151] on span "Filters" at bounding box center [465, 152] width 46 height 17
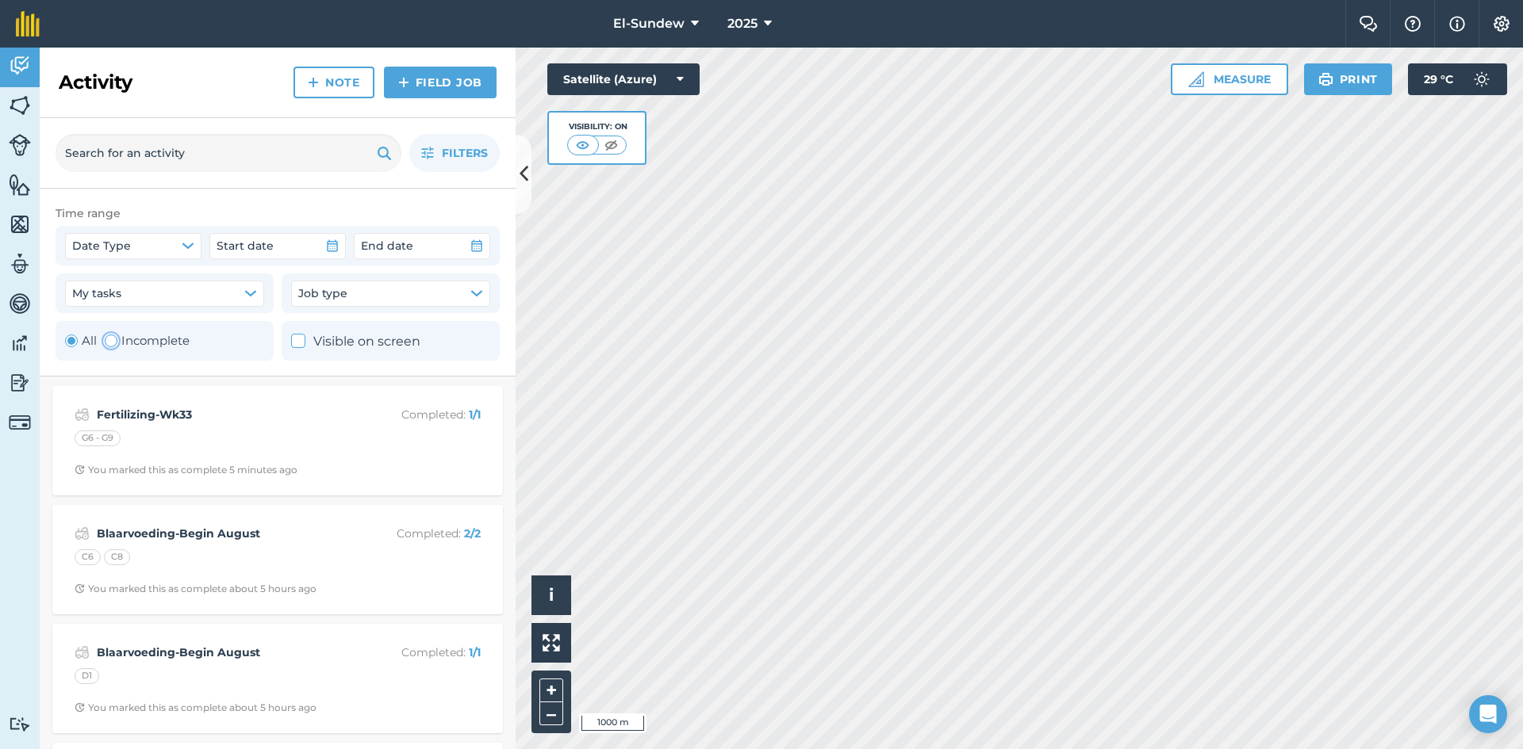
click at [128, 335] on label "Incomplete" at bounding box center [147, 341] width 85 height 19
radio input "false"
radio input "true"
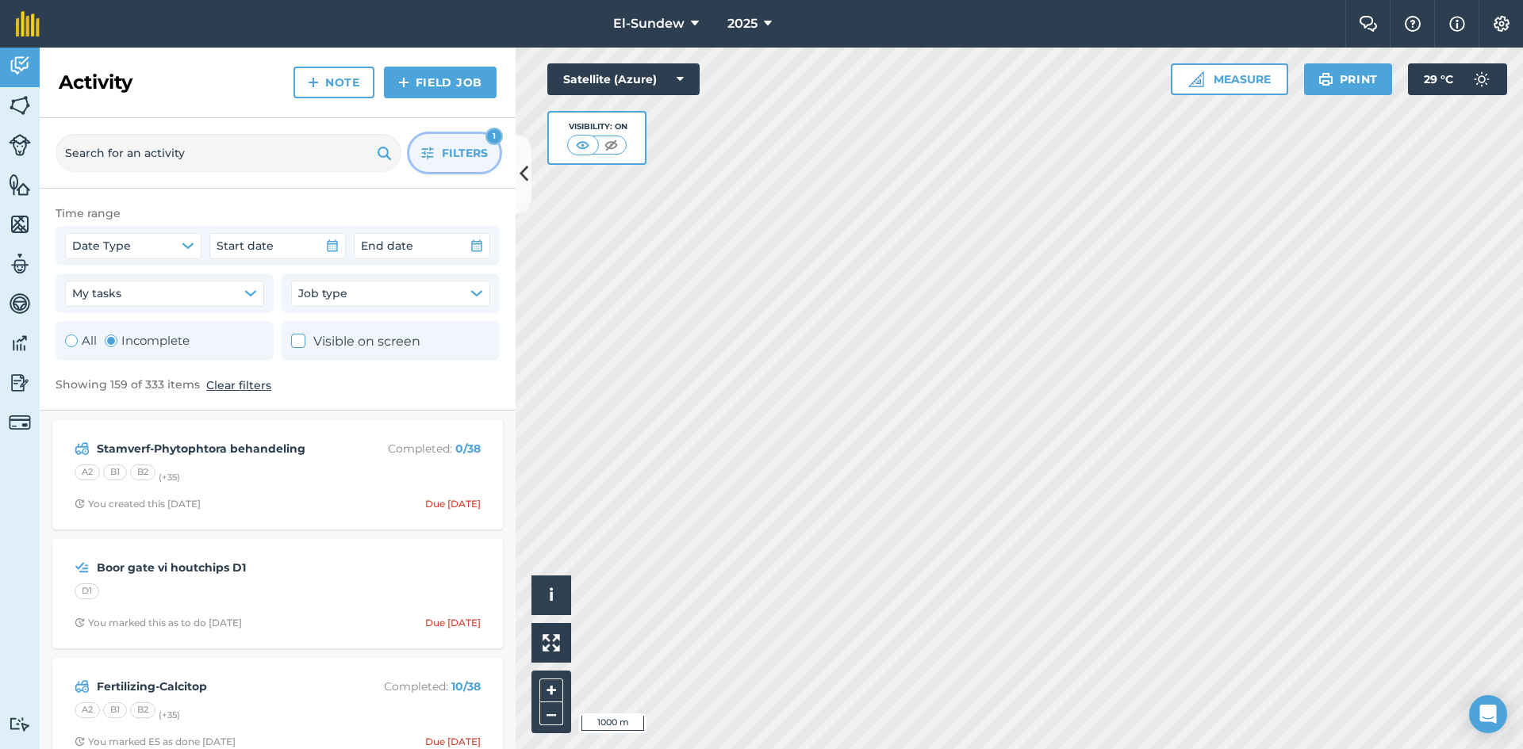
click at [428, 157] on icon "button" at bounding box center [428, 154] width 12 height 12
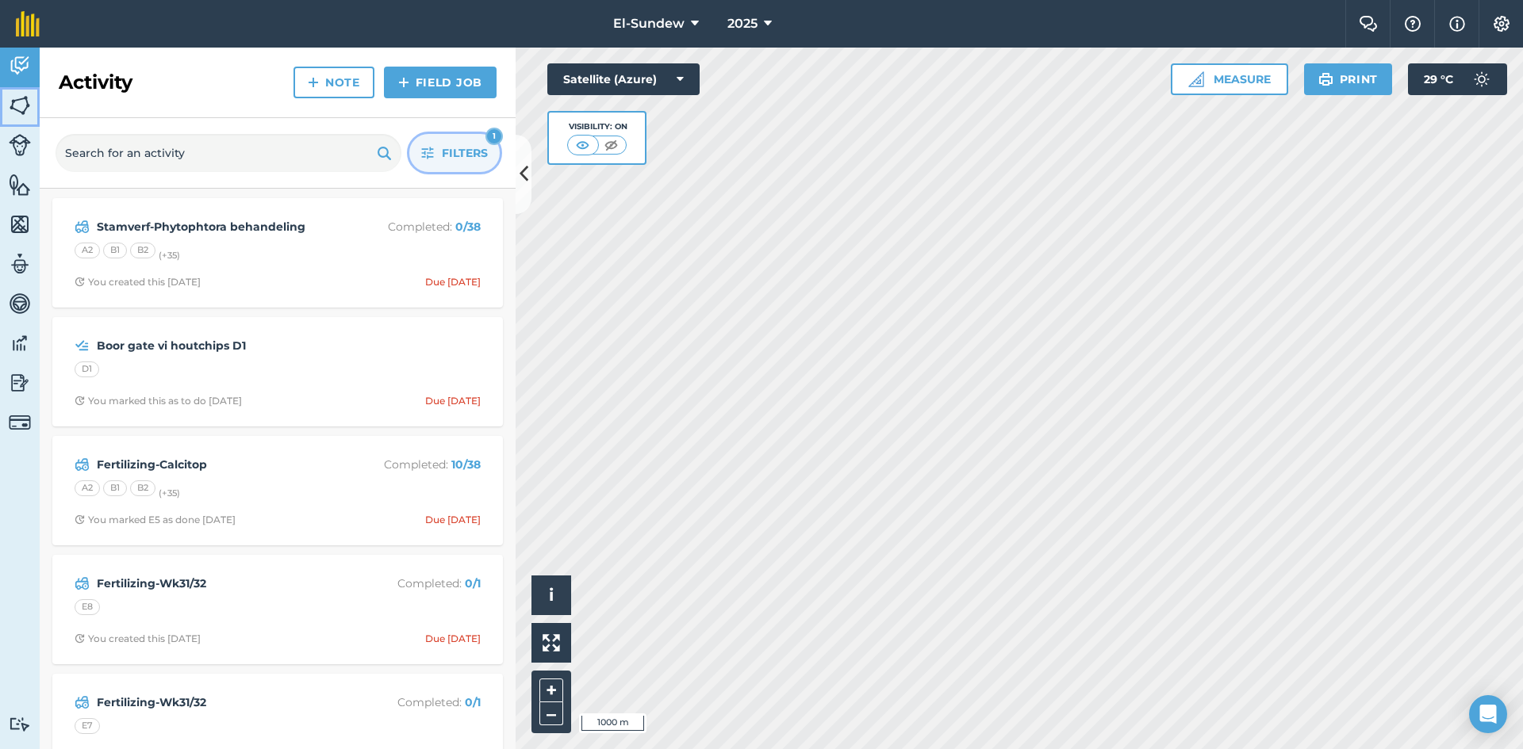
click at [11, 106] on img at bounding box center [20, 106] width 22 height 24
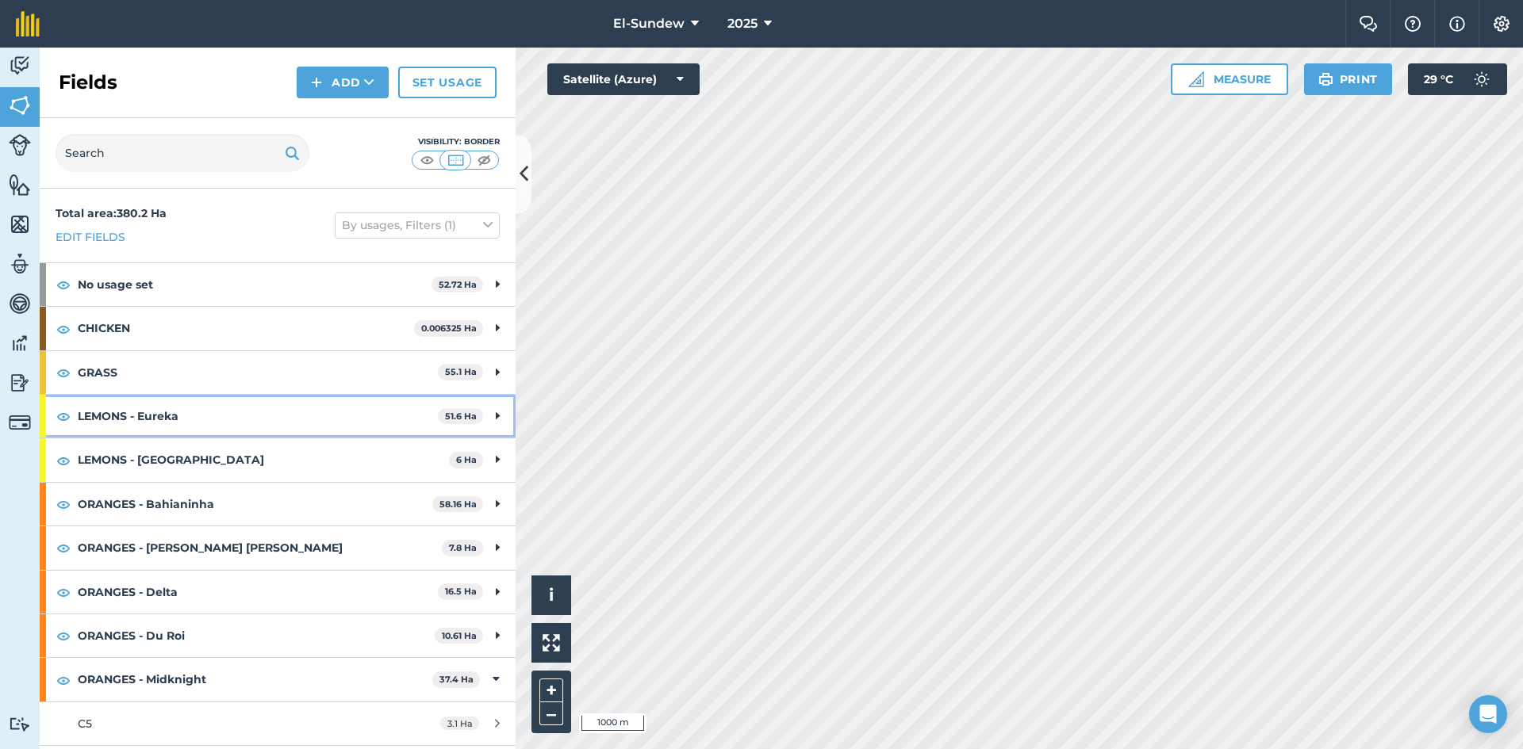
click at [259, 412] on strong "LEMONS - Eureka" at bounding box center [258, 416] width 360 height 43
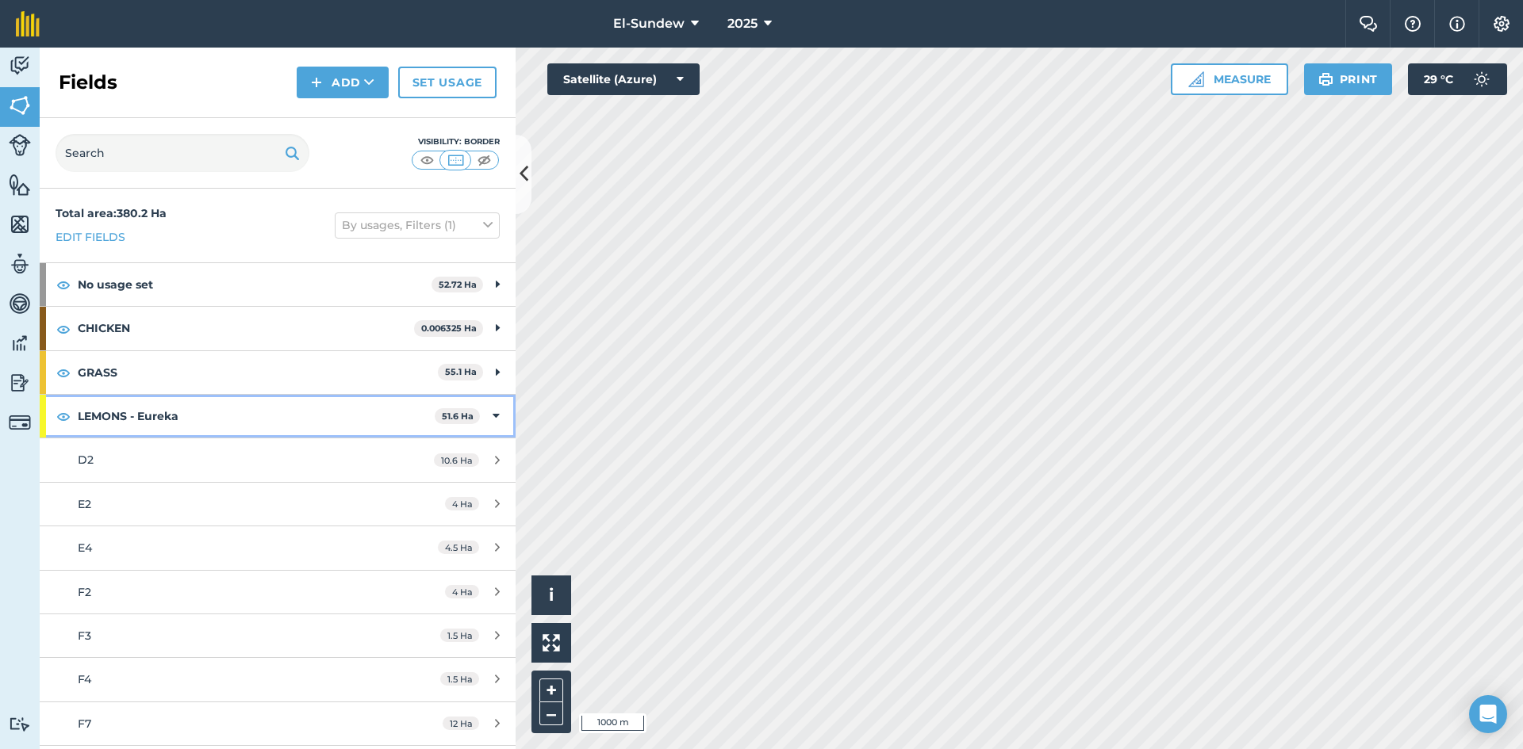
scroll to position [264, 0]
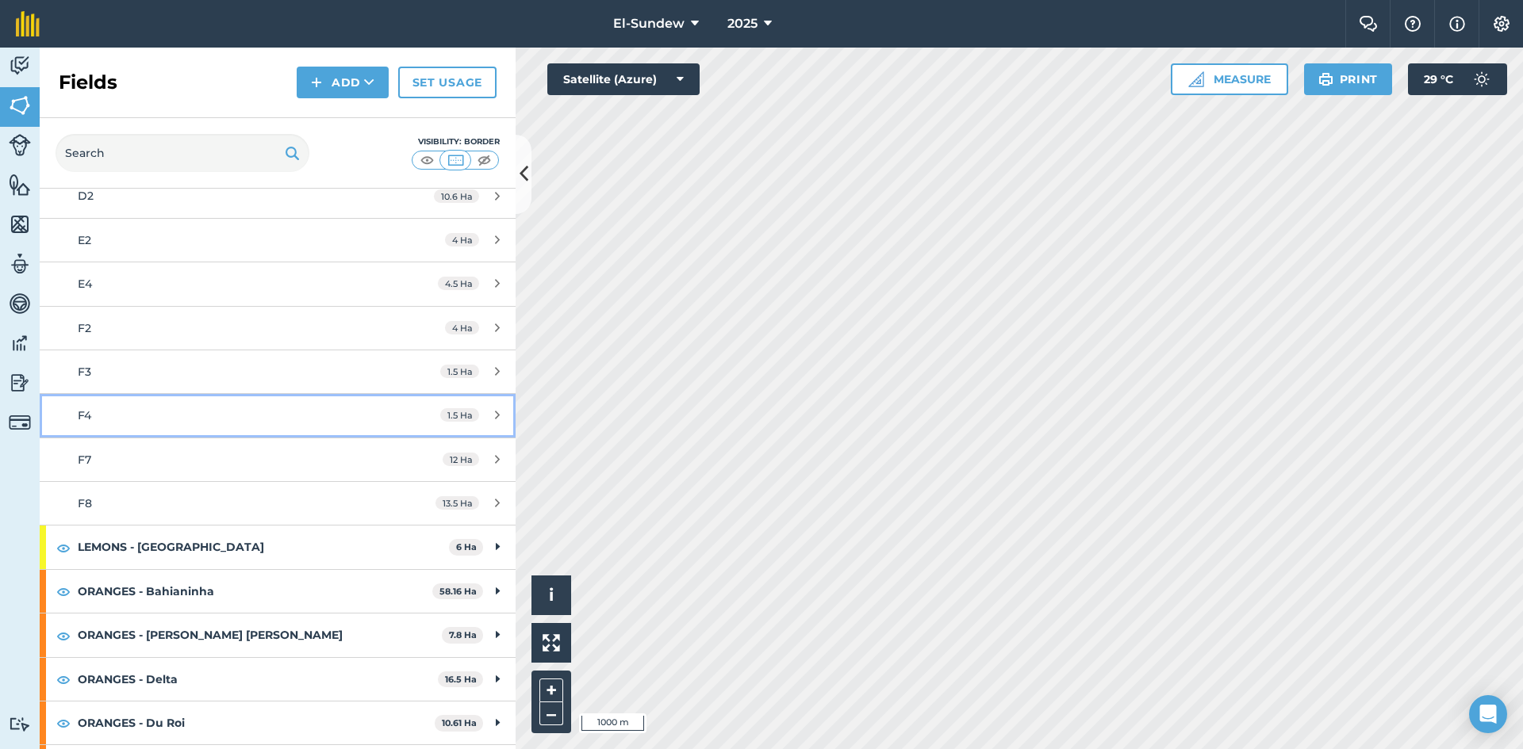
click at [180, 405] on link "F4 1.5 Ha" at bounding box center [278, 415] width 476 height 43
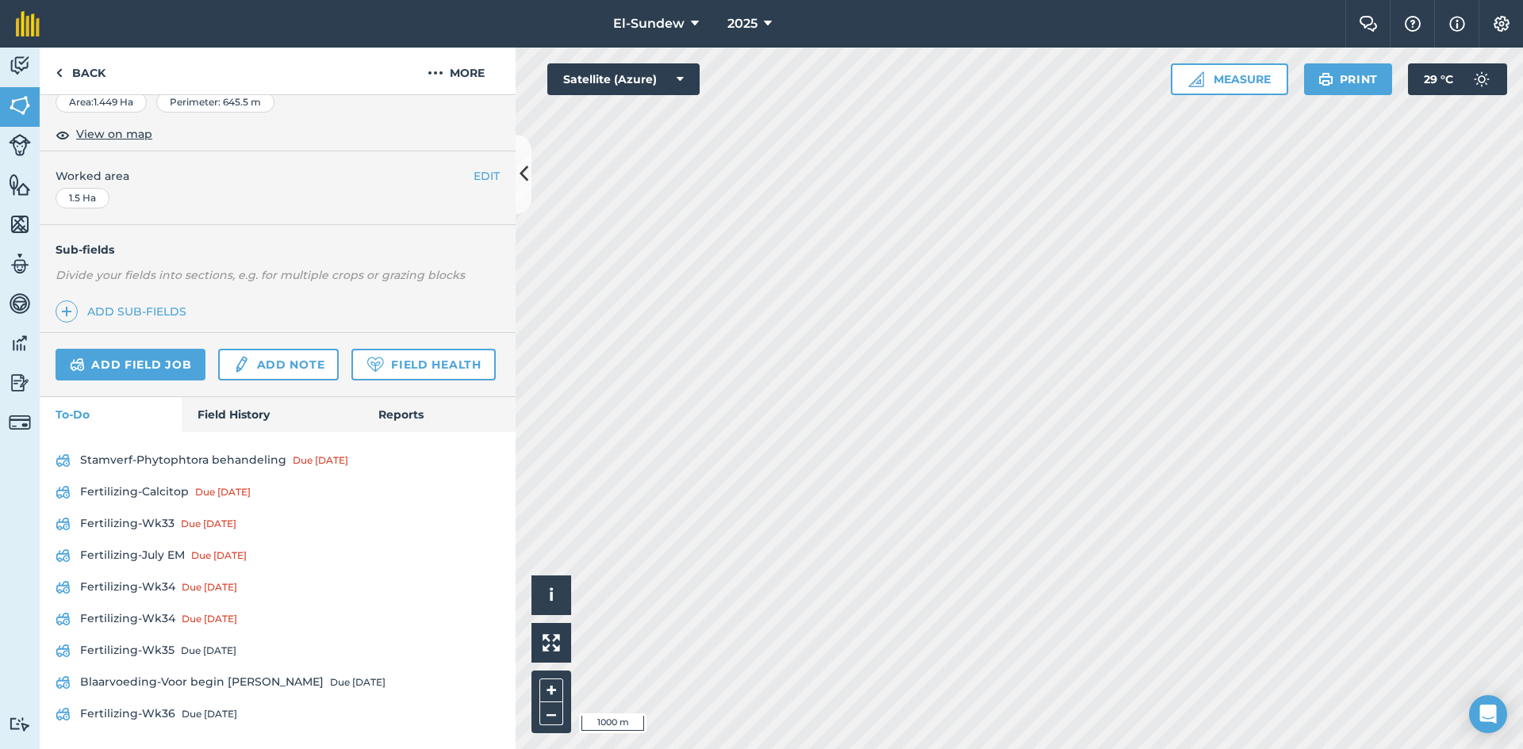
scroll to position [362, 0]
click at [206, 409] on link "Field History" at bounding box center [272, 414] width 180 height 35
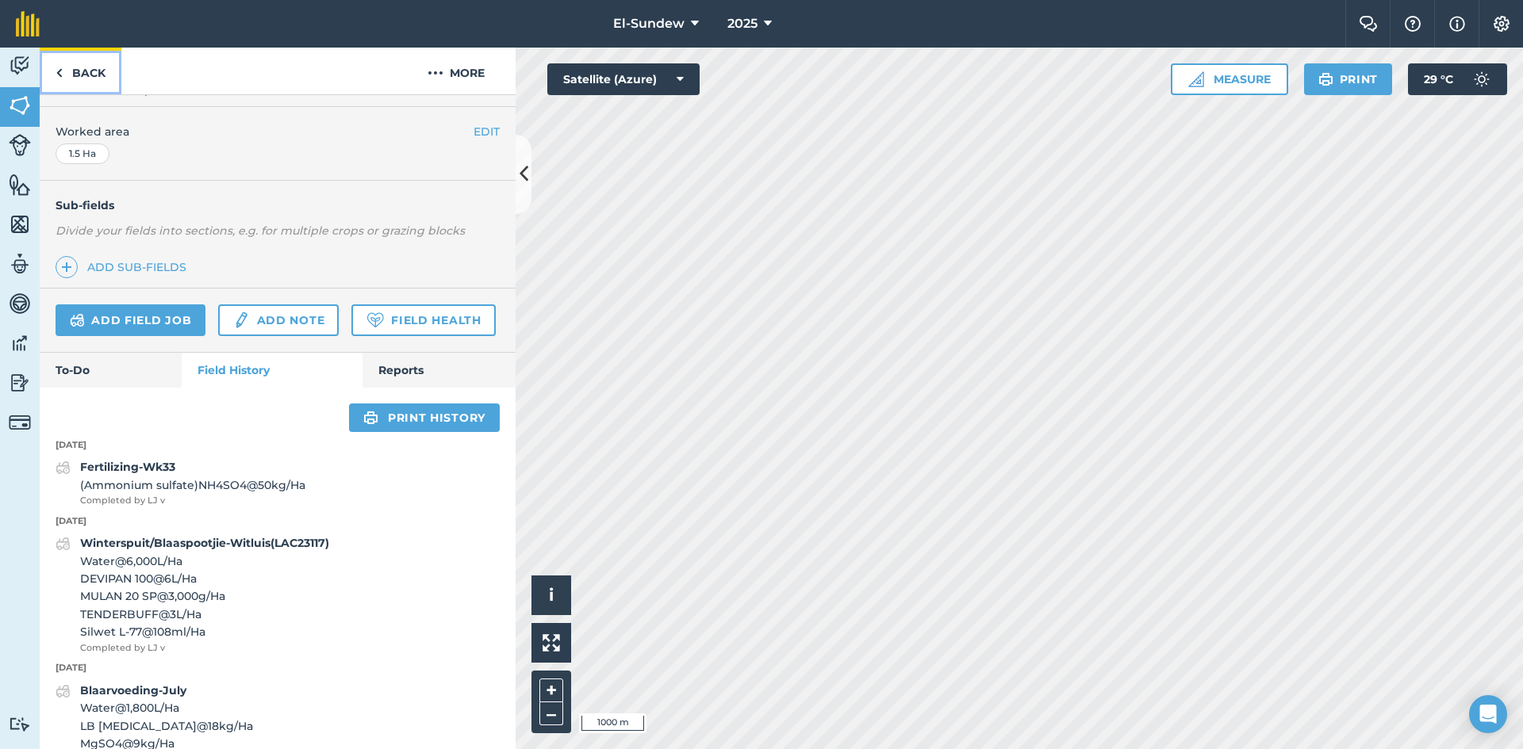
click at [106, 64] on link "Back" at bounding box center [81, 71] width 82 height 47
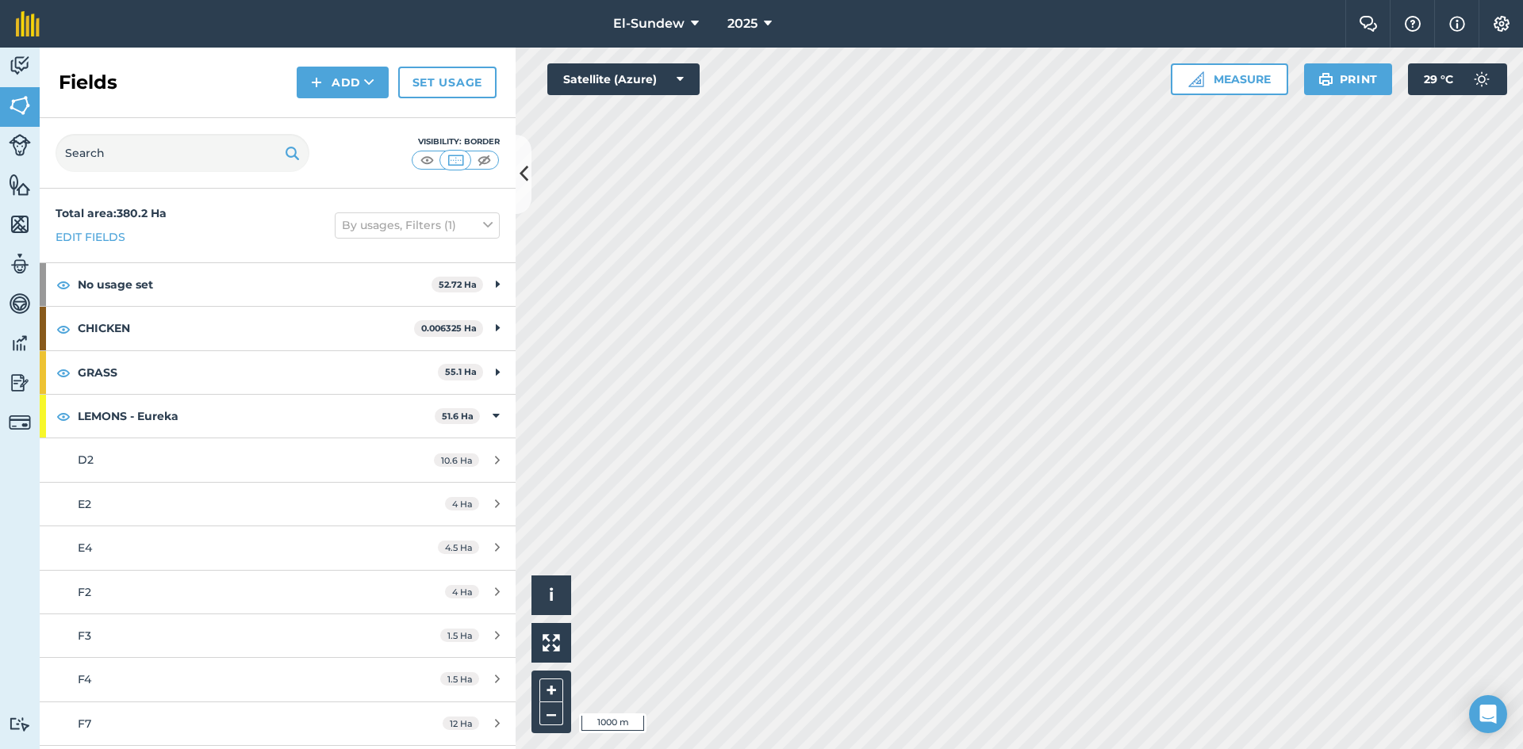
scroll to position [264, 0]
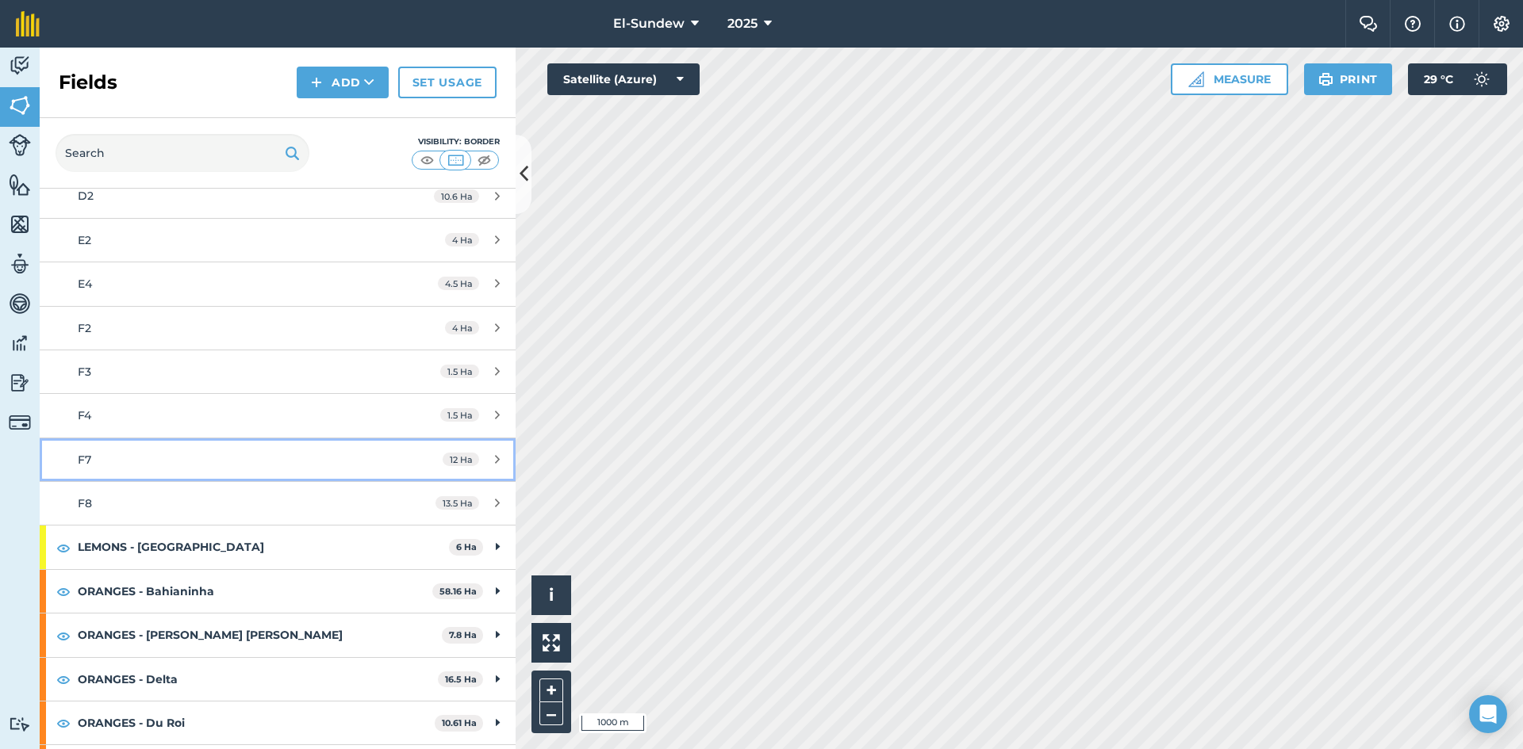
click at [211, 451] on div "F7" at bounding box center [227, 459] width 298 height 17
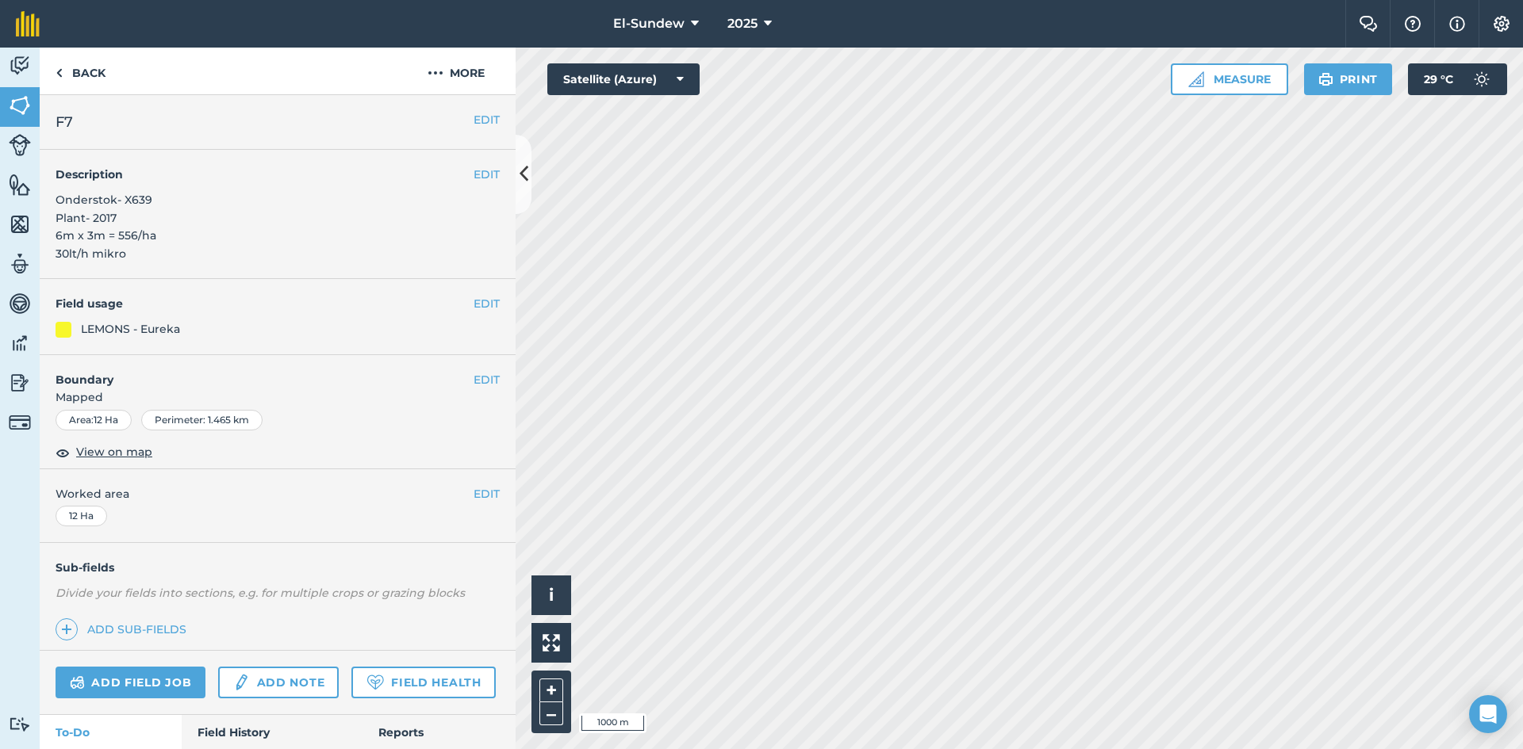
scroll to position [264, 0]
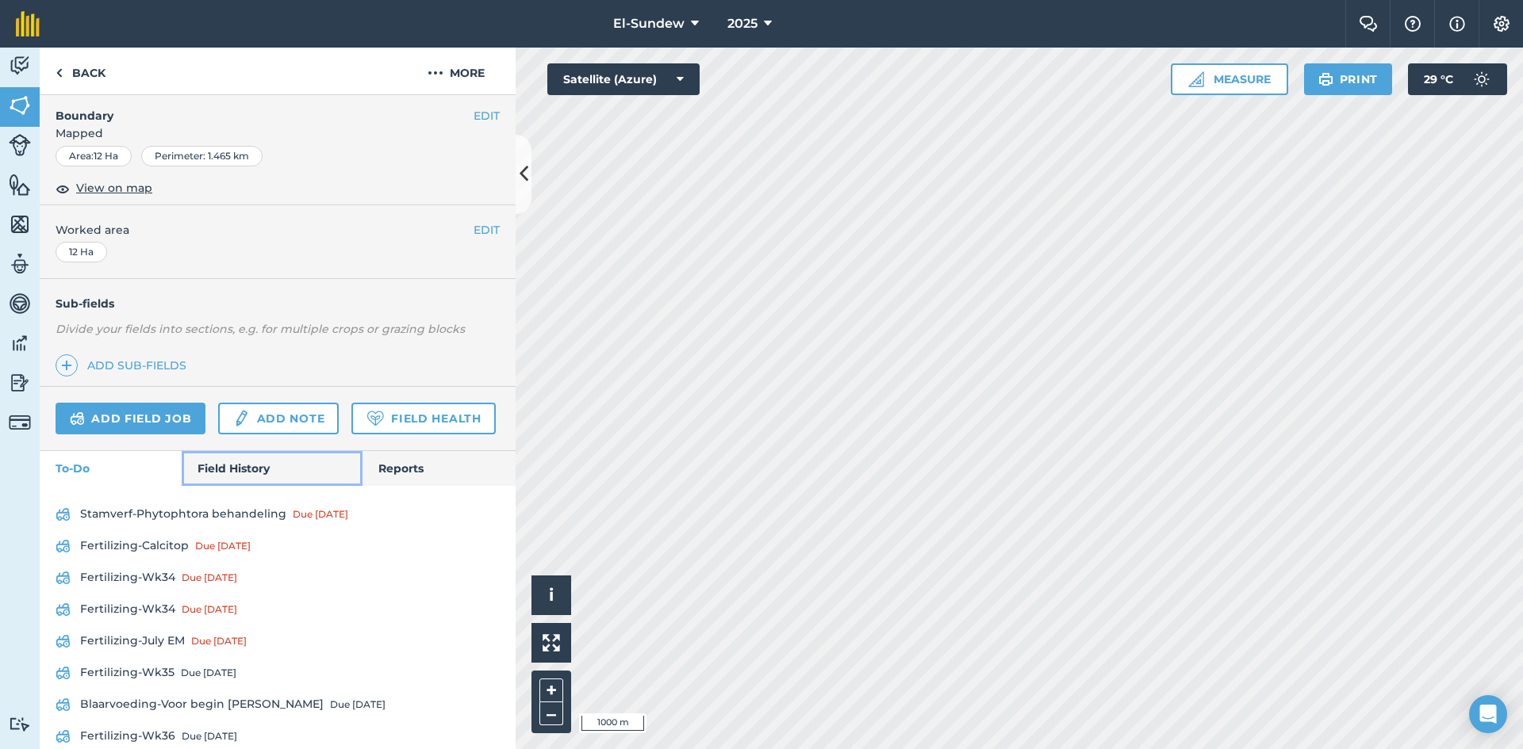
click at [236, 486] on link "Field History" at bounding box center [272, 468] width 180 height 35
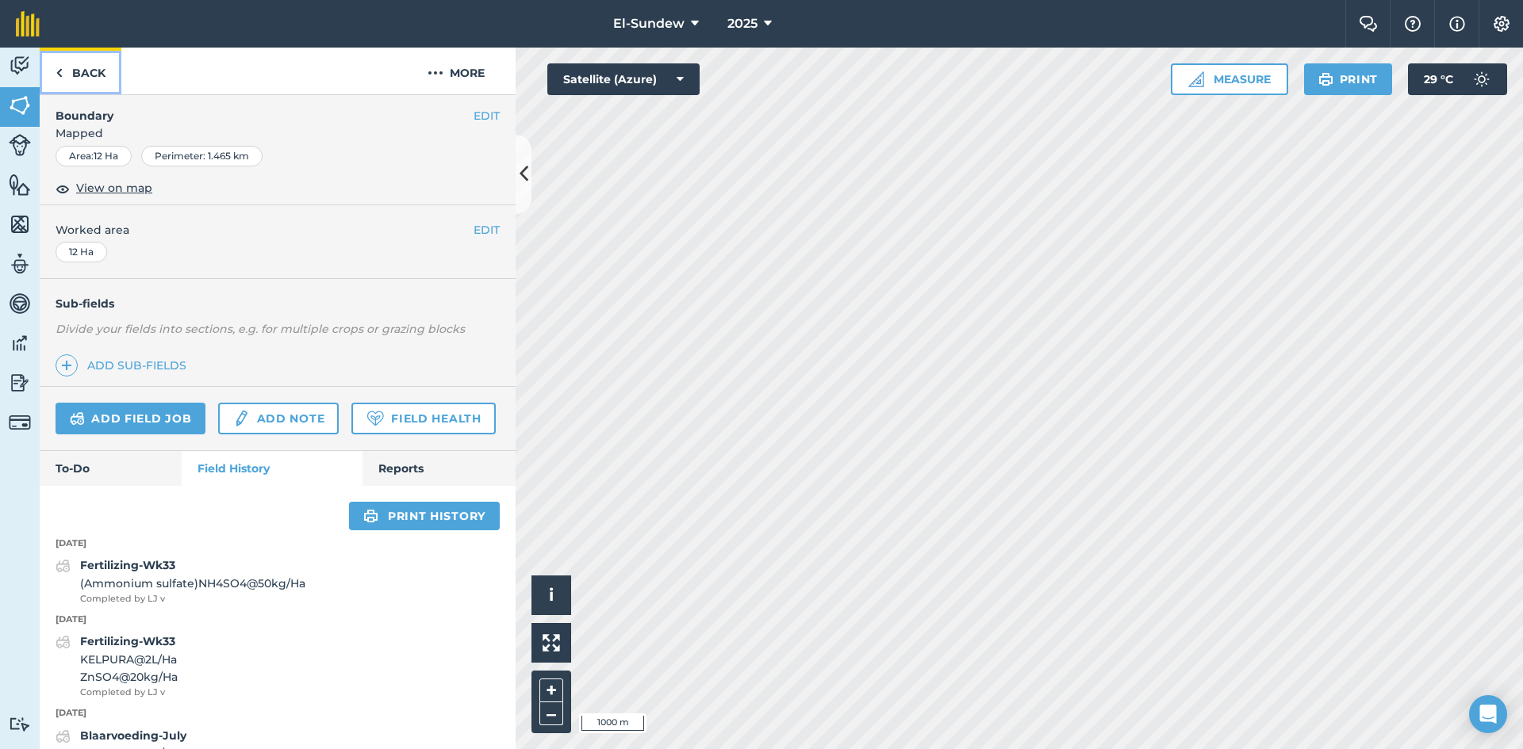
click at [90, 69] on link "Back" at bounding box center [81, 71] width 82 height 47
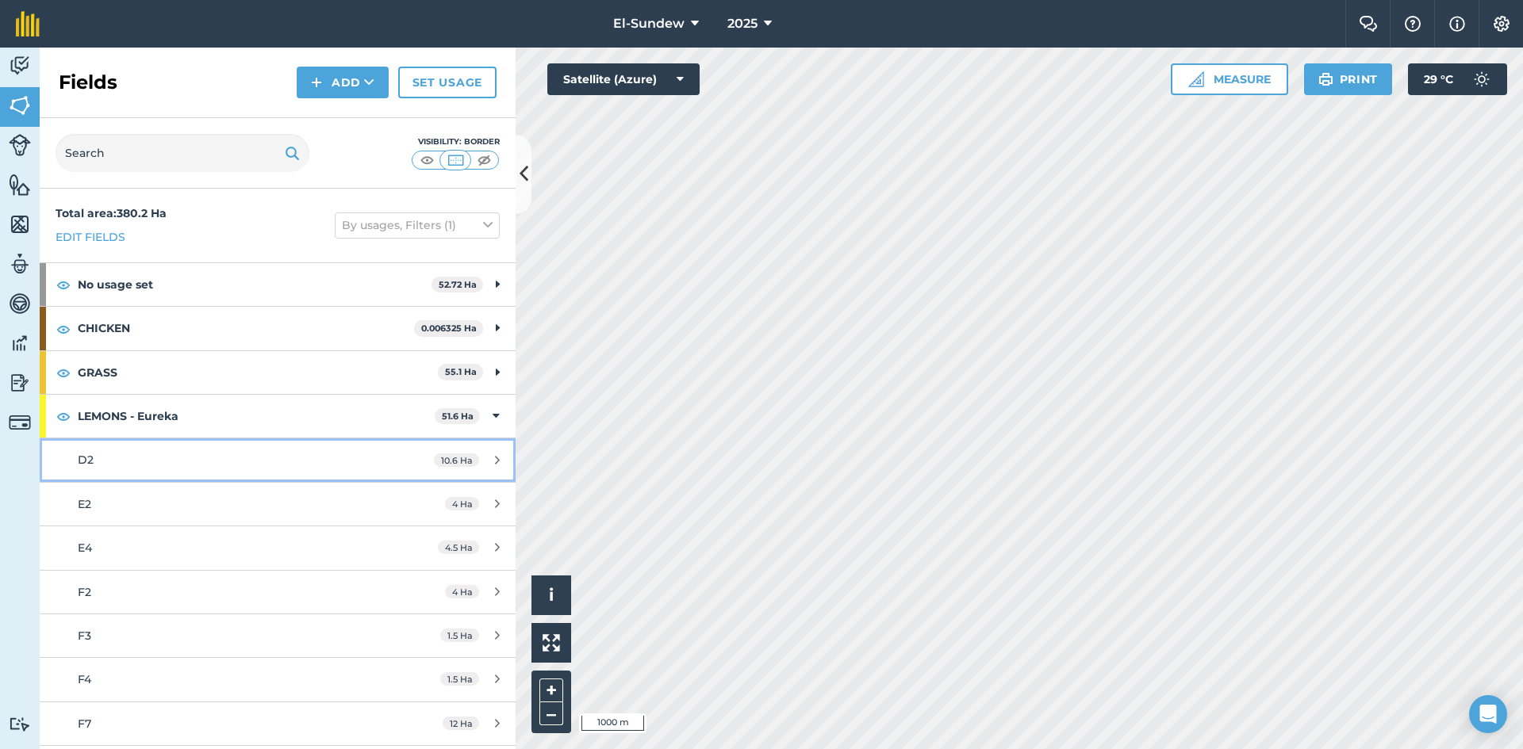
click at [197, 453] on div "D2" at bounding box center [227, 459] width 298 height 17
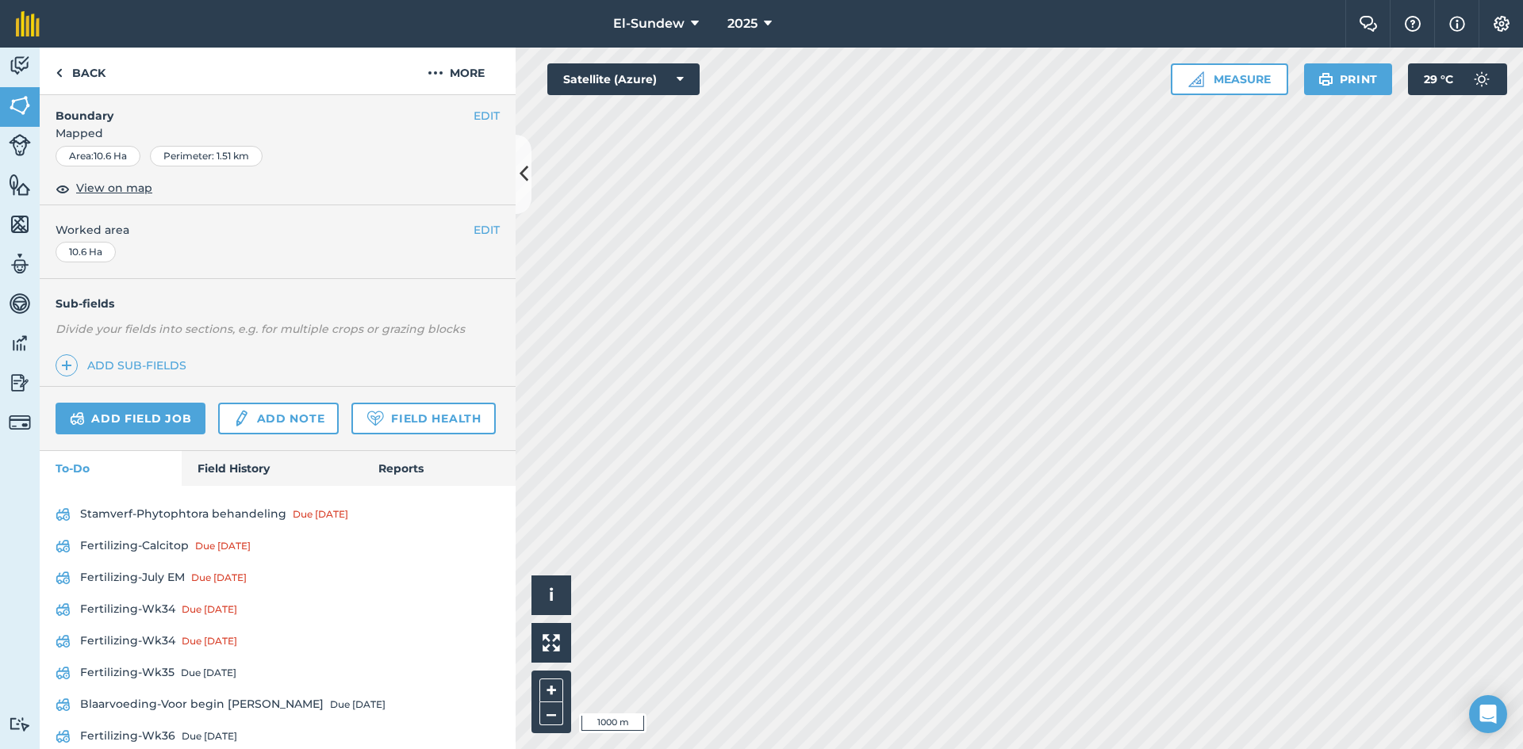
scroll to position [489, 0]
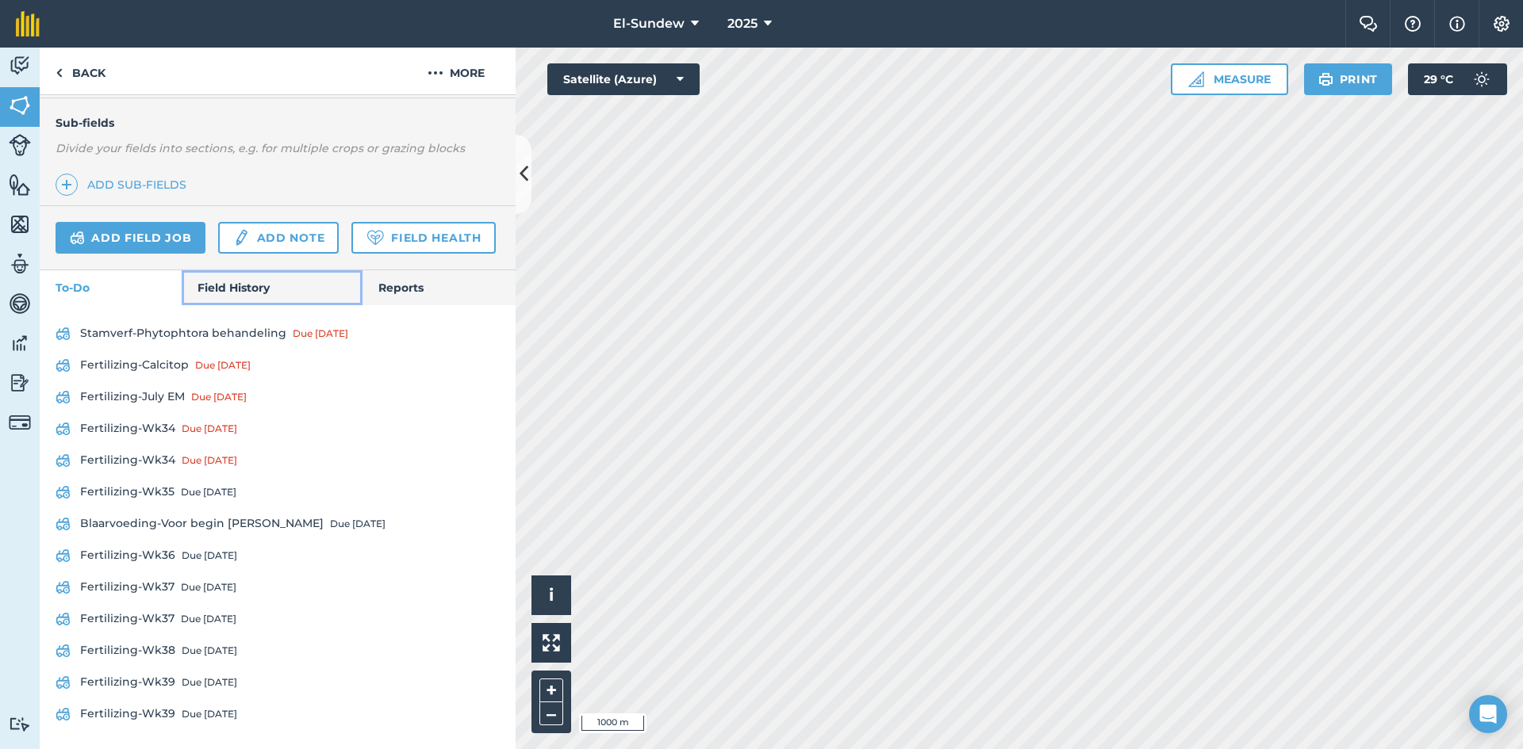
click at [229, 297] on link "Field History" at bounding box center [272, 287] width 180 height 35
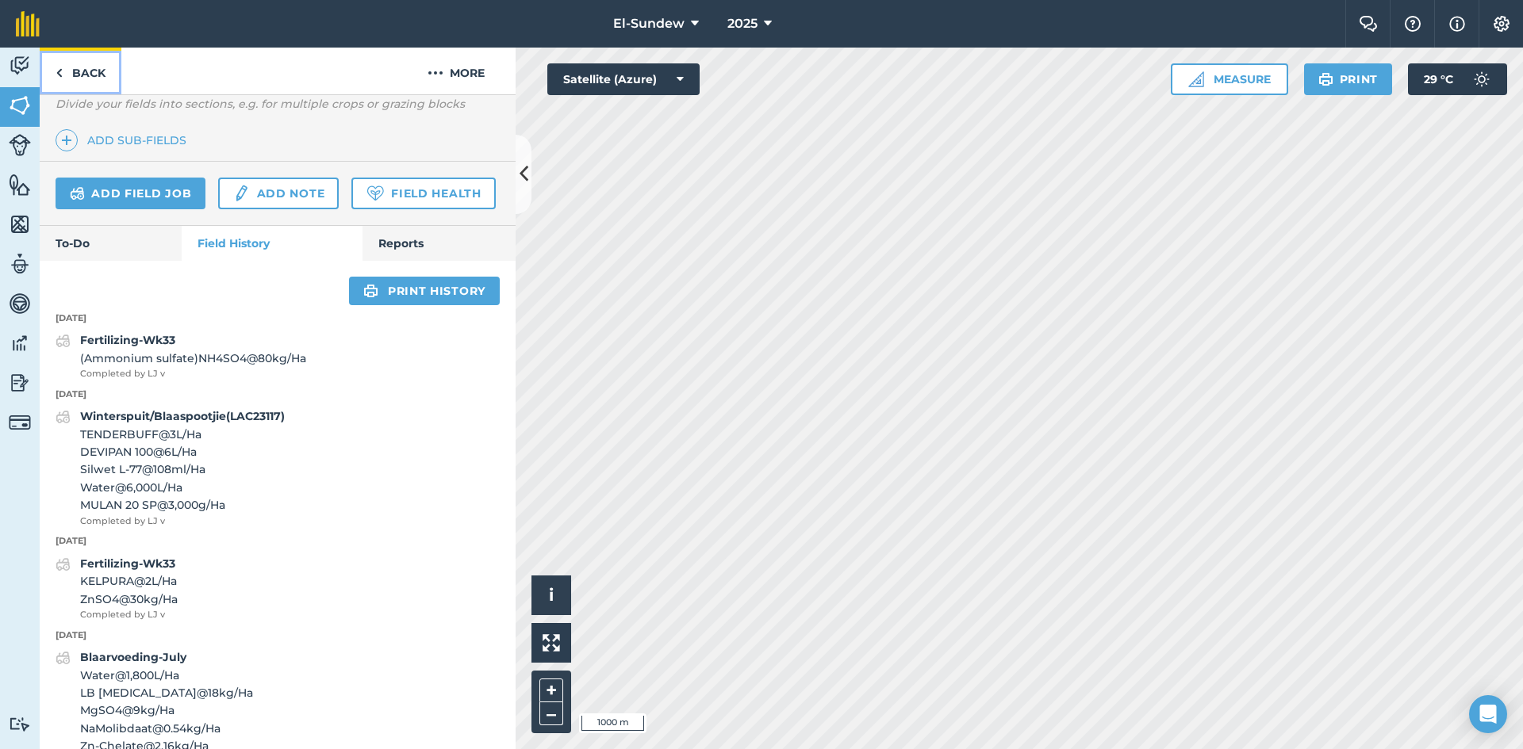
click at [91, 69] on link "Back" at bounding box center [81, 71] width 82 height 47
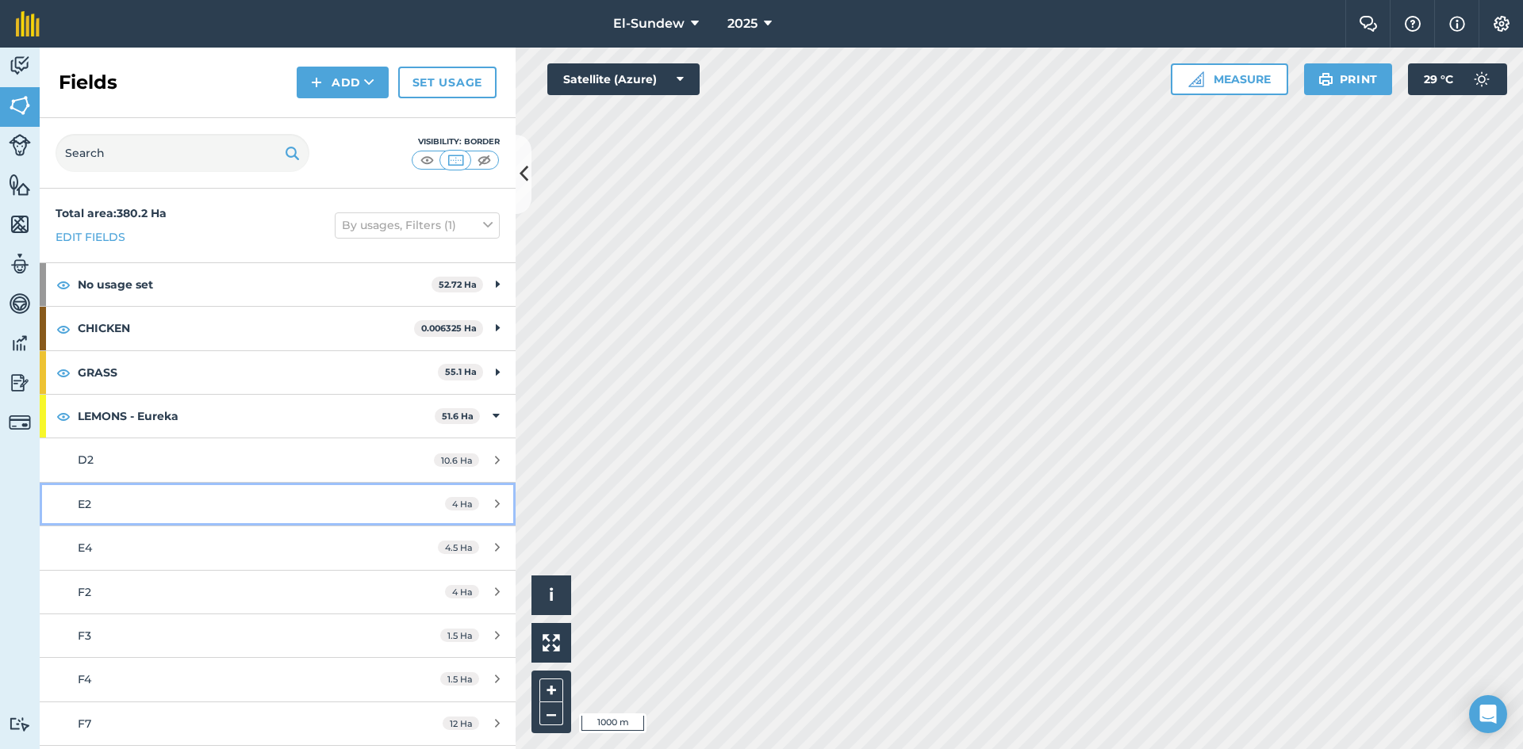
click at [155, 488] on link "E2 4 Ha" at bounding box center [278, 504] width 476 height 43
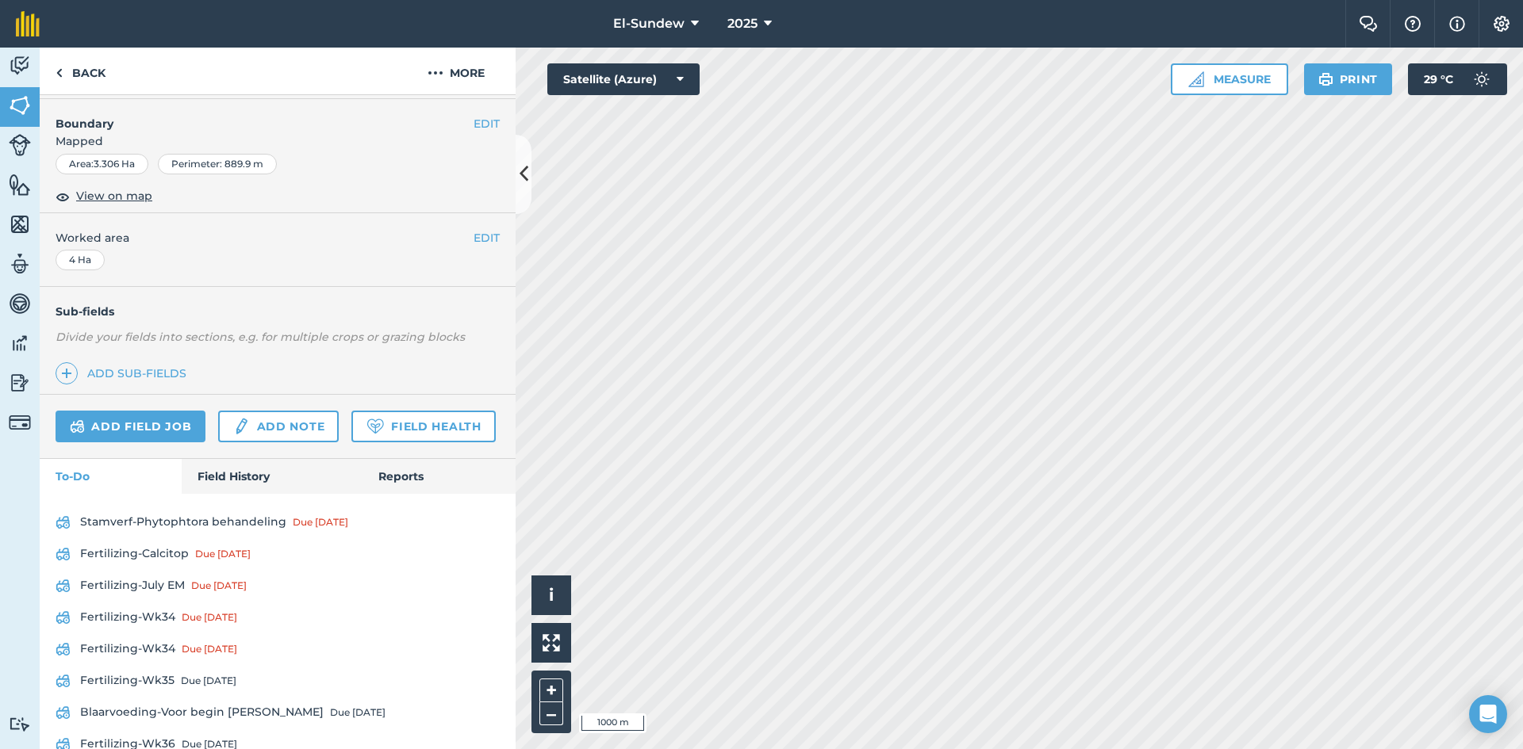
scroll to position [264, 0]
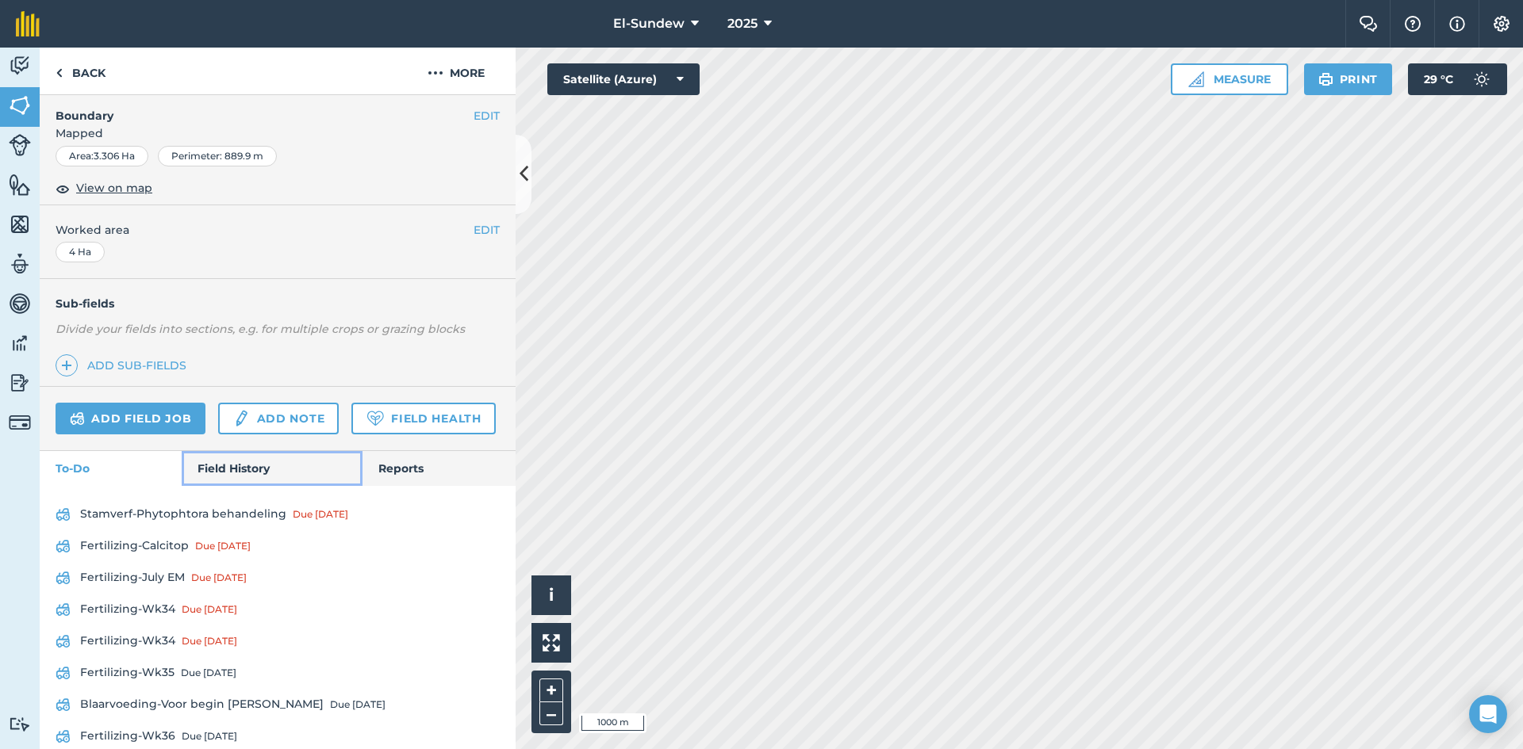
click at [210, 486] on link "Field History" at bounding box center [272, 468] width 180 height 35
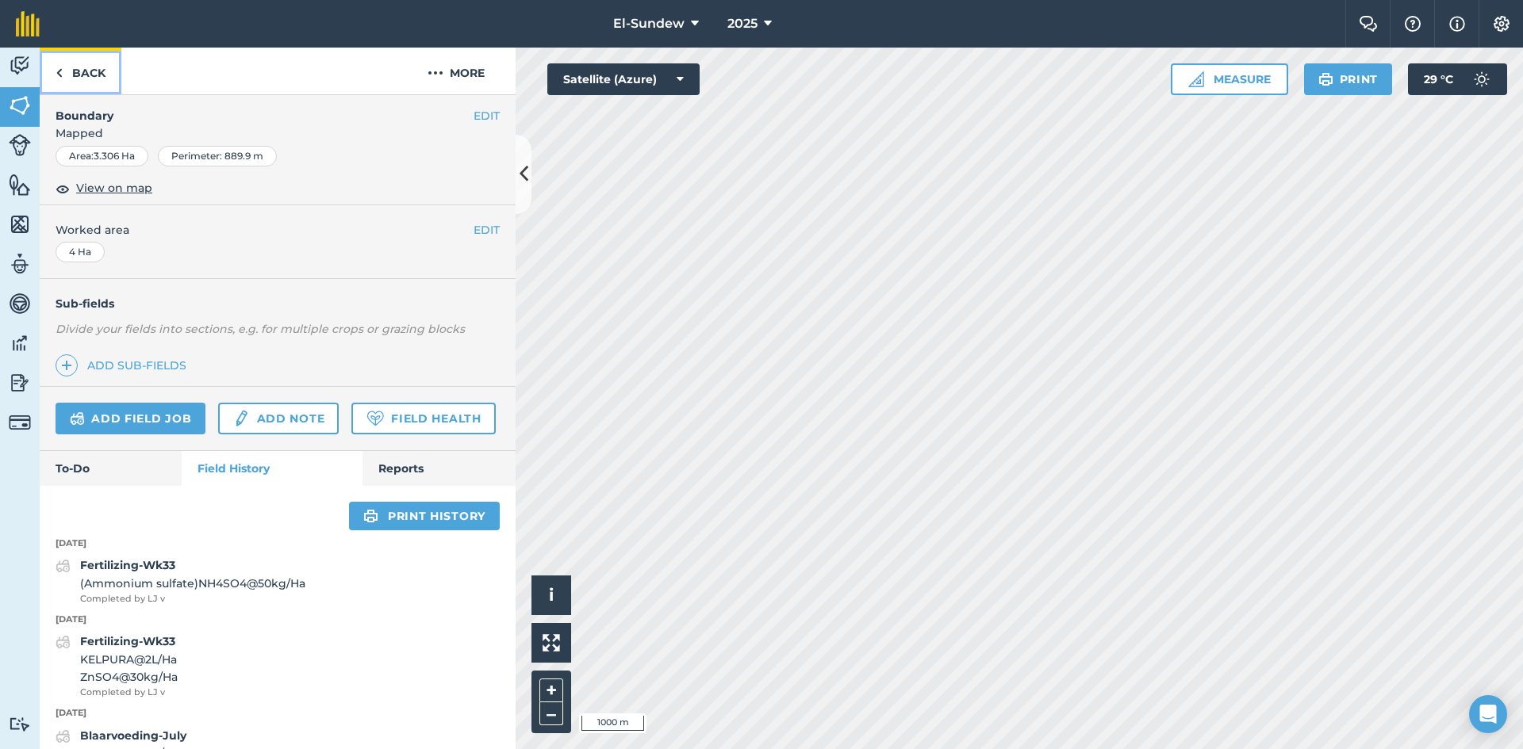
click at [87, 70] on link "Back" at bounding box center [81, 71] width 82 height 47
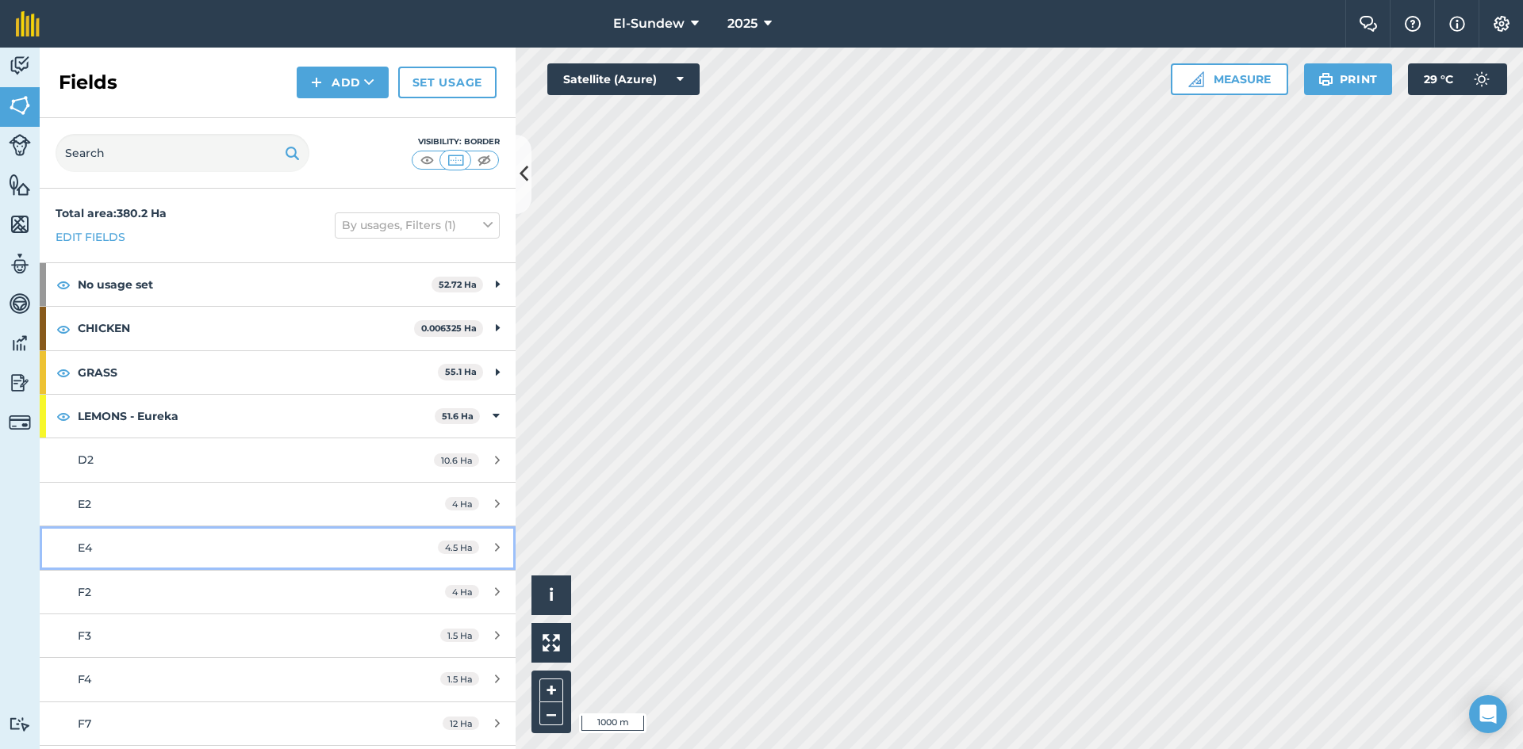
click at [220, 548] on div "E4" at bounding box center [227, 547] width 298 height 17
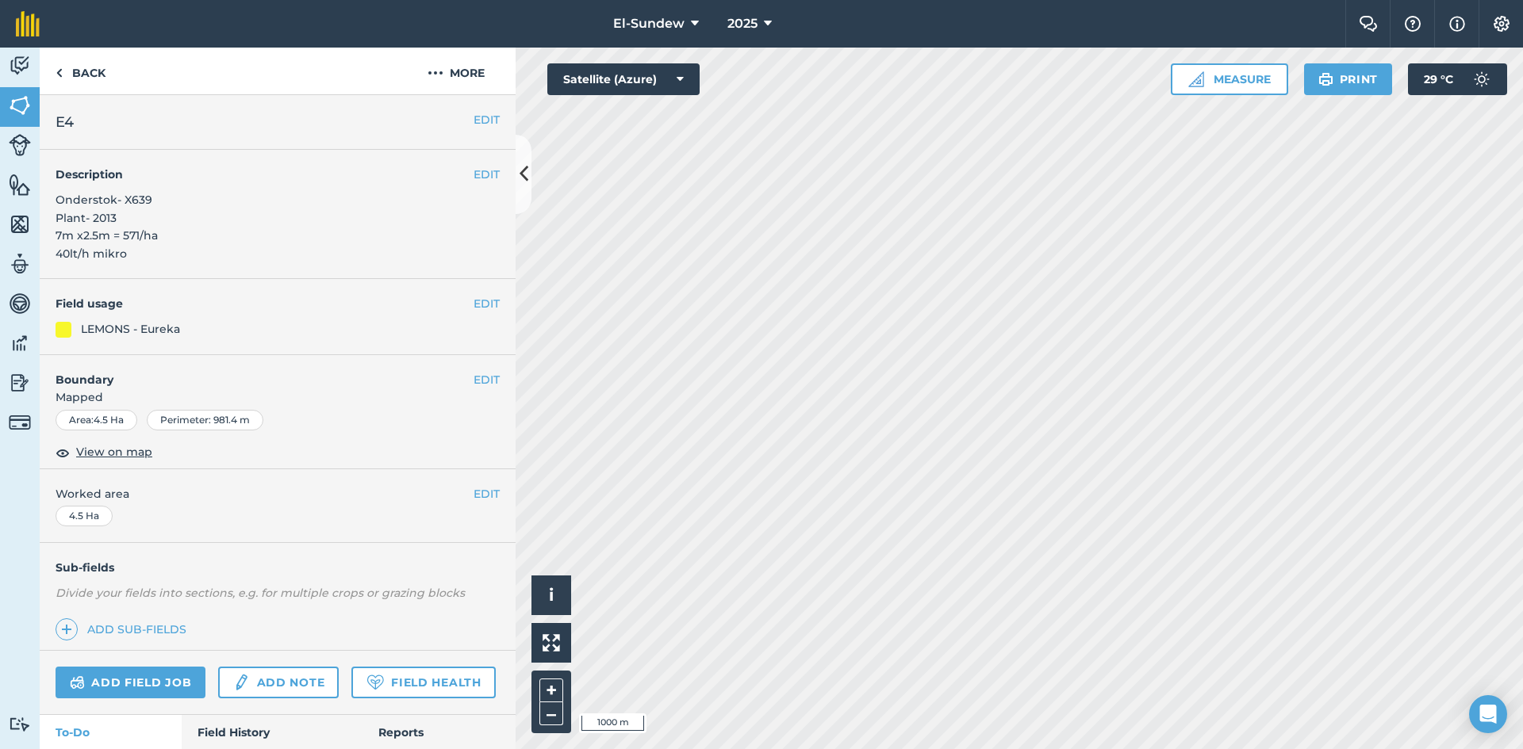
scroll to position [264, 0]
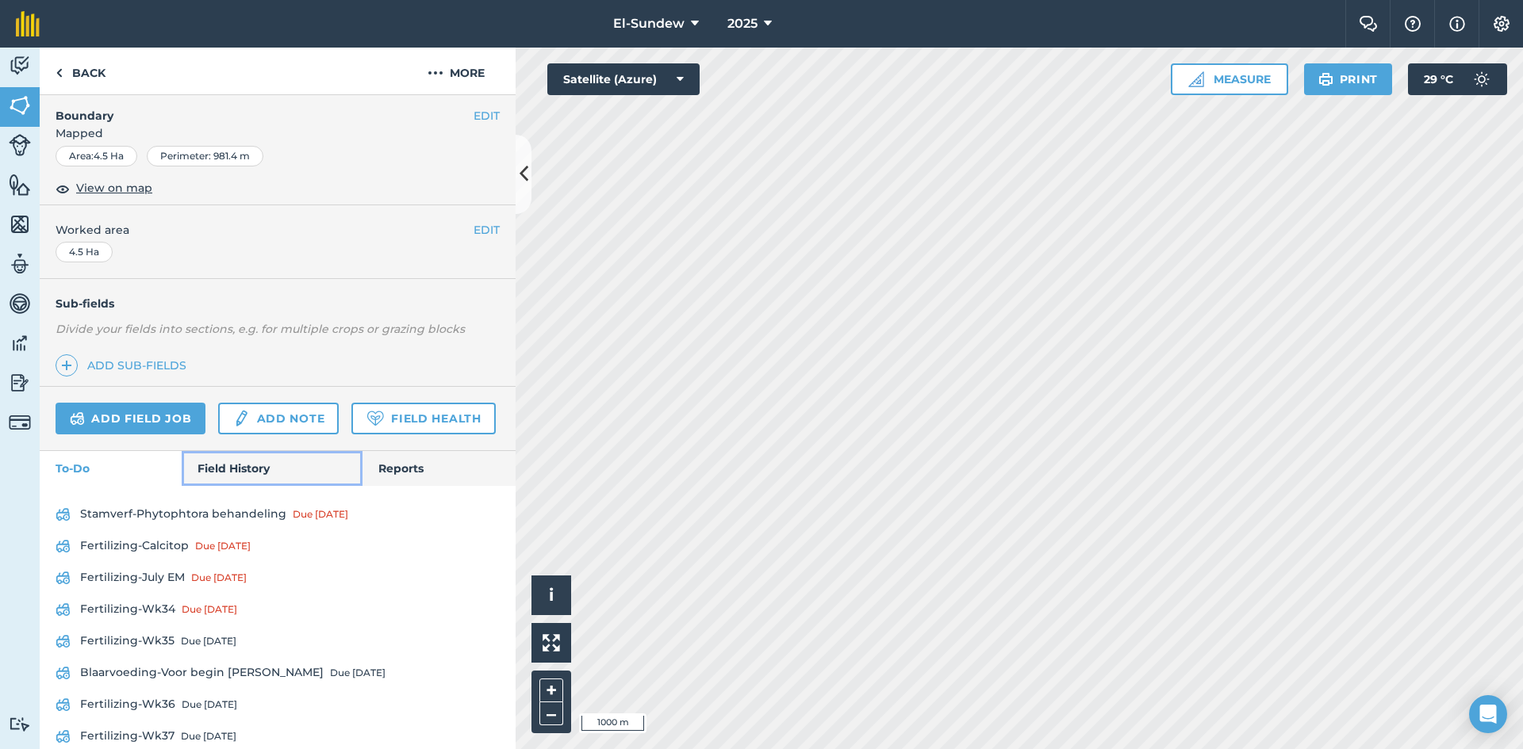
click at [235, 486] on link "Field History" at bounding box center [272, 468] width 180 height 35
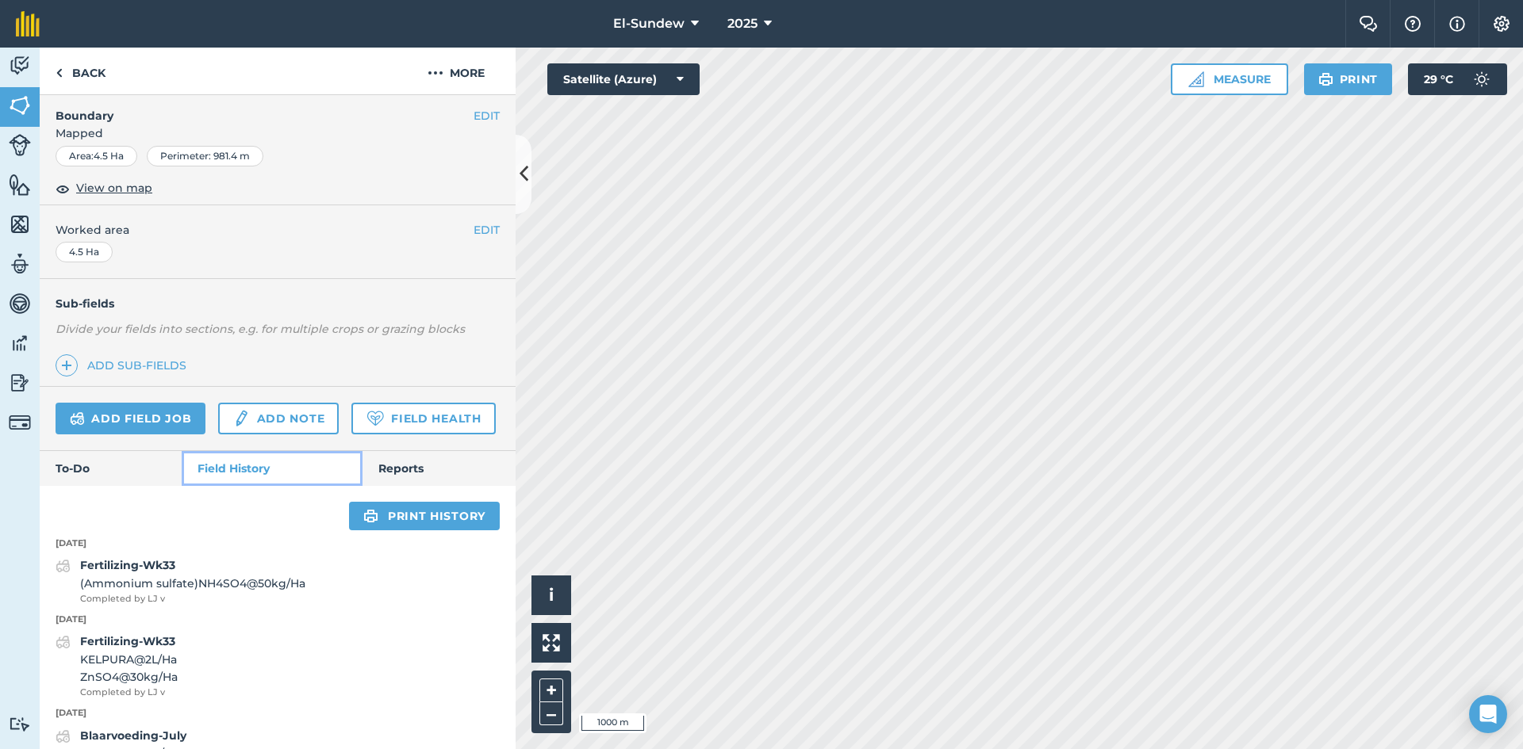
scroll to position [529, 0]
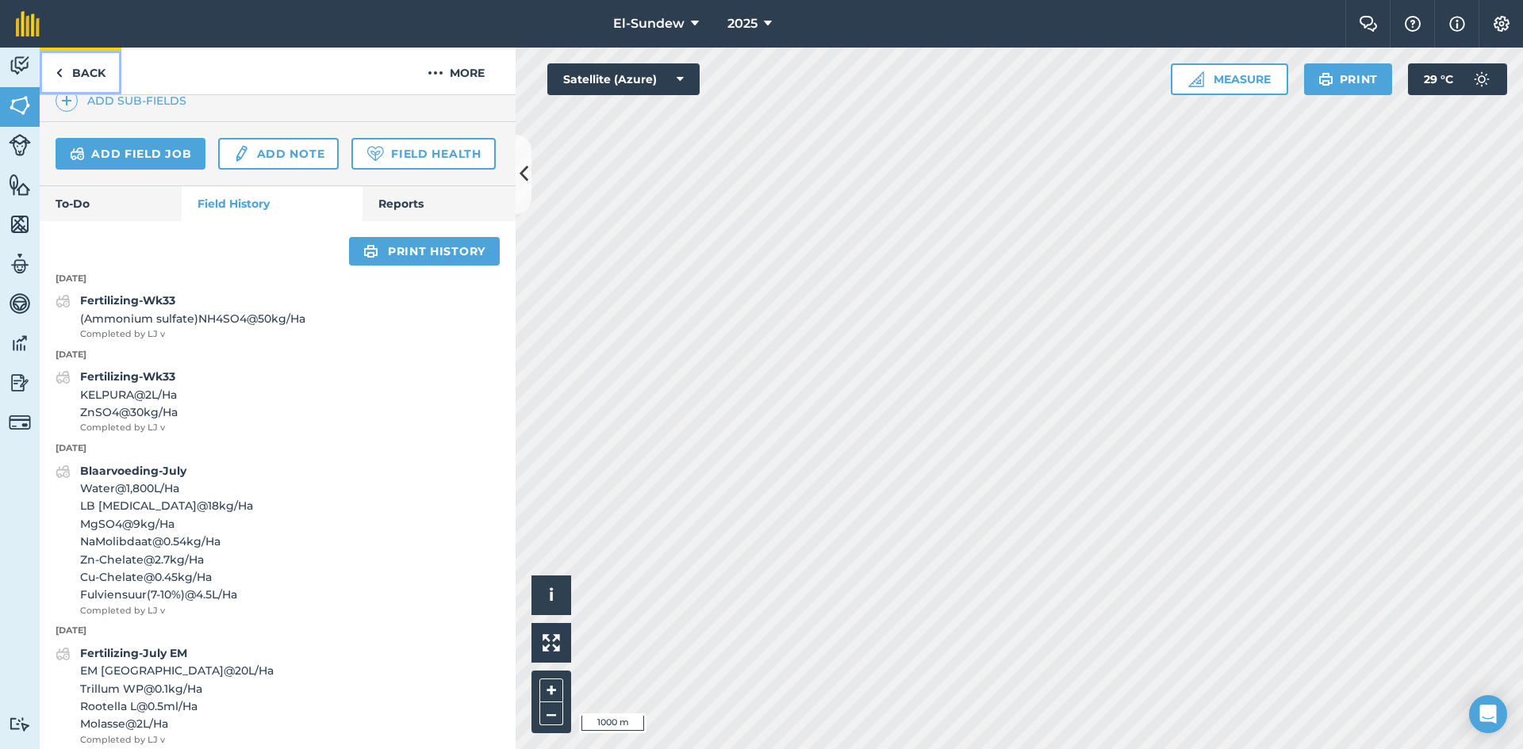
click at [86, 71] on link "Back" at bounding box center [81, 71] width 82 height 47
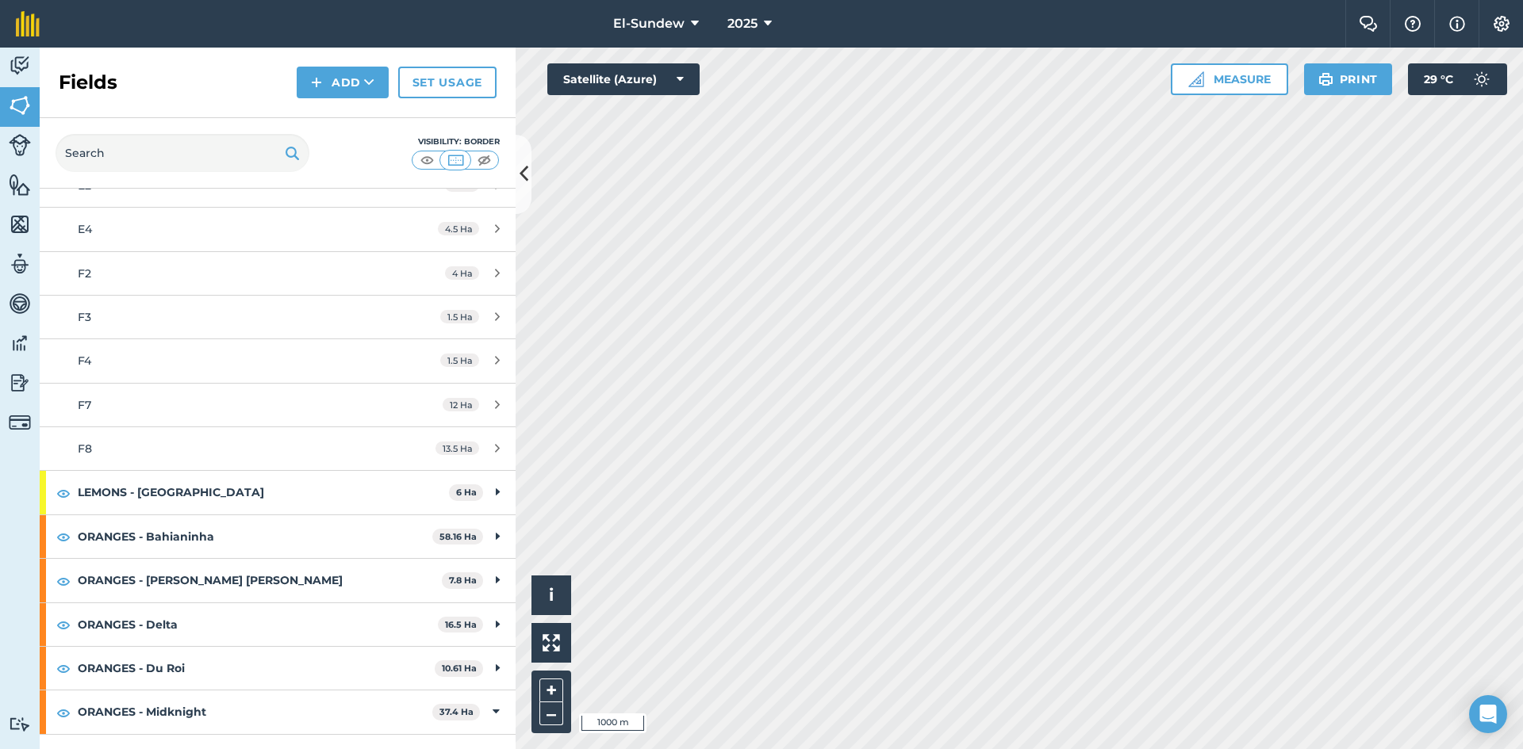
scroll to position [529, 0]
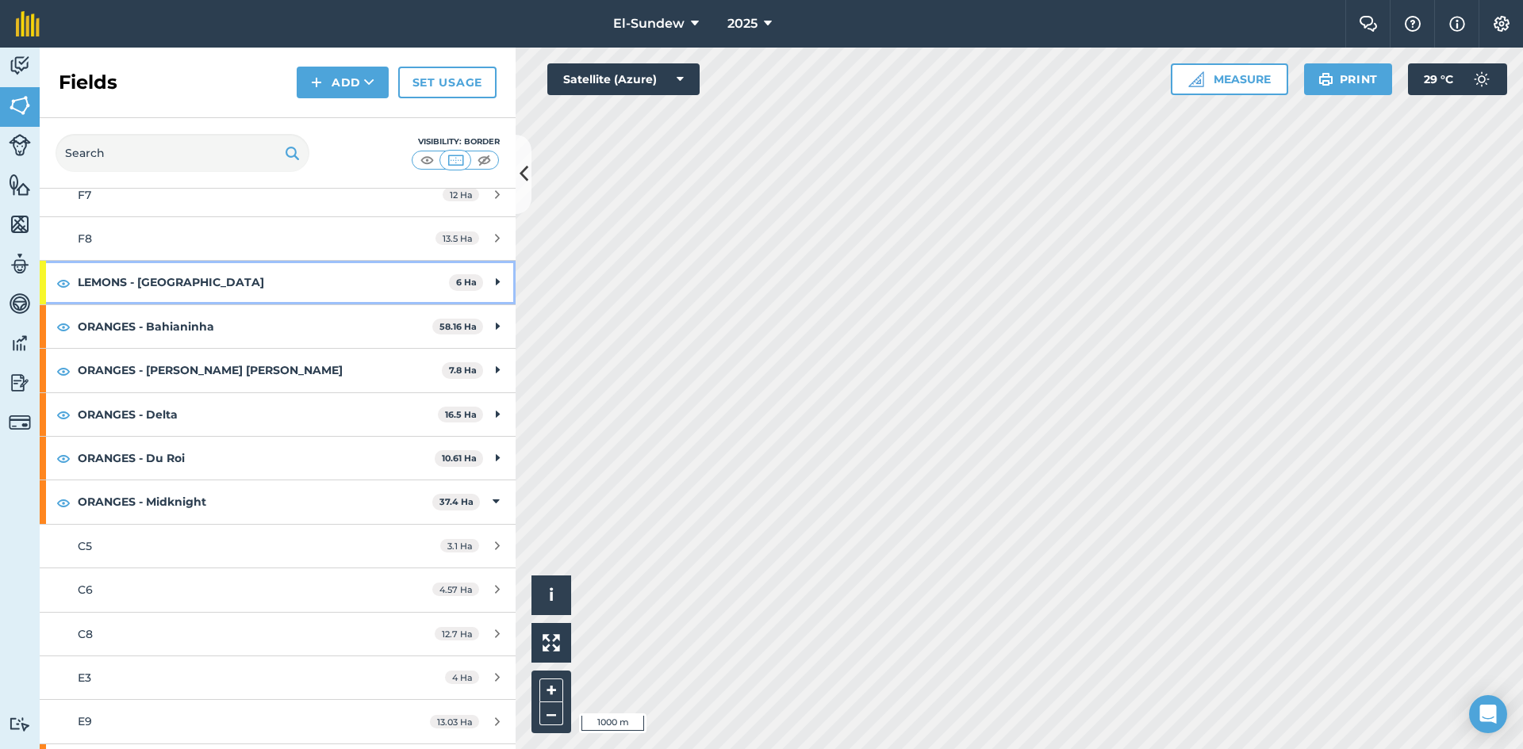
click at [217, 289] on strong "LEMONS - [GEOGRAPHIC_DATA]" at bounding box center [263, 282] width 371 height 43
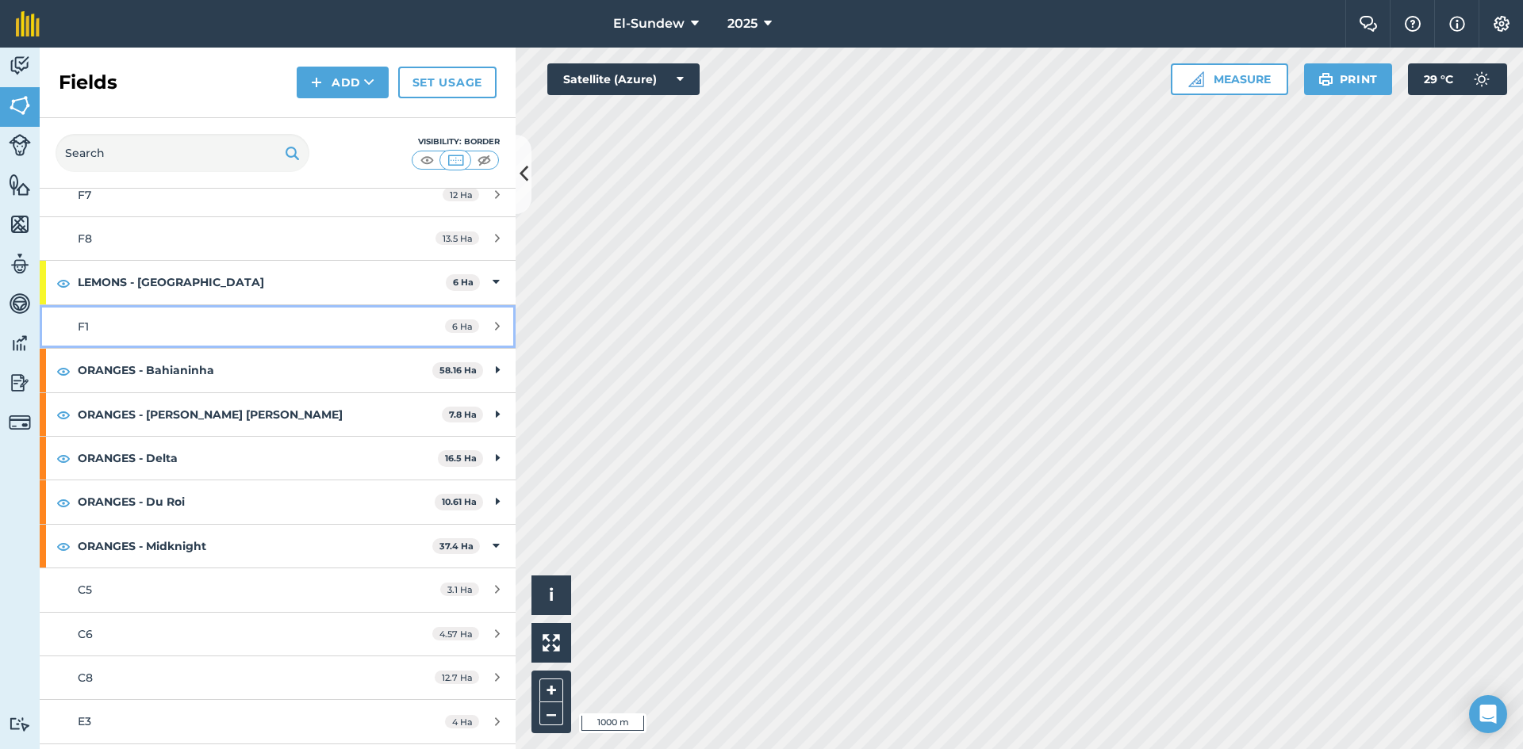
click at [209, 323] on div "F1" at bounding box center [227, 326] width 298 height 17
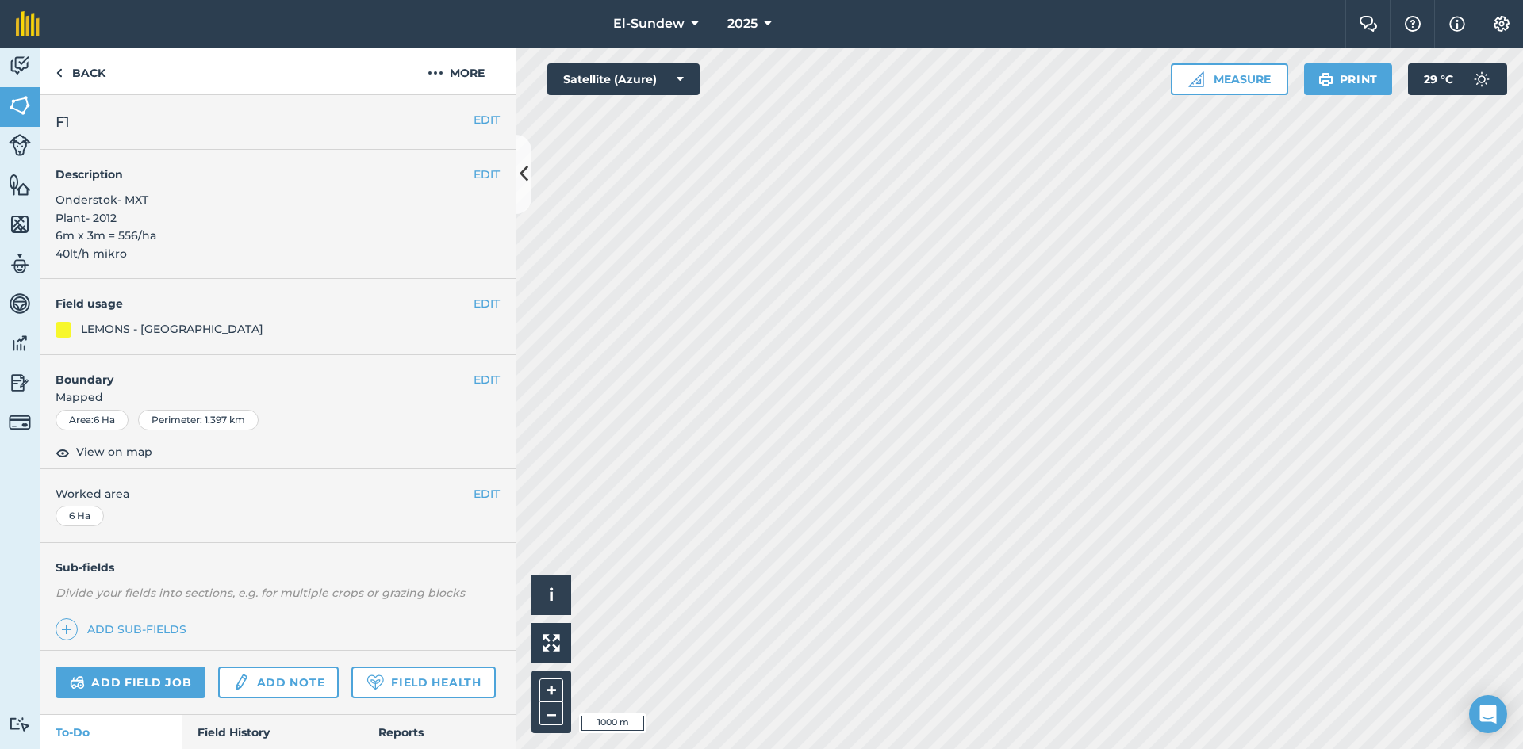
scroll to position [264, 0]
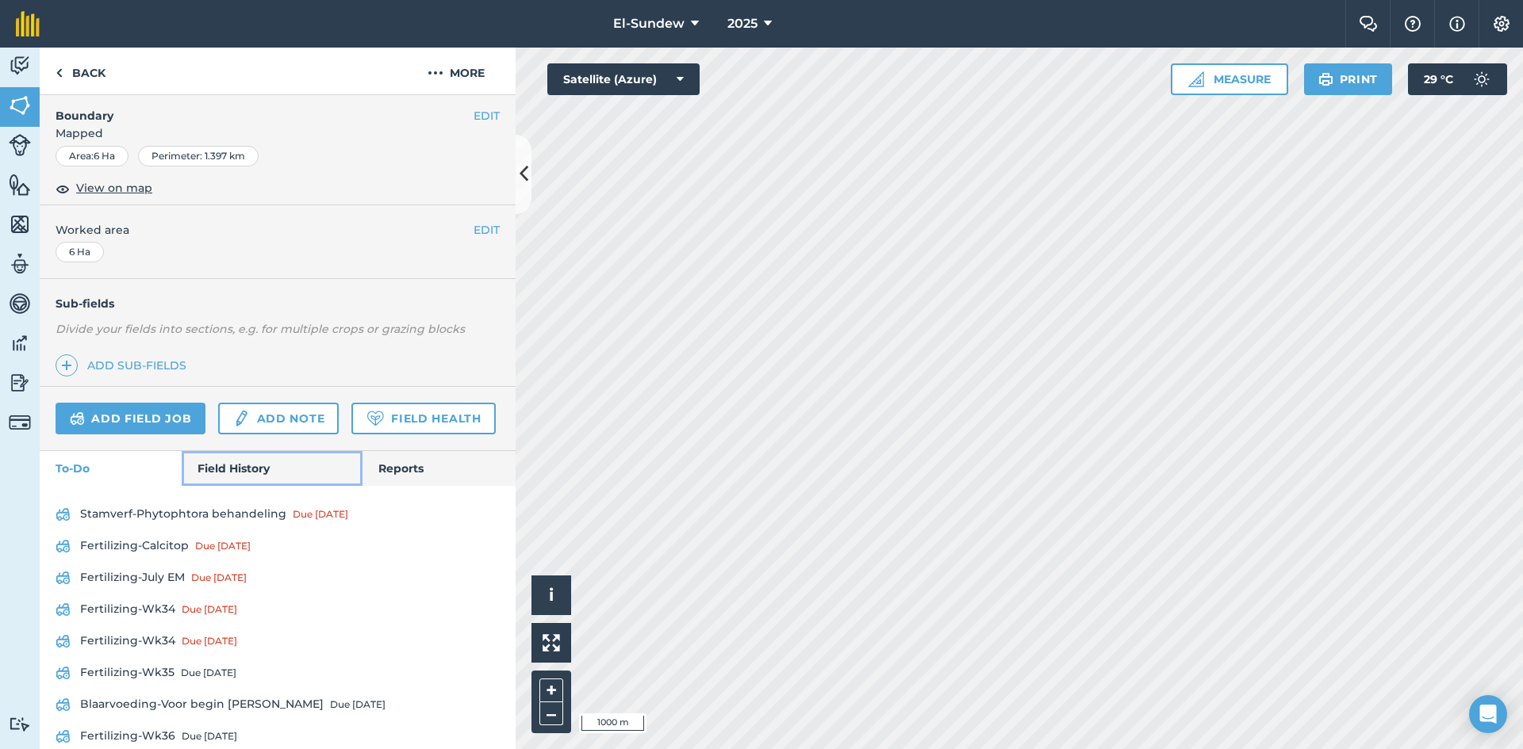
click at [247, 486] on link "Field History" at bounding box center [272, 468] width 180 height 35
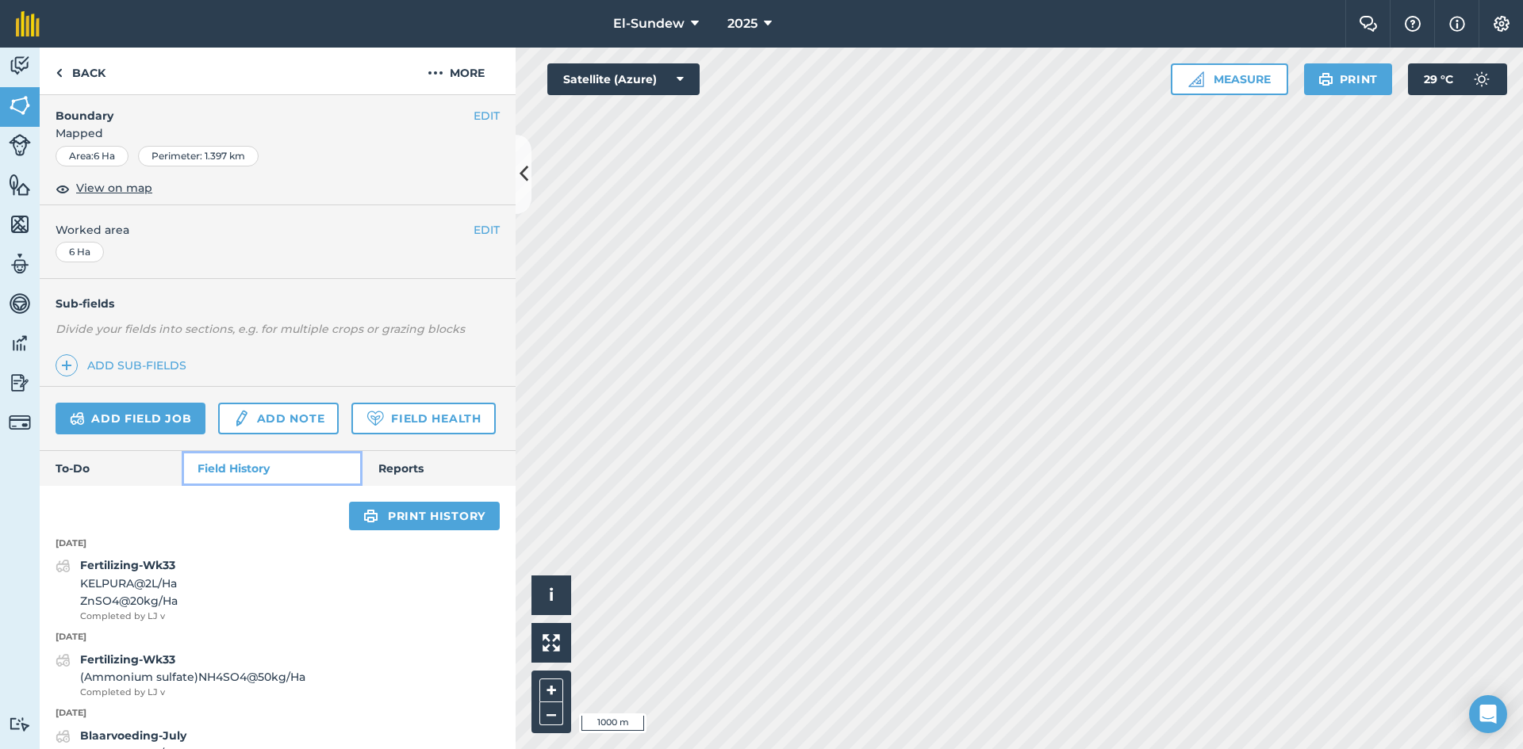
scroll to position [529, 0]
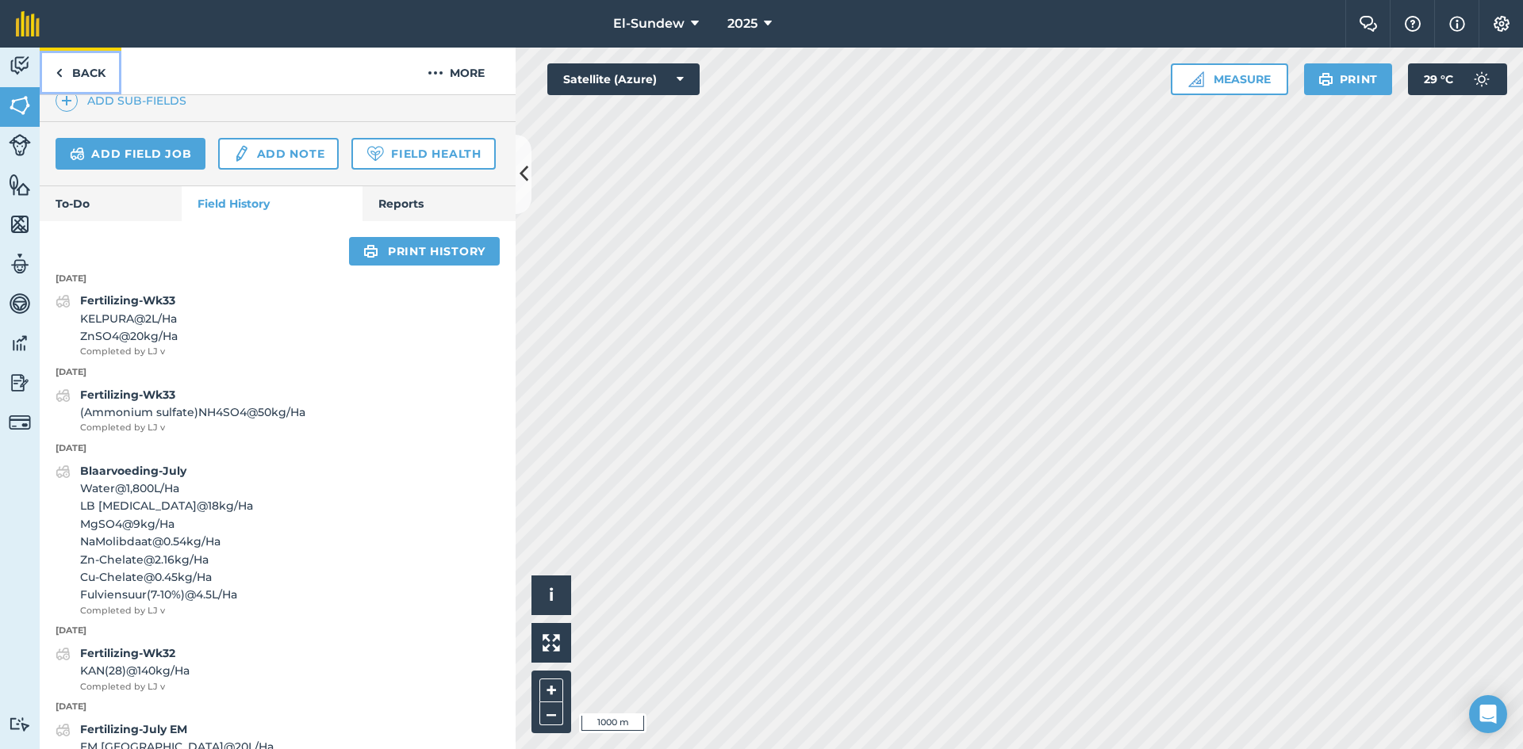
click at [90, 76] on link "Back" at bounding box center [81, 71] width 82 height 47
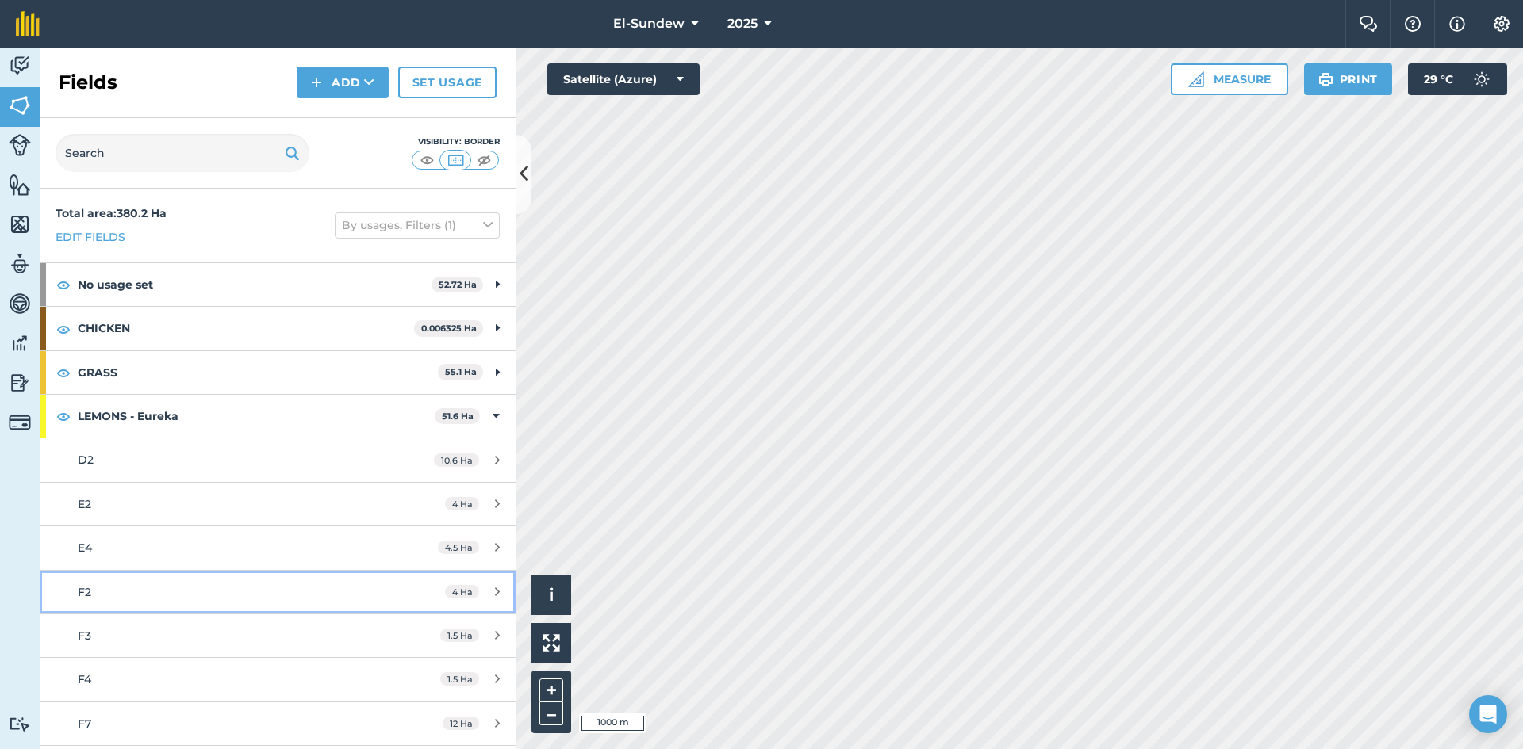
click at [157, 586] on div "F2" at bounding box center [227, 592] width 298 height 17
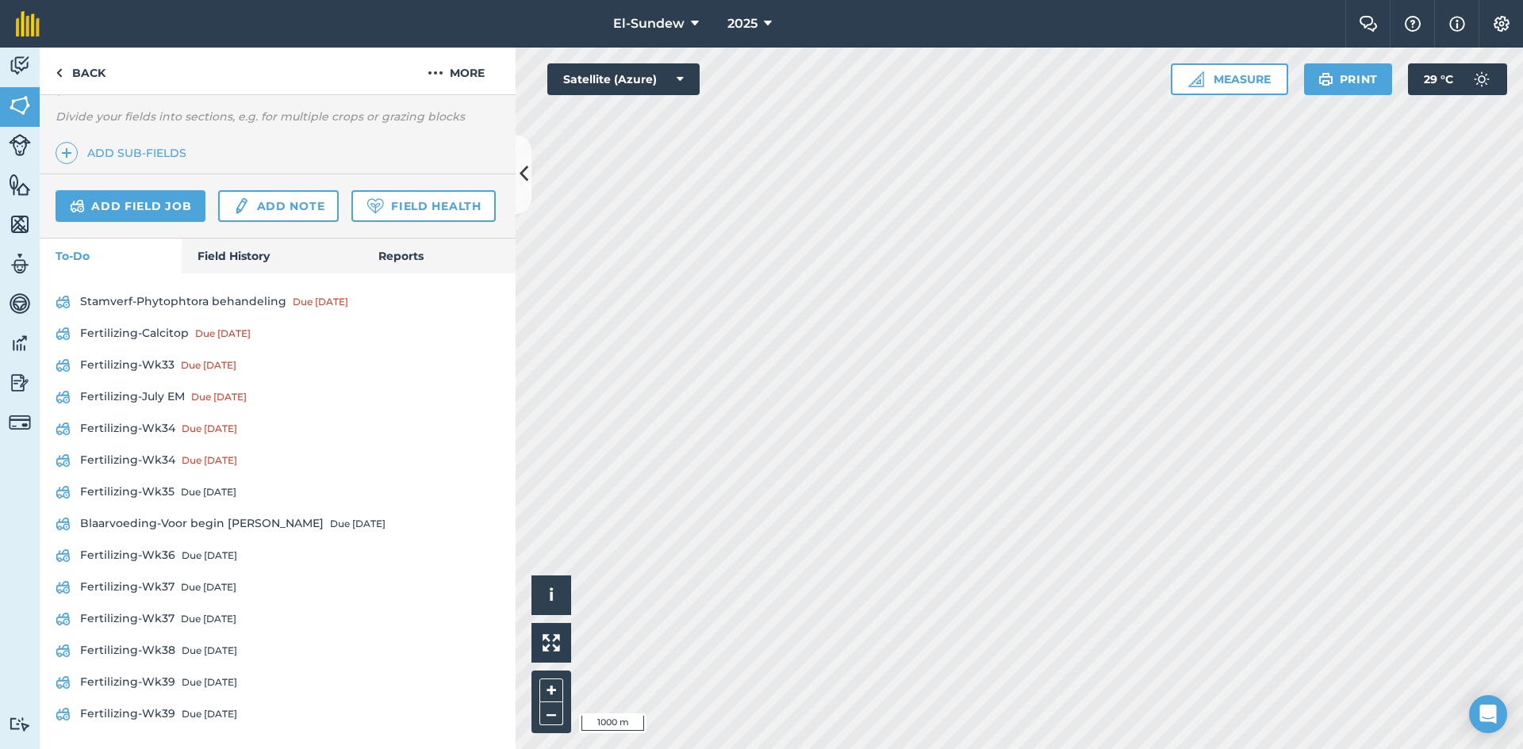
scroll to position [521, 0]
click at [236, 252] on link "Field History" at bounding box center [272, 256] width 180 height 35
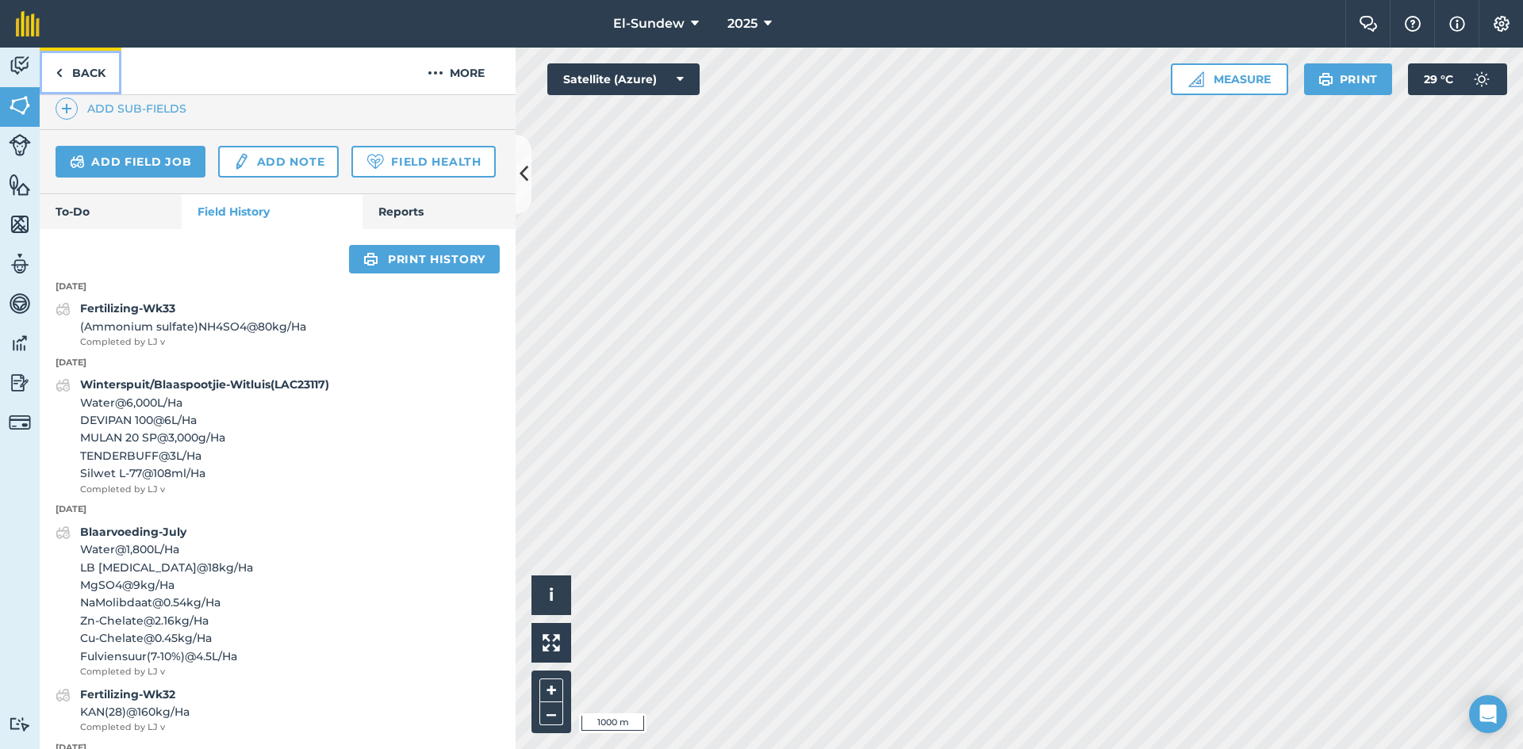
click at [90, 87] on link "Back" at bounding box center [81, 71] width 82 height 47
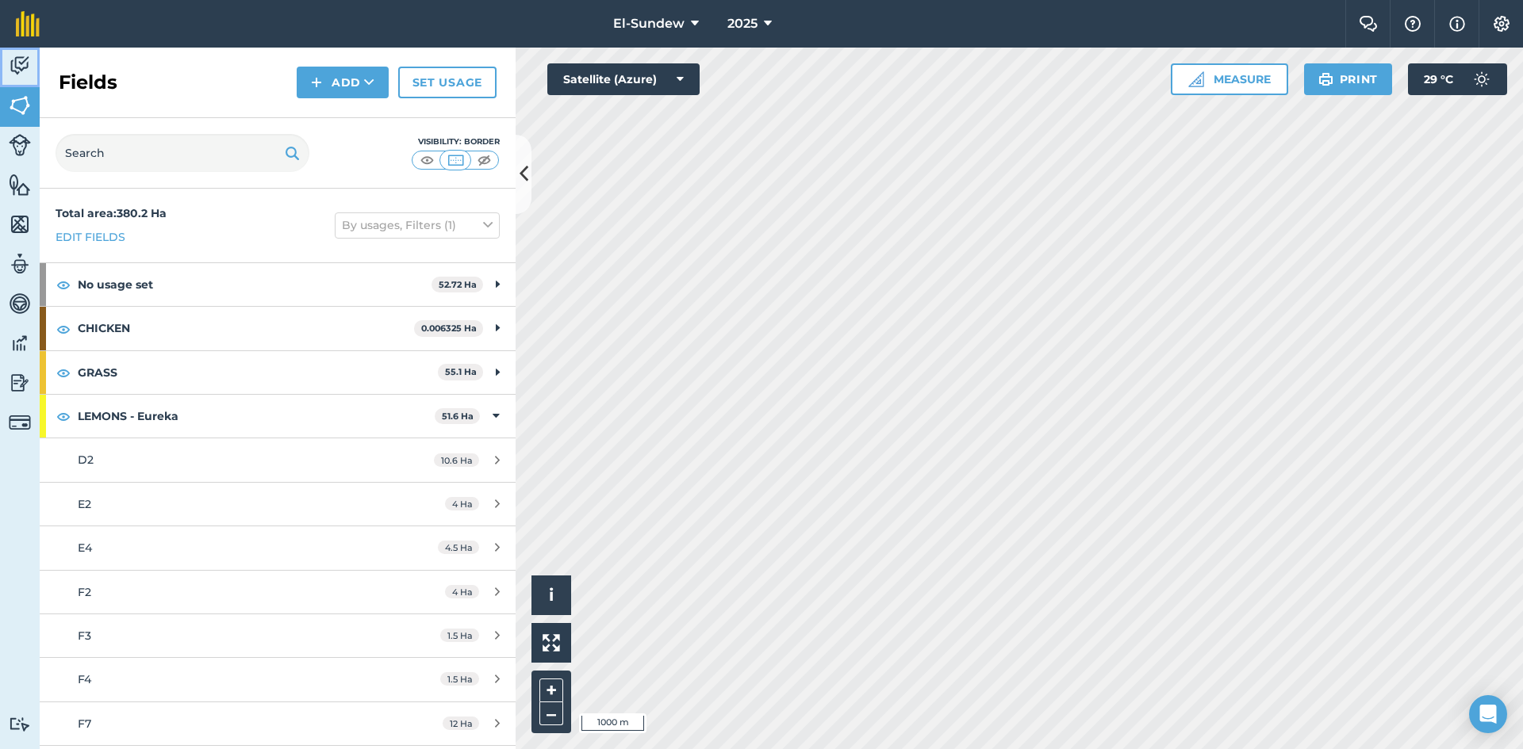
click at [15, 71] on img at bounding box center [20, 66] width 22 height 24
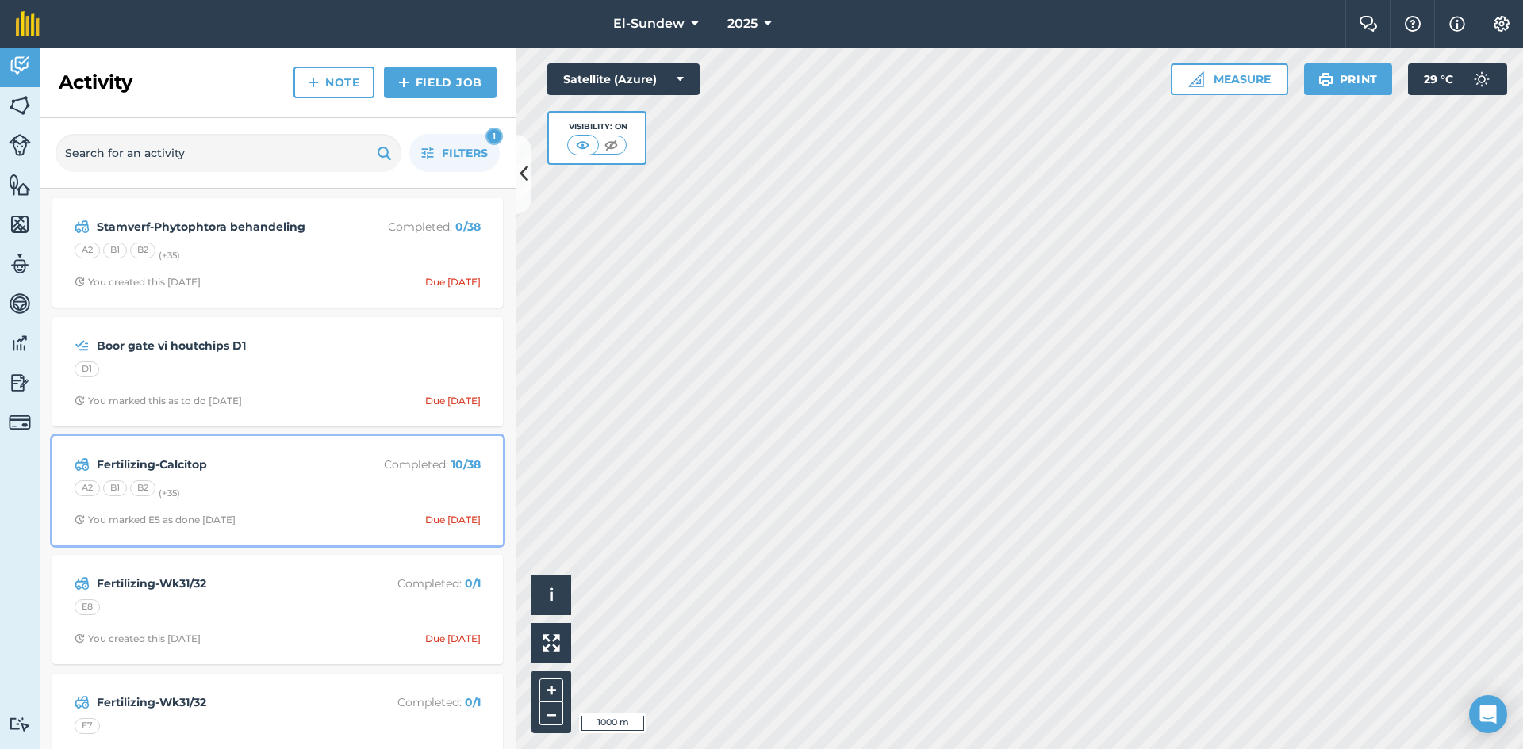
click at [312, 487] on div "A2 B1 B2 (+ 35 )" at bounding box center [278, 491] width 406 height 21
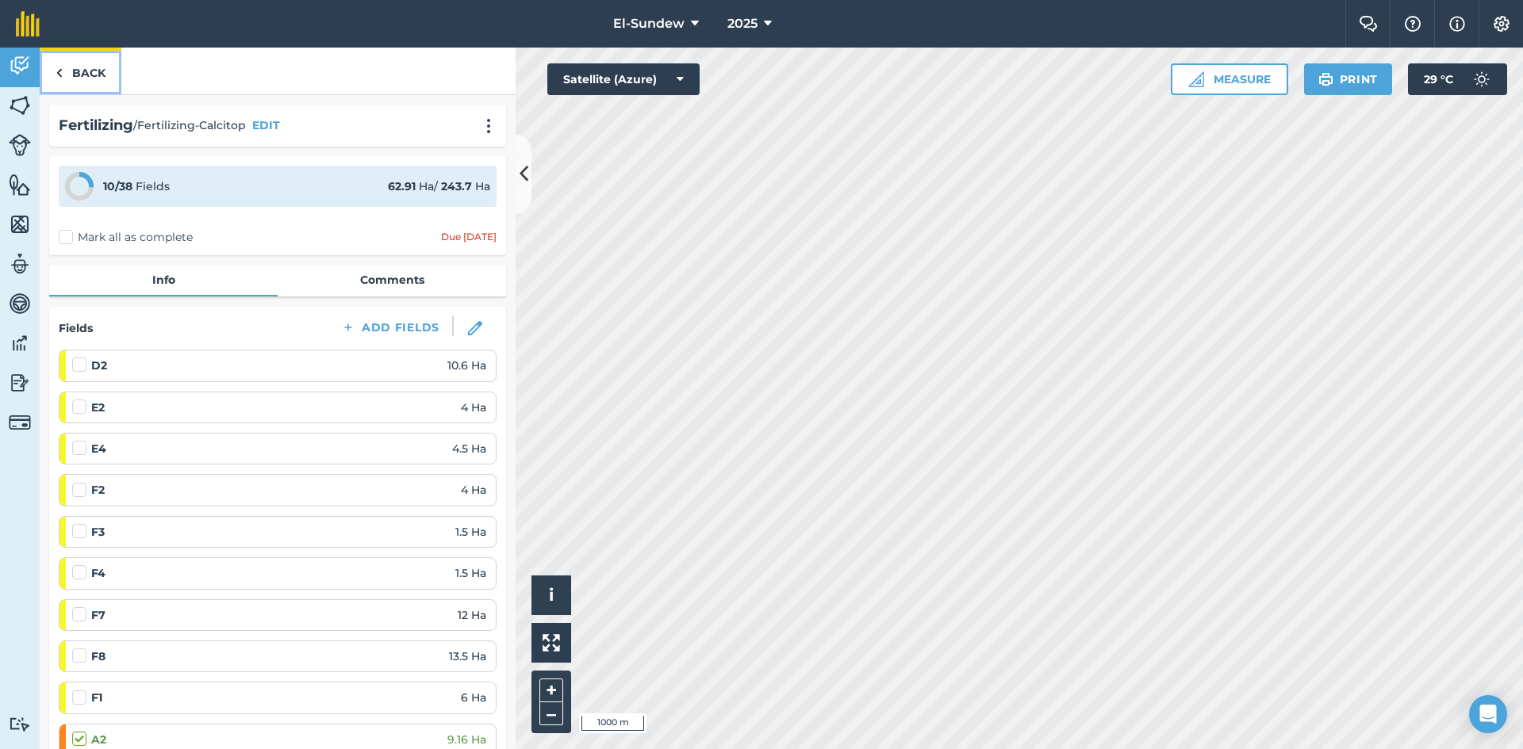
click at [91, 82] on link "Back" at bounding box center [81, 71] width 82 height 47
